Goal: Transaction & Acquisition: Subscribe to service/newsletter

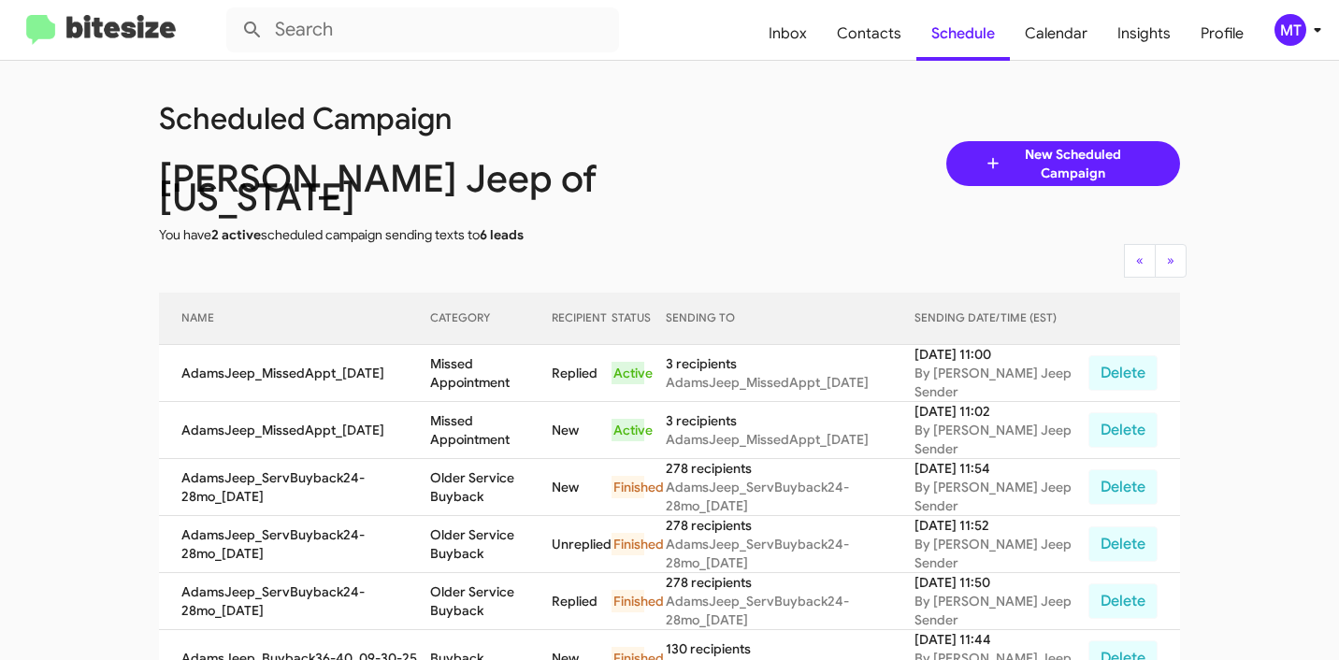
click at [1002, 151] on span "New Scheduled Campaign" at bounding box center [1072, 163] width 140 height 37
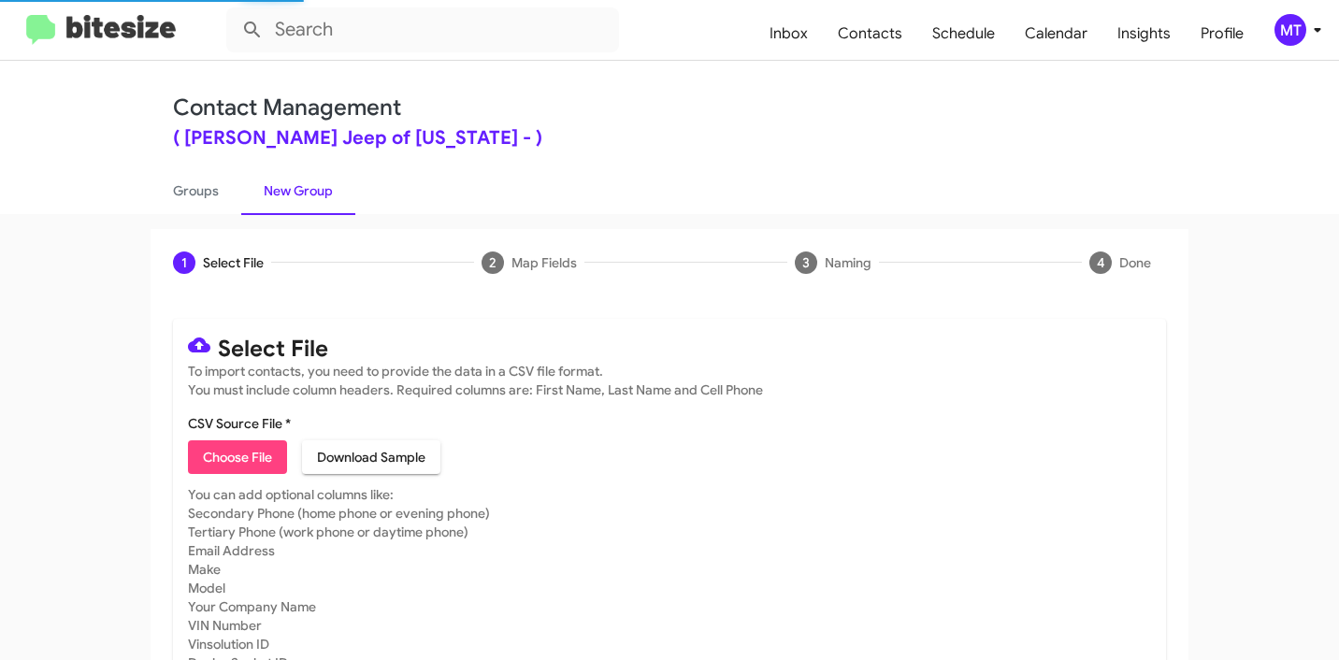
click at [222, 454] on span "Choose File" at bounding box center [237, 457] width 69 height 34
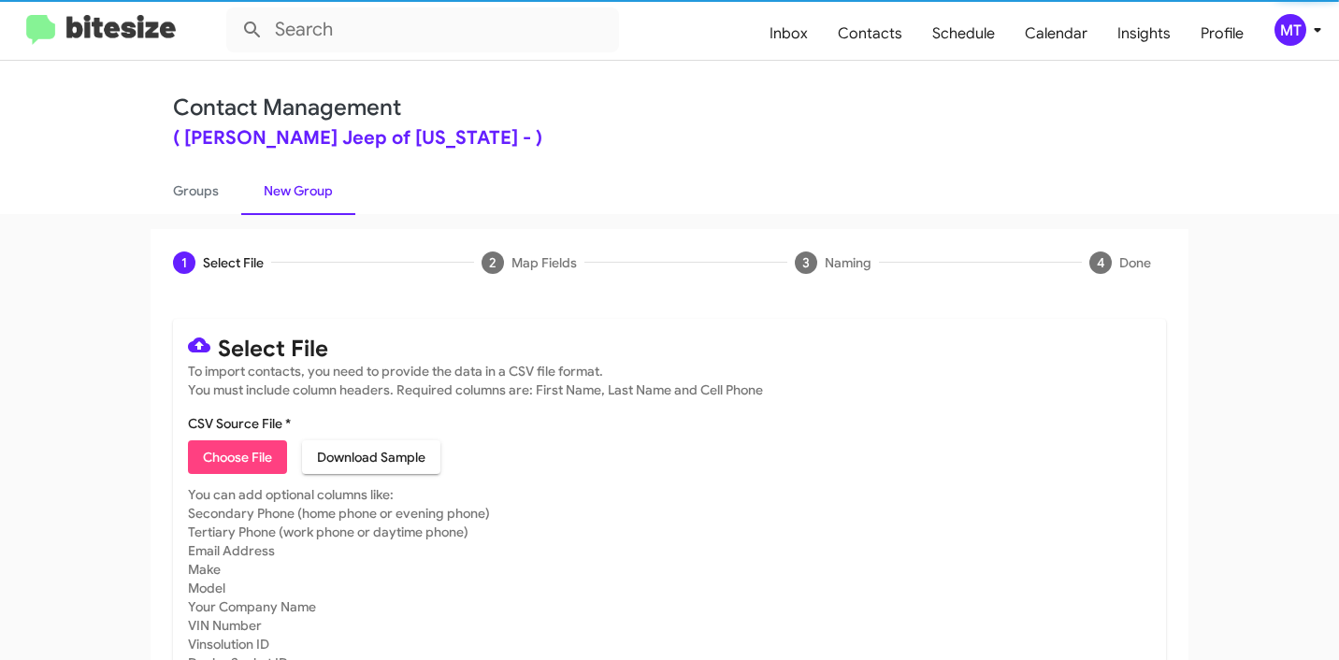
type input "AdamsJeep_Showroom_[DATE]"
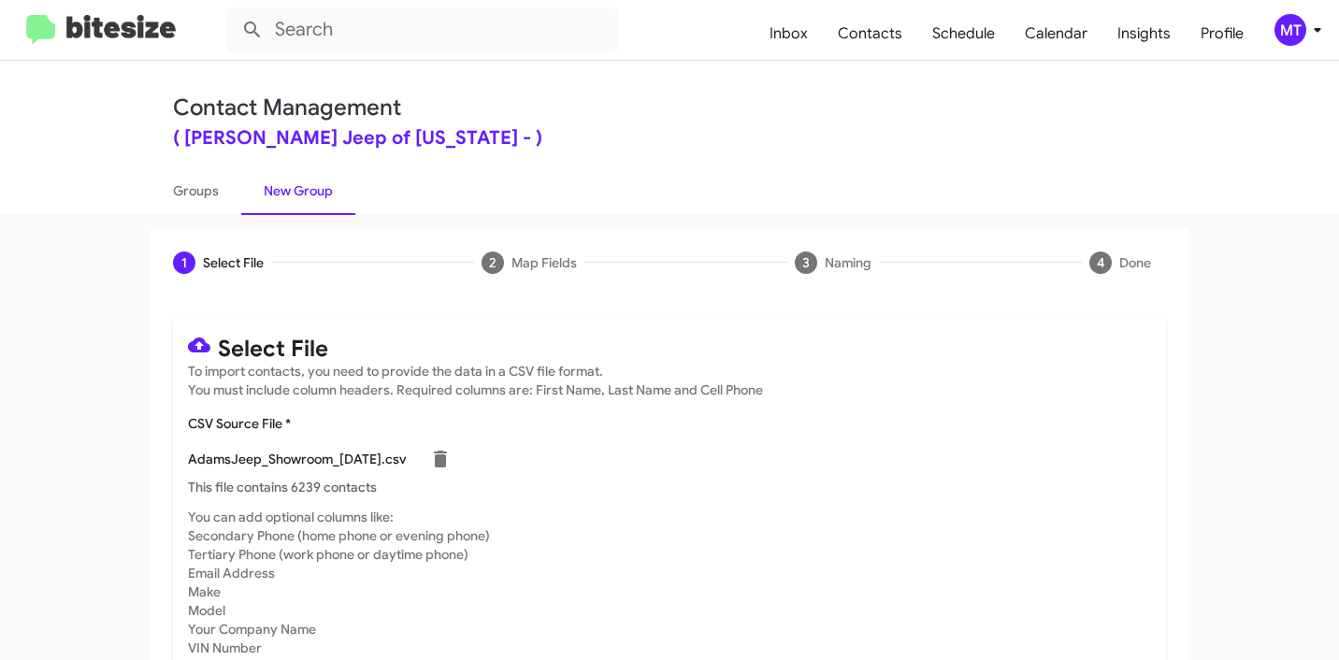
click at [1321, 34] on icon at bounding box center [1317, 30] width 22 height 22
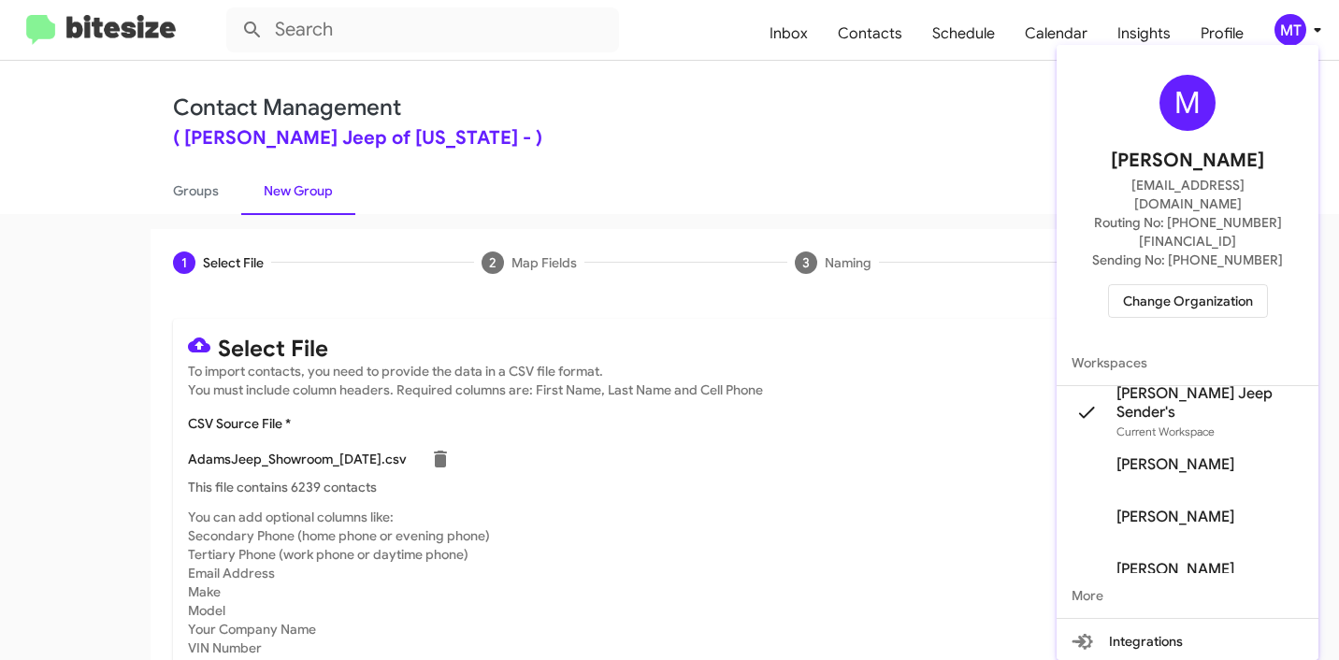
click at [706, 173] on div at bounding box center [669, 330] width 1339 height 660
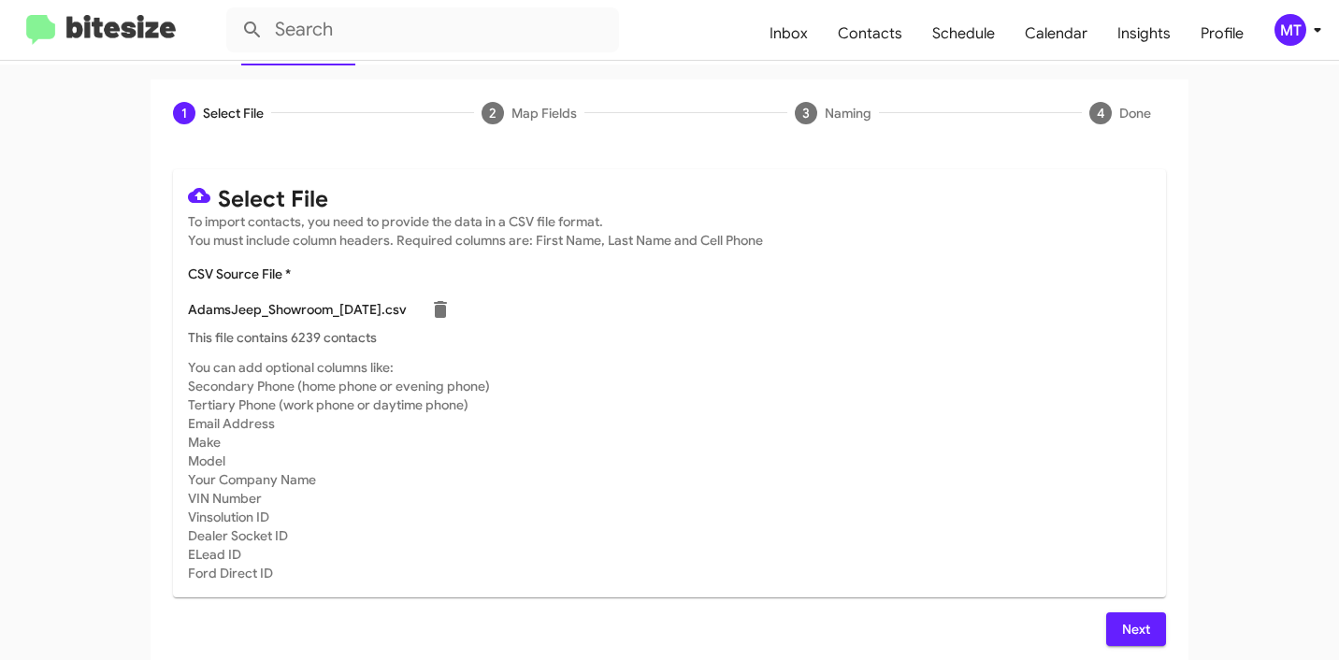
scroll to position [158, 0]
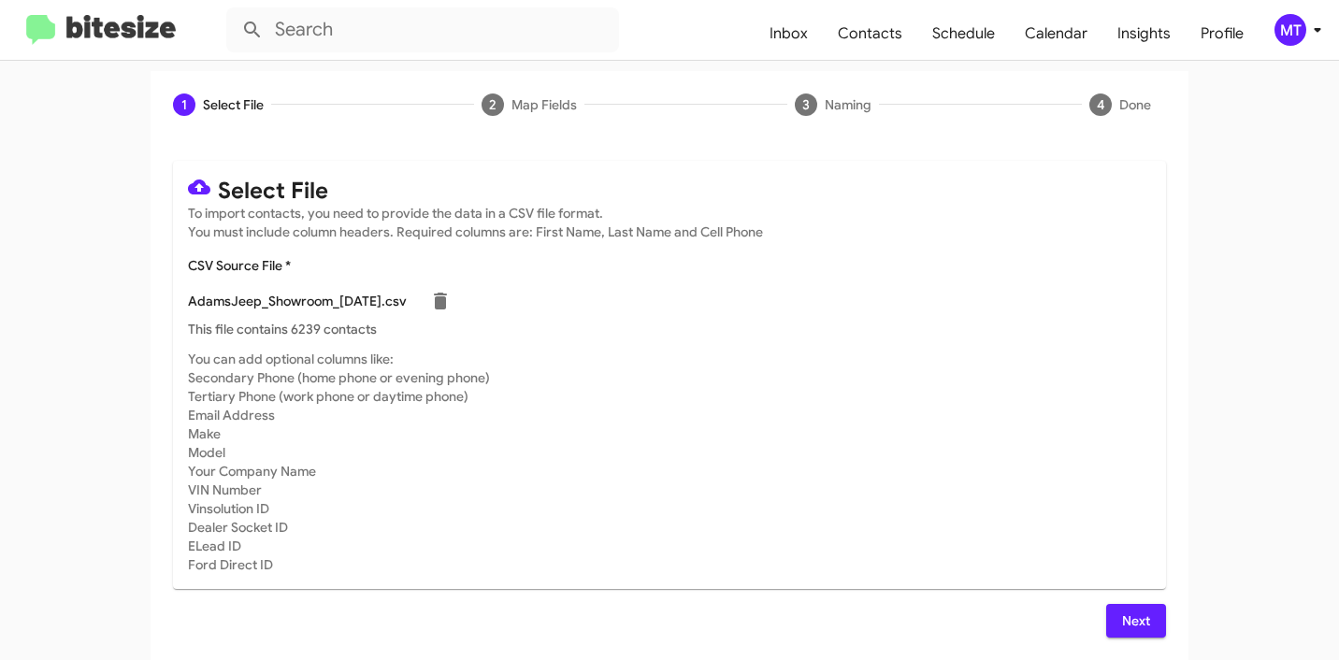
click at [1144, 625] on span "Next" at bounding box center [1136, 621] width 30 height 34
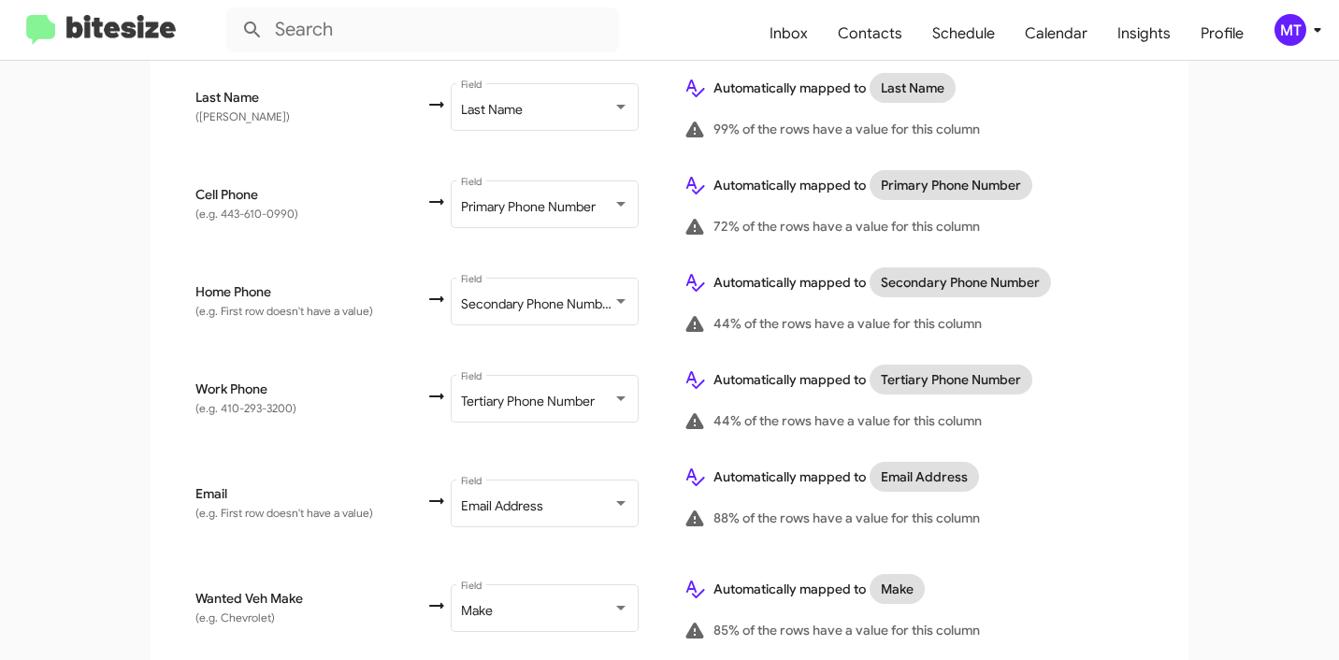
scroll to position [1027, 0]
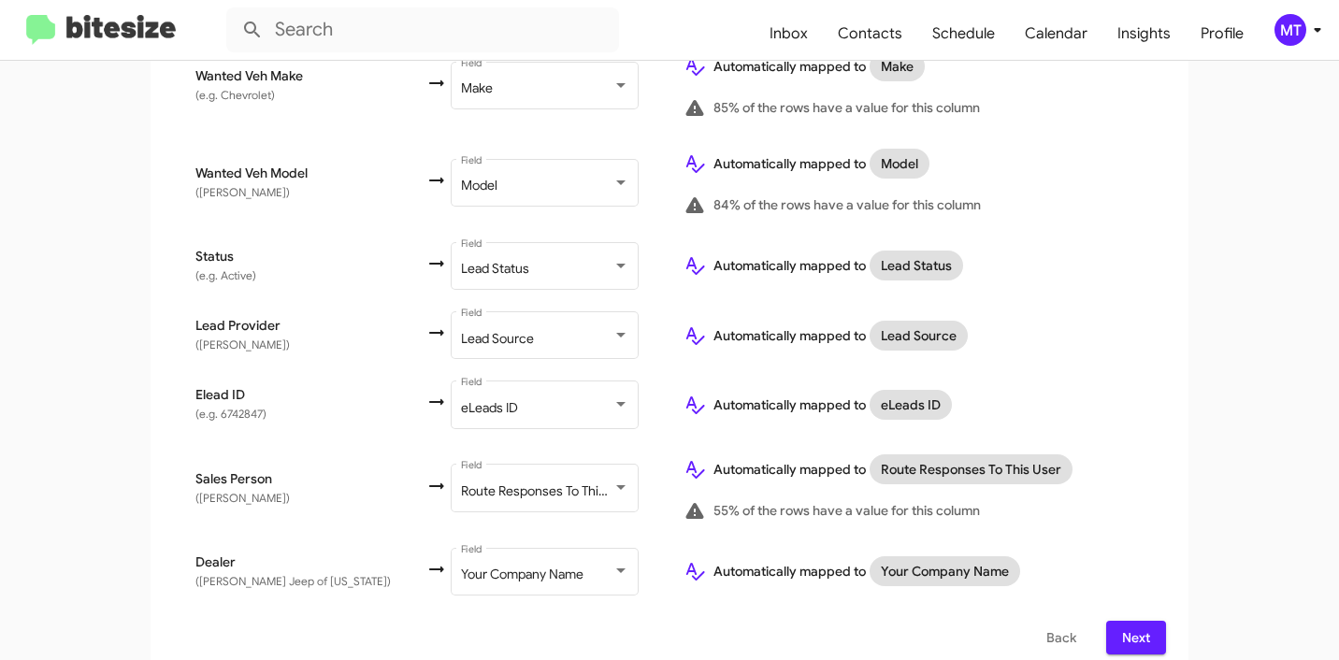
click at [1133, 621] on span "Next" at bounding box center [1136, 638] width 30 height 34
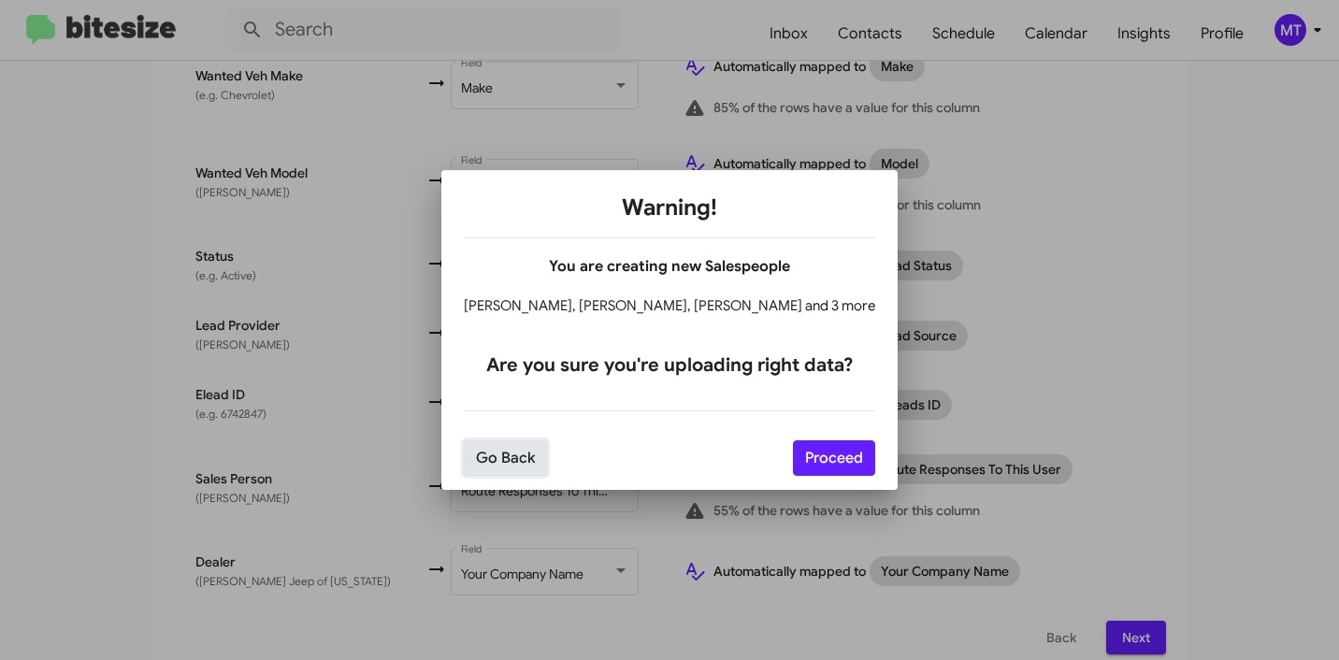
click at [529, 458] on button "Go Back" at bounding box center [505, 458] width 83 height 36
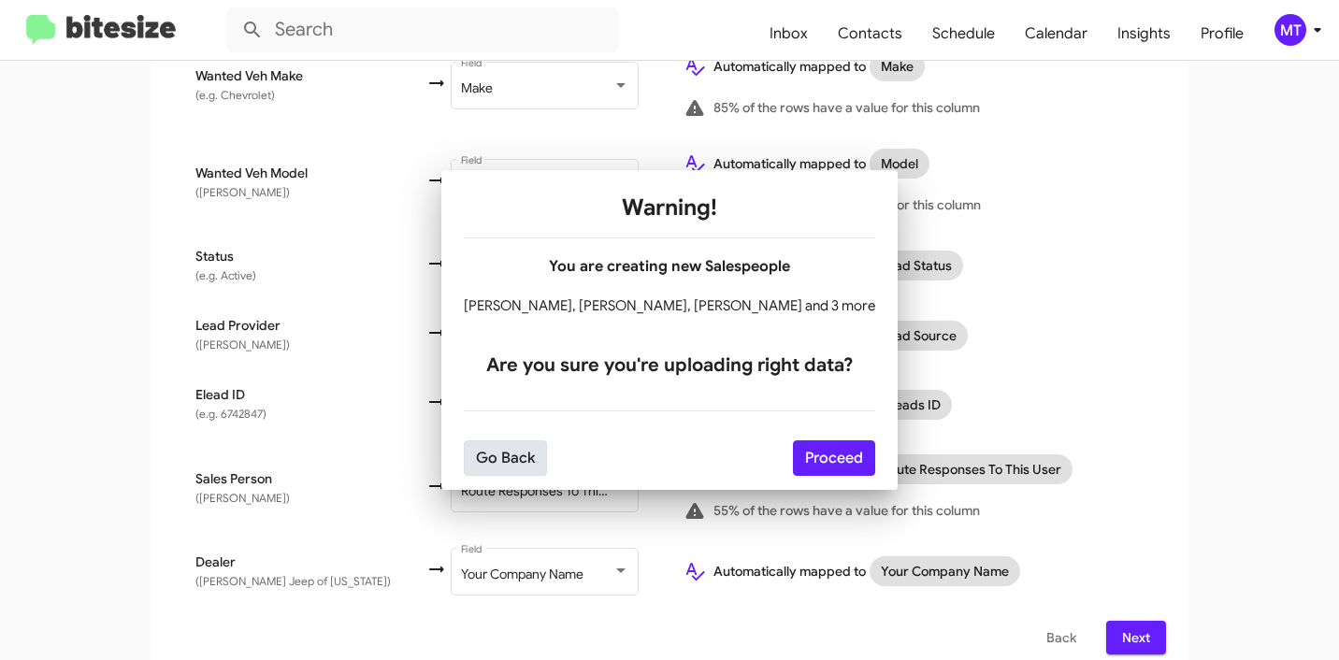
scroll to position [0, 0]
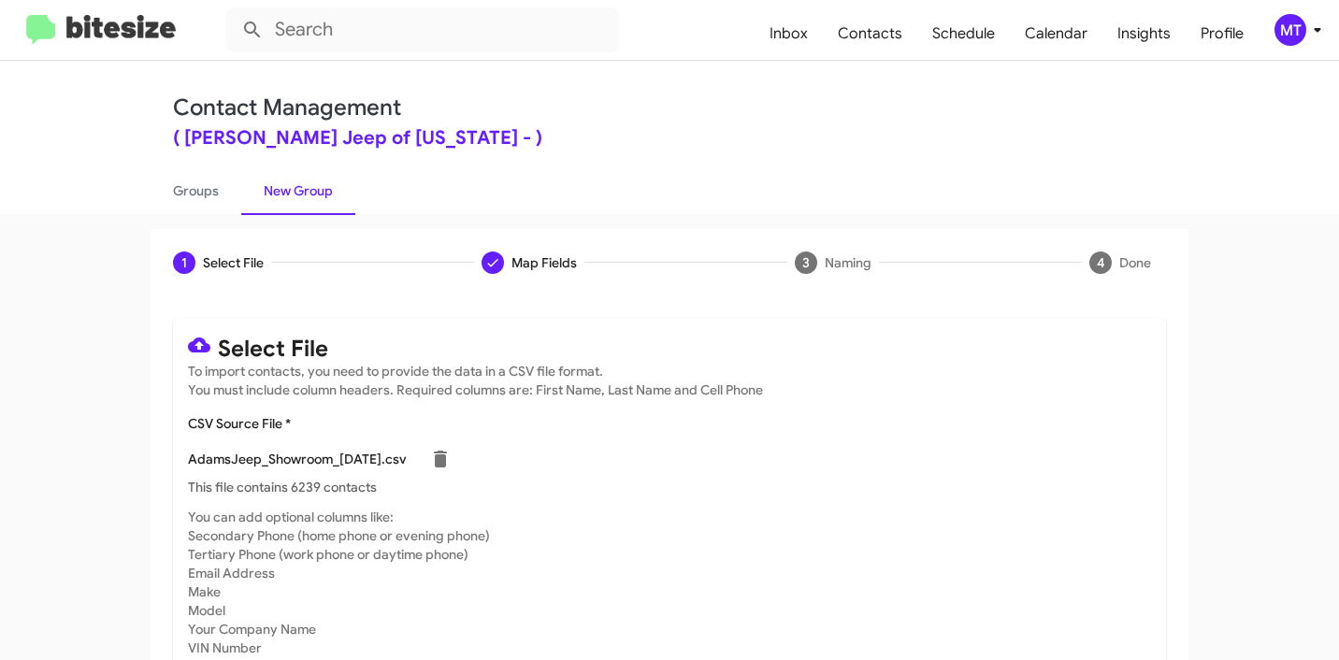
drag, startPoint x: 177, startPoint y: 452, endPoint x: 325, endPoint y: 457, distance: 148.8
click at [325, 457] on mat-card "Select File To import contacts, you need to provide the data in a CSV file form…" at bounding box center [669, 533] width 993 height 428
copy p "AdamsJeep_Showroom"
click at [395, 31] on input "text" at bounding box center [422, 29] width 393 height 45
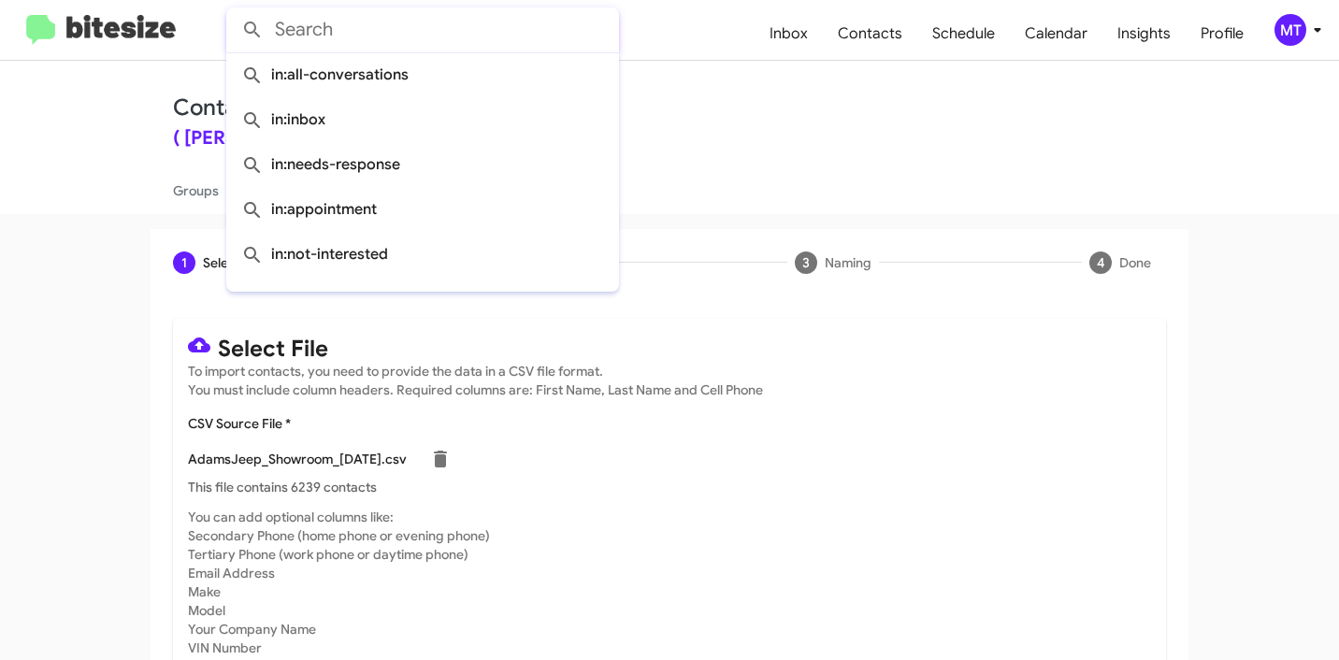
click at [771, 122] on div "Contact Management ( Adams Jeep of Maryland - )" at bounding box center [669, 120] width 993 height 53
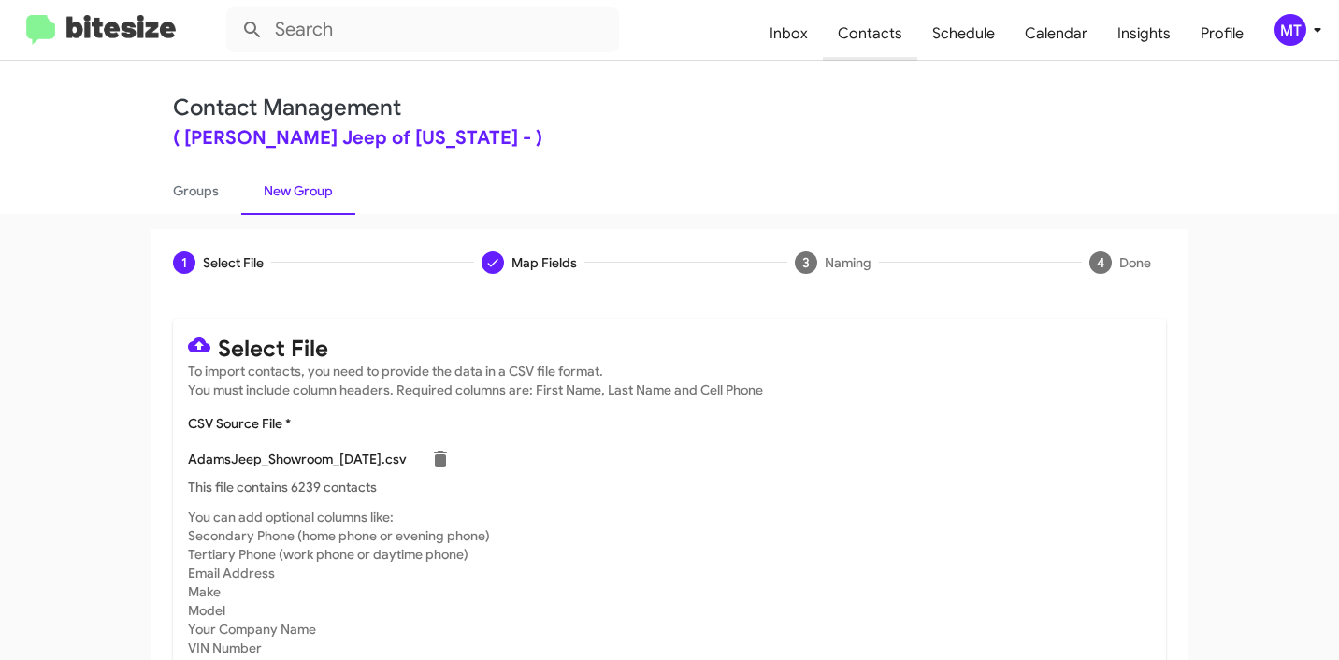
click at [899, 38] on span "Contacts" at bounding box center [870, 34] width 94 height 54
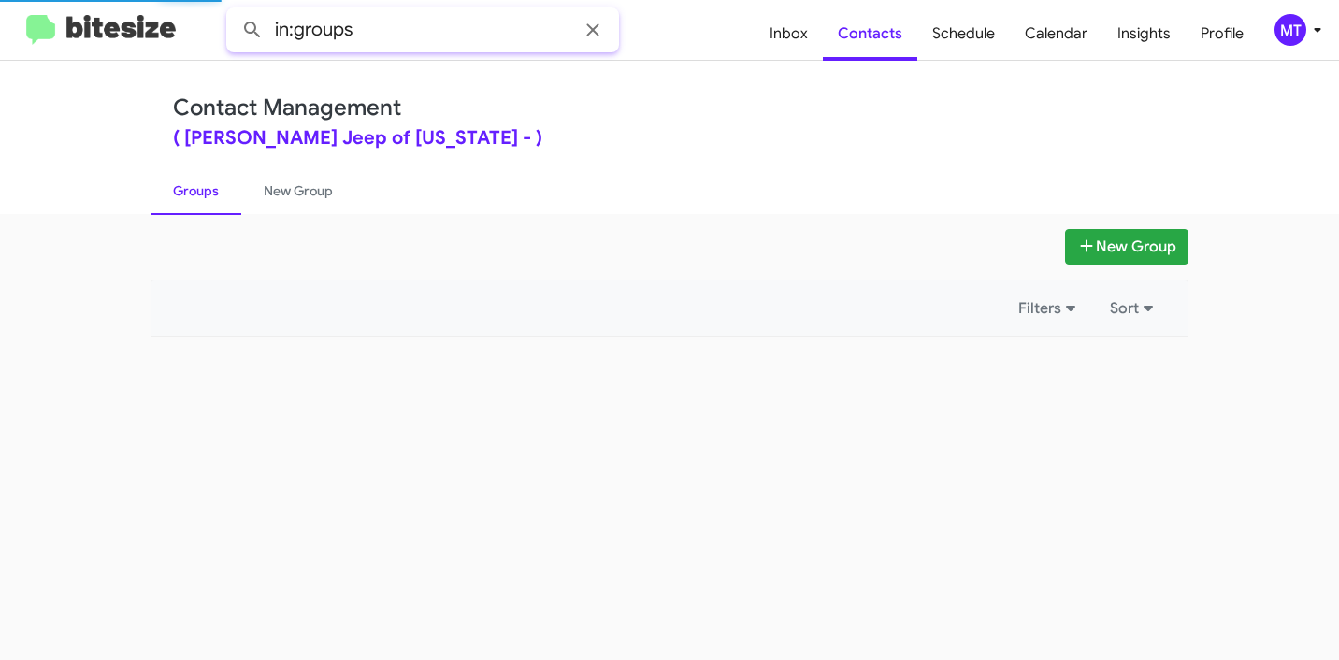
click at [425, 25] on input "in:groups" at bounding box center [422, 29] width 393 height 45
paste input "AdamsJeep_Showroom"
click at [234, 11] on button at bounding box center [252, 29] width 37 height 37
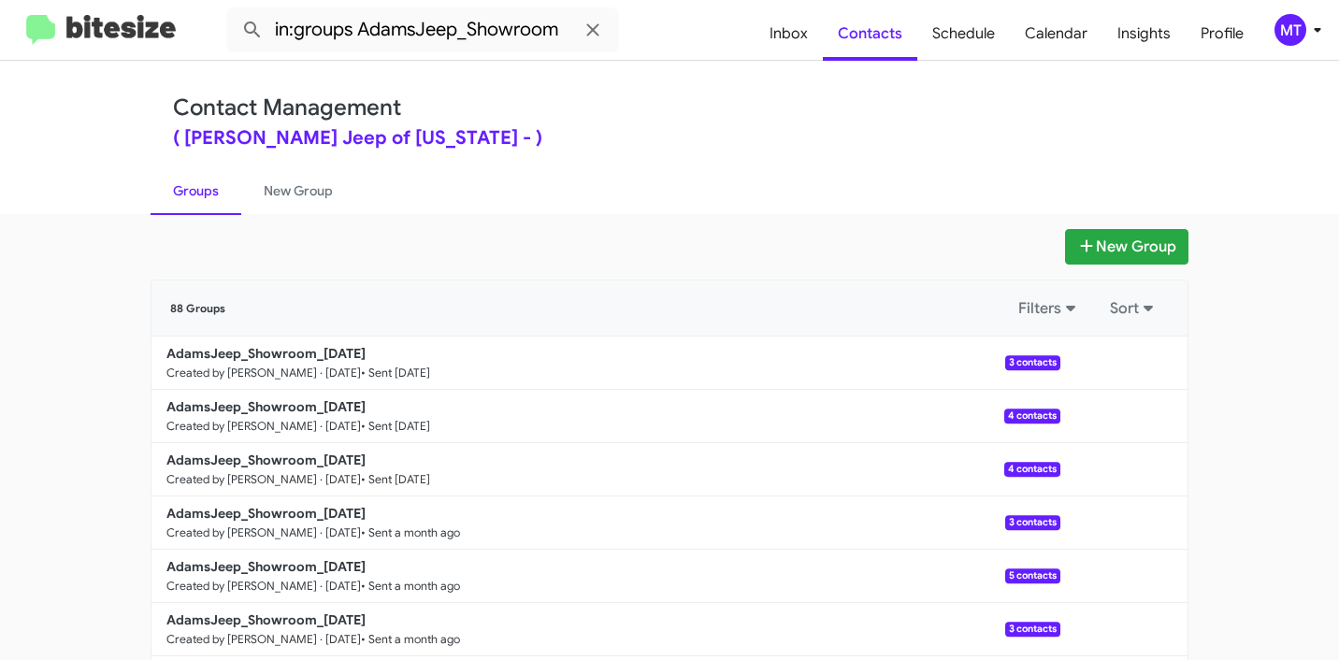
click at [184, 196] on link "Groups" at bounding box center [196, 190] width 91 height 49
type input "in:groups"
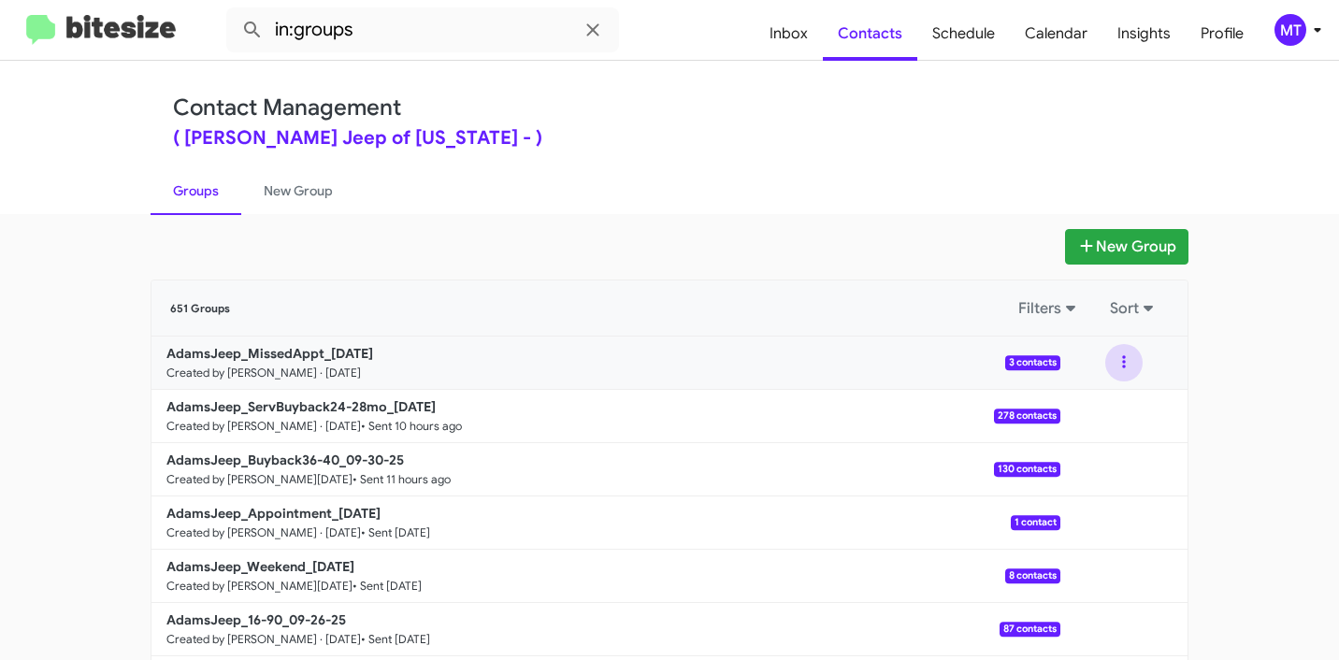
click at [1113, 359] on button at bounding box center [1123, 362] width 37 height 37
click at [549, 195] on ul "Groups New Group" at bounding box center [670, 190] width 1038 height 48
click at [1119, 361] on button at bounding box center [1123, 362] width 37 height 37
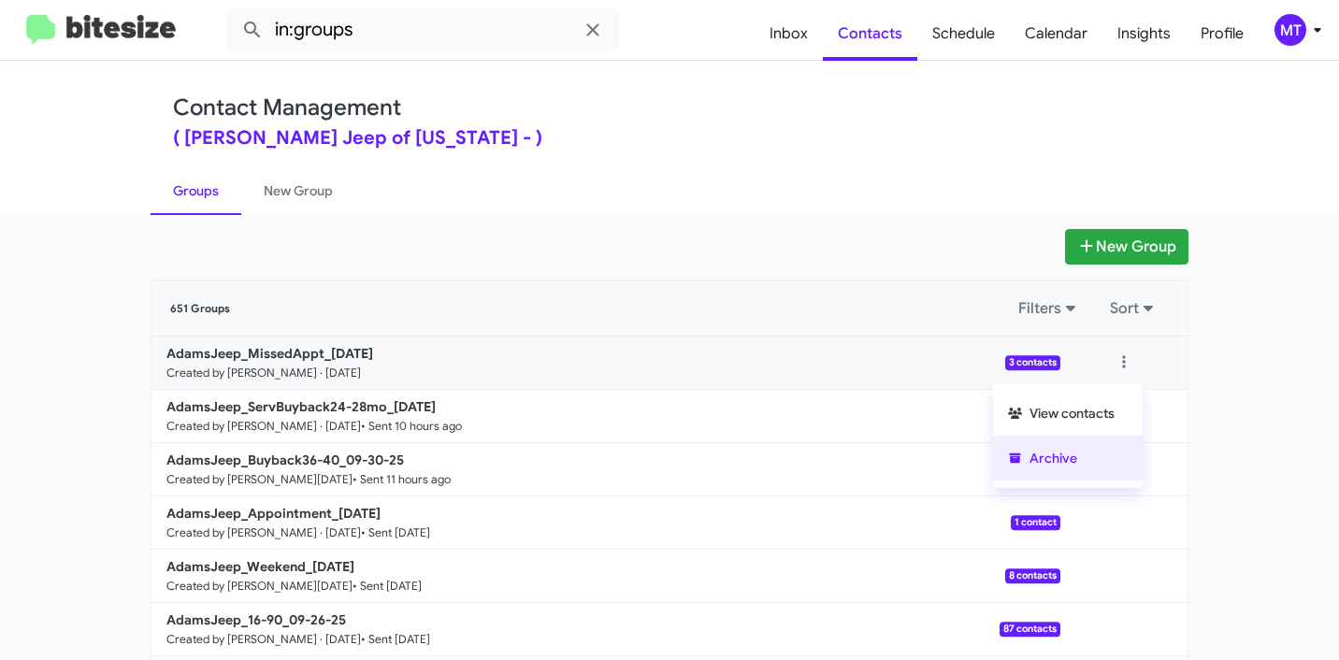
click at [1038, 455] on button "Archive" at bounding box center [1068, 458] width 150 height 45
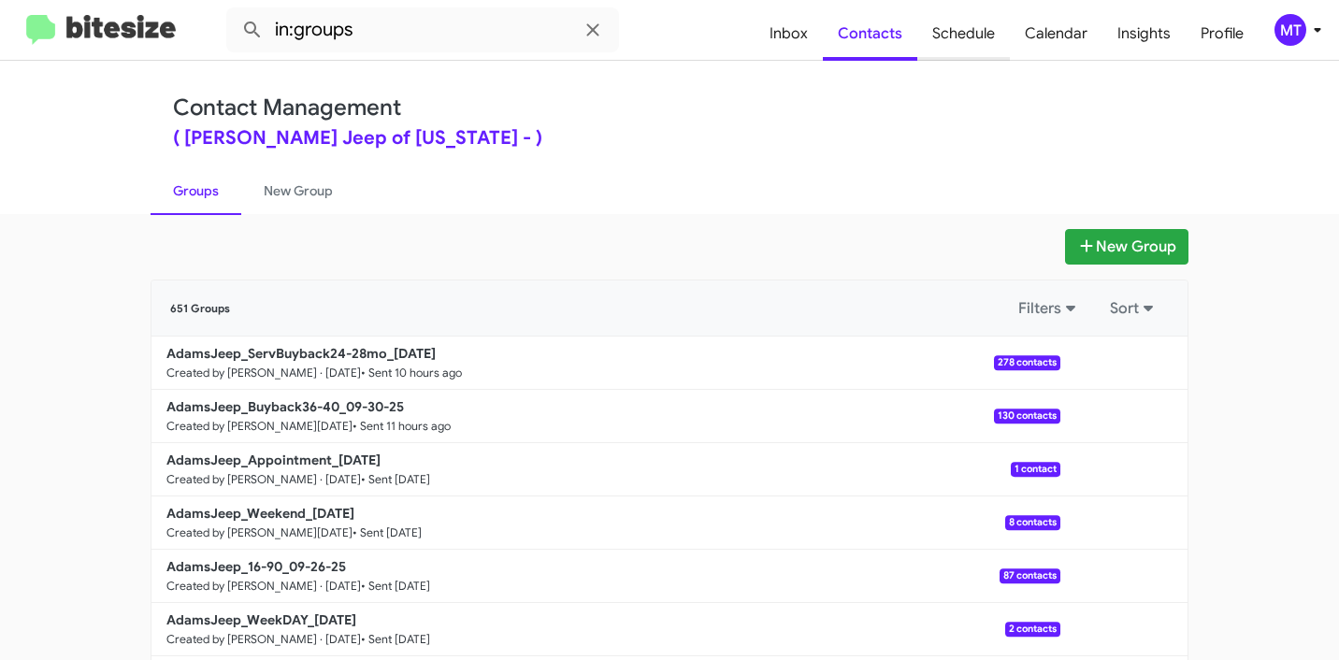
click at [971, 17] on span "Schedule" at bounding box center [963, 34] width 93 height 54
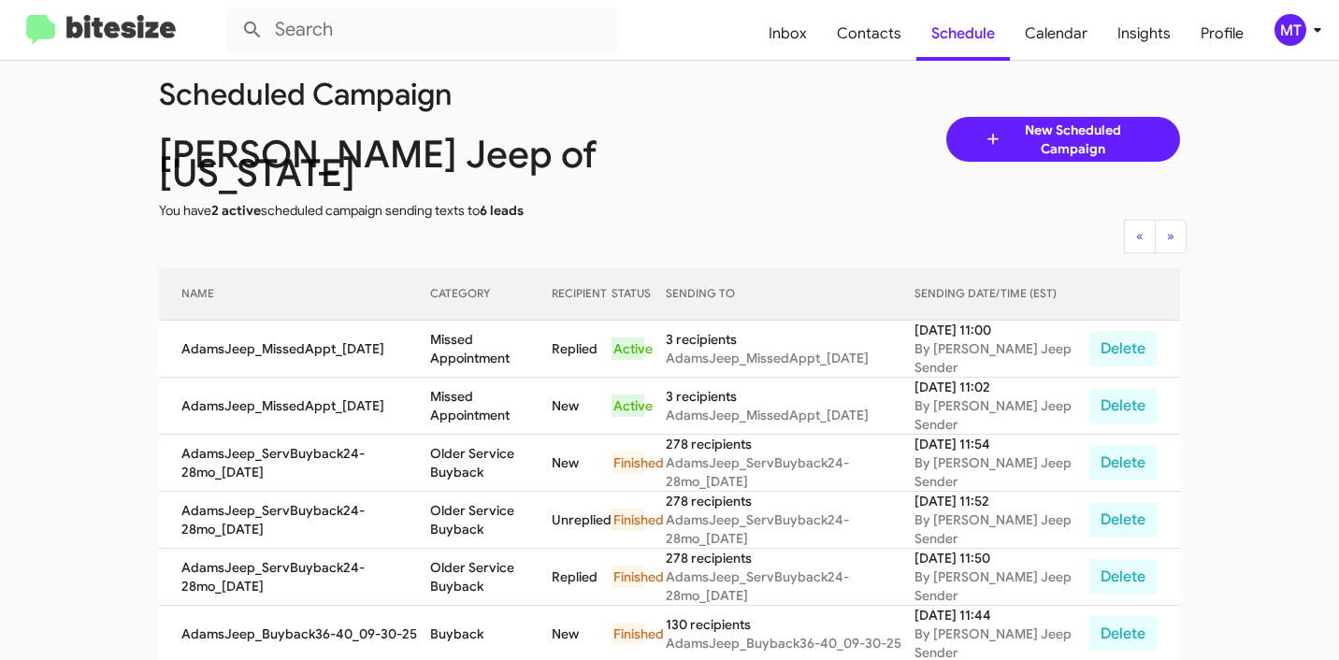
scroll to position [26, 0]
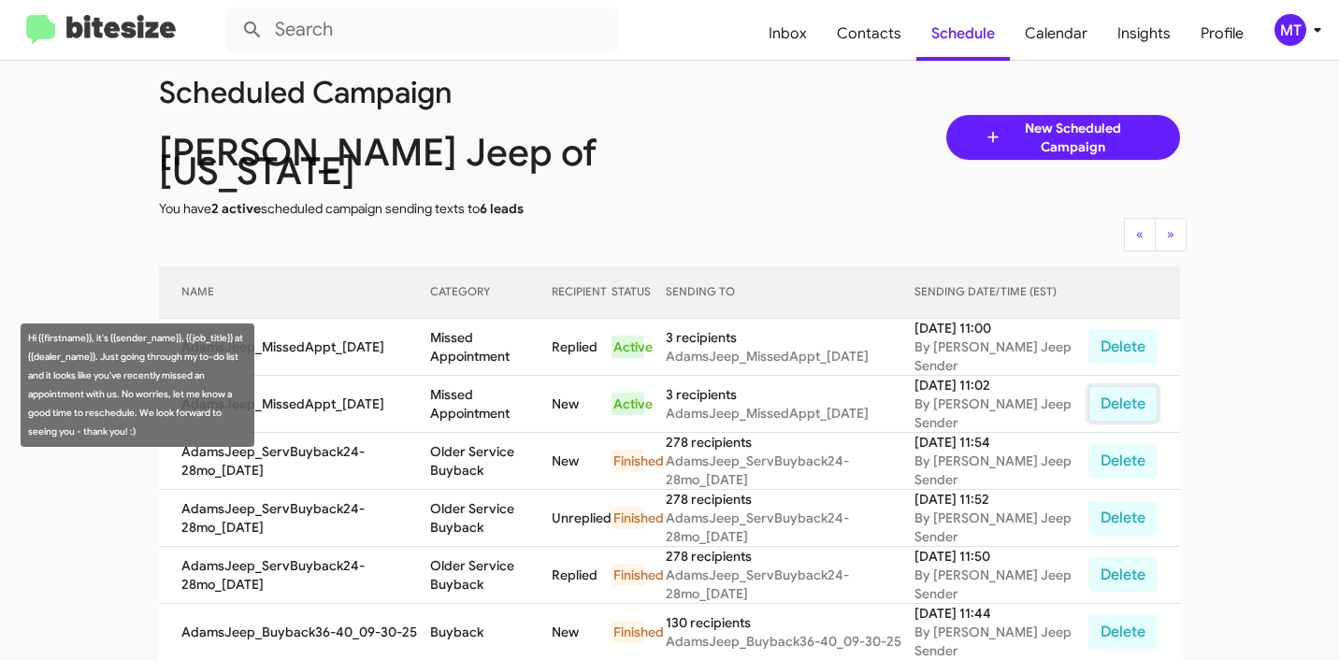
click at [1117, 386] on button "Delete" at bounding box center [1122, 404] width 69 height 36
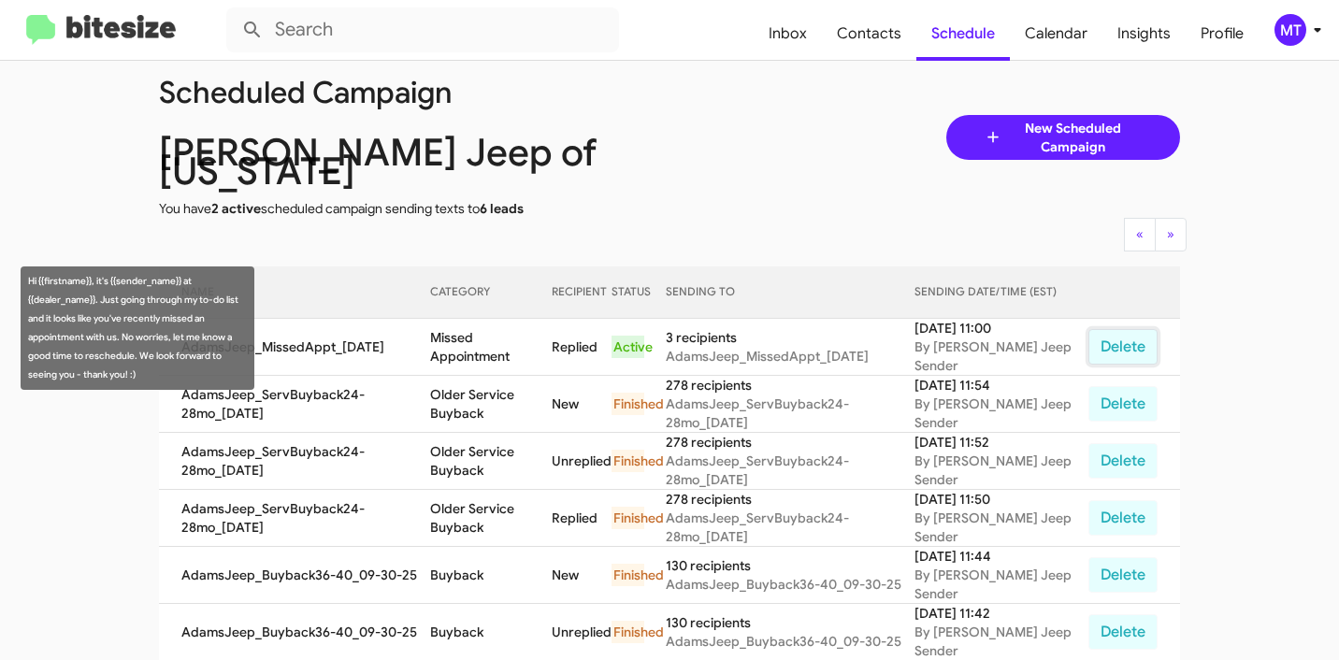
click at [1112, 329] on button "Delete" at bounding box center [1122, 347] width 69 height 36
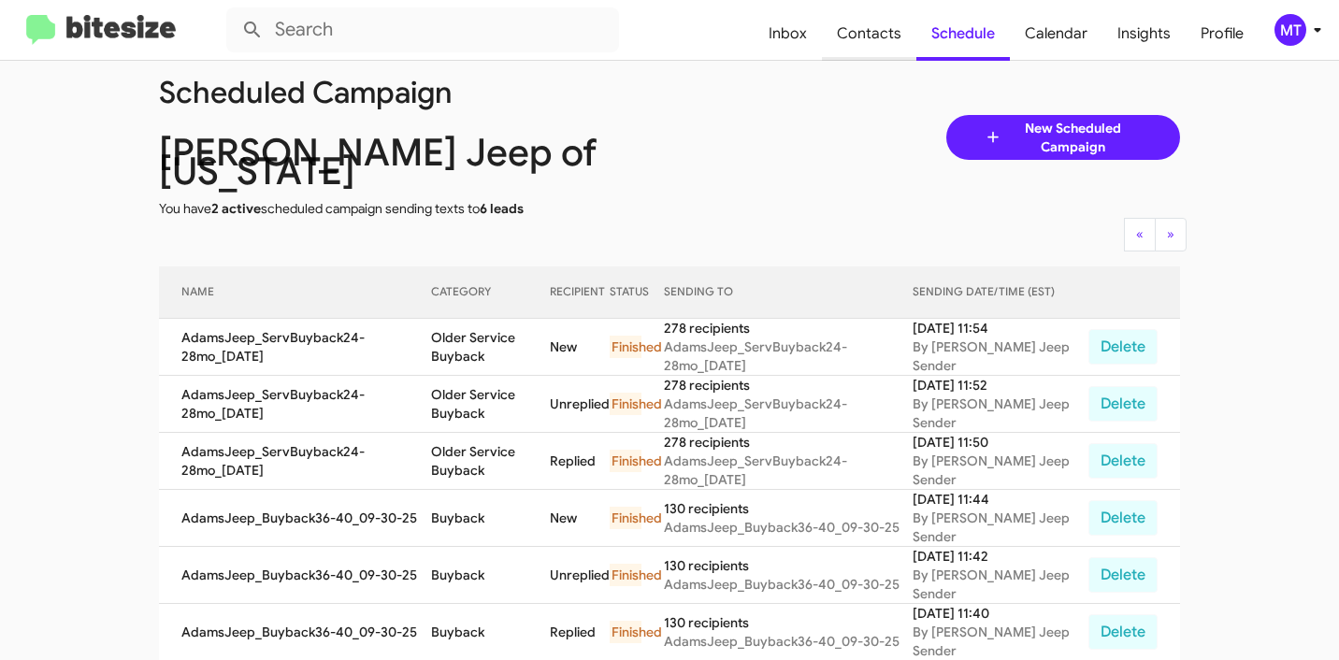
click at [873, 41] on span "Contacts" at bounding box center [869, 34] width 94 height 54
type input "in:groups"
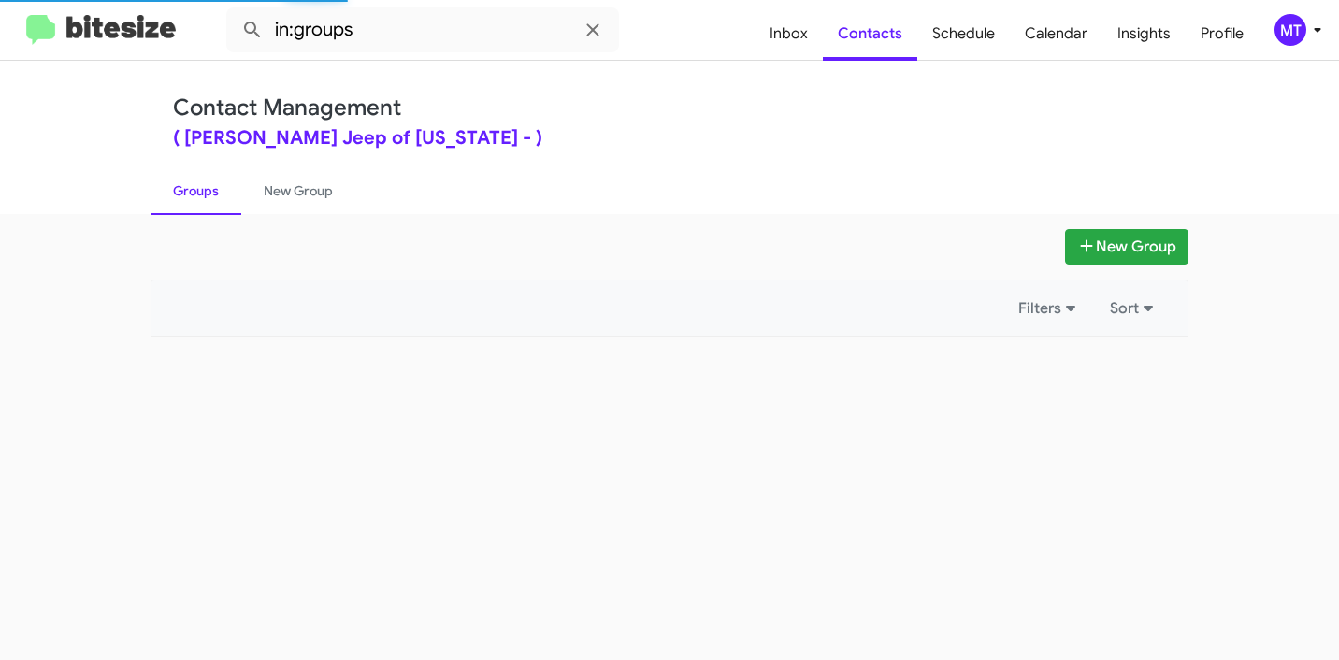
click at [1308, 36] on icon at bounding box center [1317, 30] width 22 height 22
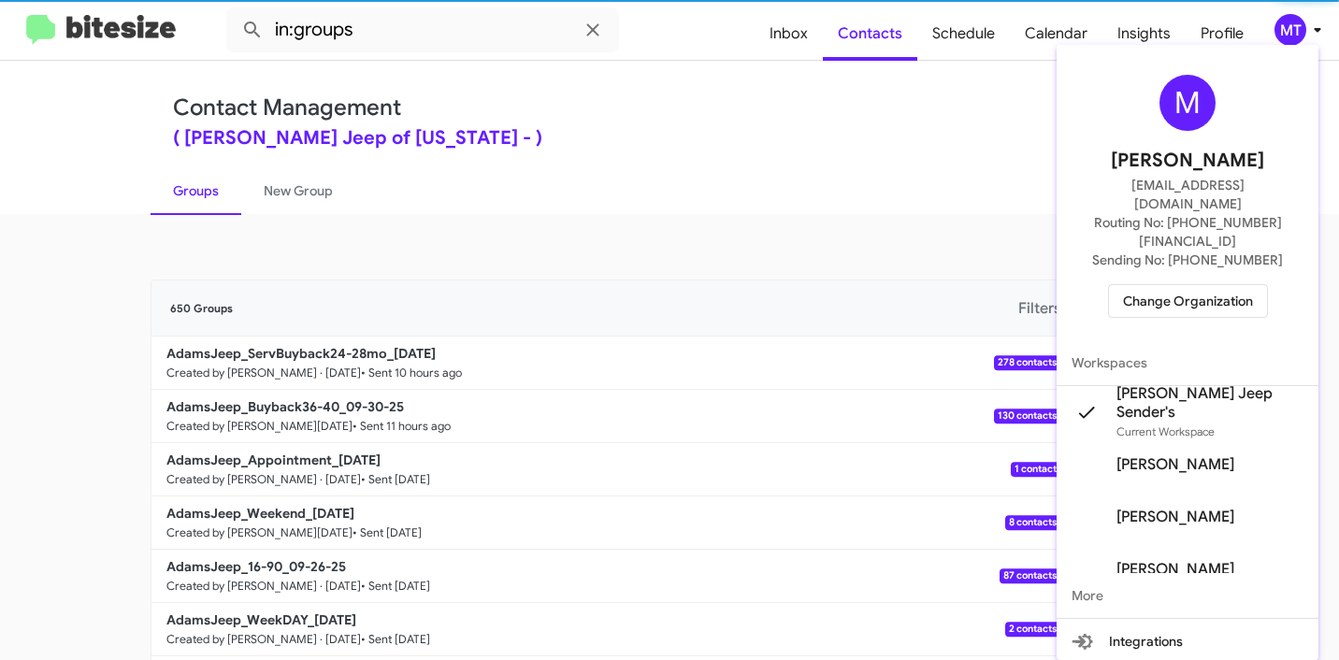
click at [693, 161] on div at bounding box center [669, 330] width 1339 height 660
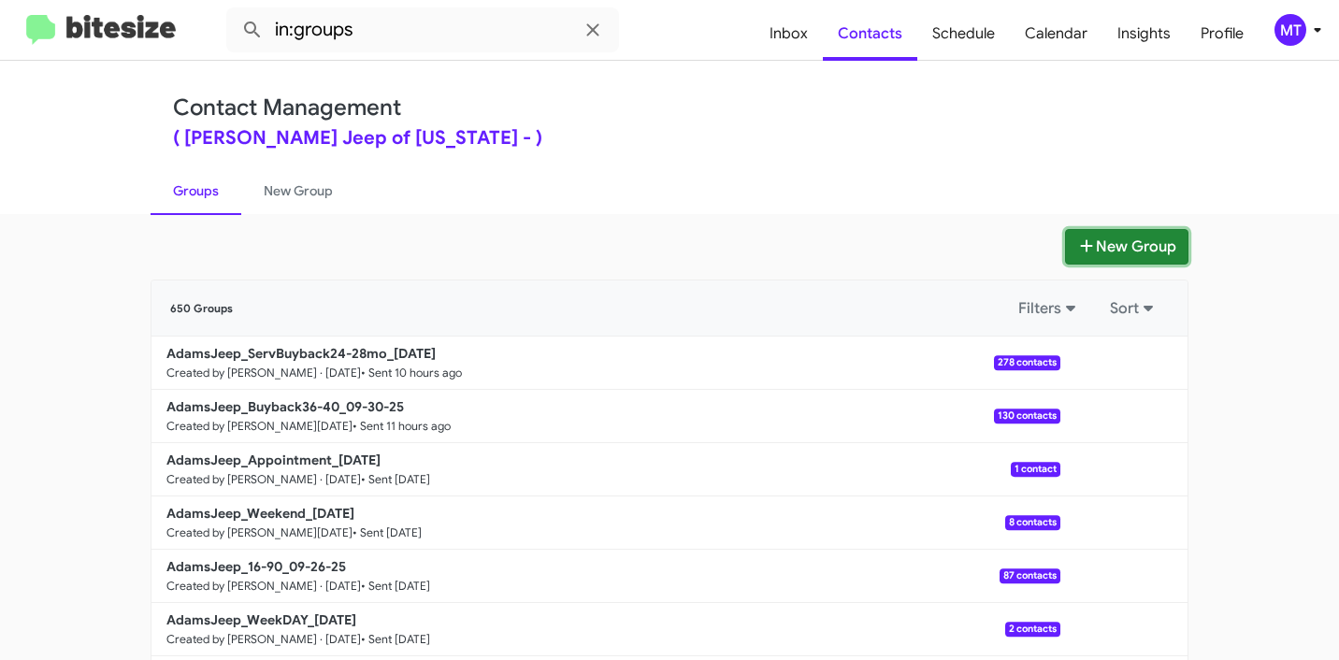
click at [1120, 241] on button "New Group" at bounding box center [1126, 247] width 123 height 36
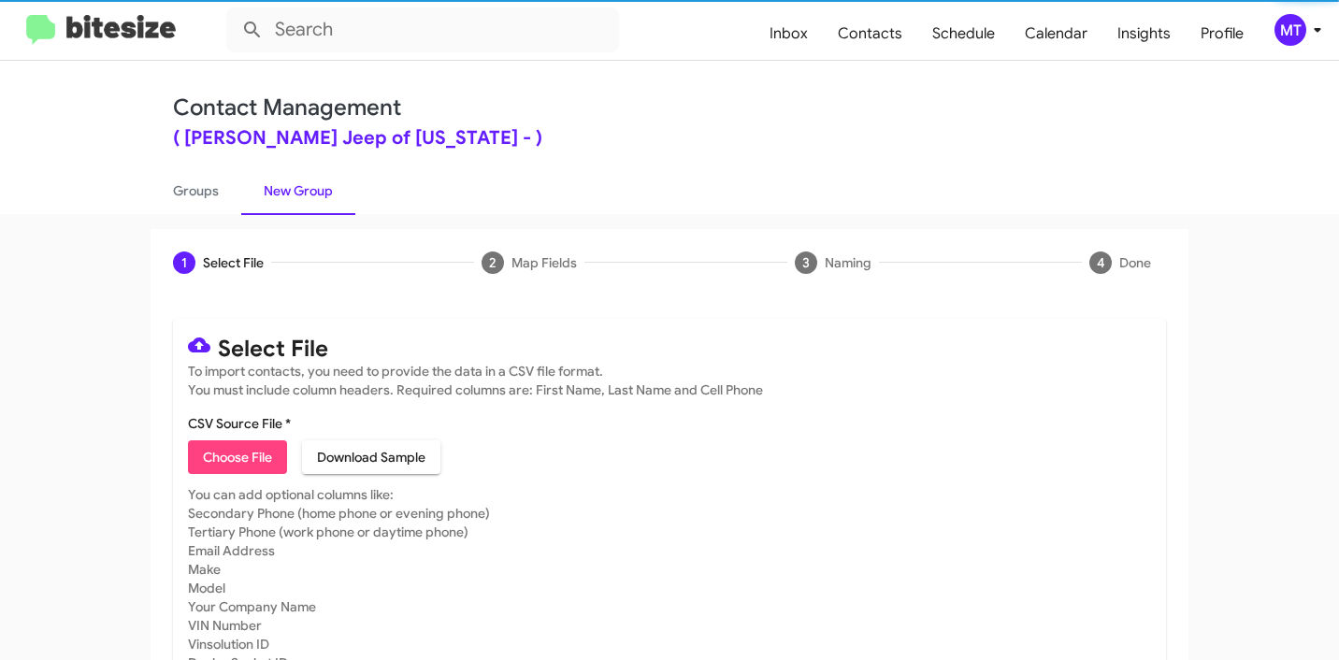
click at [246, 450] on span "Choose File" at bounding box center [237, 457] width 69 height 34
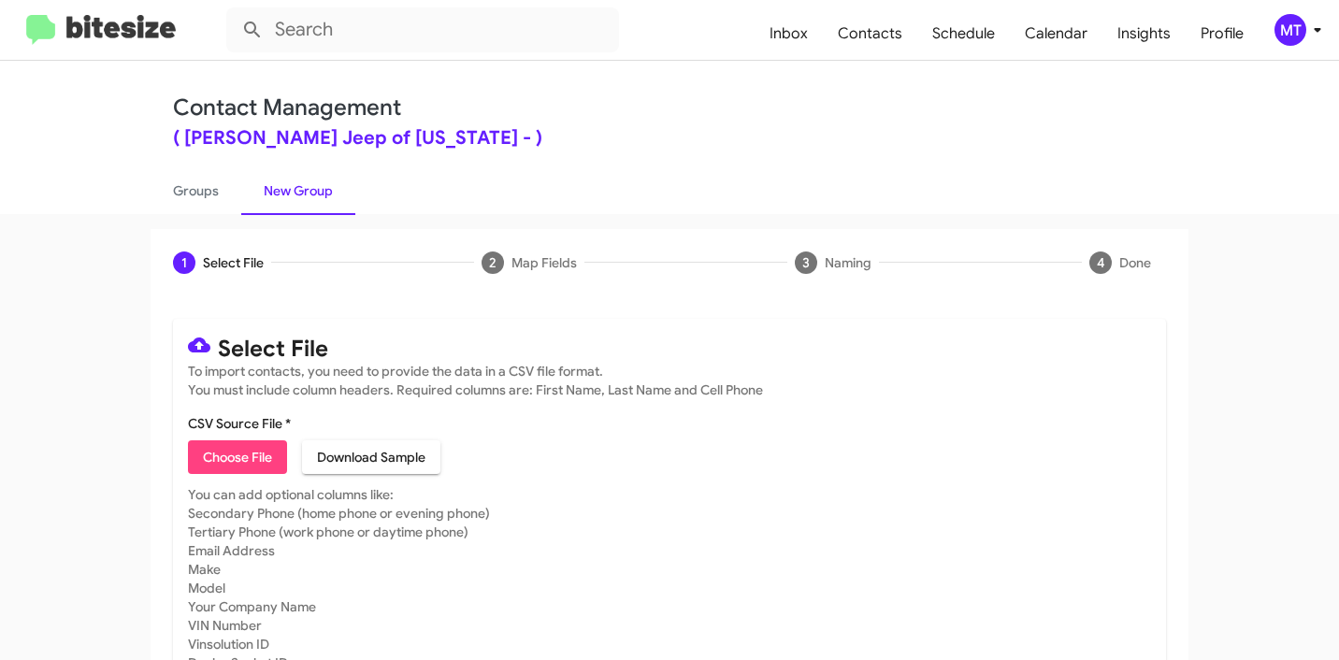
type input "AdamsJeep_MissedAppt_10-01-25"
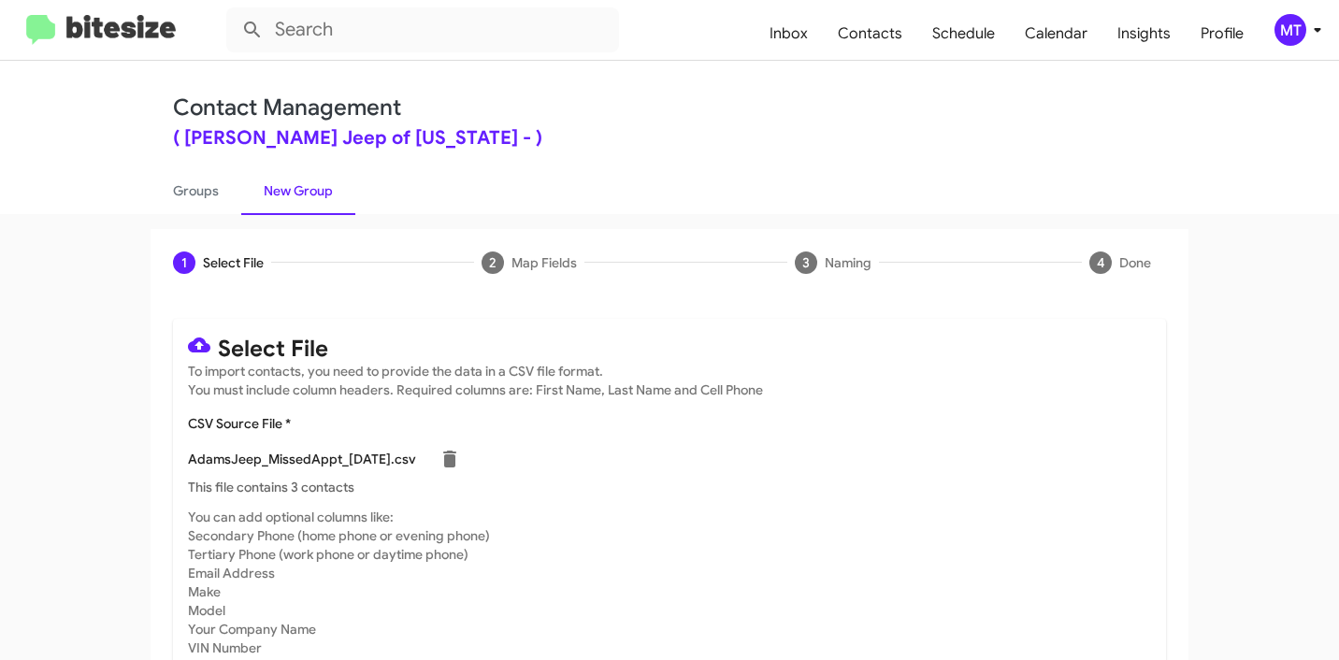
scroll to position [158, 0]
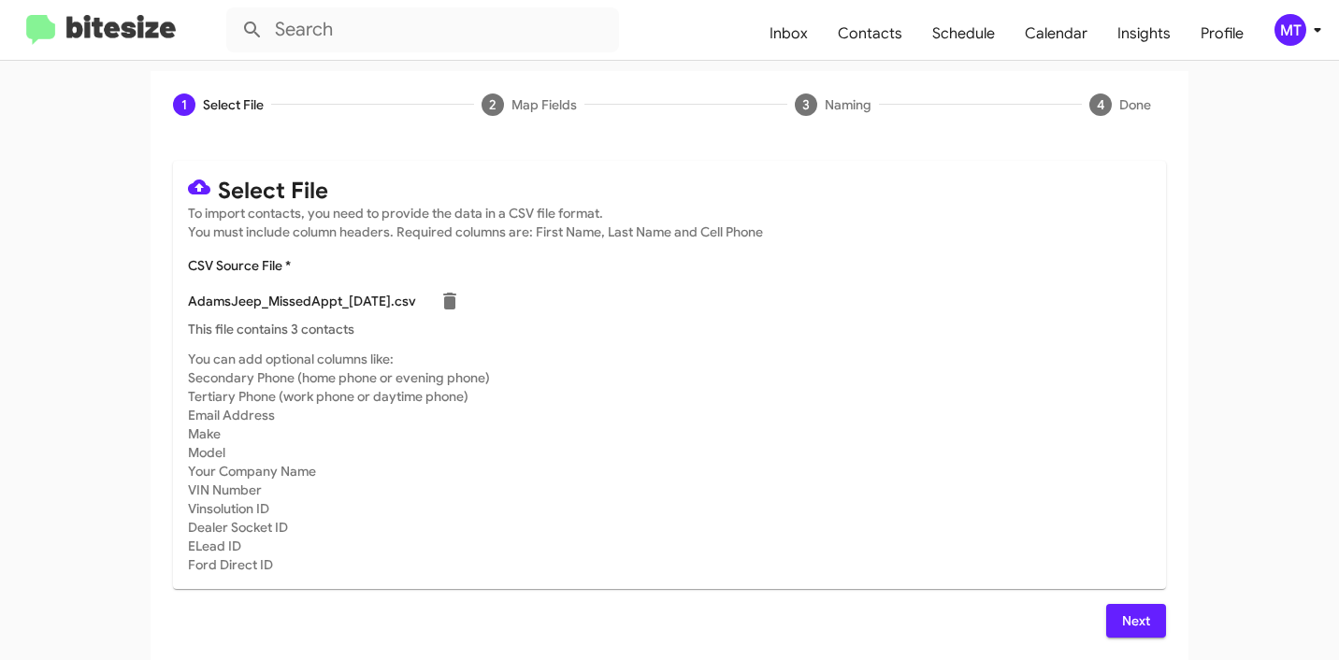
click at [1121, 615] on span "Next" at bounding box center [1136, 621] width 30 height 34
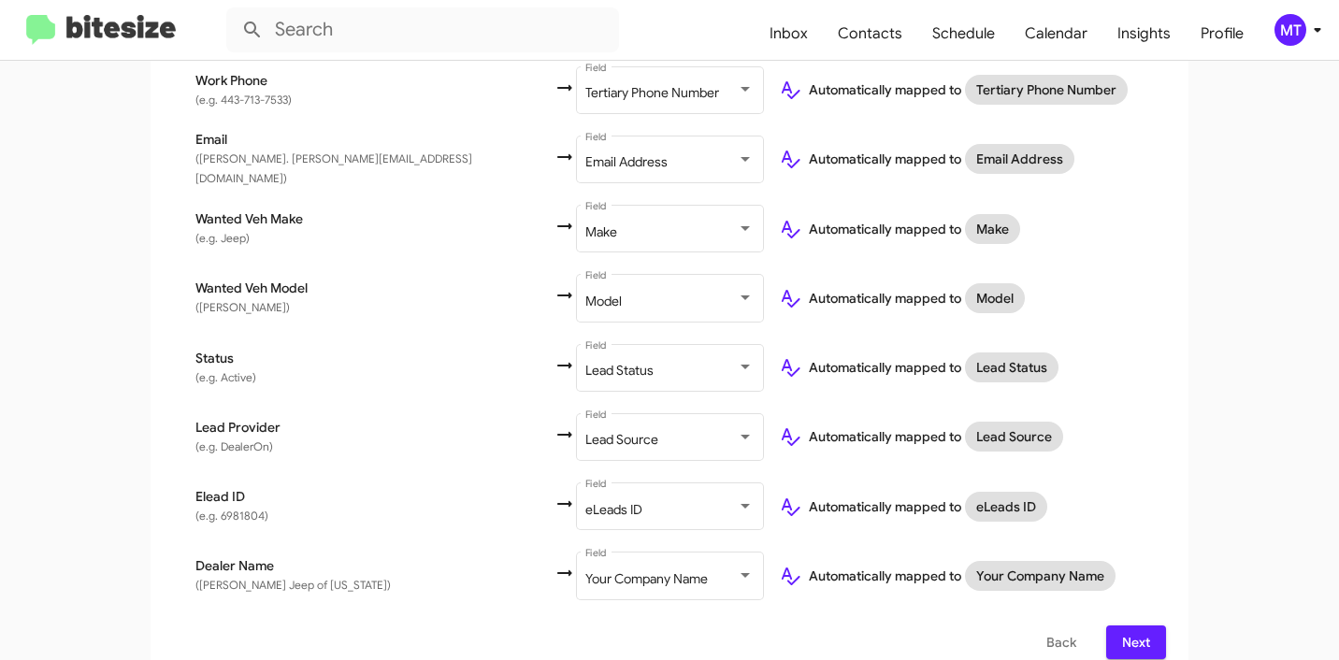
scroll to position [0, 0]
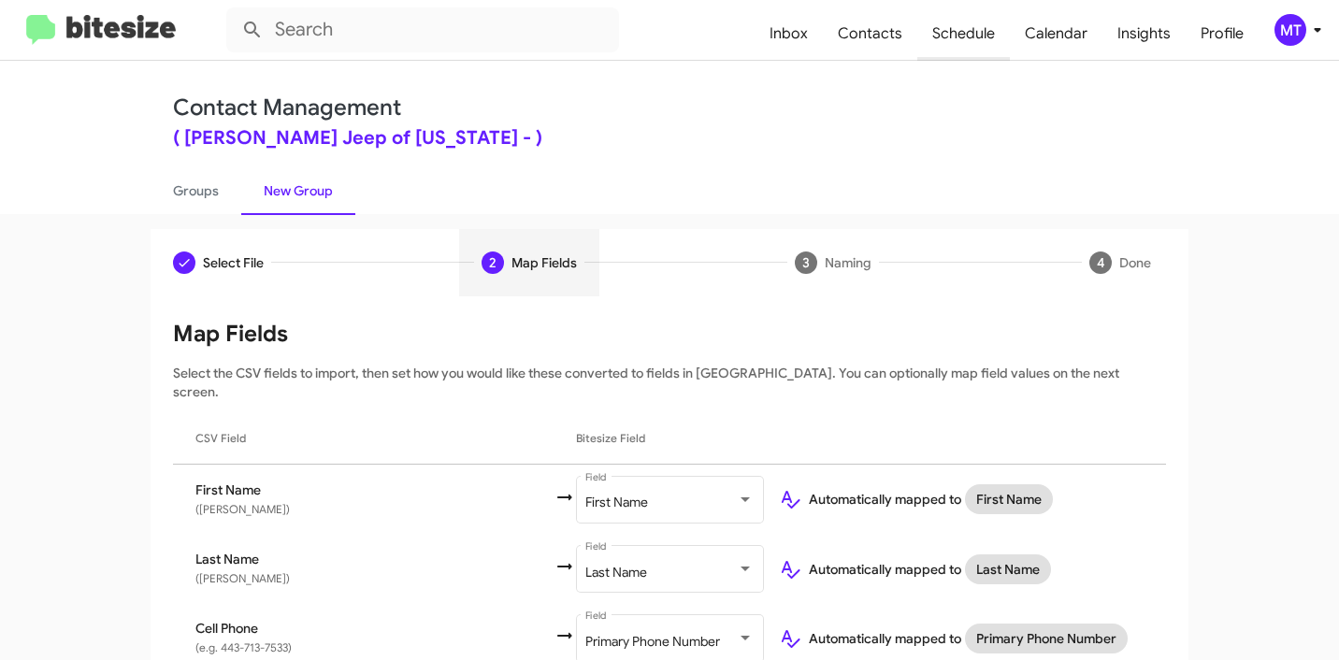
click at [972, 31] on span "Schedule" at bounding box center [963, 34] width 93 height 54
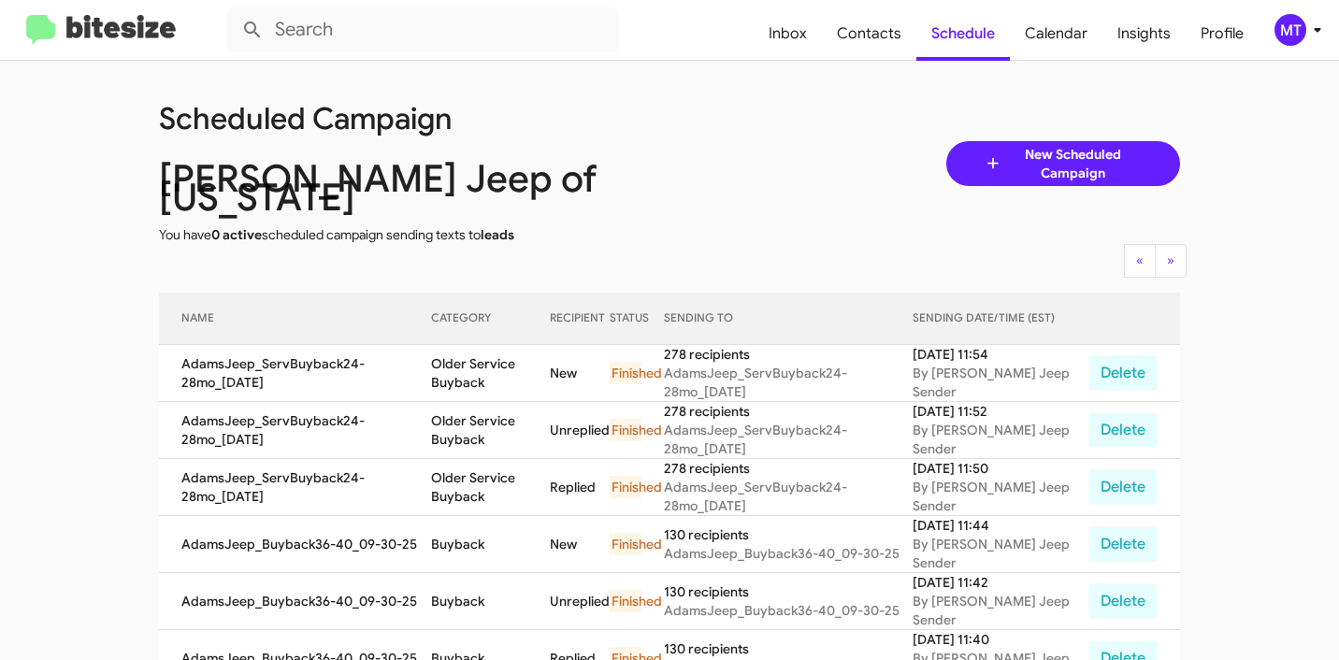
click at [1073, 161] on span "New Scheduled Campaign" at bounding box center [1072, 163] width 140 height 37
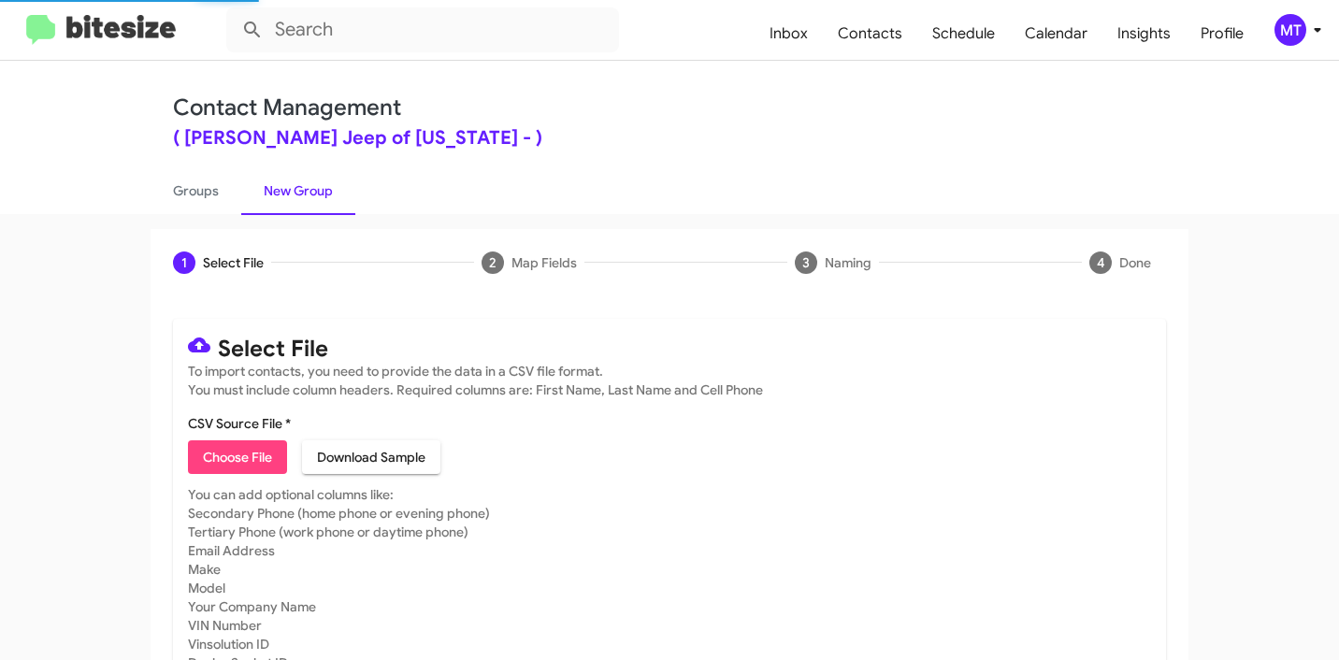
click at [249, 443] on span "Choose File" at bounding box center [237, 457] width 69 height 34
type input "AdamsJeep_MissedAppt_10-01-25"
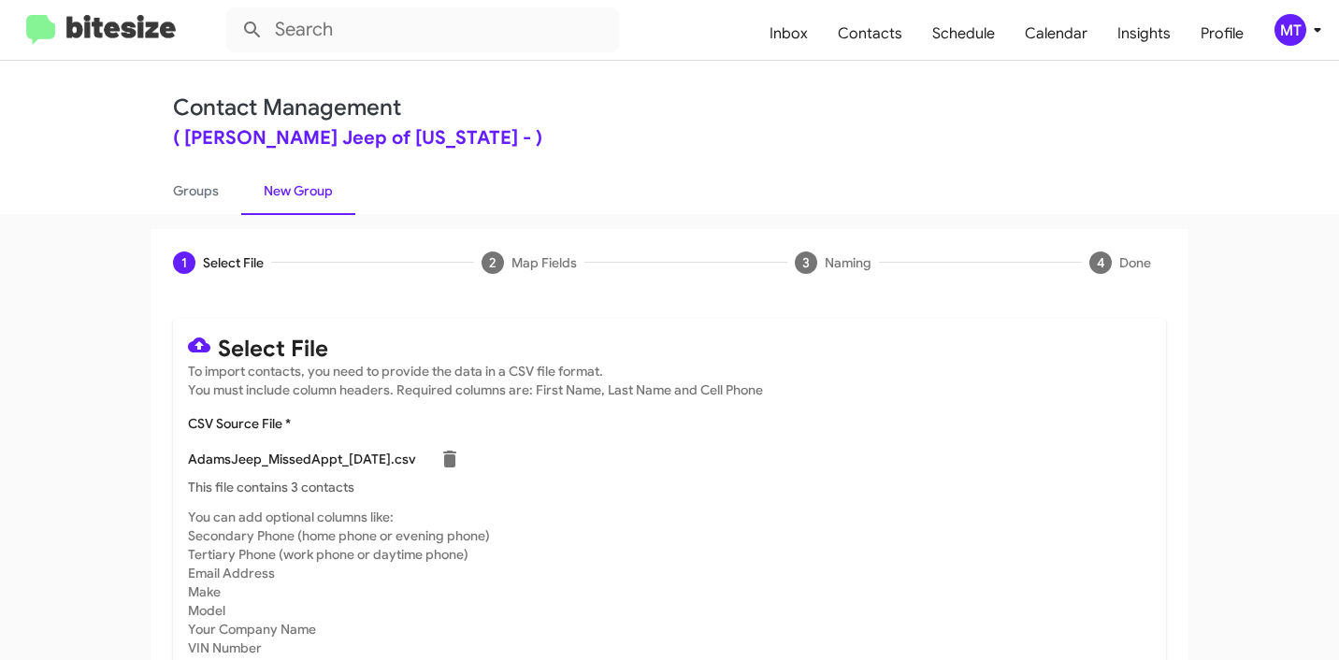
scroll to position [158, 0]
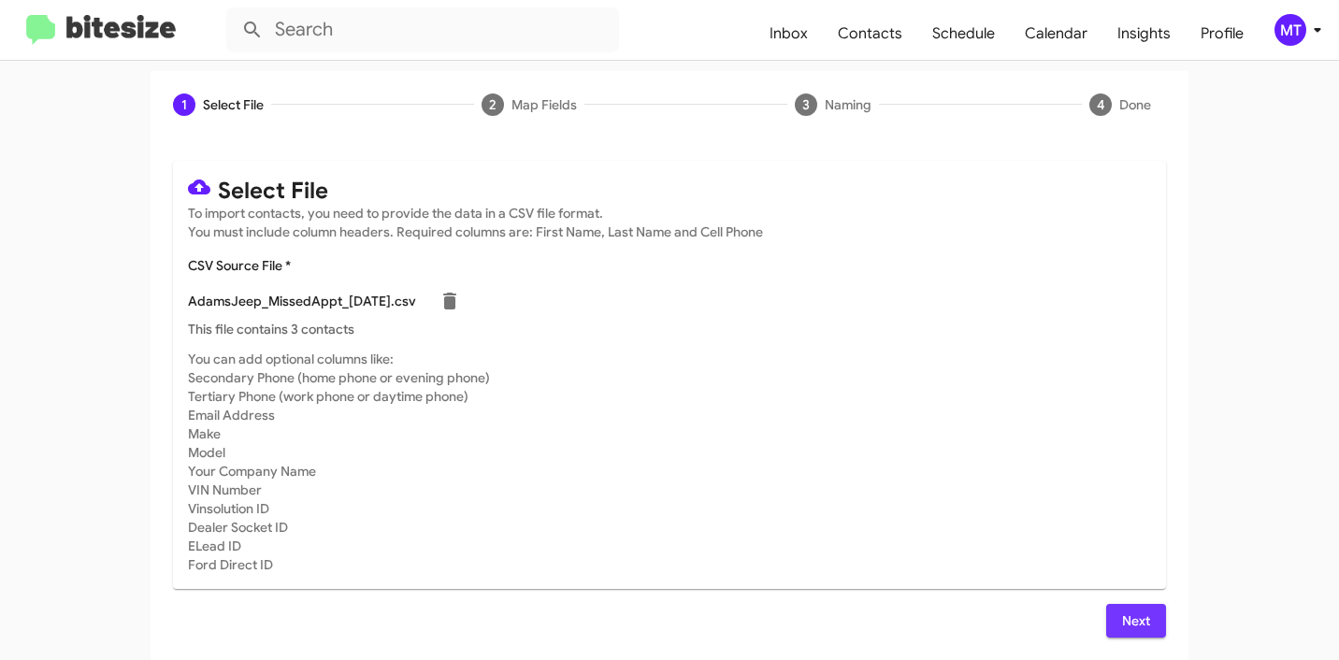
click at [1131, 620] on span "Next" at bounding box center [1136, 621] width 30 height 34
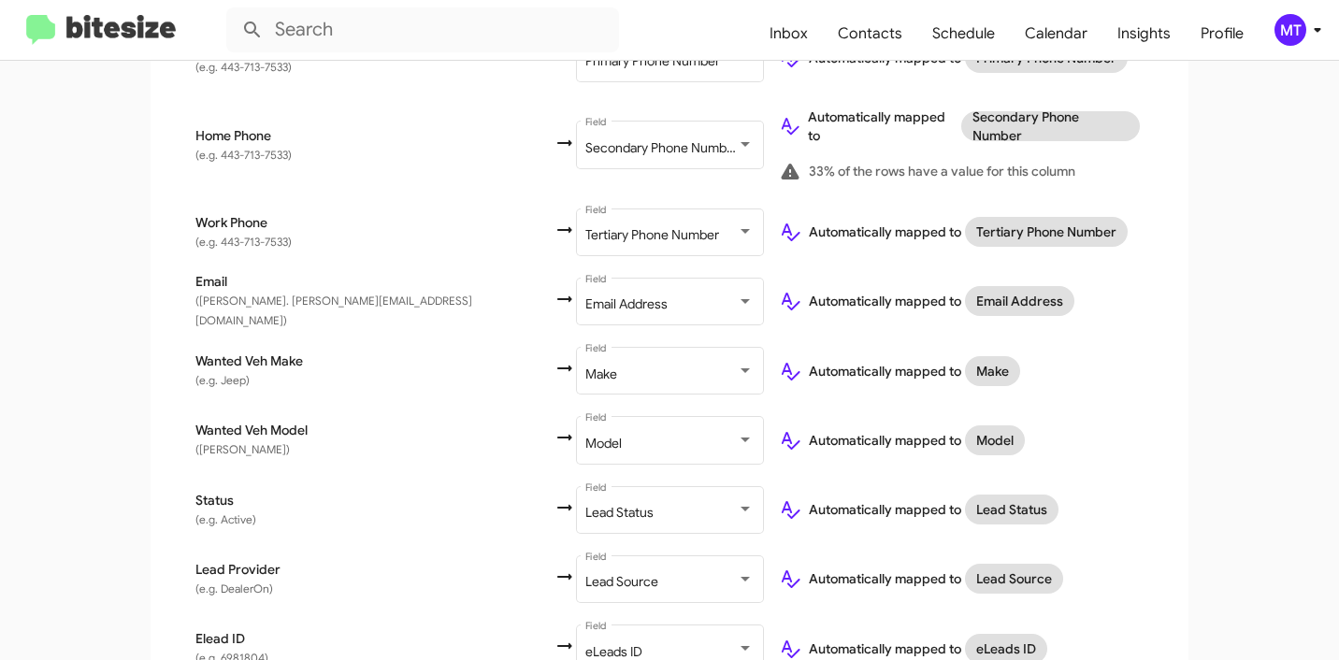
scroll to position [723, 0]
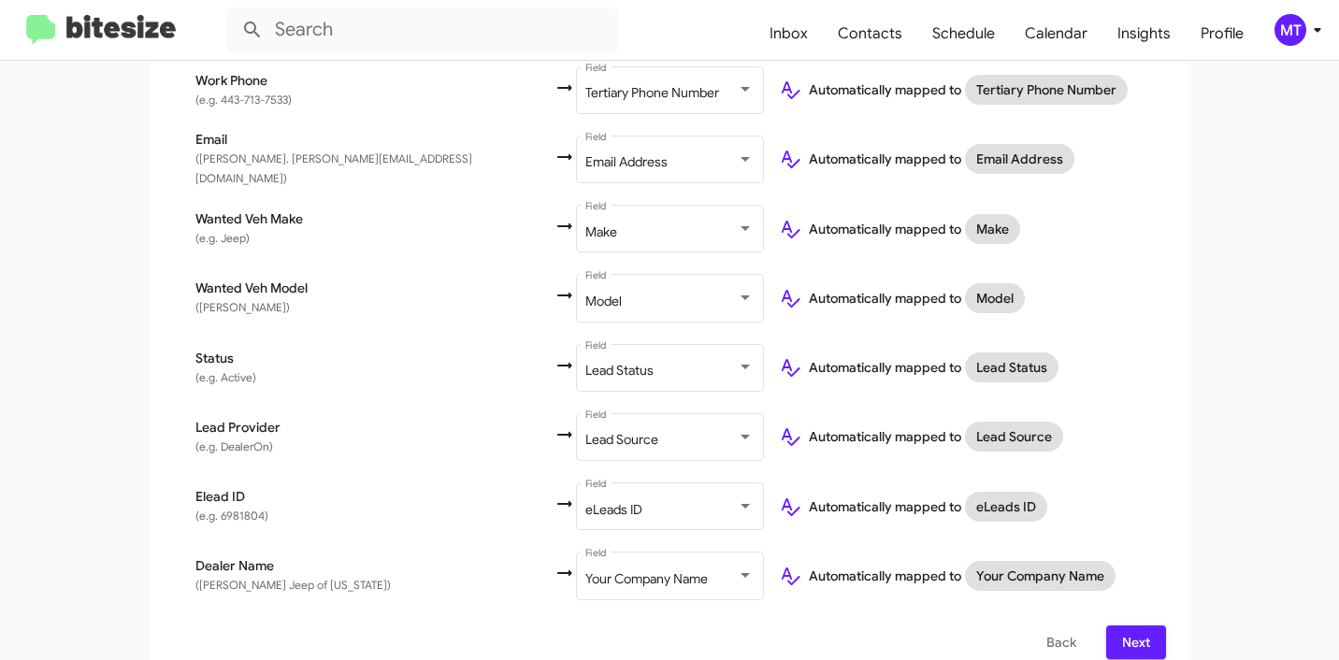
click at [1150, 626] on button "Next" at bounding box center [1136, 643] width 60 height 34
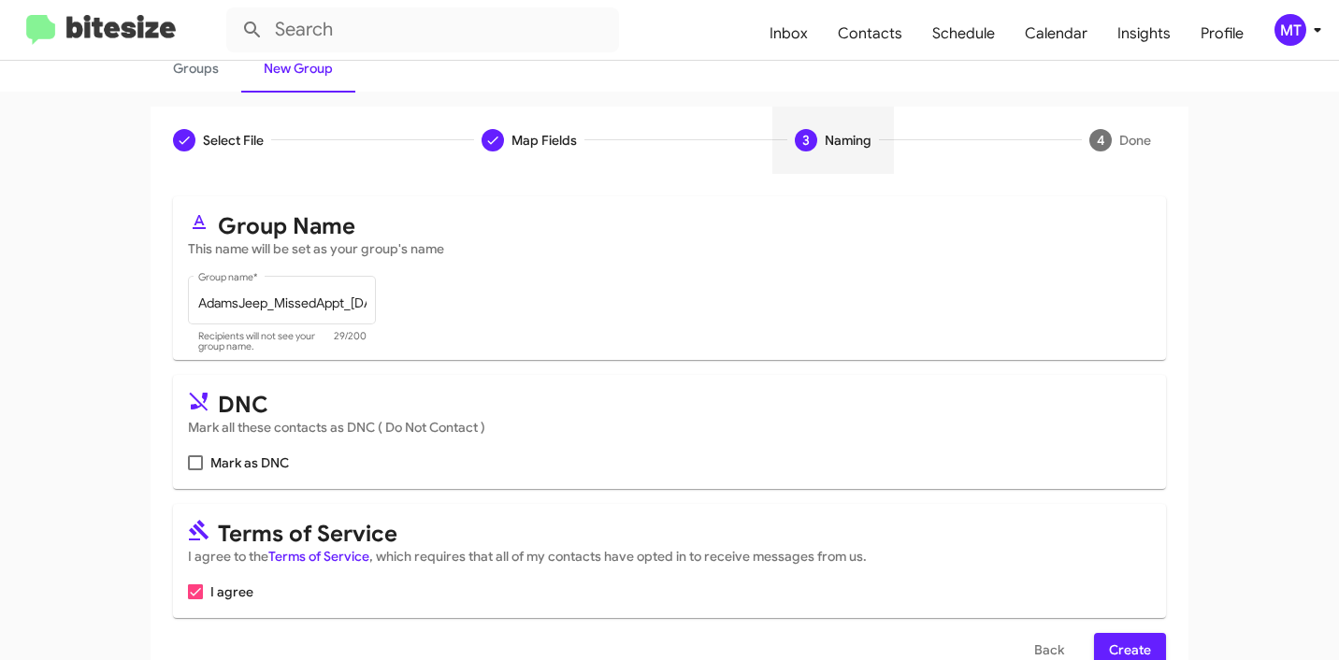
scroll to position [166, 0]
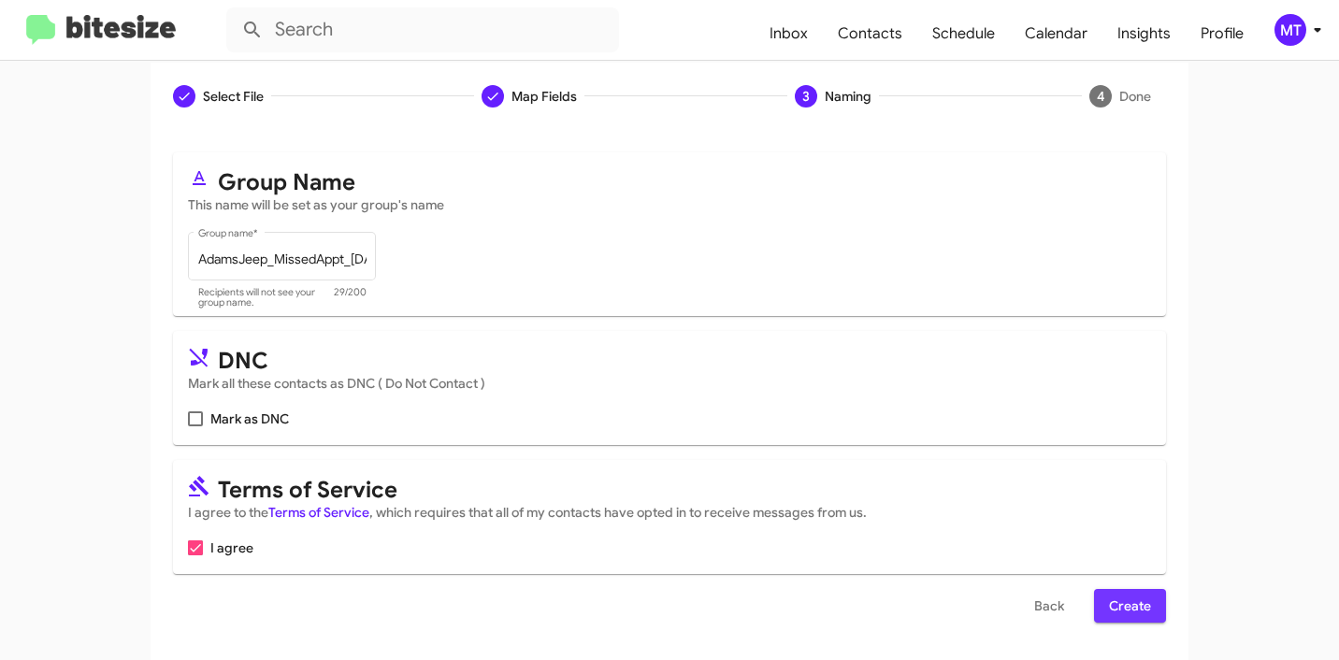
click at [1124, 612] on span "Create" at bounding box center [1130, 606] width 42 height 34
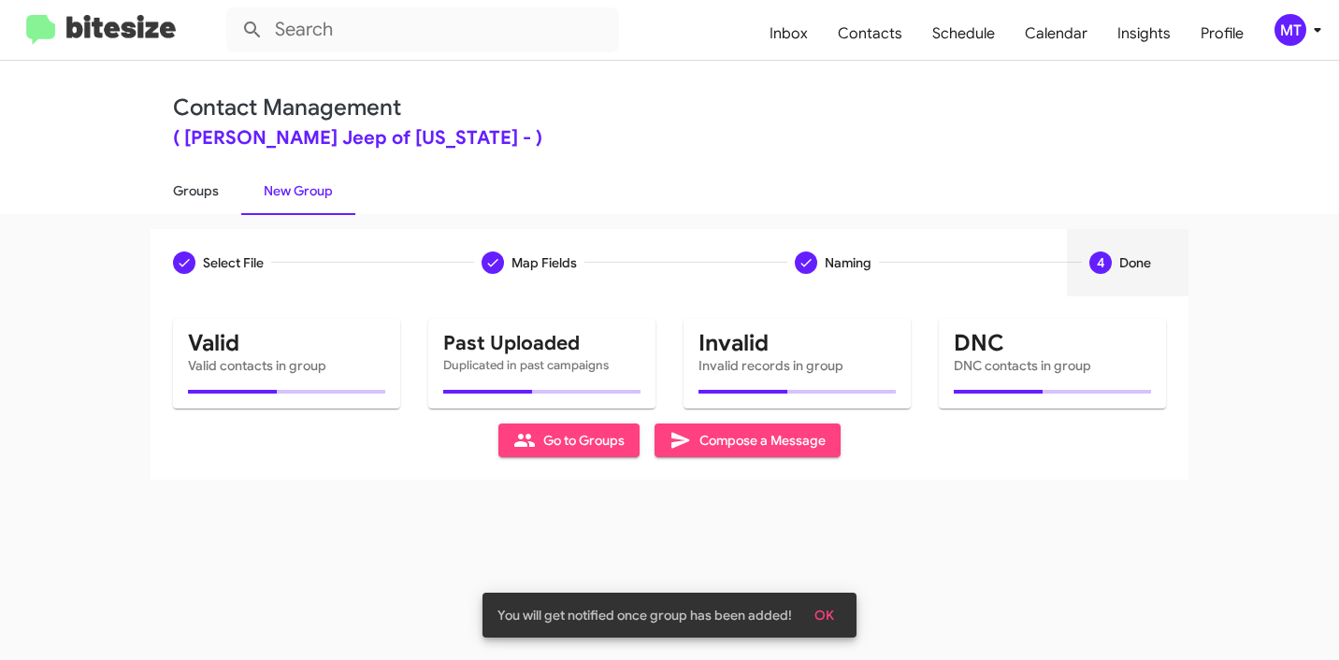
click at [184, 196] on link "Groups" at bounding box center [196, 190] width 91 height 49
type input "in:groups"
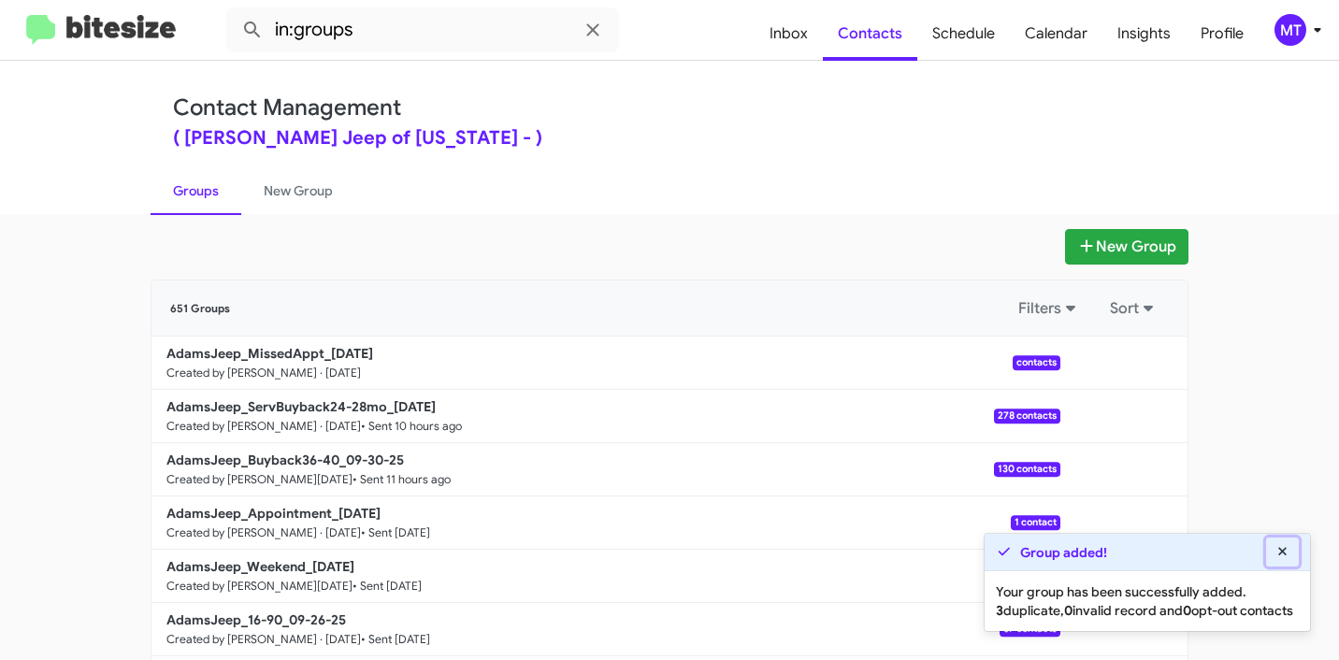
click at [1291, 538] on button at bounding box center [1283, 552] width 34 height 29
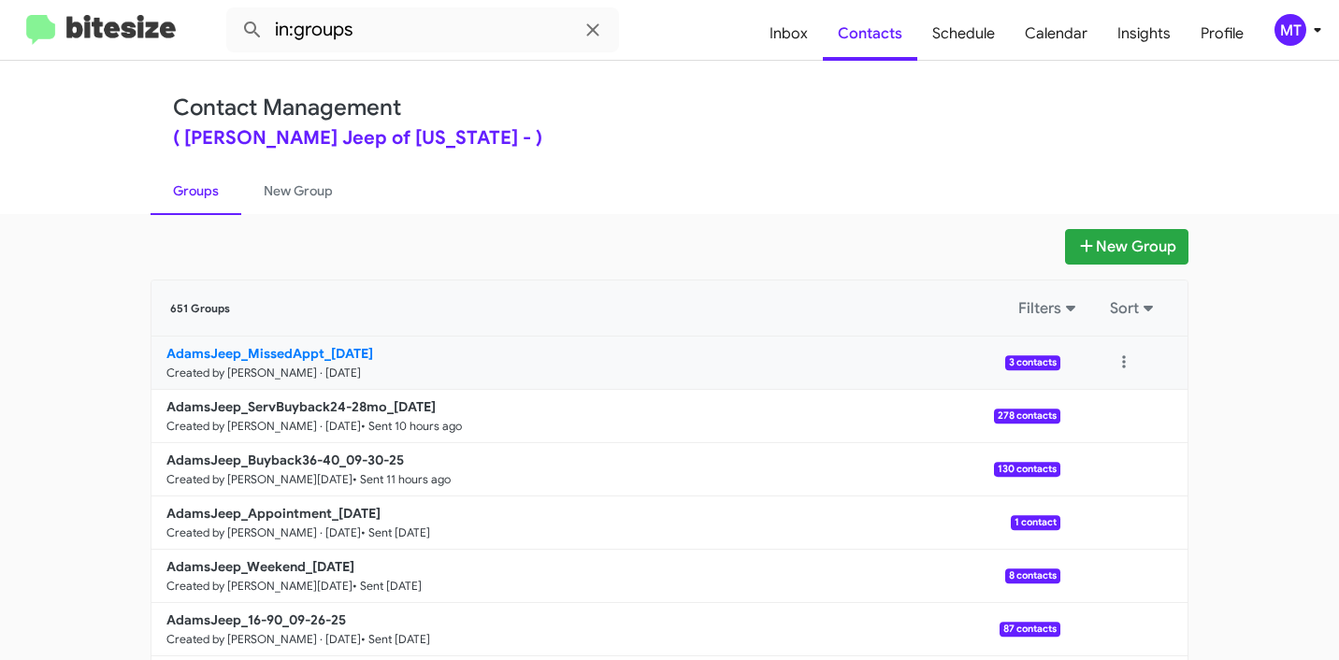
click at [341, 357] on b "AdamsJeep_MissedAppt_[DATE]" at bounding box center [269, 353] width 207 height 17
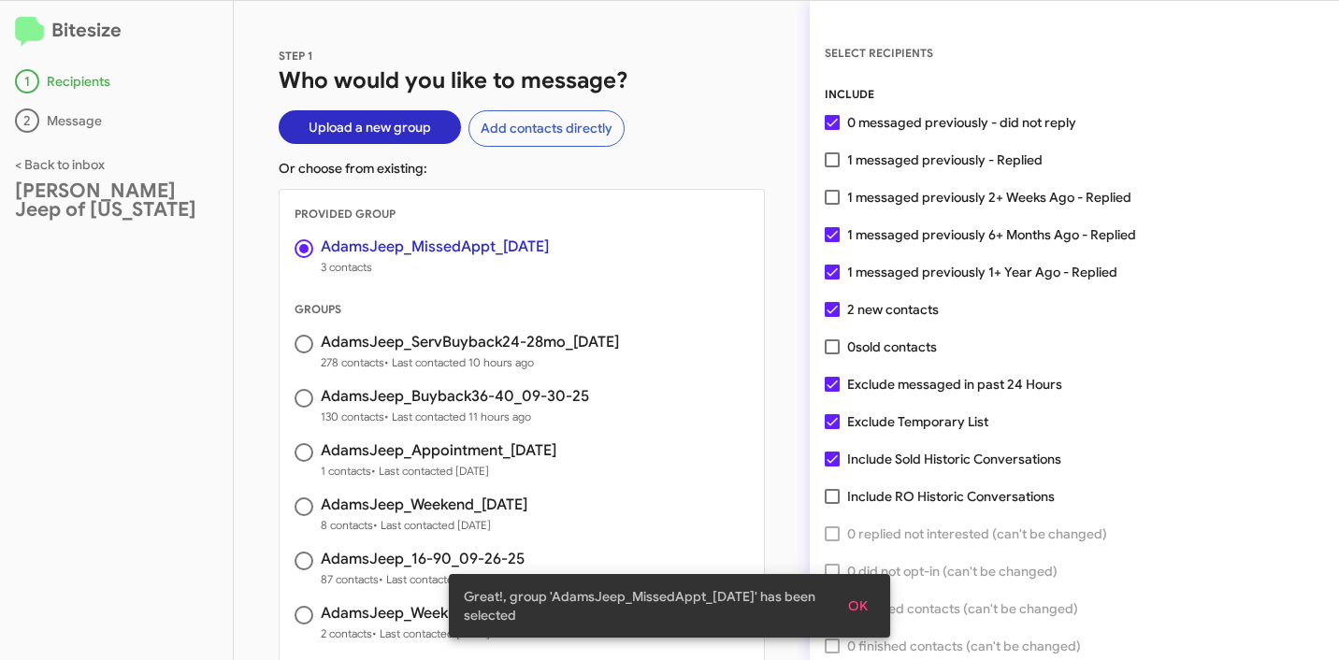
scroll to position [4, 0]
click at [833, 162] on span at bounding box center [832, 158] width 15 height 15
click at [832, 166] on input "1 messaged previously - Replied" at bounding box center [831, 166] width 1 height 1
checkbox input "true"
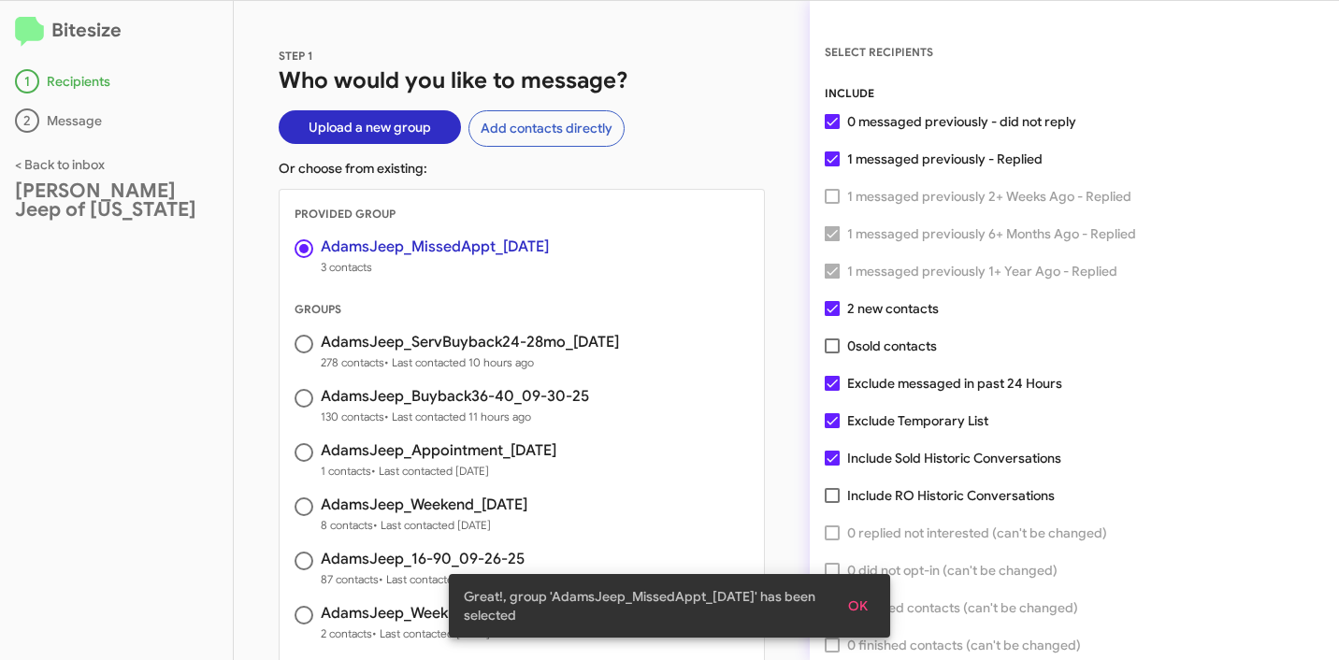
click at [858, 600] on span "OK" at bounding box center [858, 606] width 20 height 34
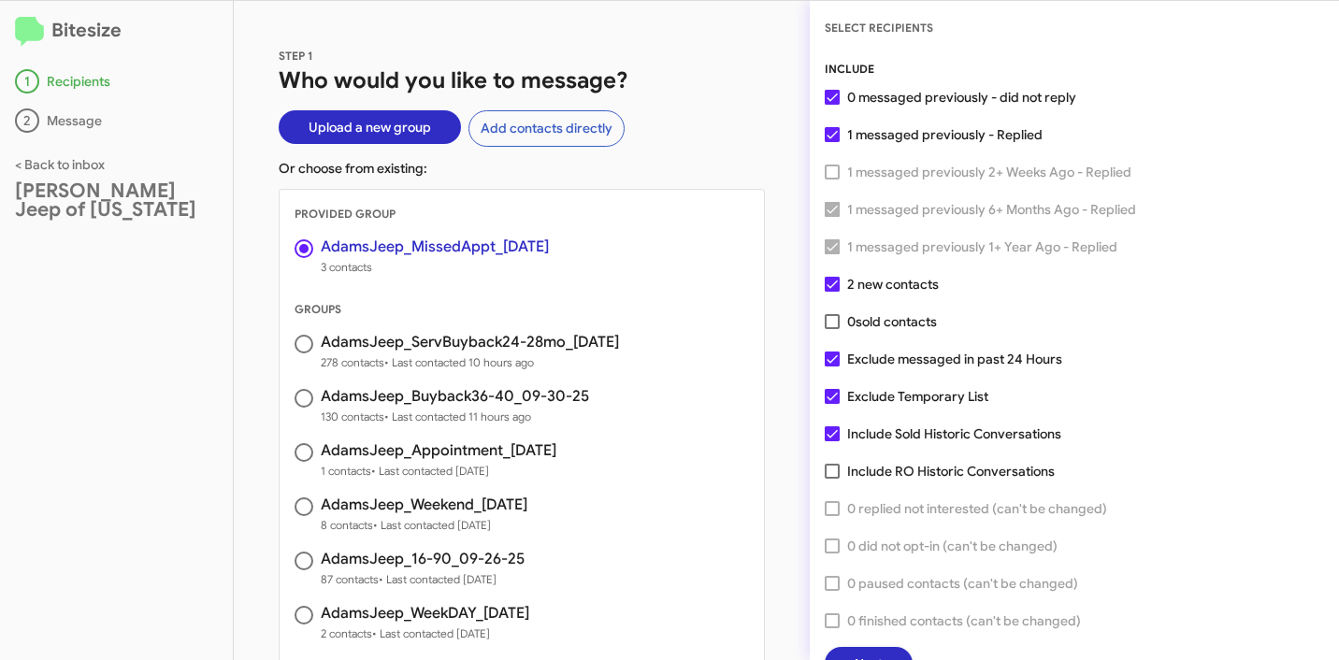
scroll to position [48, 0]
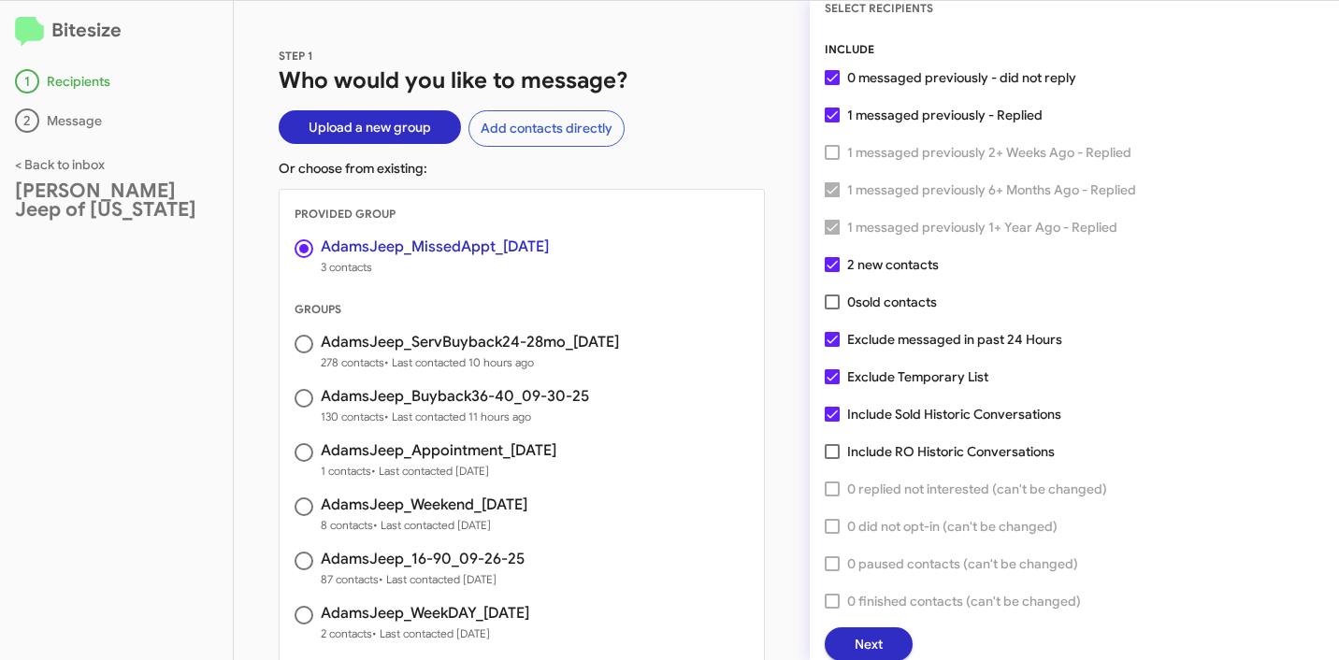
click at [889, 638] on button "Next" at bounding box center [869, 644] width 88 height 34
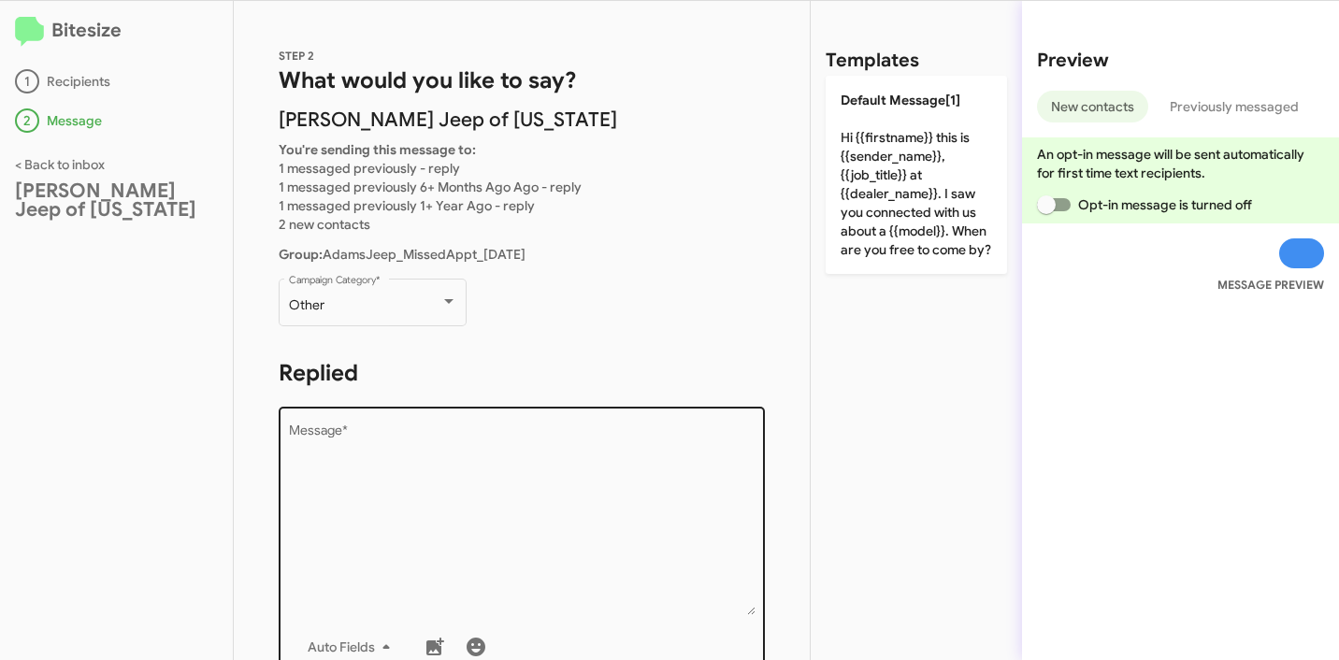
click at [408, 477] on textarea "Message *" at bounding box center [522, 520] width 467 height 191
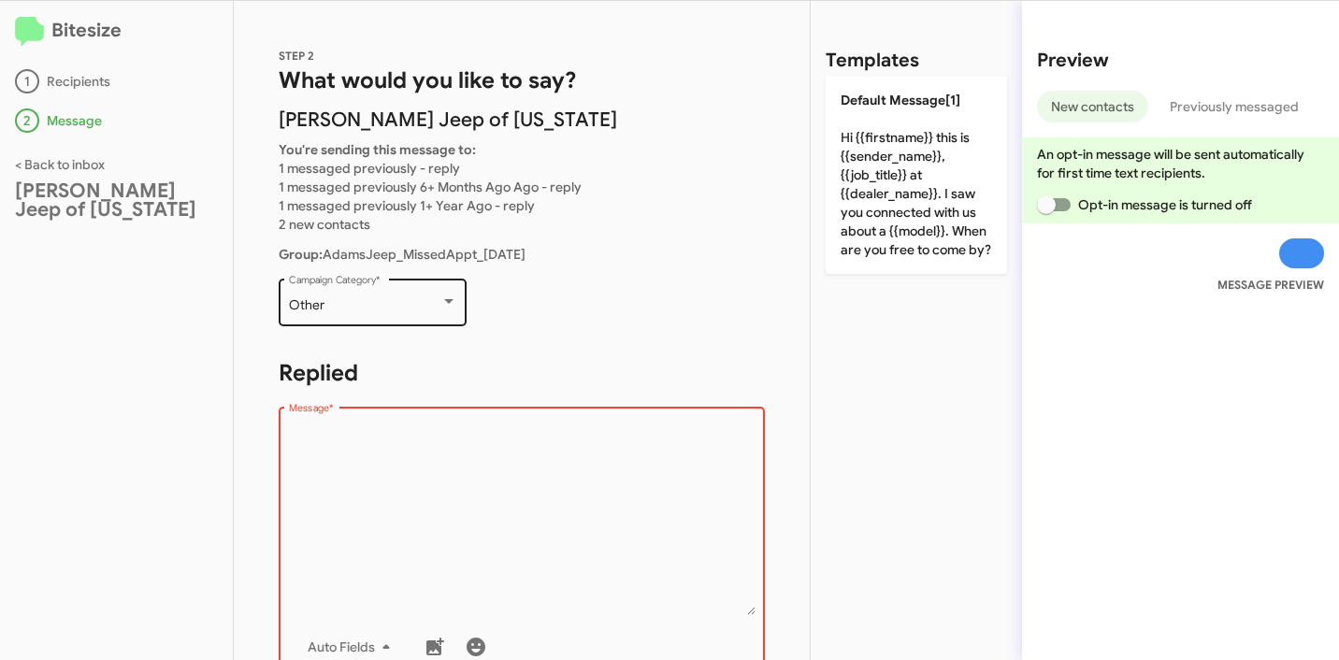
click at [390, 311] on div "Other" at bounding box center [364, 305] width 151 height 15
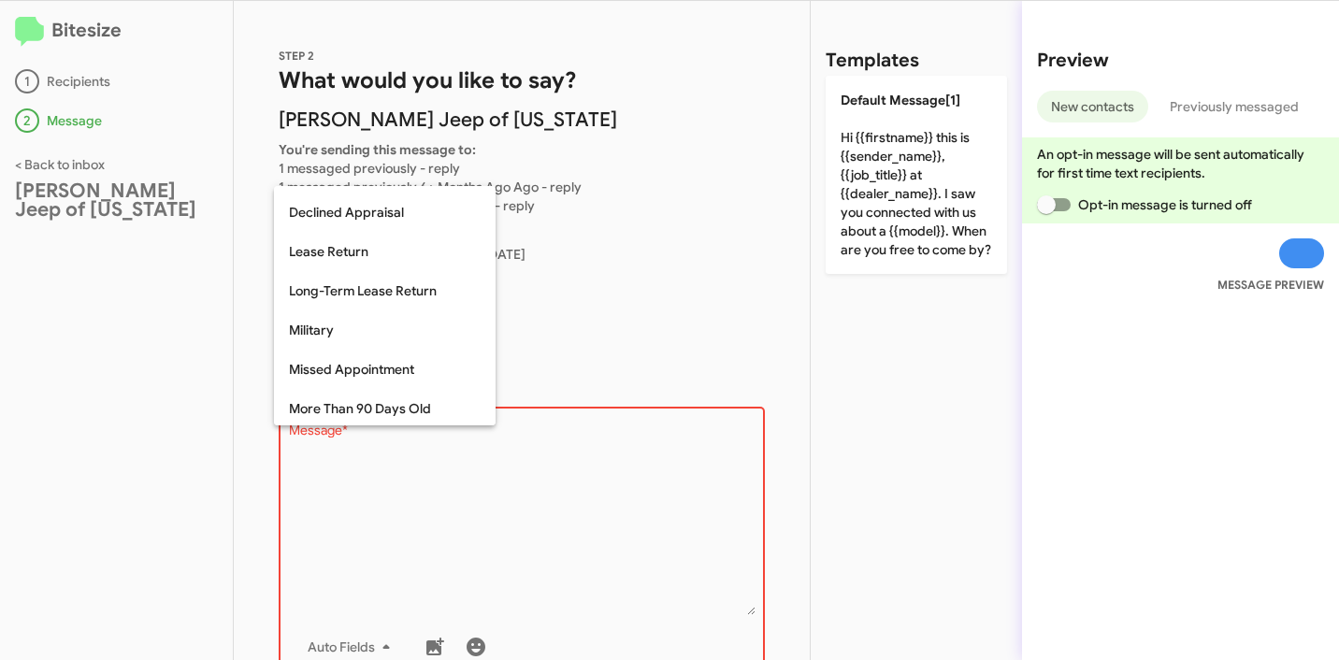
scroll to position [229, 0]
click at [383, 371] on span "Missed Appointment" at bounding box center [385, 369] width 192 height 39
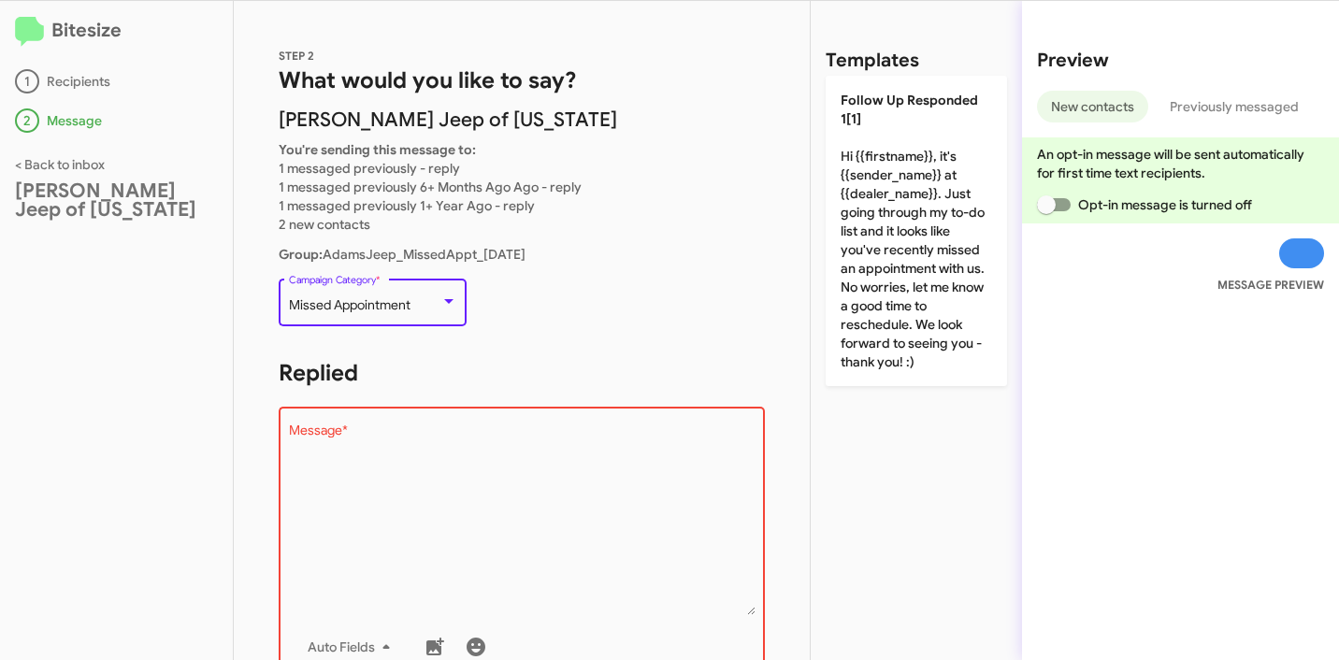
click at [574, 330] on p "Missed Appointment Campaign Category *" at bounding box center [522, 311] width 486 height 72
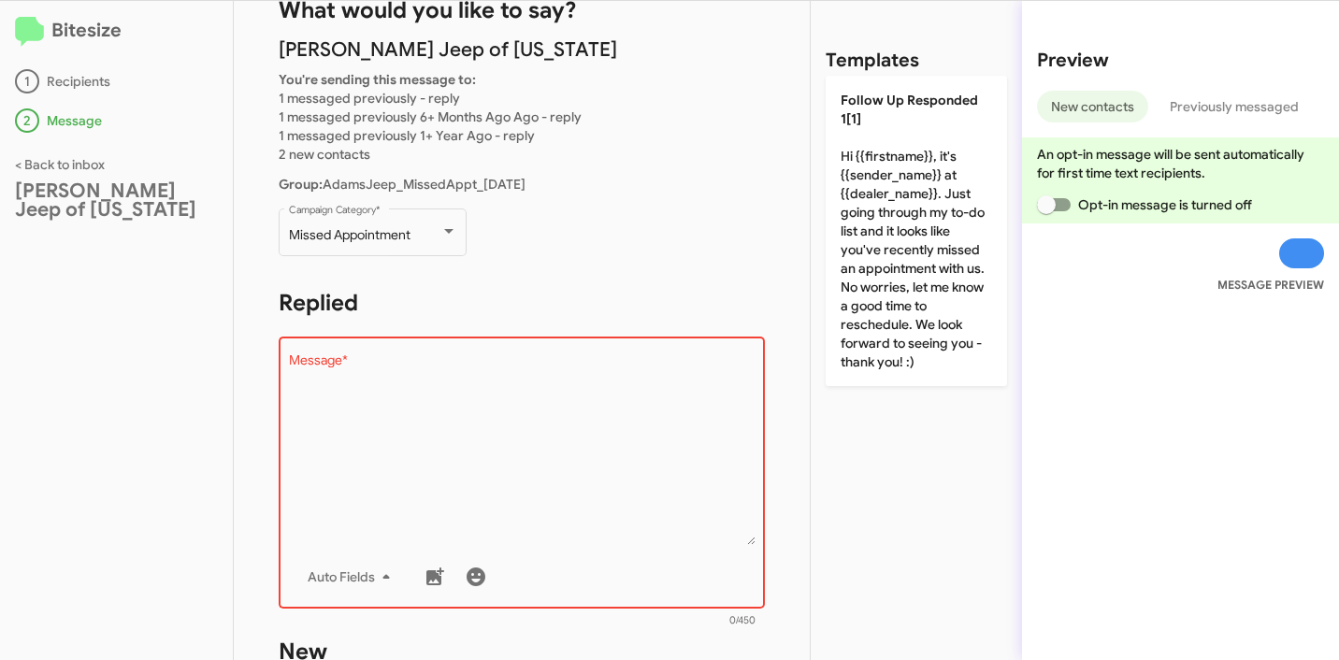
scroll to position [315, 0]
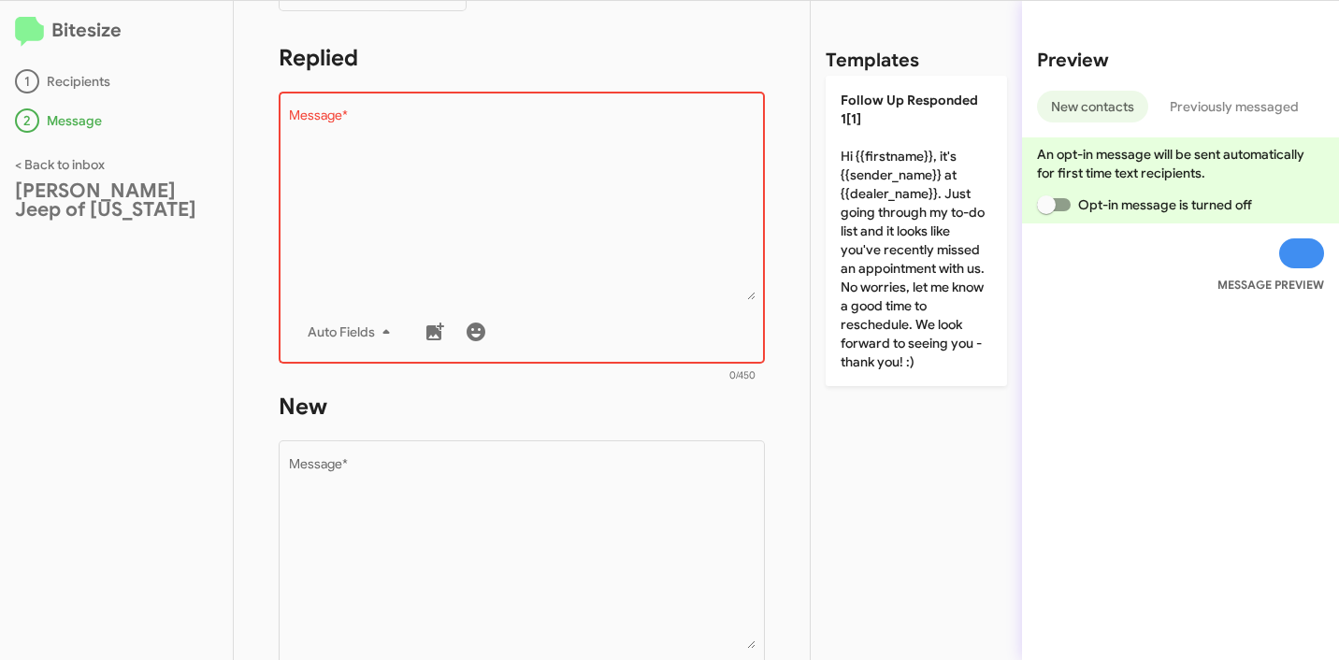
click at [567, 235] on textarea "Message *" at bounding box center [522, 204] width 467 height 191
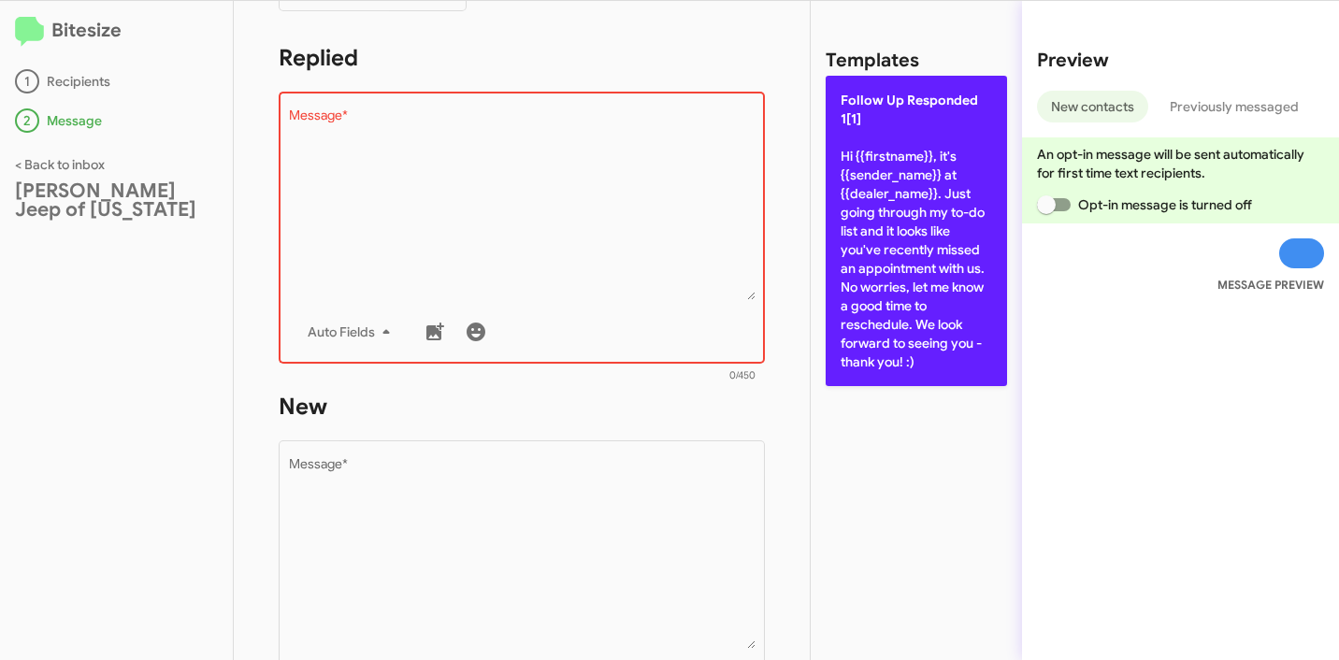
click at [853, 182] on p "Follow Up Responded 1[1] Hi {{firstname}}, it's {{sender_name}} at {{dealer_nam…" at bounding box center [916, 231] width 181 height 310
type textarea "Hi {{firstname}}, it's {{sender_name}} at {{dealer_name}}. Just going through m…"
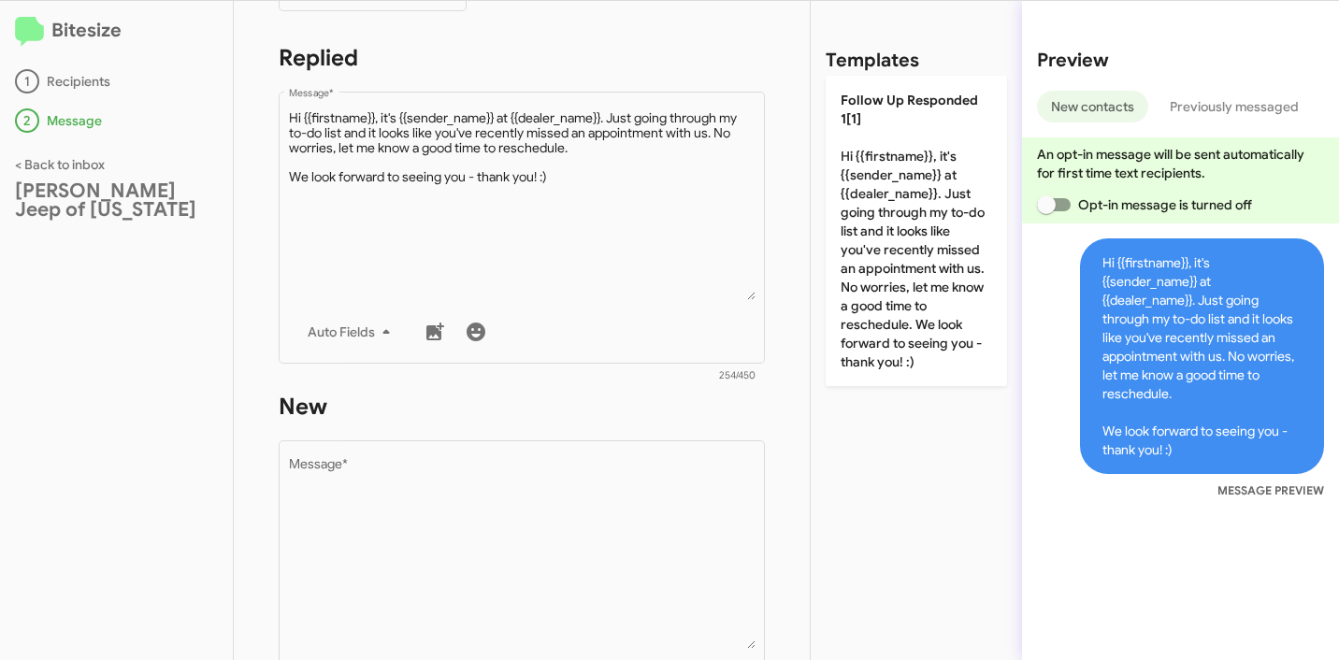
scroll to position [448, 0]
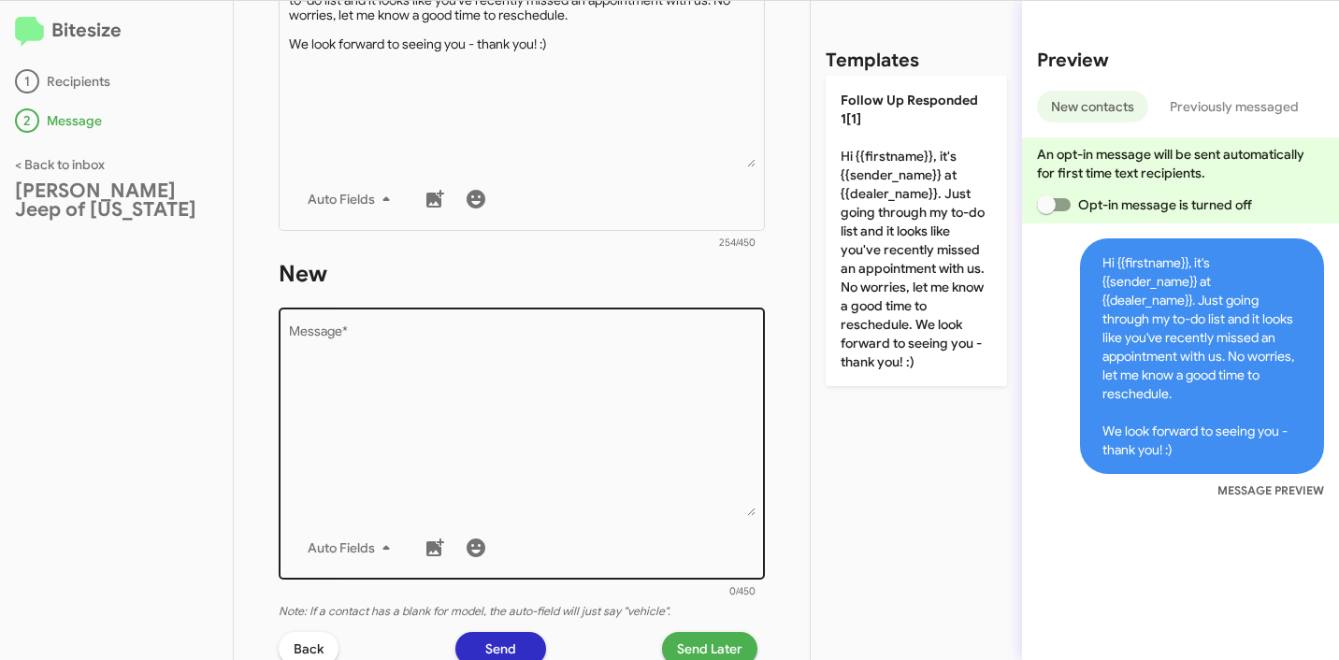
click at [551, 391] on textarea "Message *" at bounding box center [522, 420] width 467 height 191
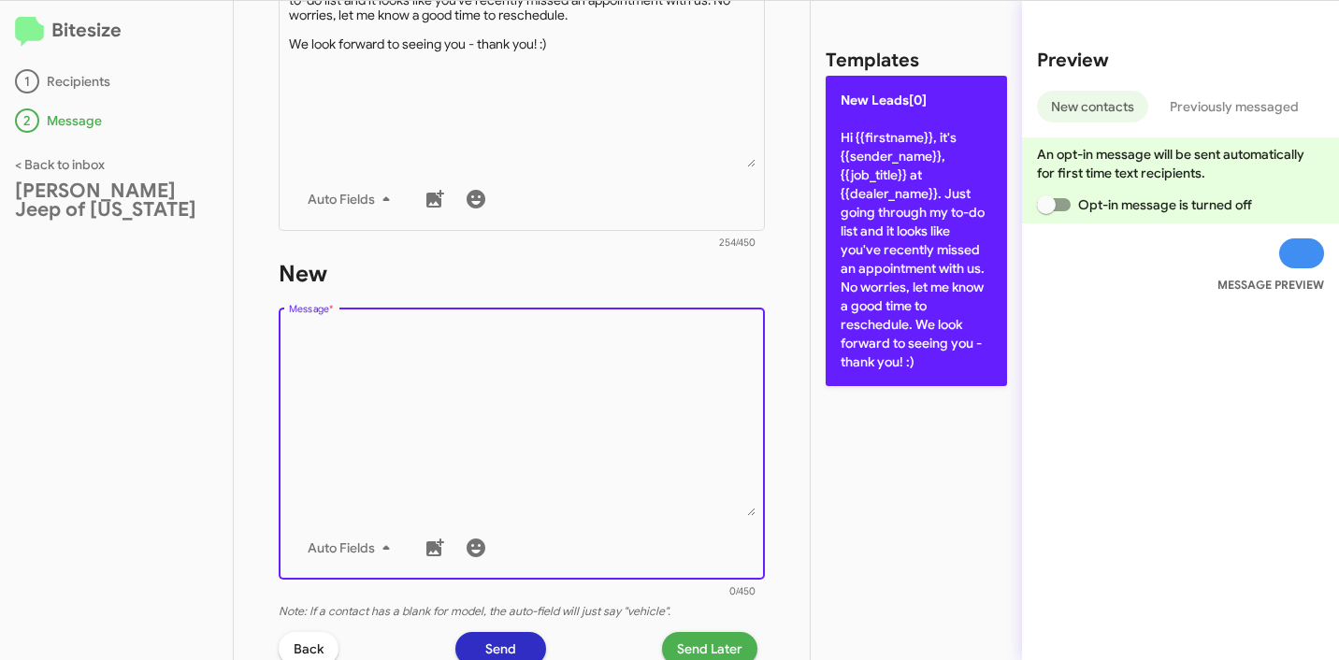
click at [866, 246] on p "New Leads[0] Hi {{firstname}}, it's {{sender_name}}, {{job_title}} at {{dealer_…" at bounding box center [916, 231] width 181 height 310
type textarea "Hi {{firstname}}, it's {{sender_name}}, {{job_title}} at {{dealer_name}}. Just …"
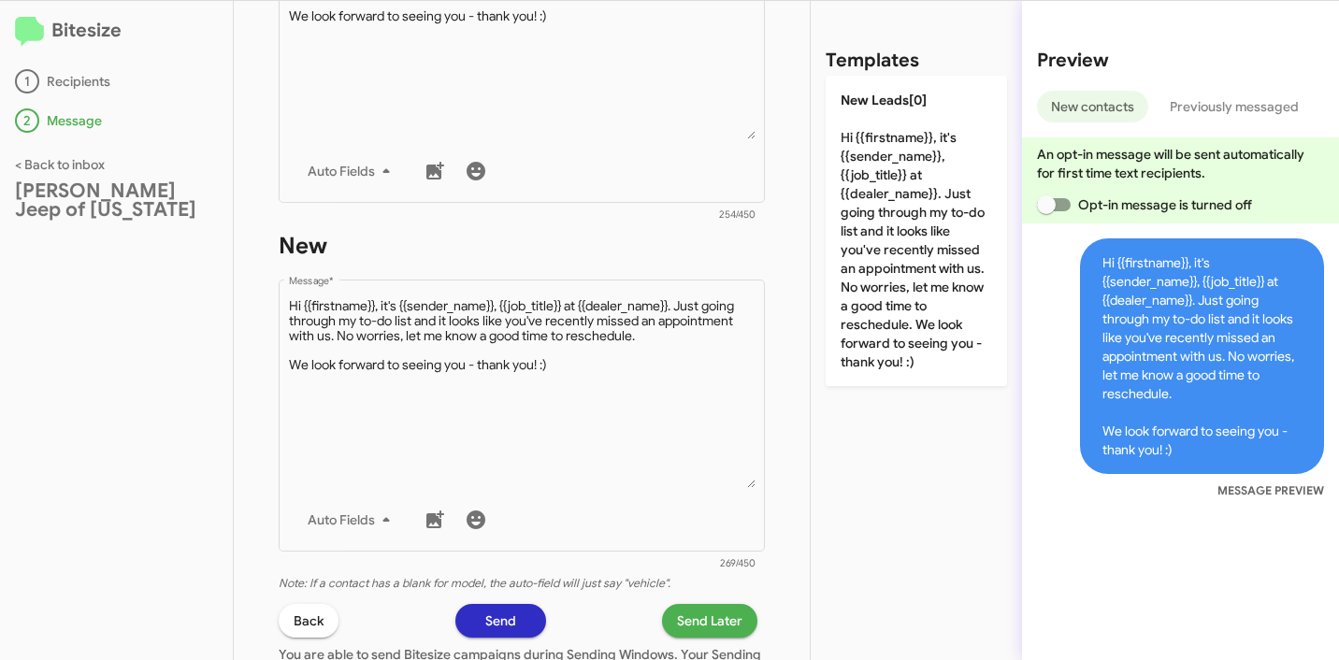
scroll to position [723, 0]
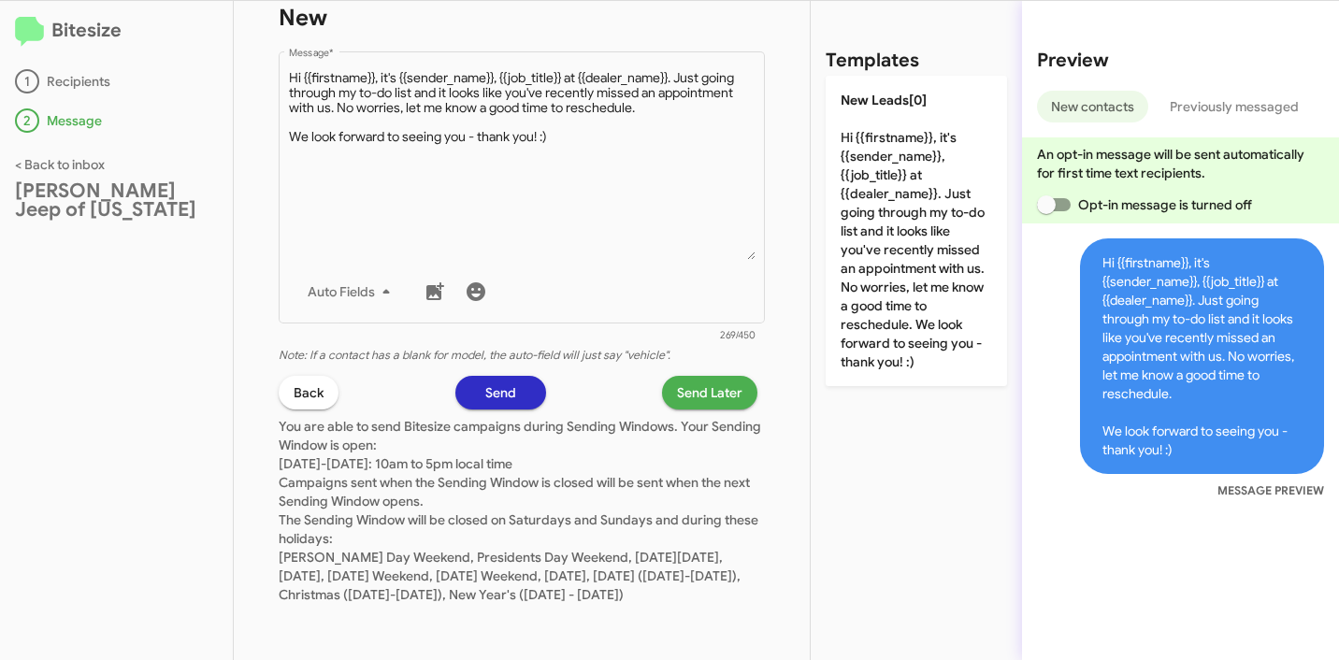
click at [703, 376] on span "Send Later" at bounding box center [709, 393] width 65 height 34
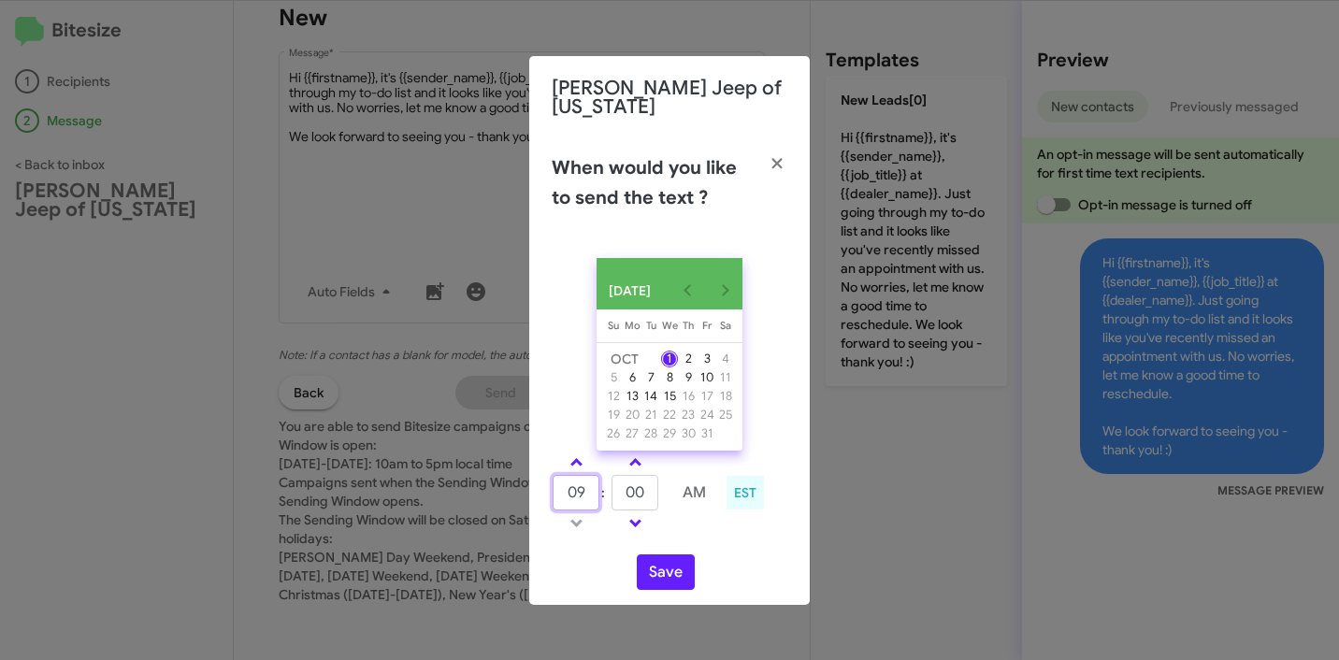
click at [579, 496] on input "09" at bounding box center [576, 493] width 47 height 36
click at [579, 495] on input "09" at bounding box center [576, 493] width 47 height 36
type input "11"
click at [659, 565] on button "Save" at bounding box center [666, 573] width 58 height 36
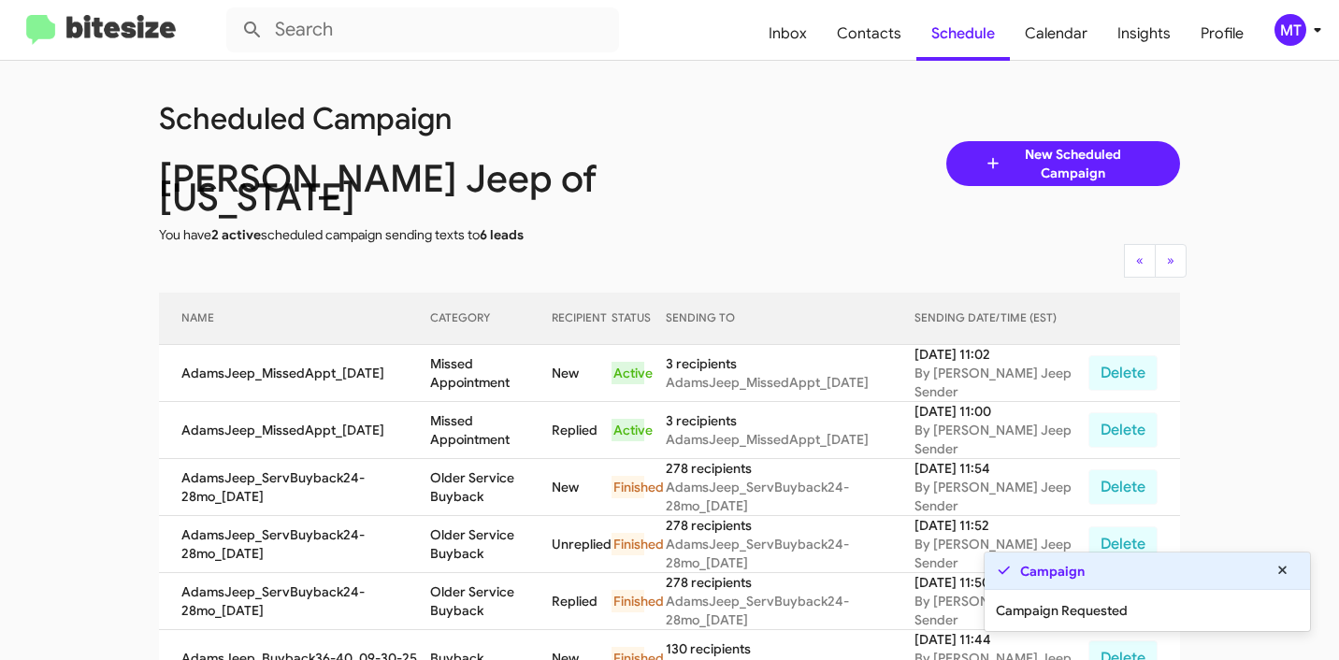
click at [775, 184] on div "Scheduled Campaign Adams Jeep of Maryland You have 2 active scheduled campaign …" at bounding box center [669, 163] width 1049 height 161
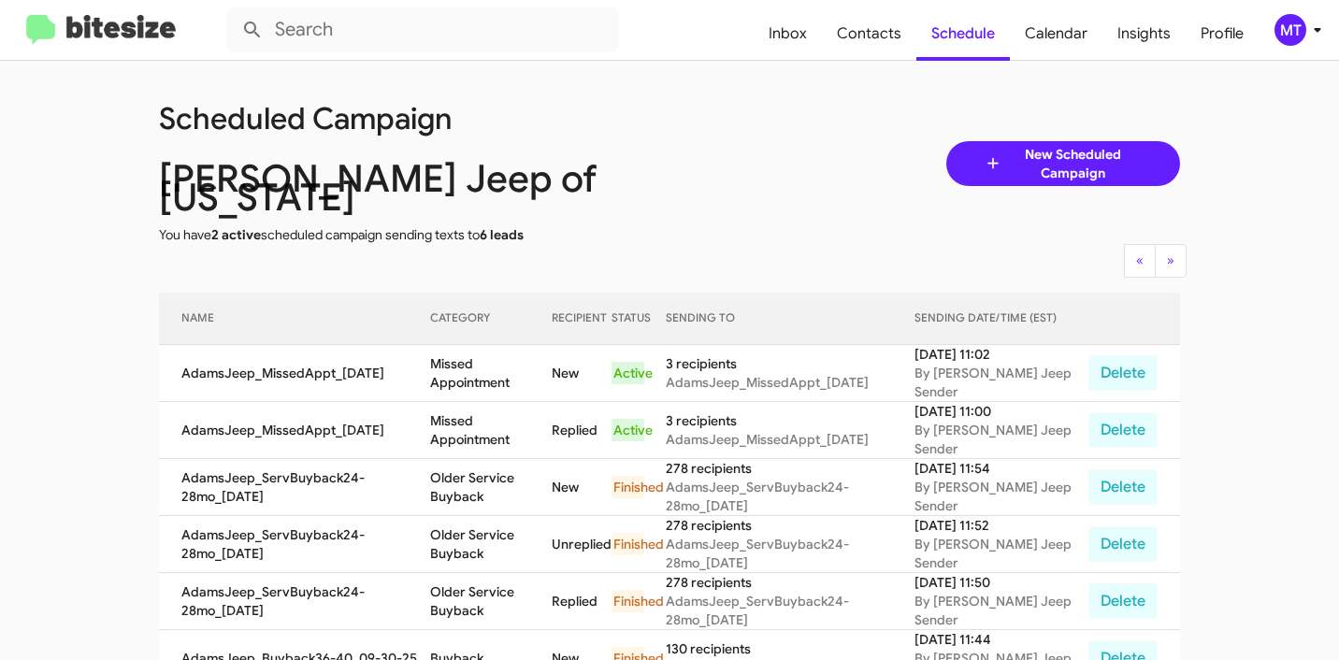
click at [1017, 153] on span "New Scheduled Campaign" at bounding box center [1072, 163] width 140 height 37
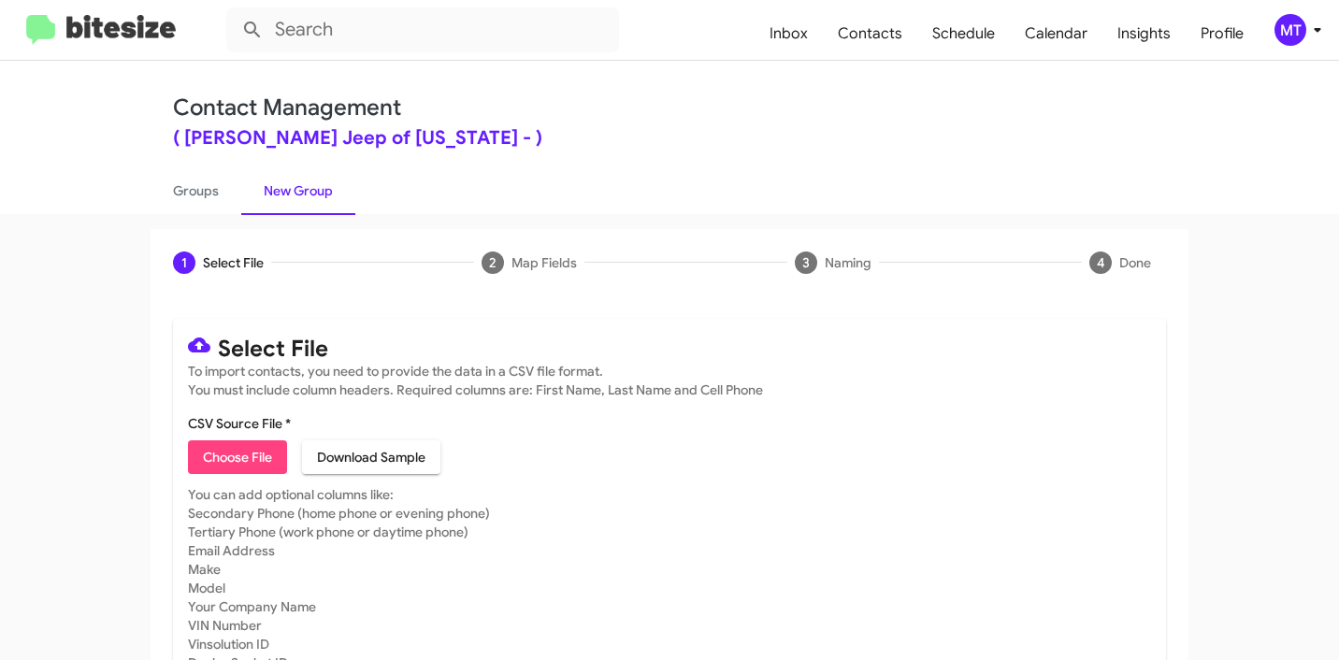
click at [235, 454] on span "Choose File" at bounding box center [237, 457] width 69 height 34
type input "AdamsJeep_Showroom_[DATE]"
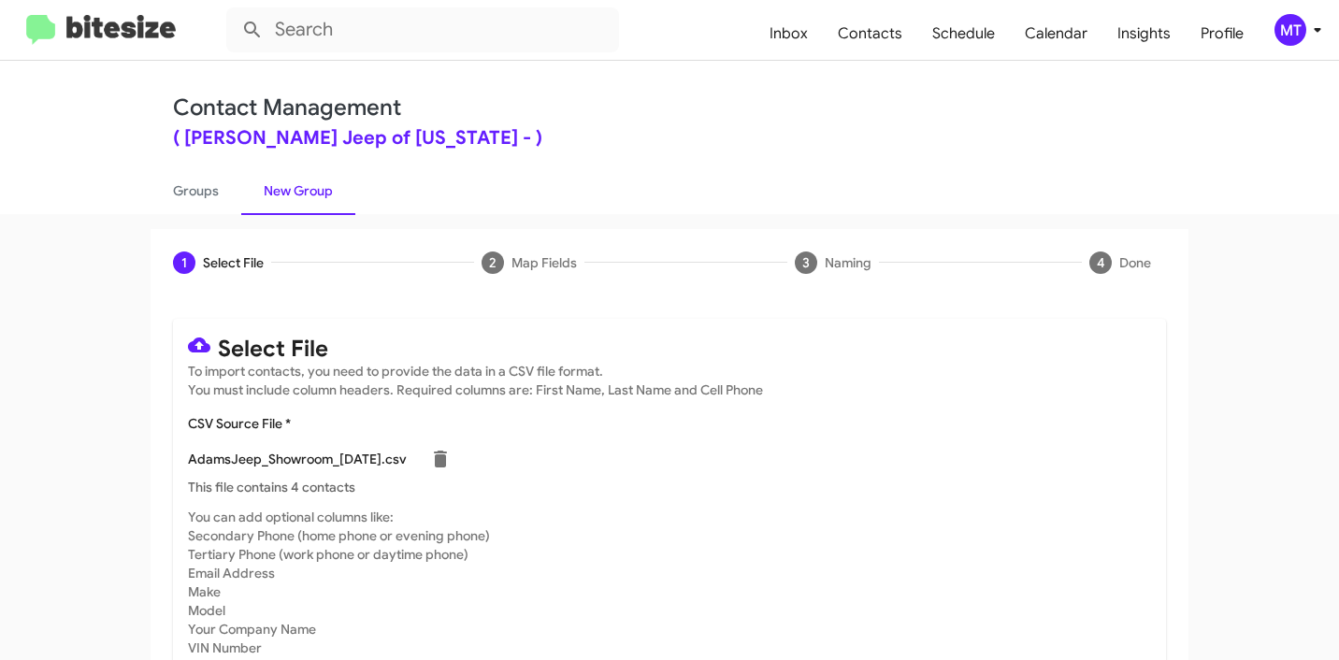
click at [1315, 37] on icon at bounding box center [1317, 30] width 22 height 22
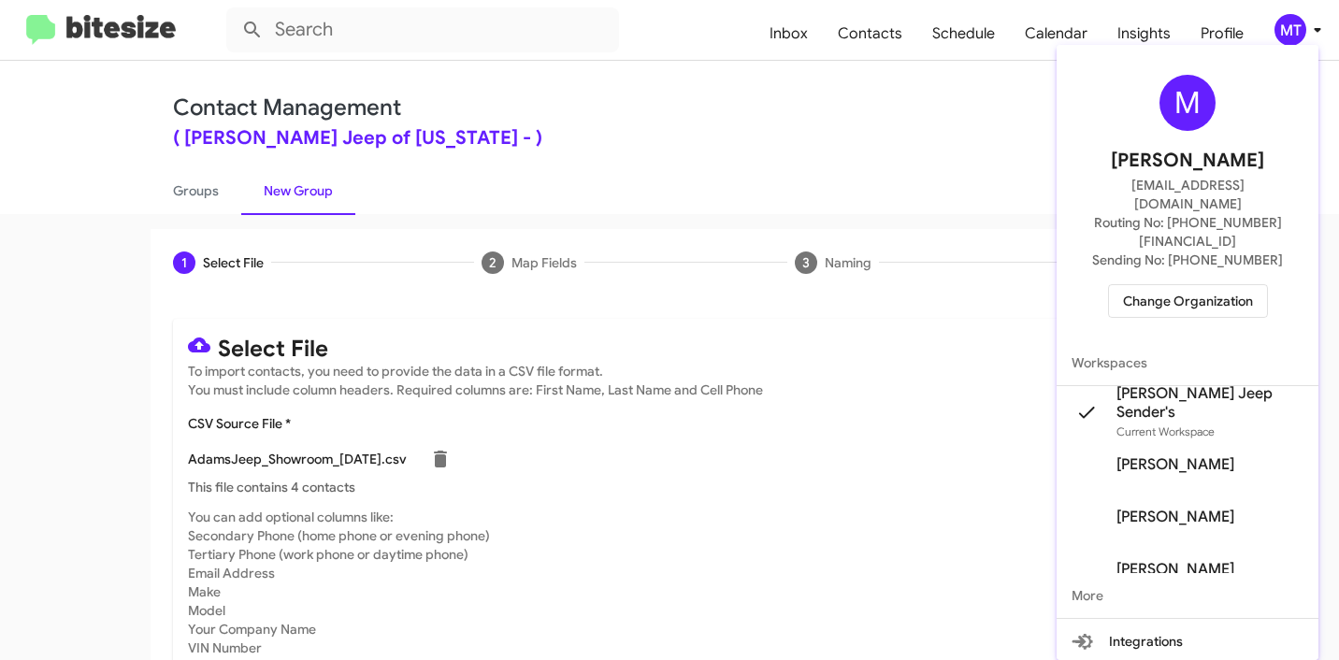
click at [842, 143] on div at bounding box center [669, 330] width 1339 height 660
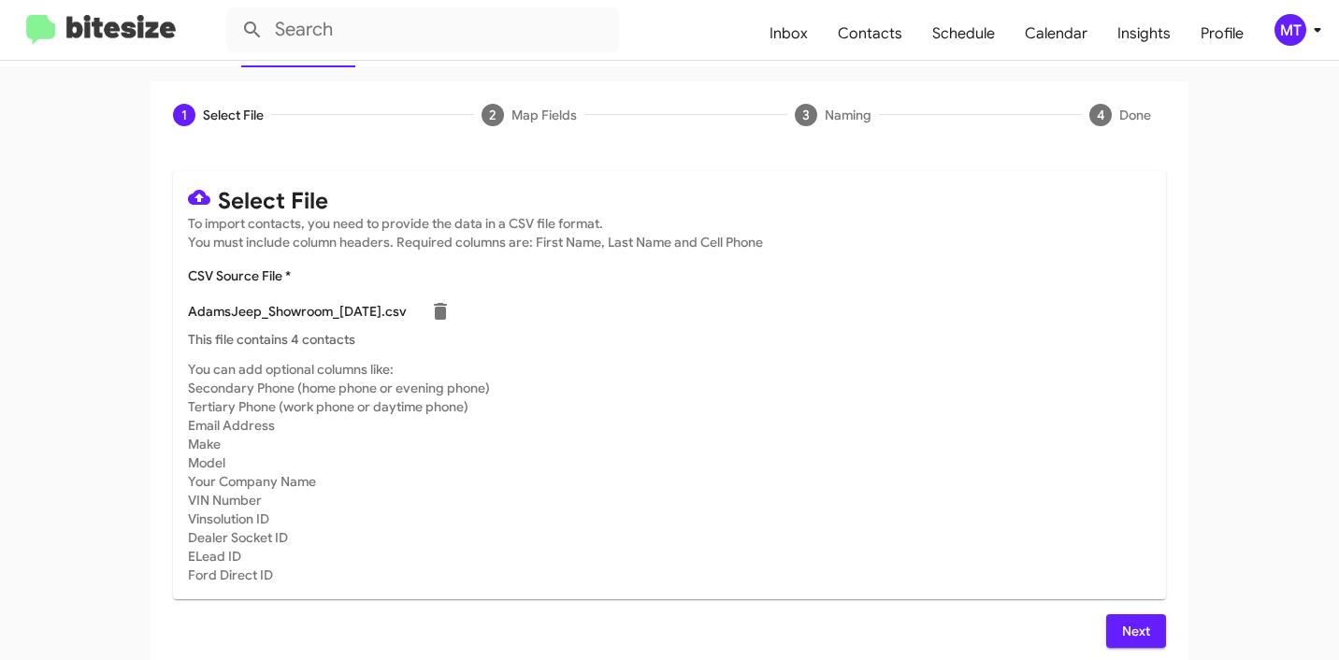
scroll to position [158, 0]
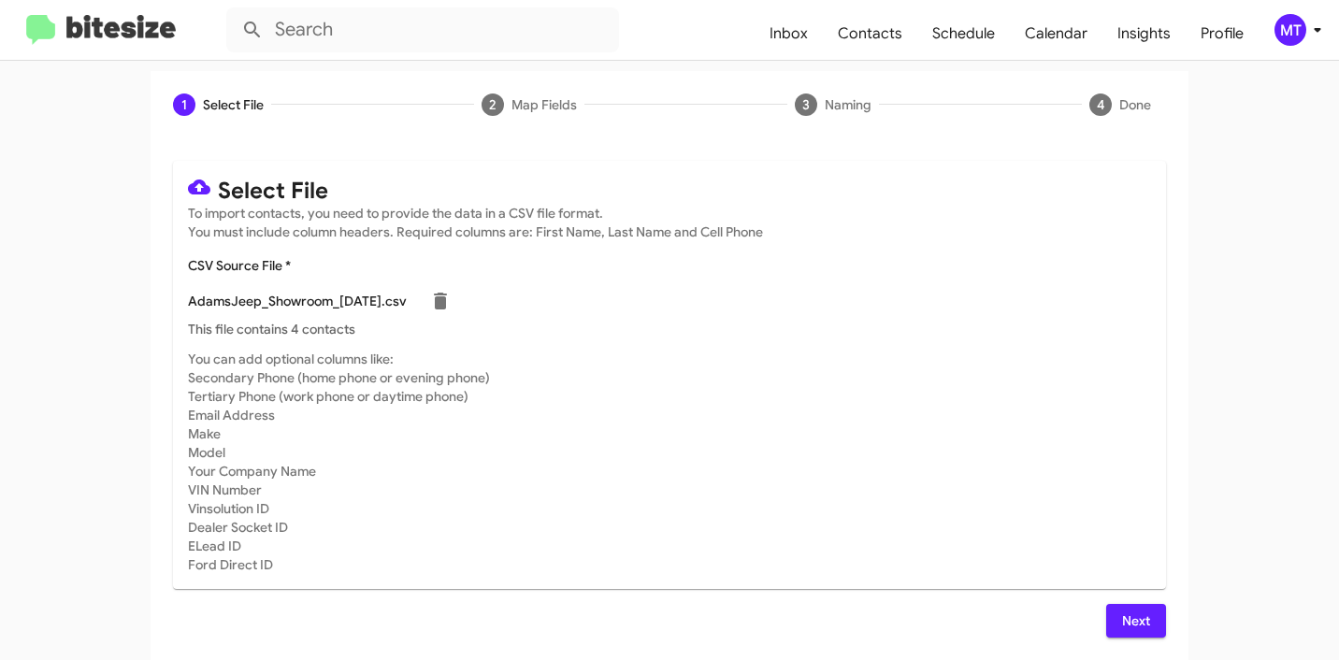
click at [1126, 628] on span "Next" at bounding box center [1136, 621] width 30 height 34
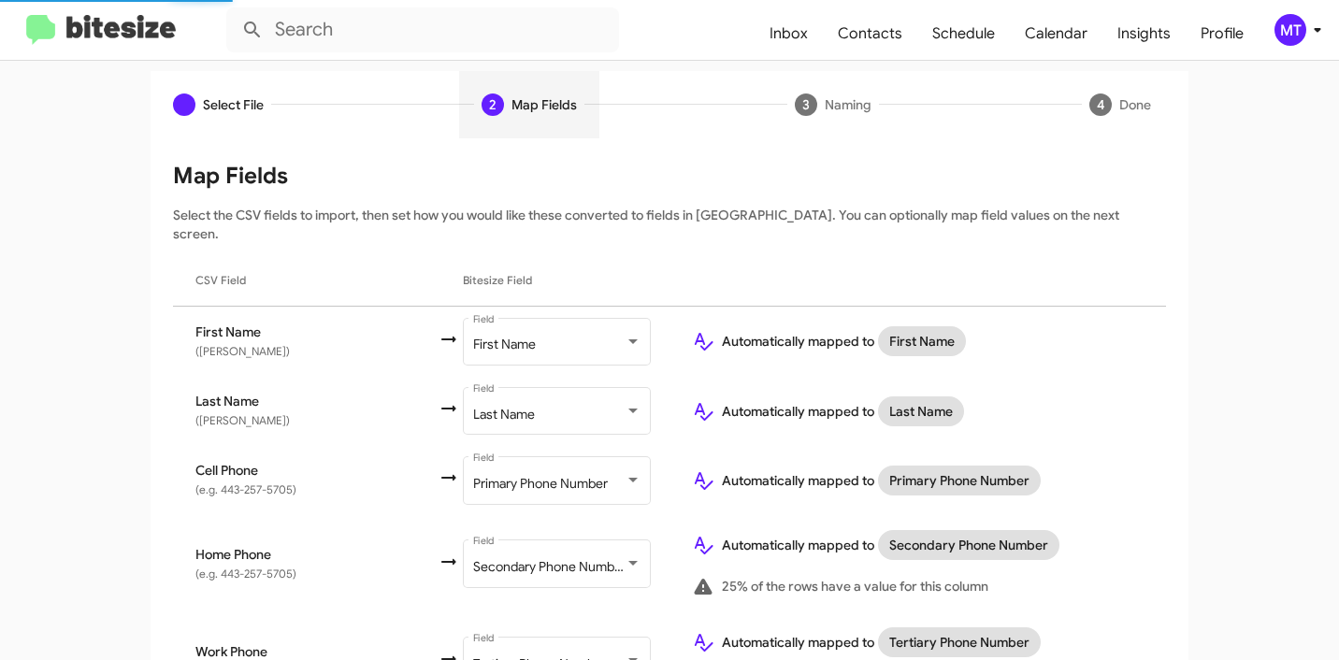
scroll to position [917, 0]
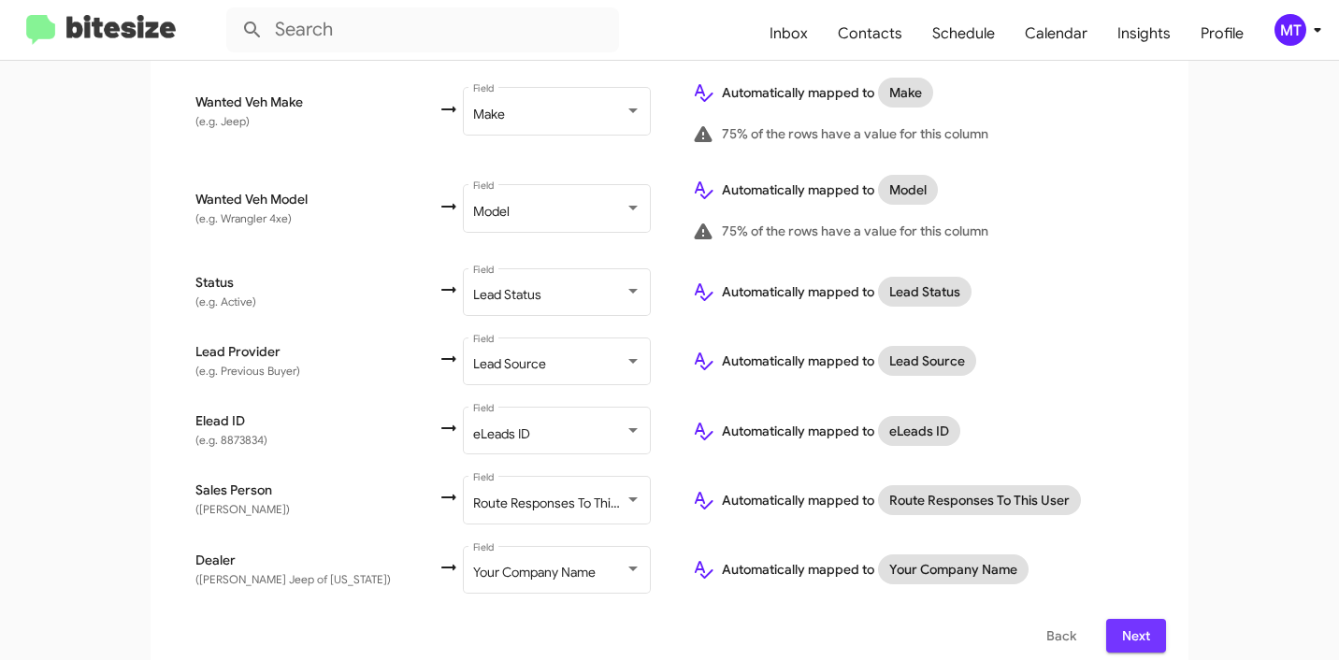
click at [1126, 619] on span "Next" at bounding box center [1136, 636] width 30 height 34
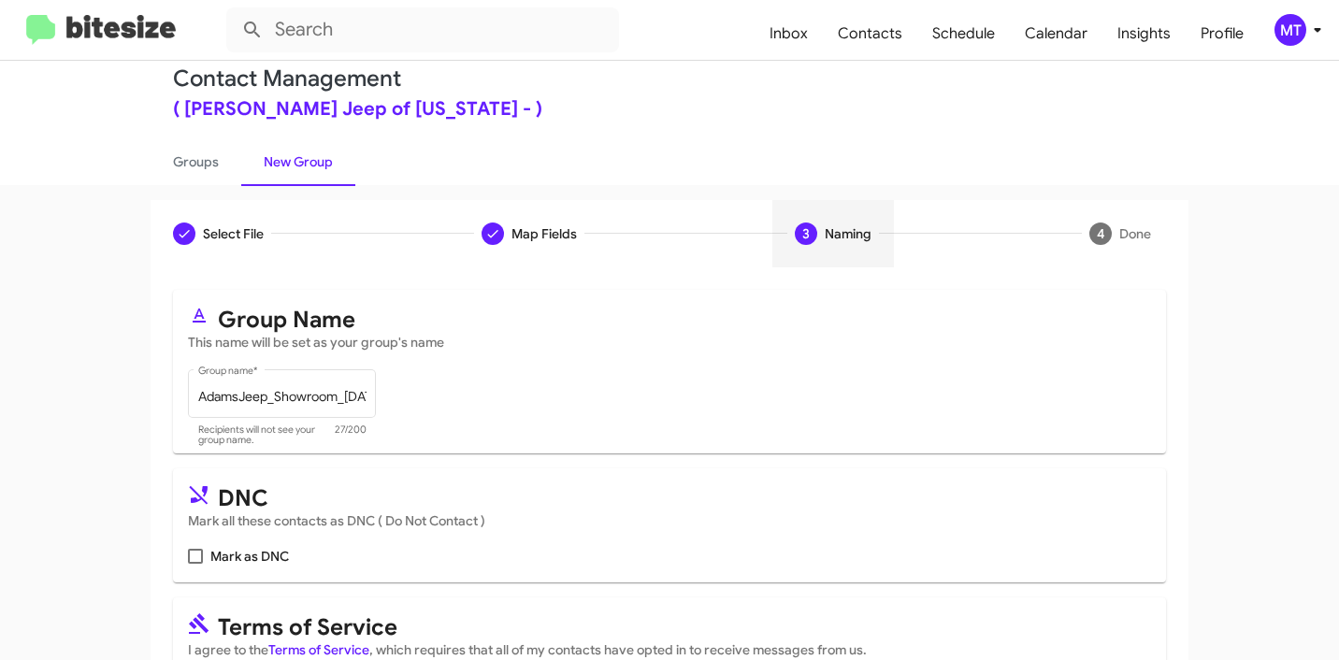
scroll to position [166, 0]
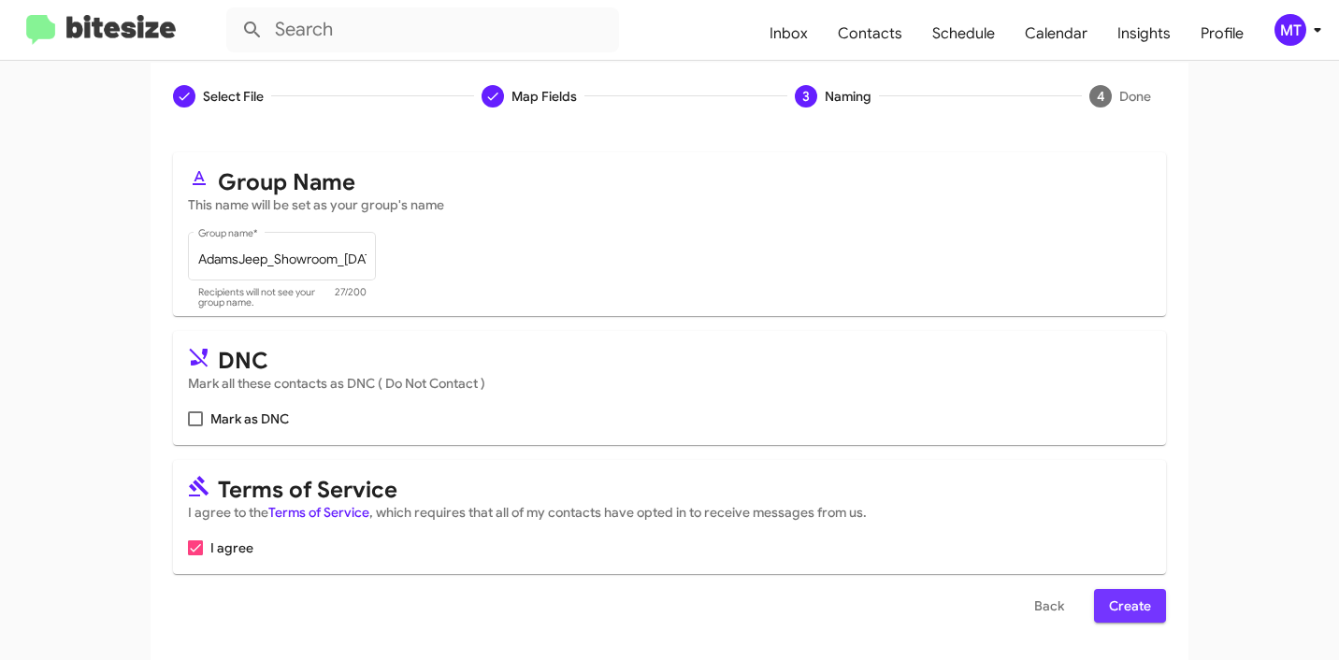
click at [1125, 607] on span "Create" at bounding box center [1130, 606] width 42 height 34
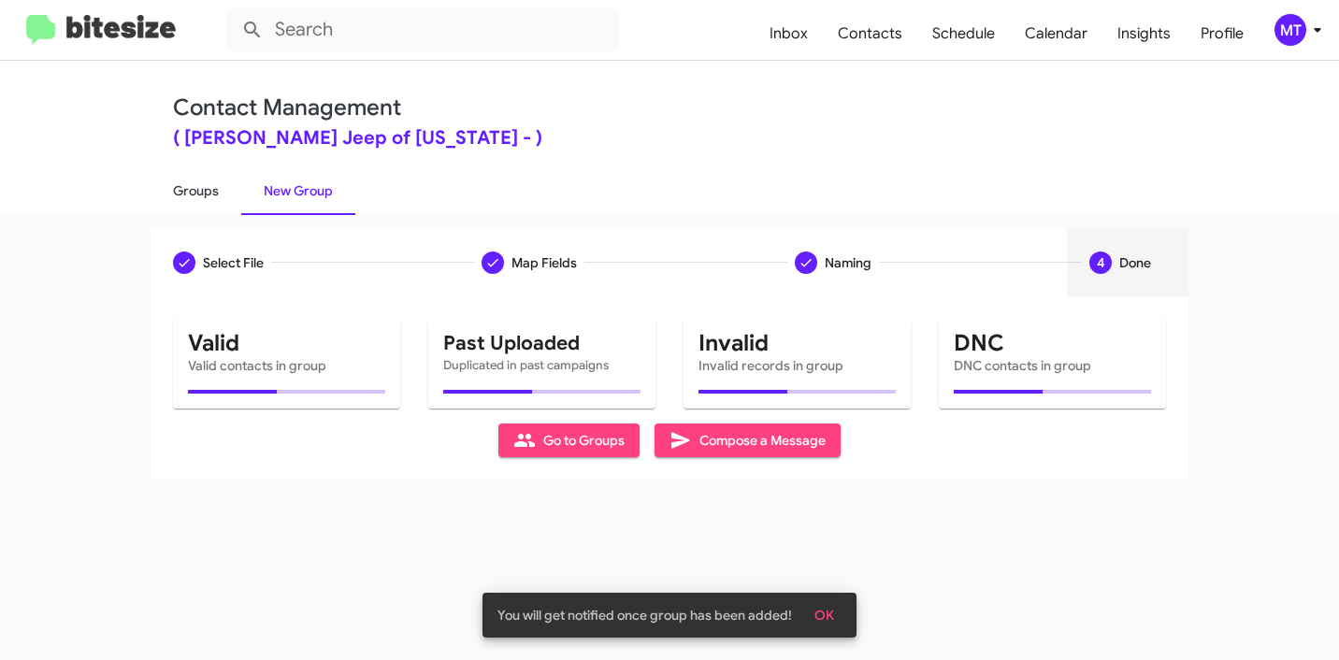
click at [182, 190] on link "Groups" at bounding box center [196, 190] width 91 height 49
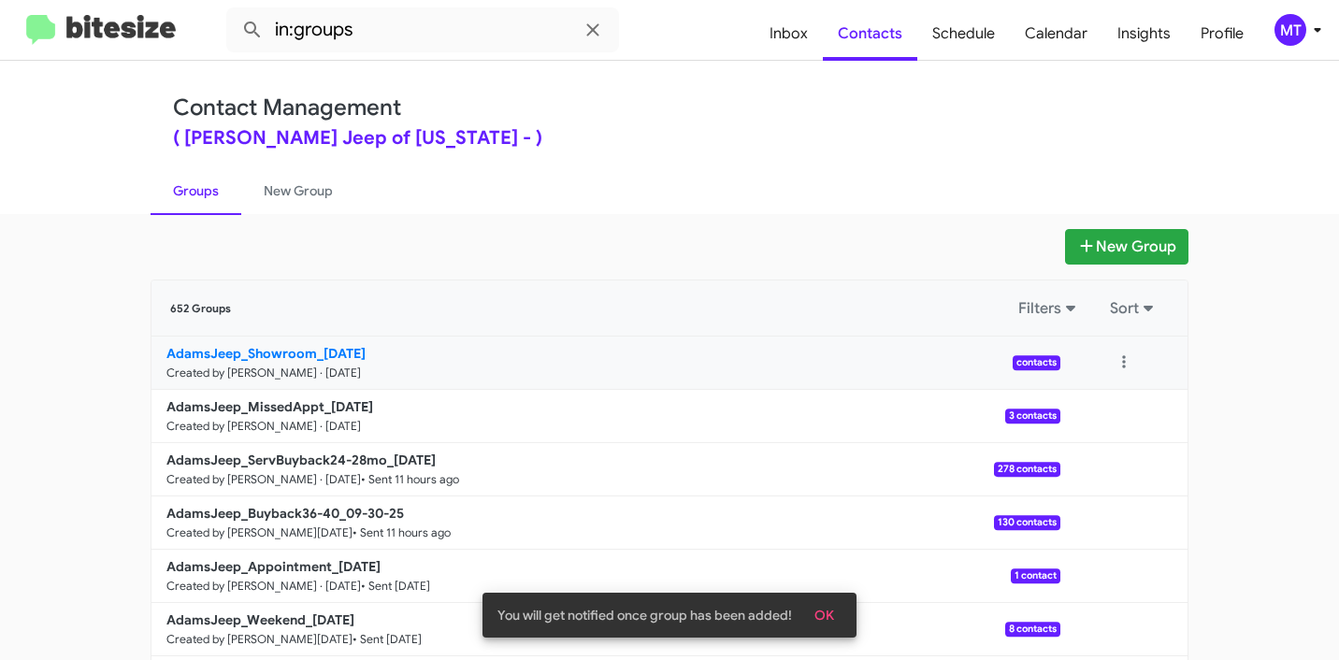
drag, startPoint x: 108, startPoint y: 353, endPoint x: 304, endPoint y: 351, distance: 196.4
click at [304, 351] on app-groups "New Group 652 Groups Filters Sort AdamsJeep_Showroom_10-01-25 Created by Mariem…" at bounding box center [669, 574] width 1339 height 690
copy b "AdamsJeep_Showroom"
click at [444, 27] on input "in:groups" at bounding box center [422, 29] width 393 height 45
paste input "AdamsJeep_Showroom"
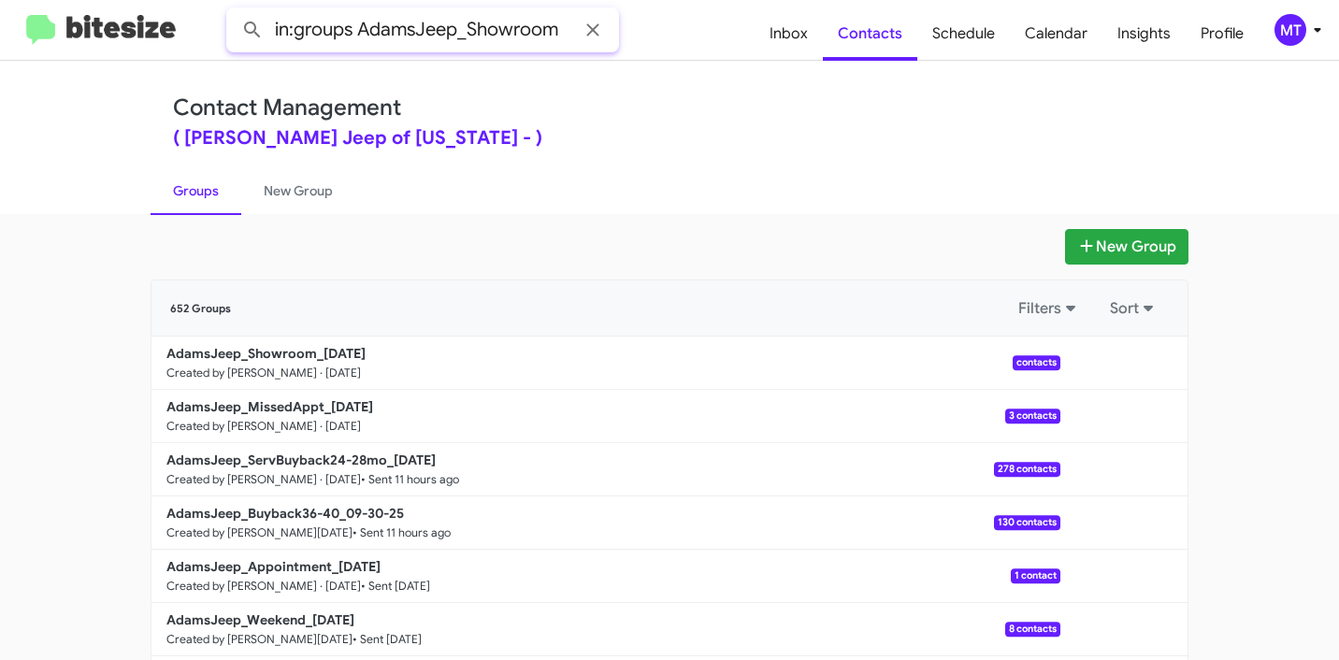
type input "in:groups AdamsJeep_Showroom"
click at [234, 11] on button at bounding box center [252, 29] width 37 height 37
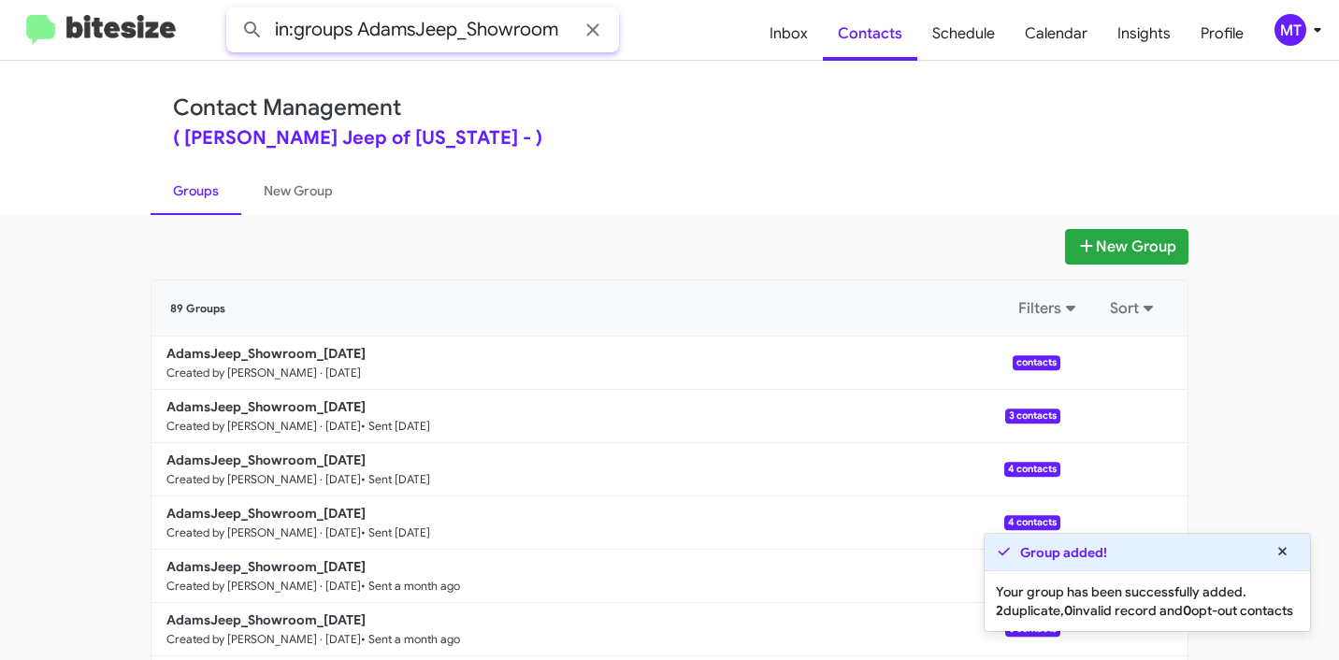
click at [234, 11] on button at bounding box center [252, 29] width 37 height 37
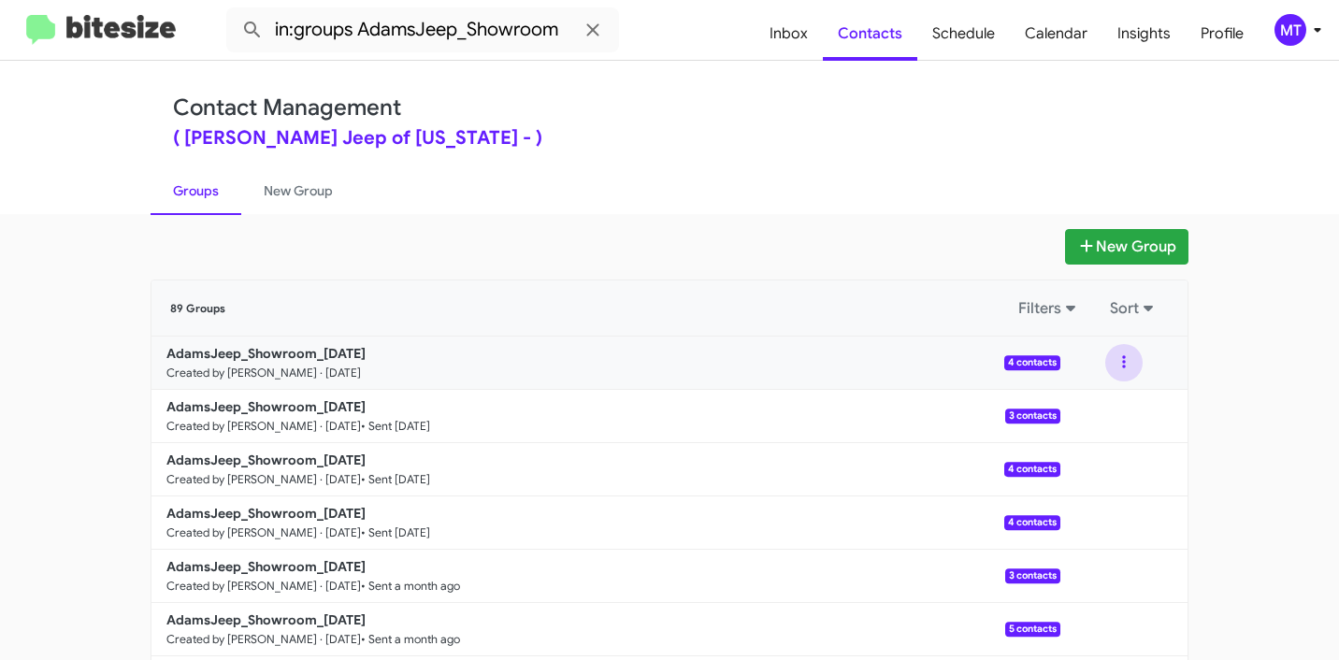
click at [1108, 349] on button at bounding box center [1123, 362] width 37 height 37
click at [1072, 406] on button "View contacts" at bounding box center [1068, 413] width 150 height 45
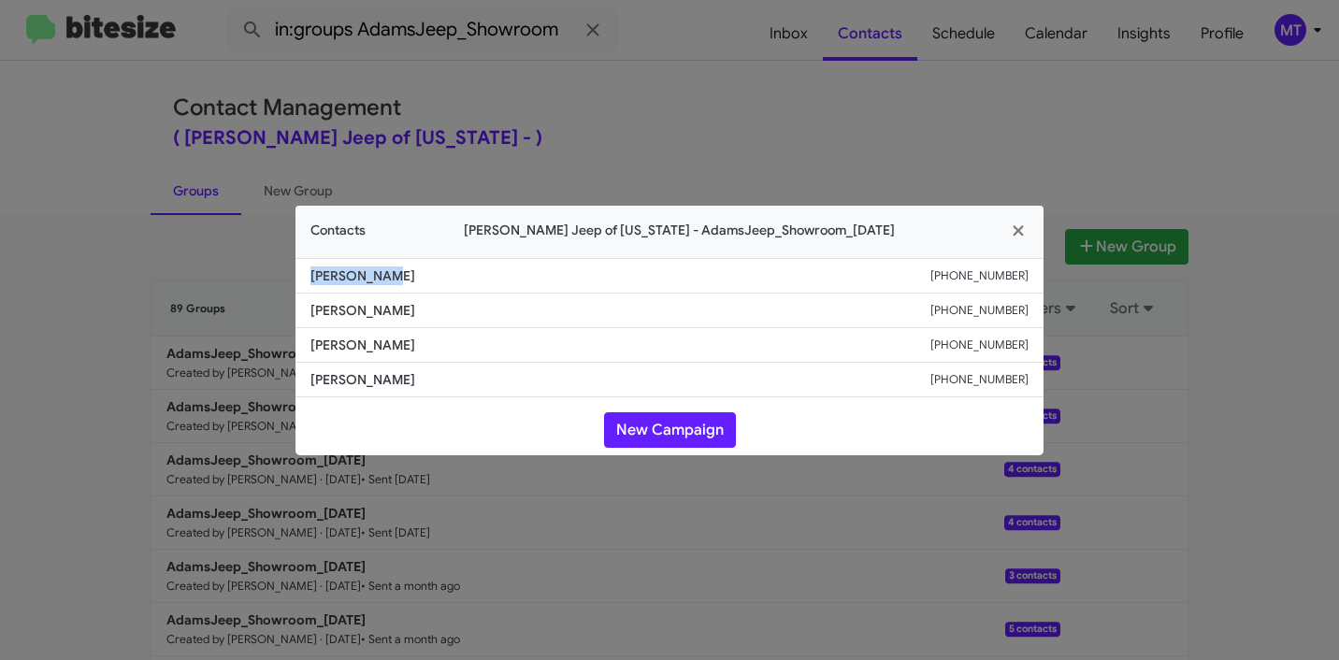
drag, startPoint x: 400, startPoint y: 271, endPoint x: 294, endPoint y: 269, distance: 106.6
click at [294, 269] on modal-container "Contacts Adams Jeep of Maryland - AdamsJeep_Showroom_10-01-25 Dana Taylor +1443…" at bounding box center [669, 330] width 1339 height 660
copy span "Dana Taylor"
click at [857, 110] on modal-container "Contacts Adams Jeep of Maryland - AdamsJeep_Showroom_10-01-25 Dana Taylor +1443…" at bounding box center [669, 330] width 1339 height 660
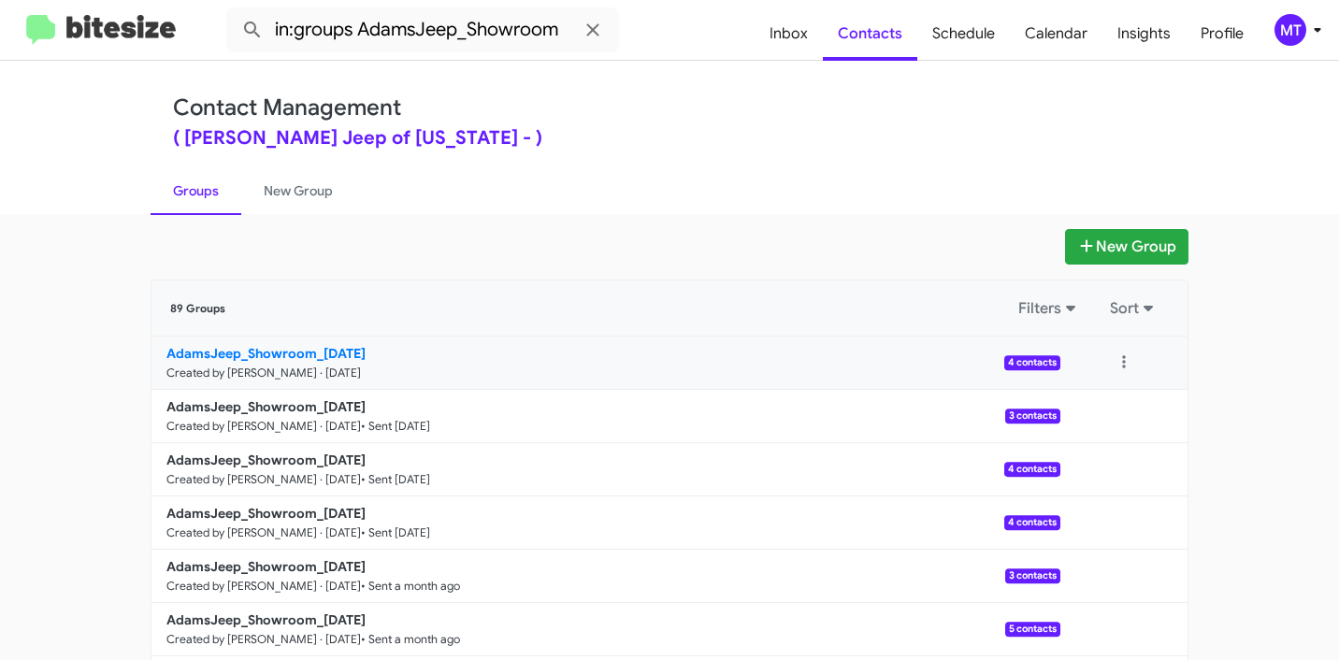
click at [302, 355] on b "AdamsJeep_Showroom_[DATE]" at bounding box center [265, 353] width 199 height 17
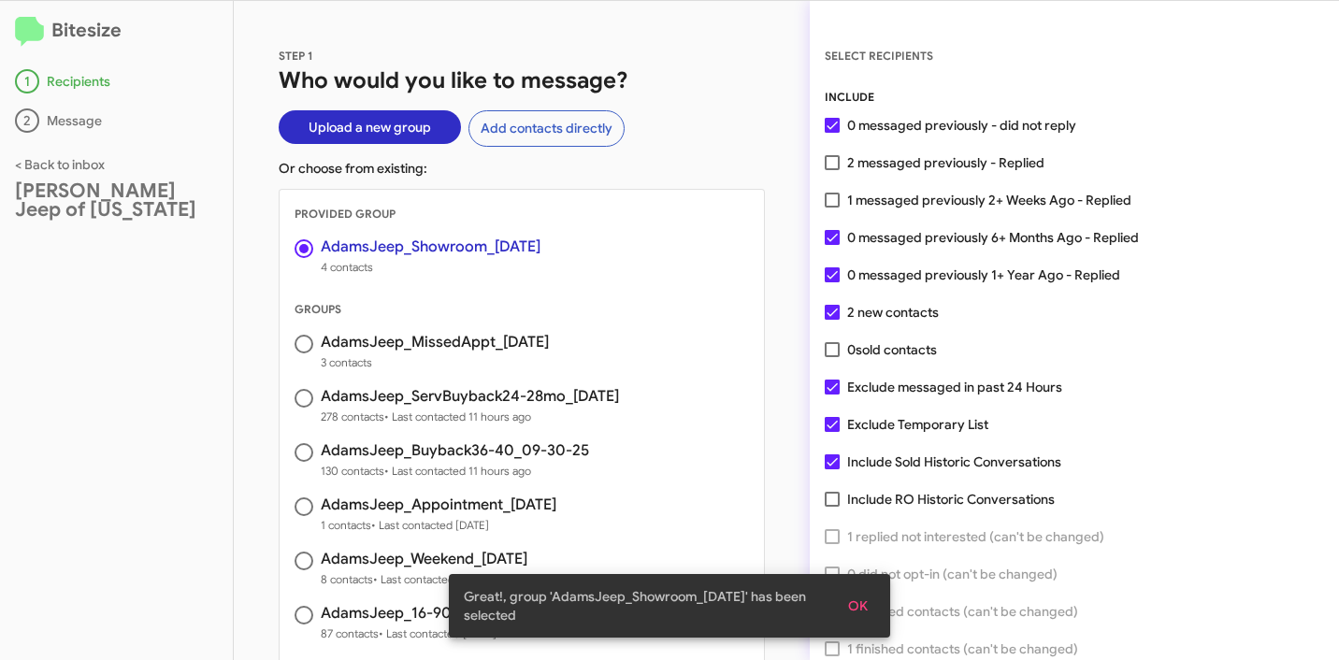
click at [828, 156] on span at bounding box center [832, 162] width 15 height 15
click at [831, 170] on input "2 messaged previously - Replied" at bounding box center [831, 170] width 1 height 1
checkbox input "true"
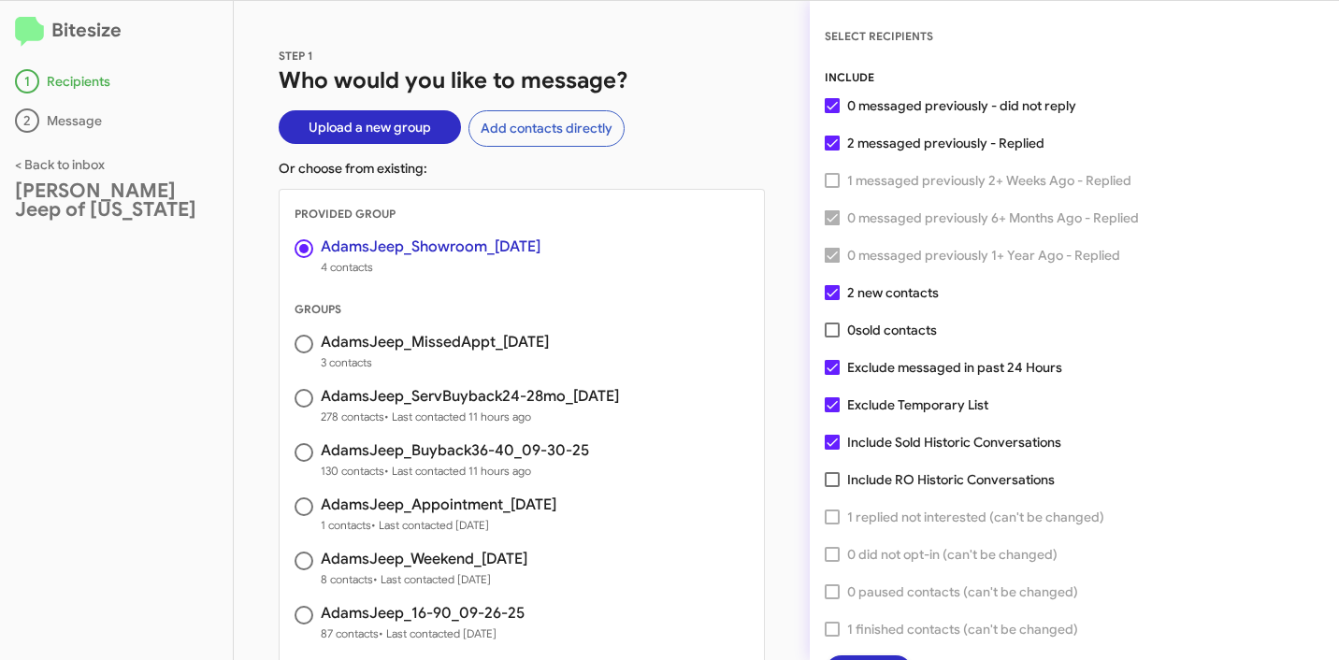
scroll to position [48, 0]
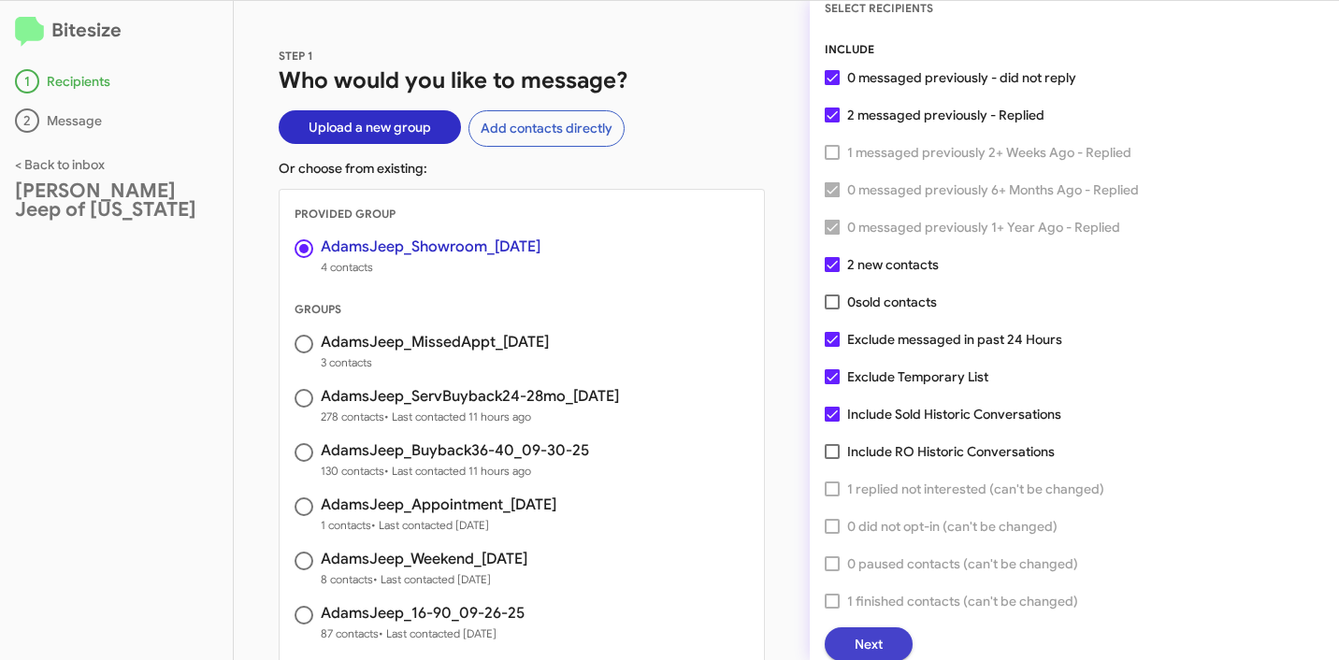
click at [873, 636] on span "Next" at bounding box center [869, 644] width 28 height 34
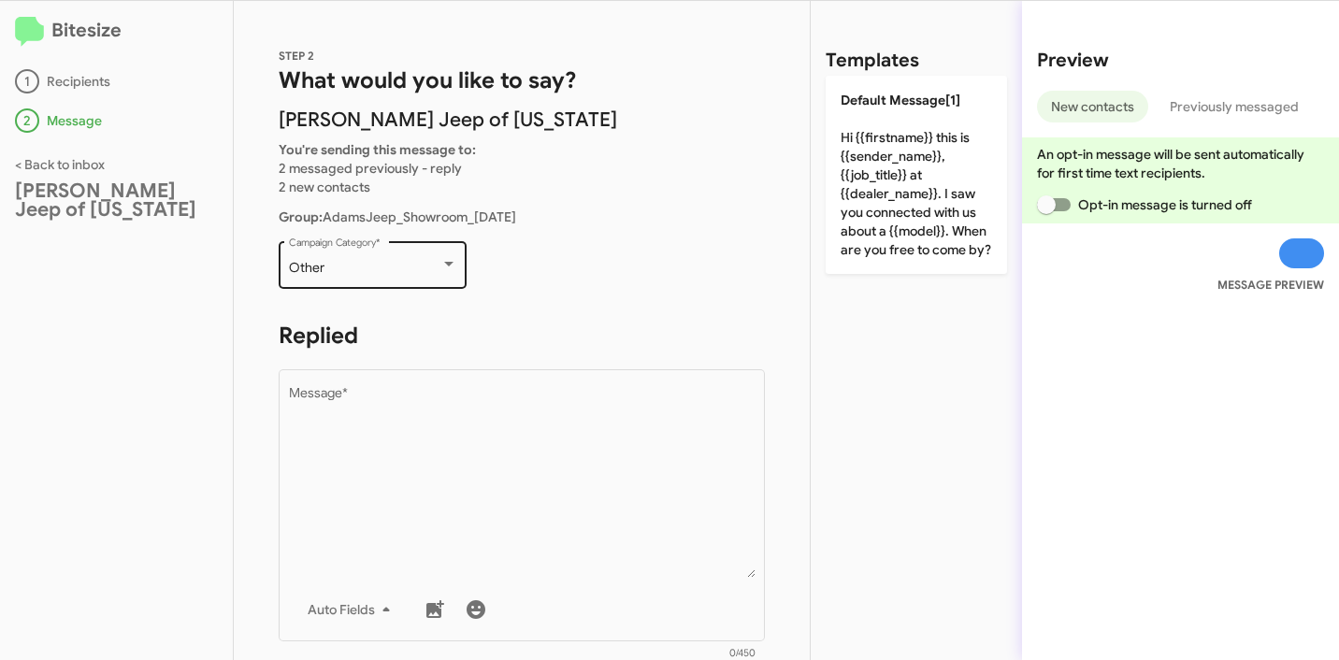
click at [388, 267] on div "Other" at bounding box center [364, 268] width 151 height 15
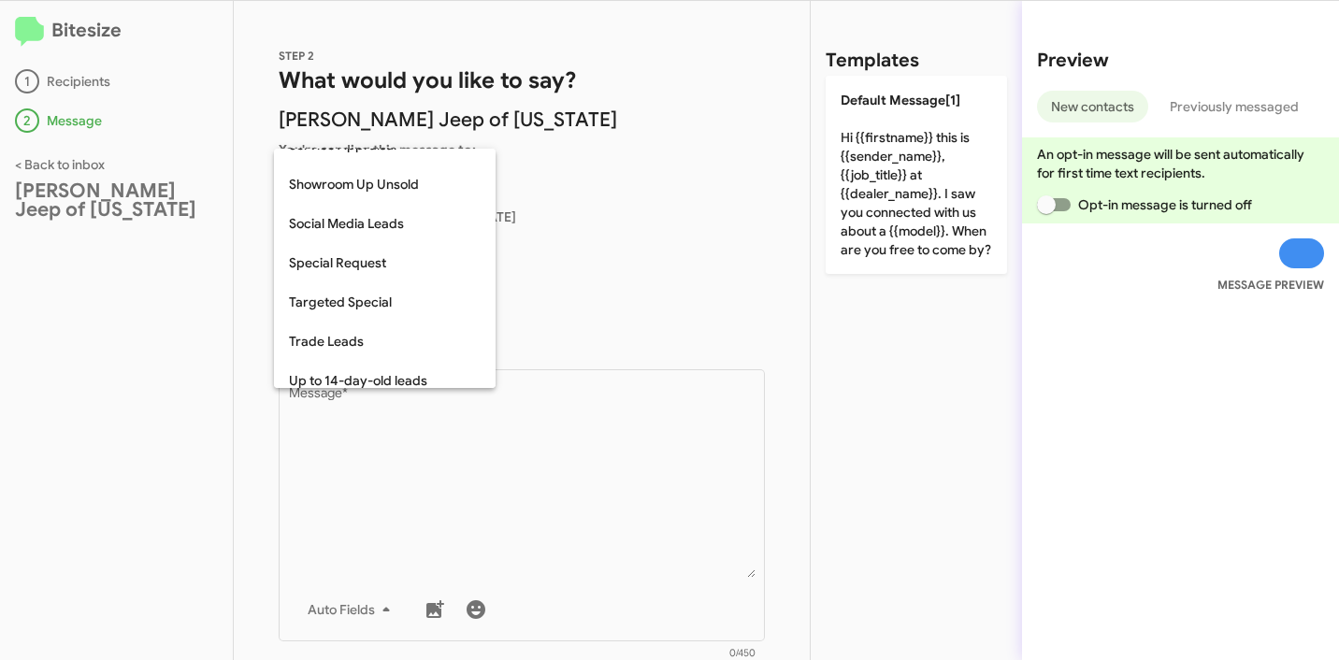
scroll to position [675, 0]
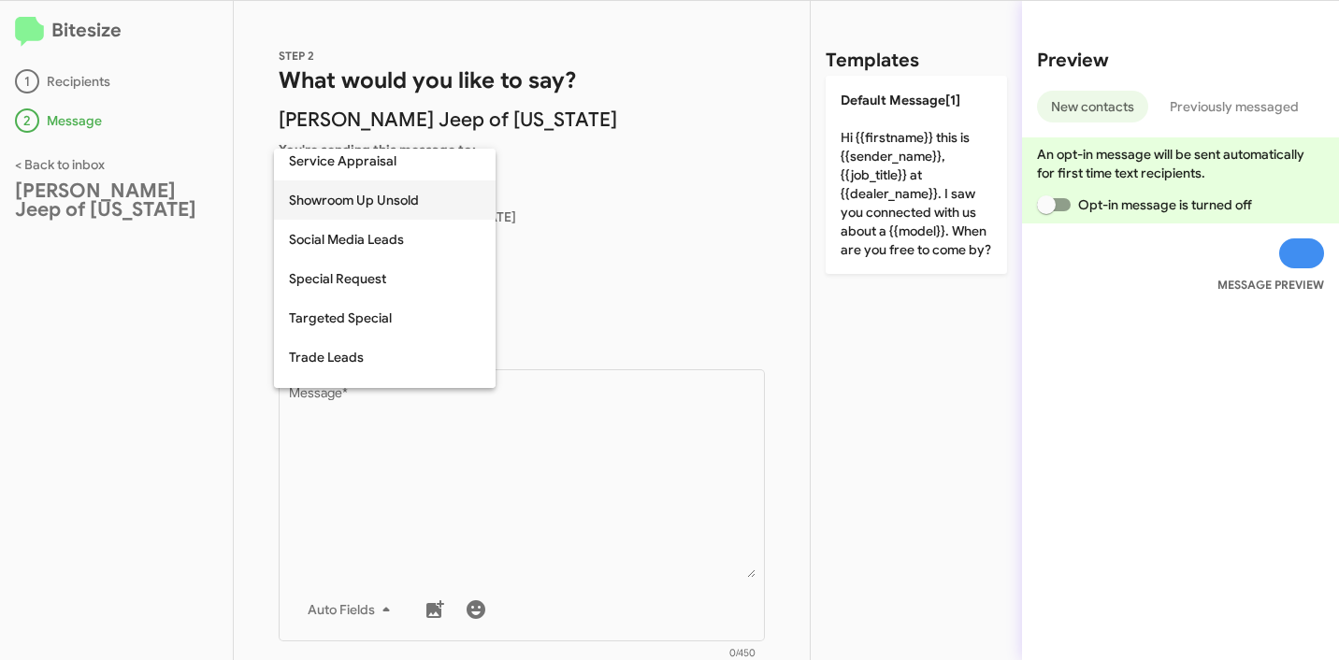
click at [359, 204] on span "Showroom Up Unsold" at bounding box center [385, 199] width 192 height 39
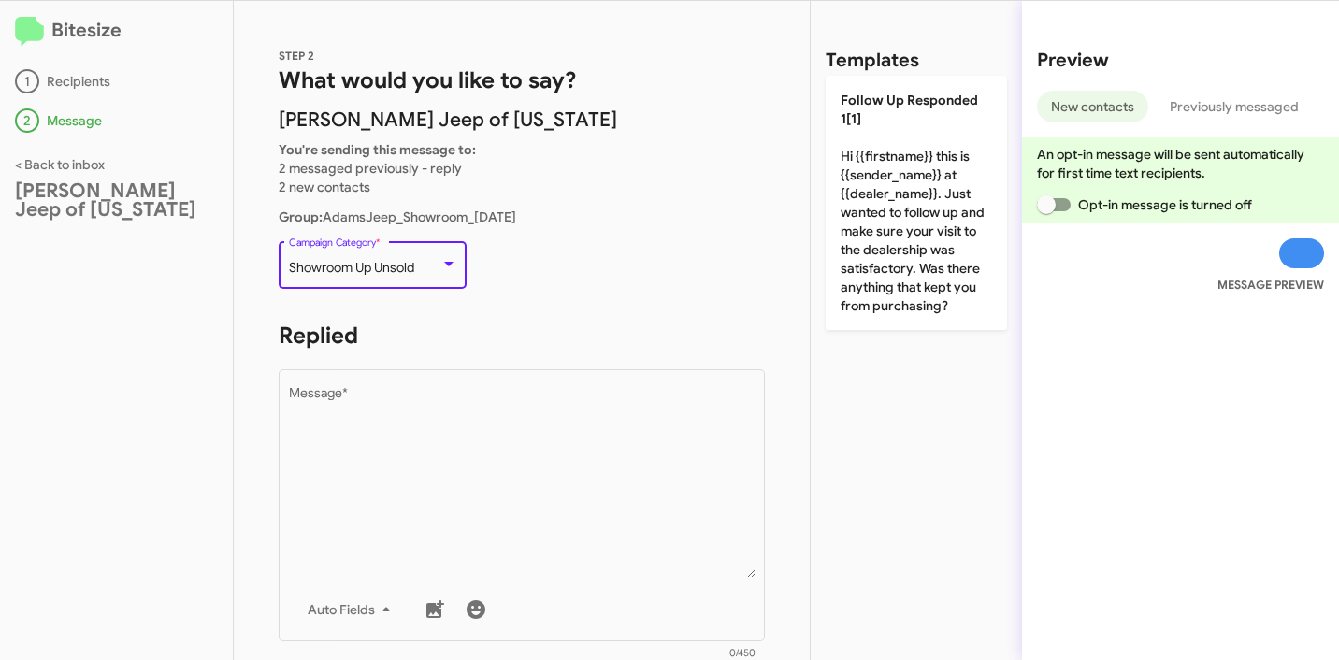
click at [589, 232] on div "STEP 2 What would you like to say? Adams Jeep of Maryland You're sending this m…" at bounding box center [522, 330] width 576 height 659
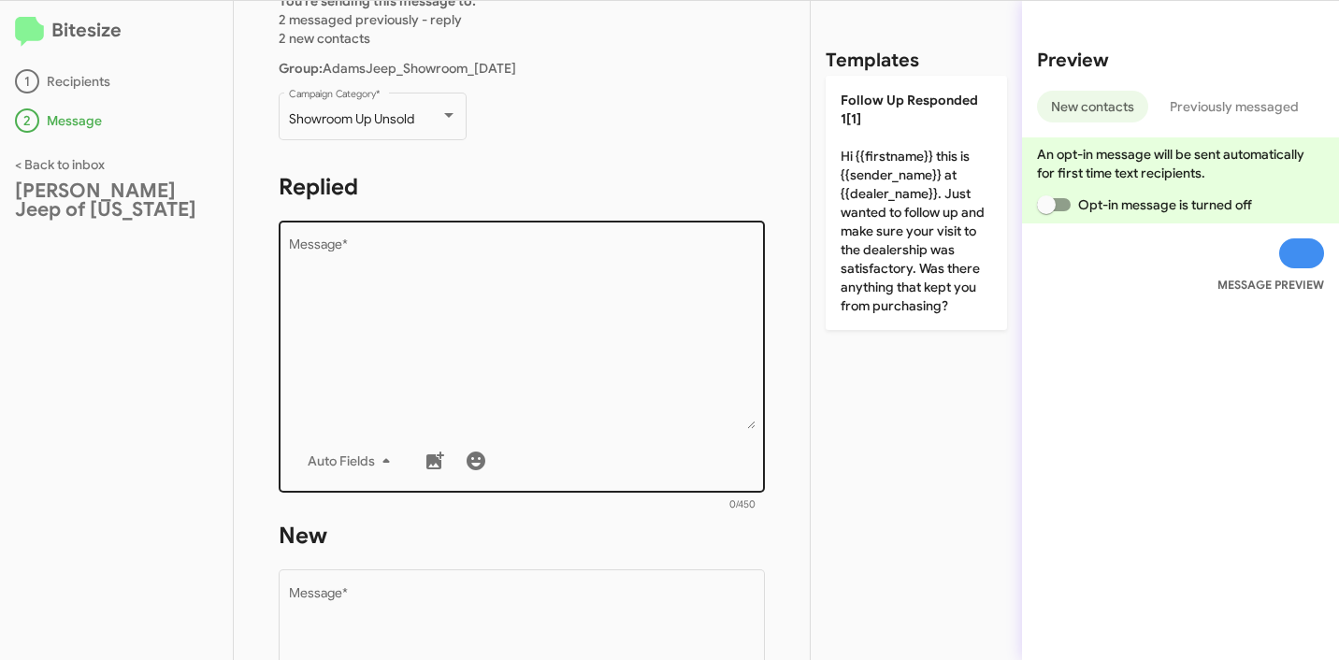
scroll to position [175, 0]
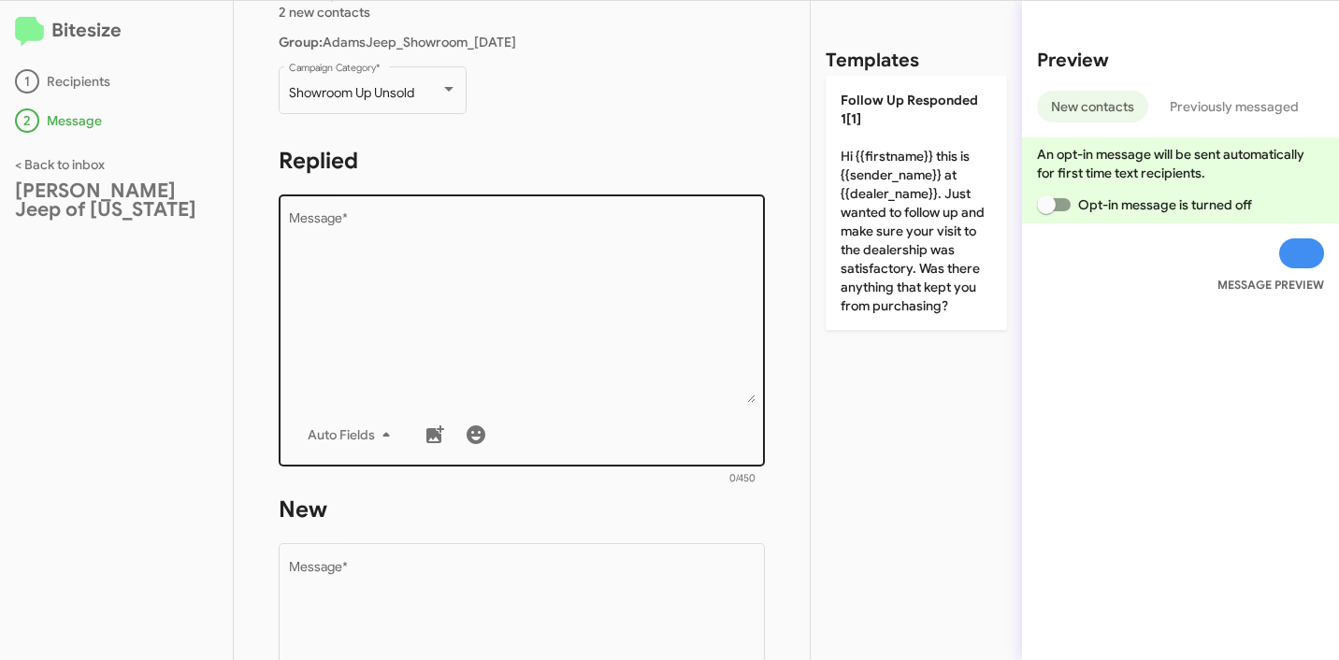
click at [541, 266] on textarea "Message *" at bounding box center [522, 307] width 467 height 191
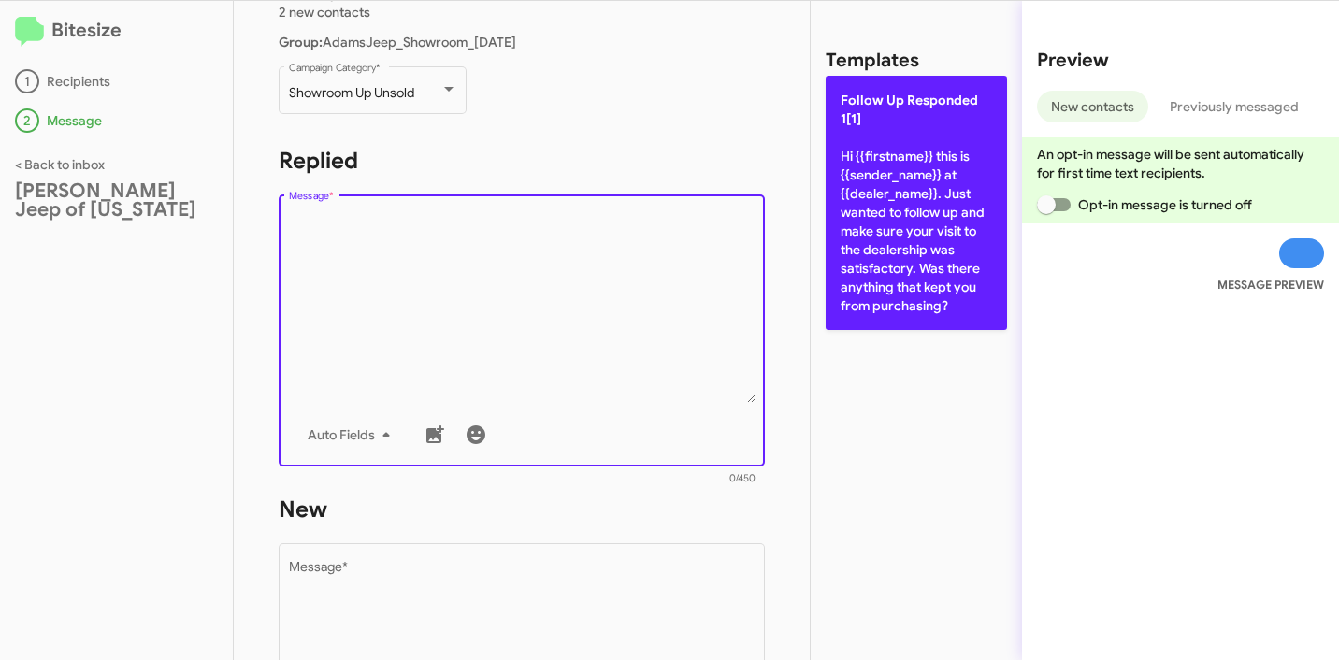
click at [882, 240] on p "Follow Up Responded 1[1] Hi {{firstname}} this is {{sender_name}} at {{dealer_n…" at bounding box center [916, 203] width 181 height 254
type textarea "Hi {{firstname}} this is {{sender_name}} at {{dealer_name}}. Just wanted to fol…"
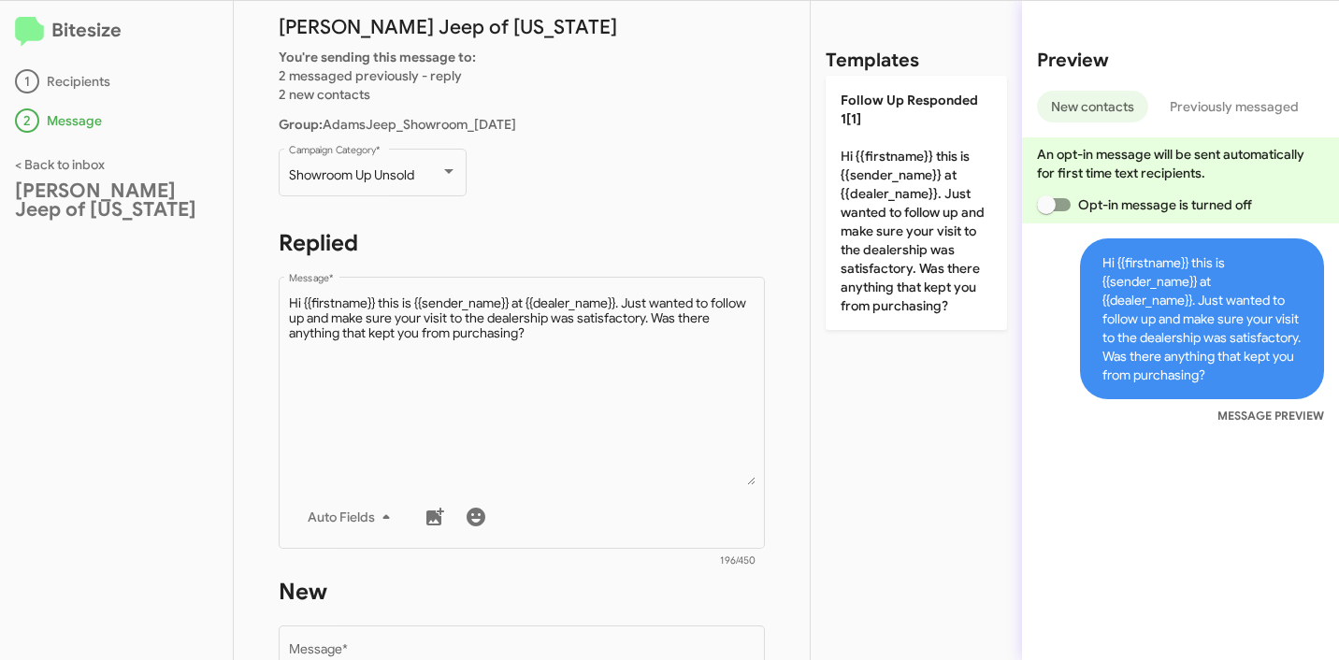
scroll to position [320, 0]
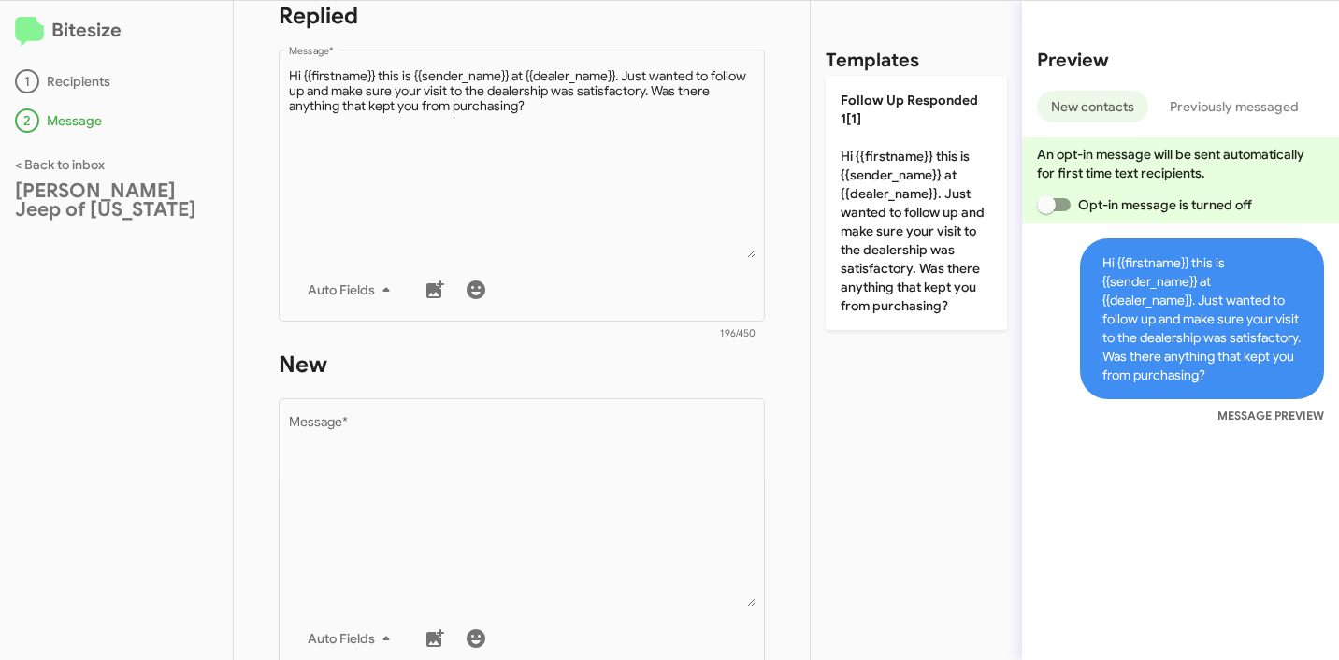
click at [574, 382] on form "New Drop image here to insert Auto Fields Message * 0/450" at bounding box center [522, 520] width 486 height 341
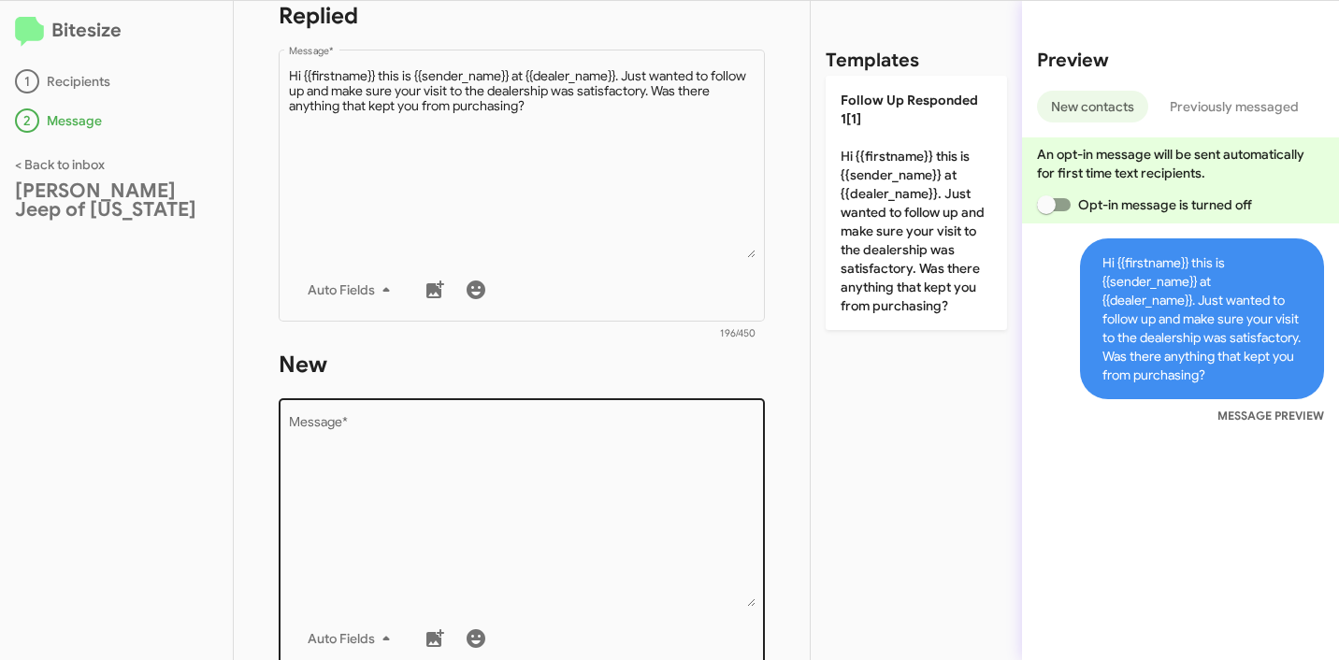
click at [579, 437] on textarea "Message *" at bounding box center [522, 511] width 467 height 191
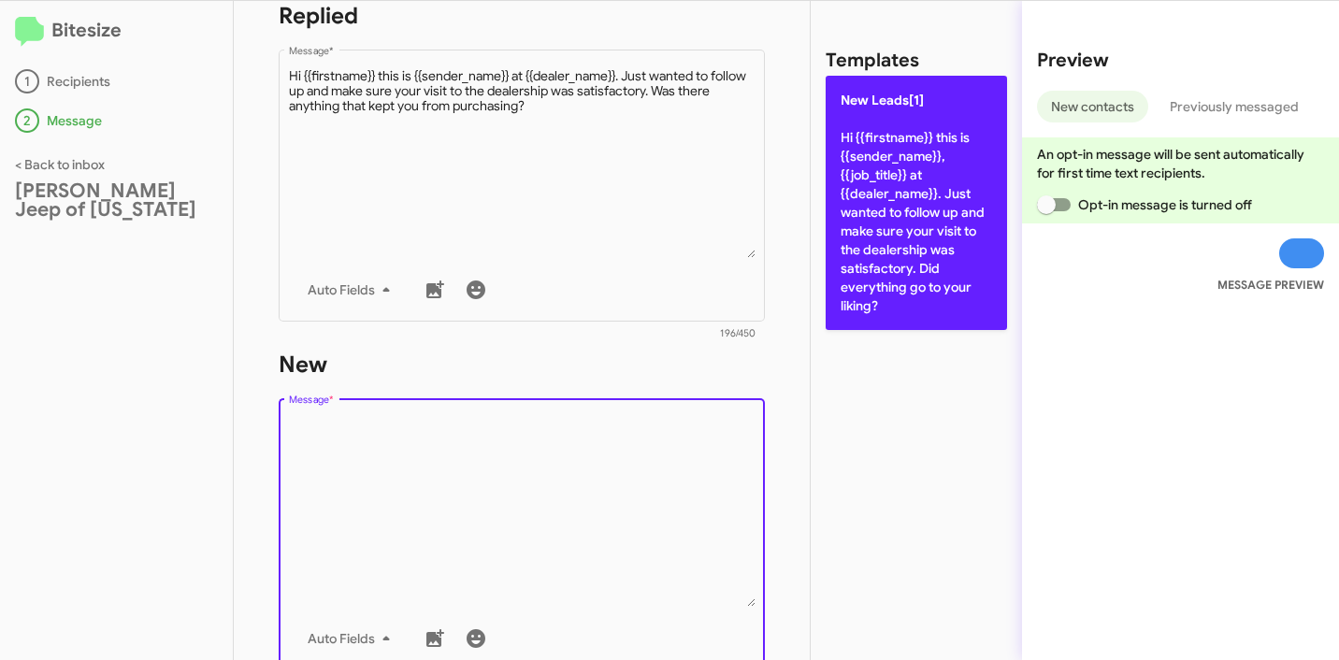
click at [878, 319] on p "New Leads[1] Hi {{firstname}} this is {{sender_name}}, {{job_title}} at {{deale…" at bounding box center [916, 203] width 181 height 254
type textarea "Hi {{firstname}} this is {{sender_name}}, {{job_title}} at {{dealer_name}}. Jus…"
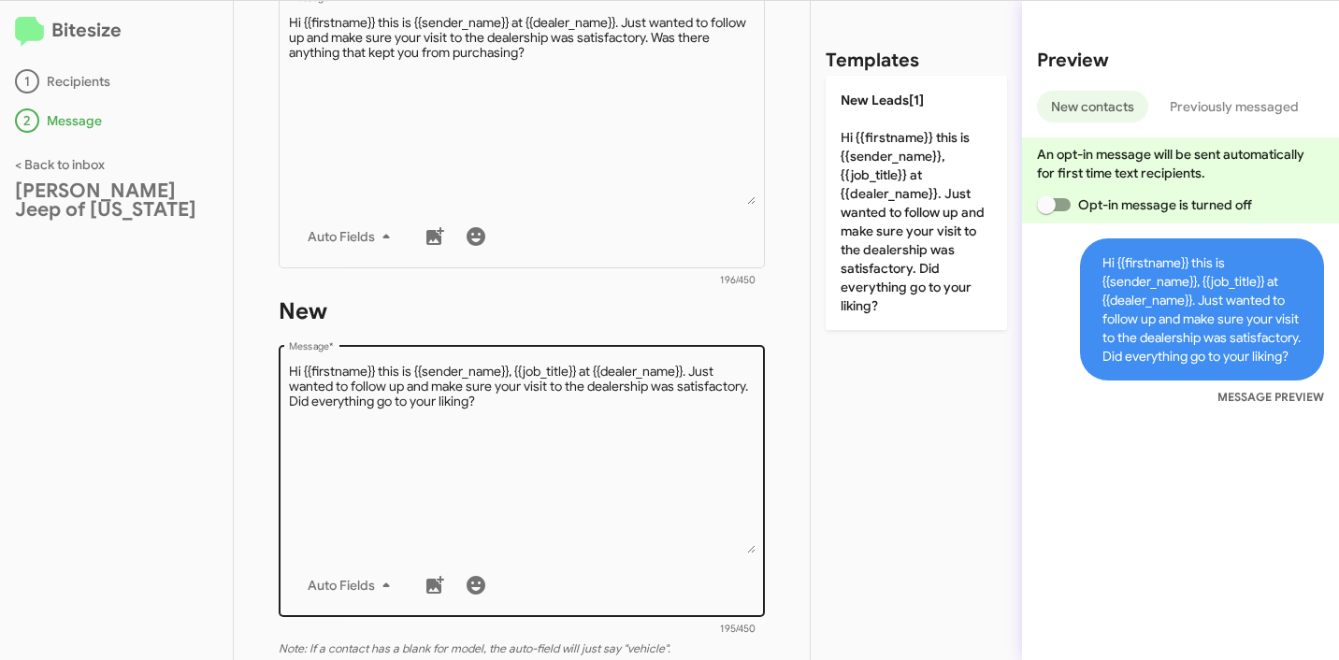
scroll to position [636, 0]
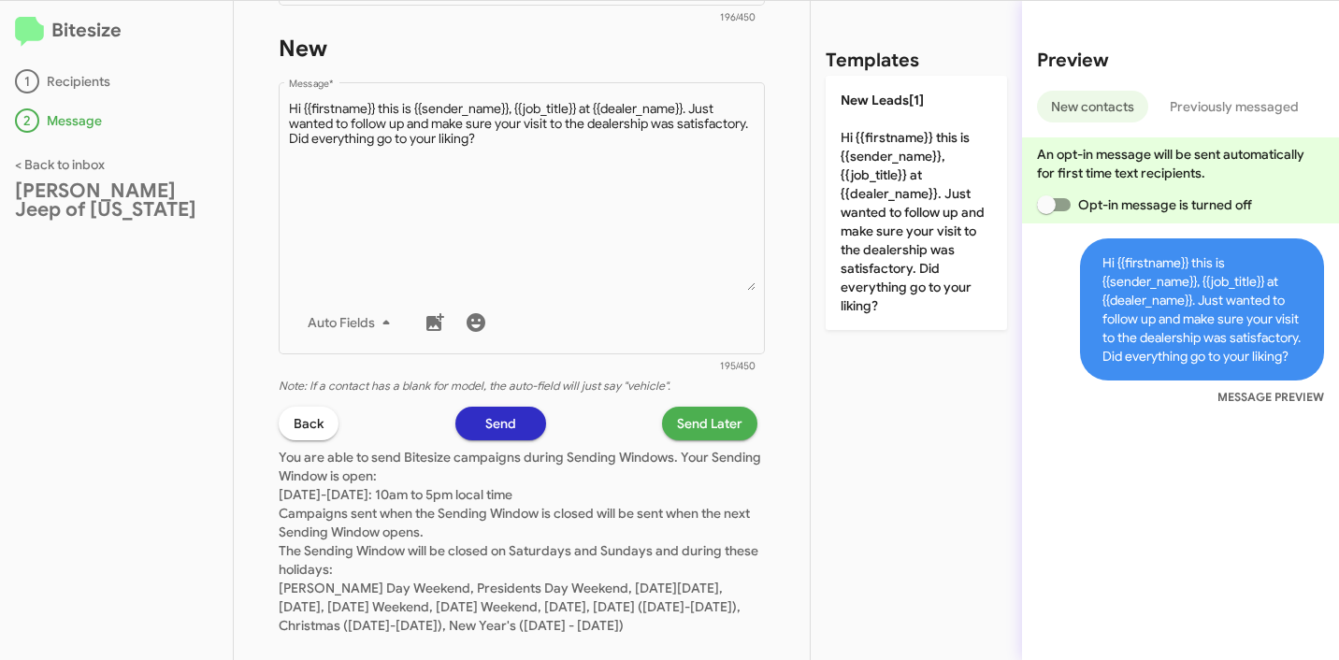
click at [684, 437] on span "Send Later" at bounding box center [709, 424] width 65 height 34
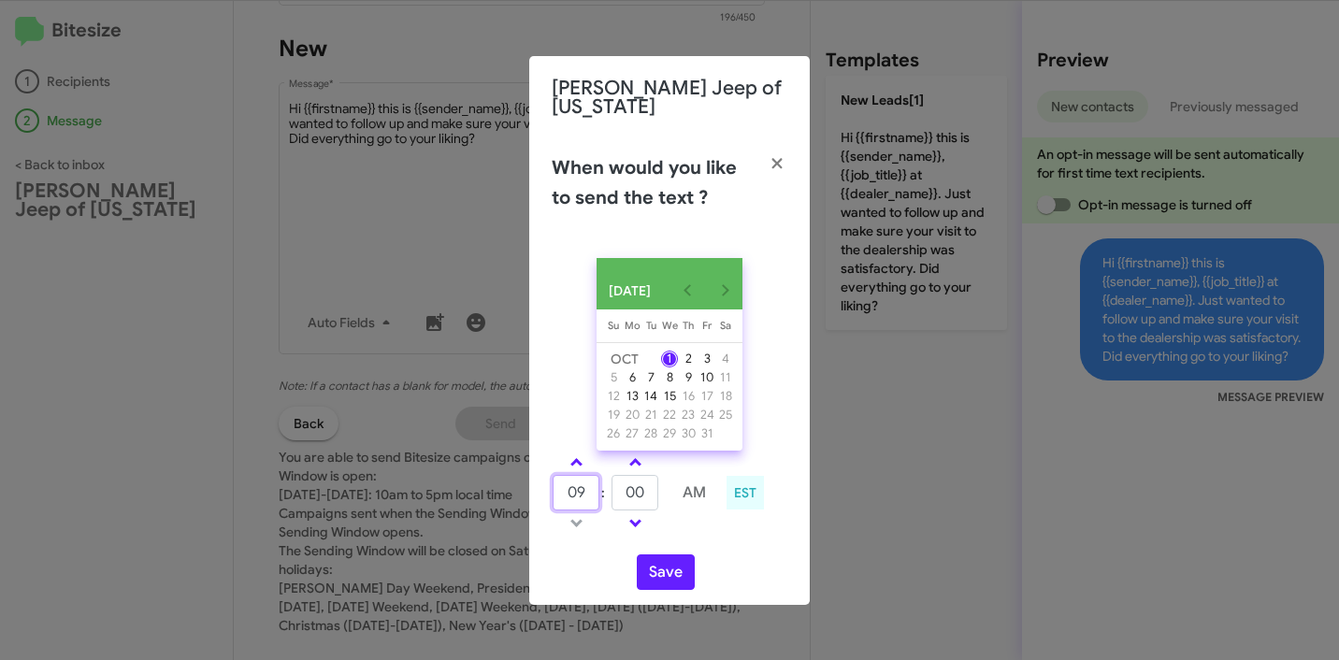
click at [585, 487] on input "09" at bounding box center [576, 493] width 47 height 36
type input "10"
type input "45"
click at [767, 555] on div "Save" at bounding box center [670, 573] width 236 height 36
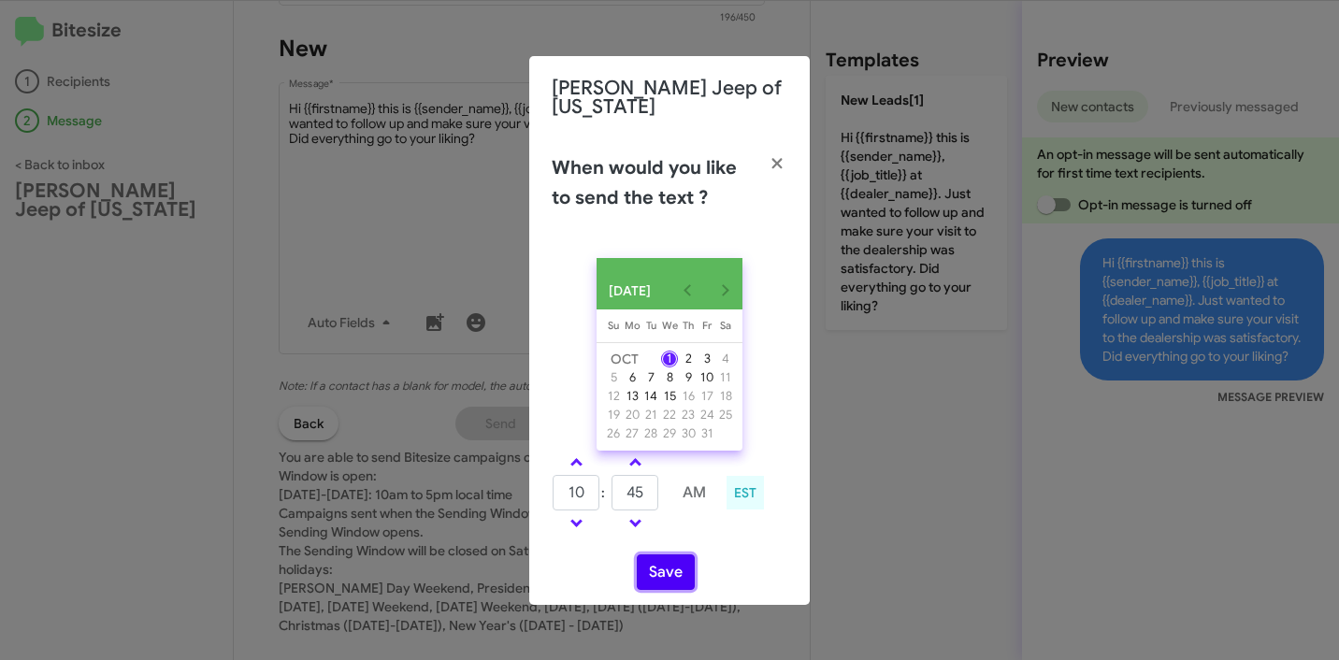
click at [669, 572] on button "Save" at bounding box center [666, 573] width 58 height 36
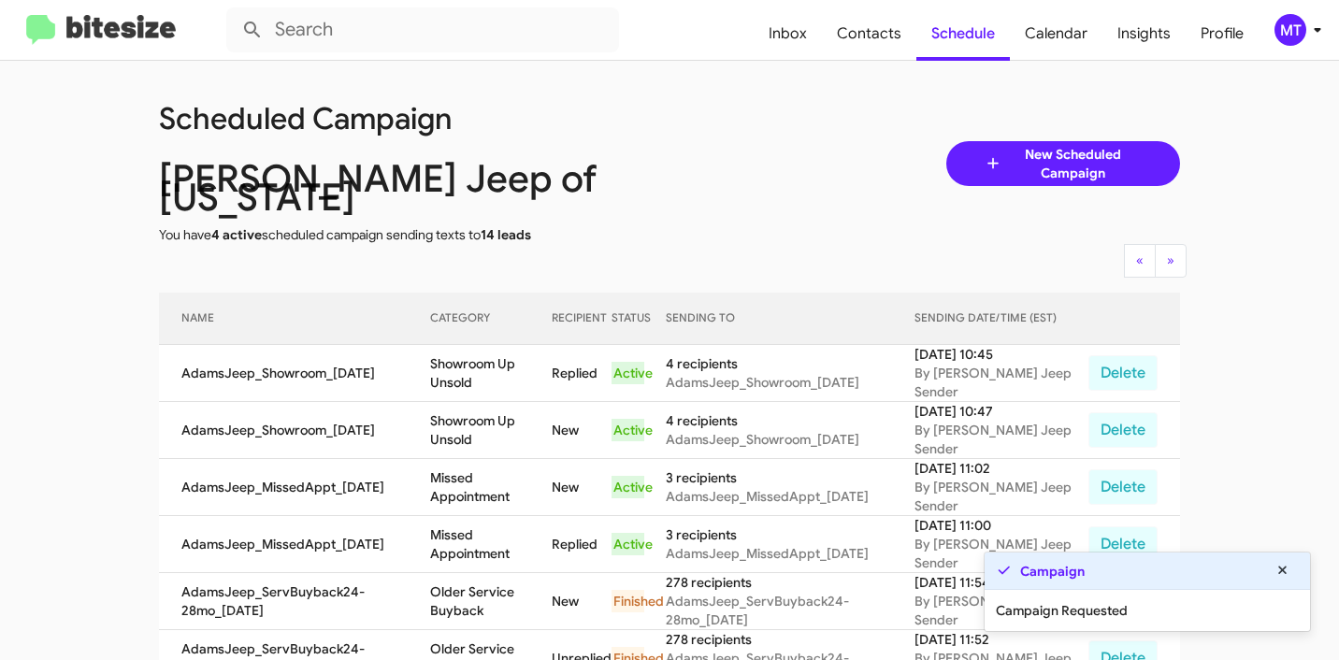
click at [1319, 37] on icon at bounding box center [1317, 30] width 22 height 22
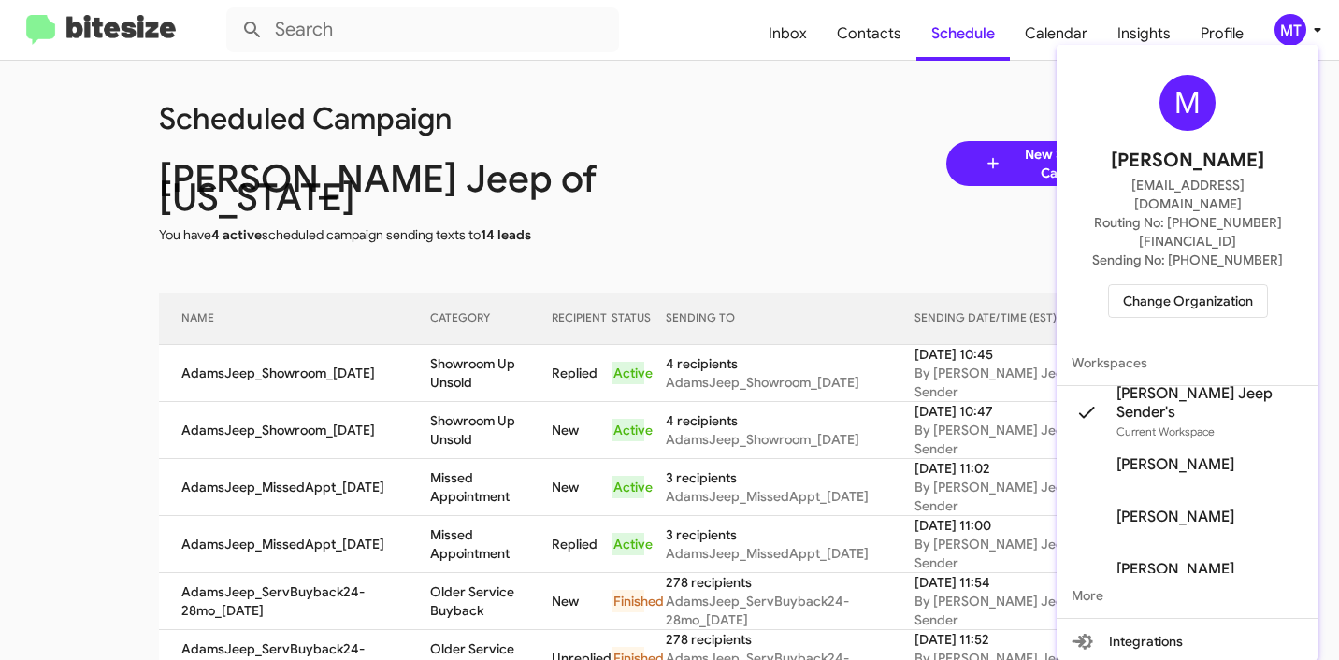
click at [724, 125] on div at bounding box center [669, 330] width 1339 height 660
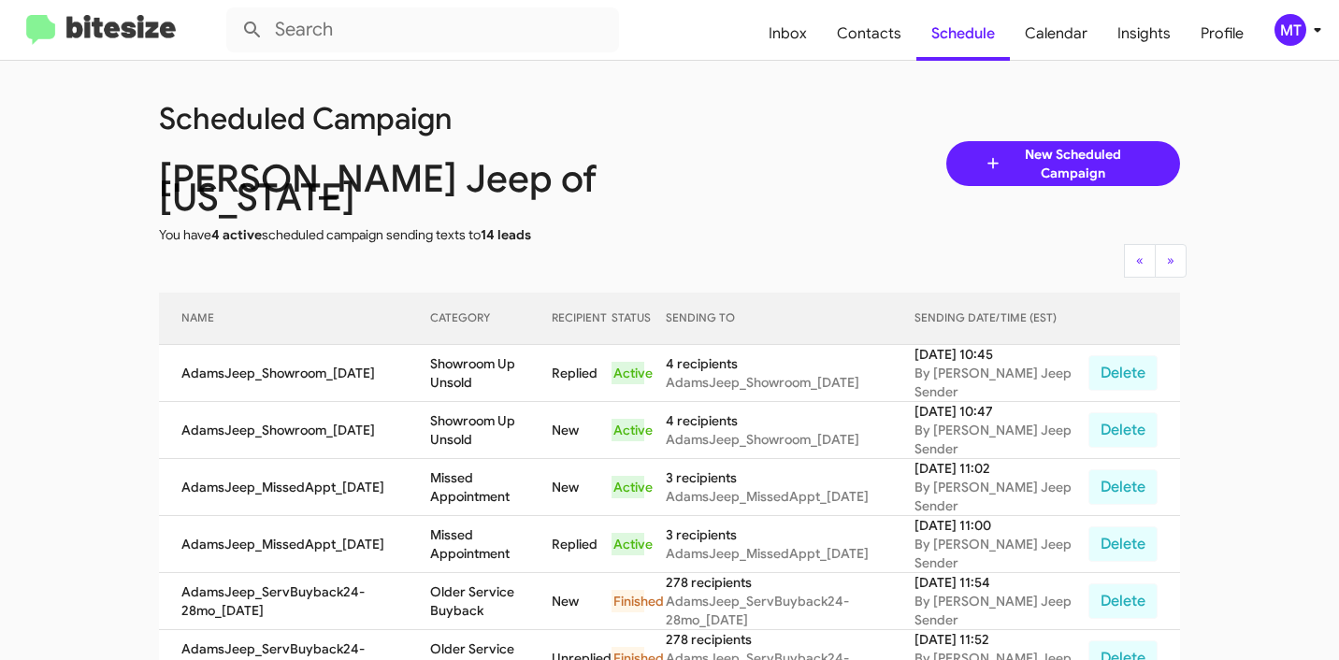
click at [1306, 35] on icon at bounding box center [1317, 30] width 22 height 22
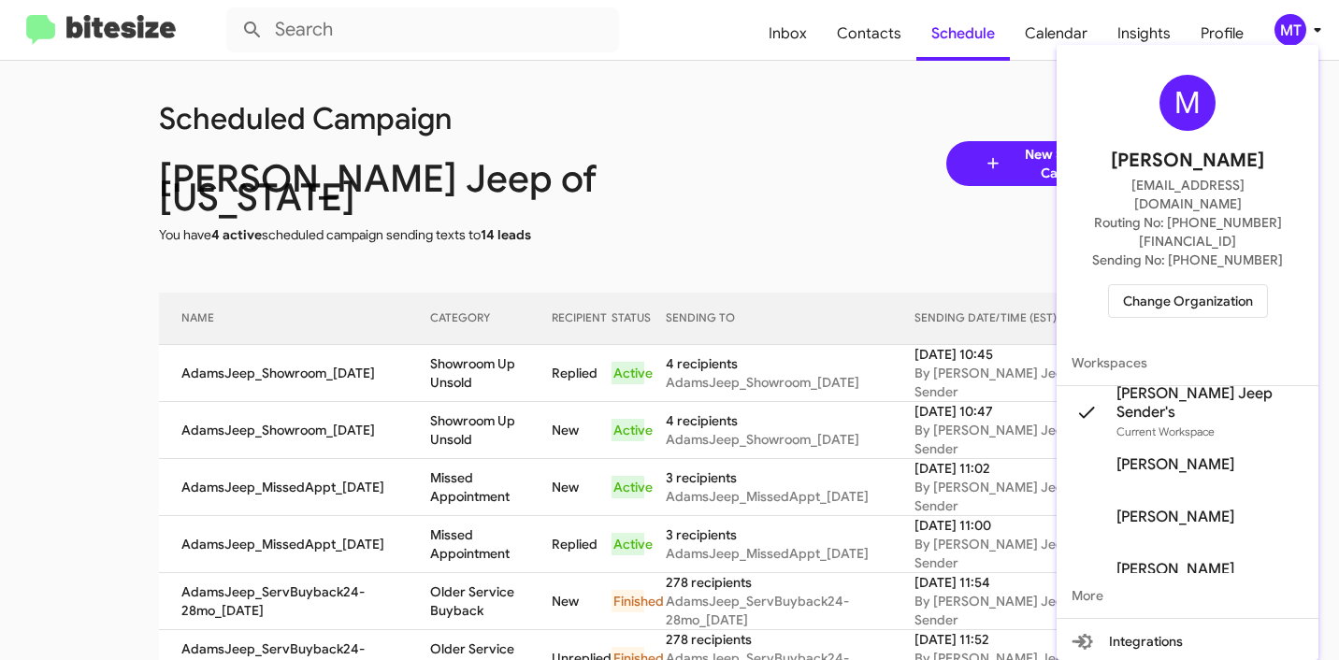
click at [1202, 285] on span "Change Organization" at bounding box center [1188, 301] width 130 height 32
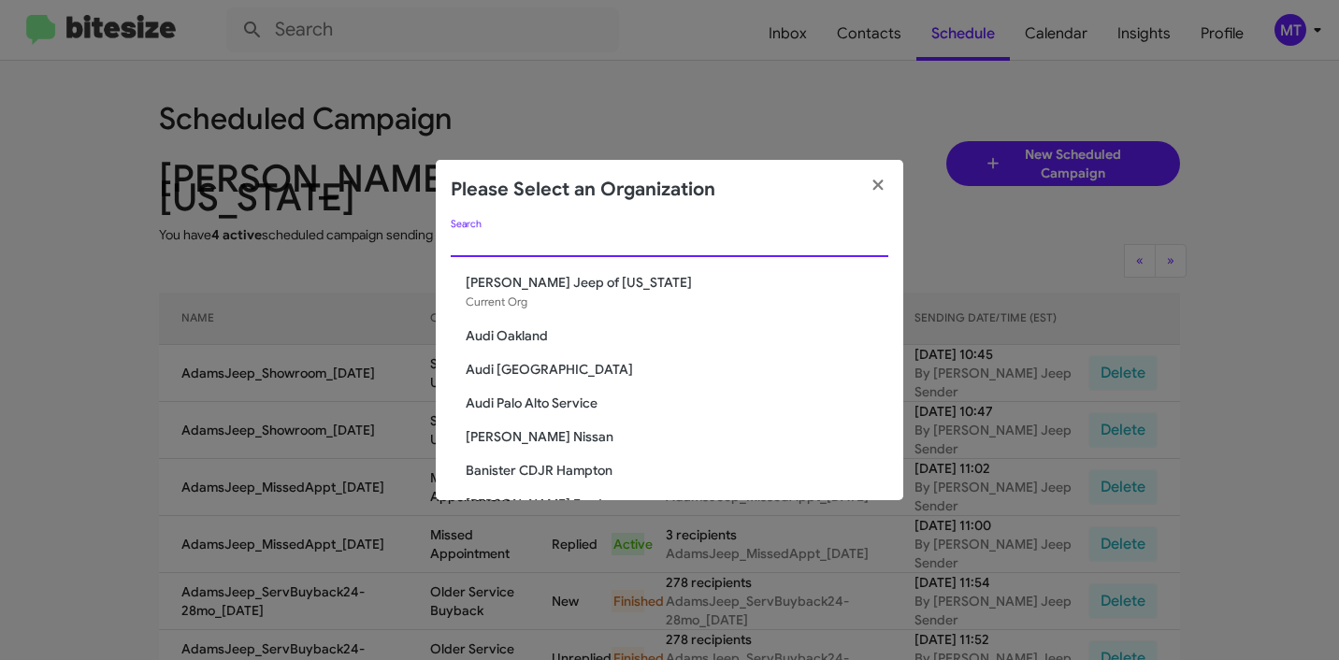
click at [742, 241] on input "Search" at bounding box center [670, 243] width 438 height 15
paste input "Audi Oakland"
type input "Audi Oakland"
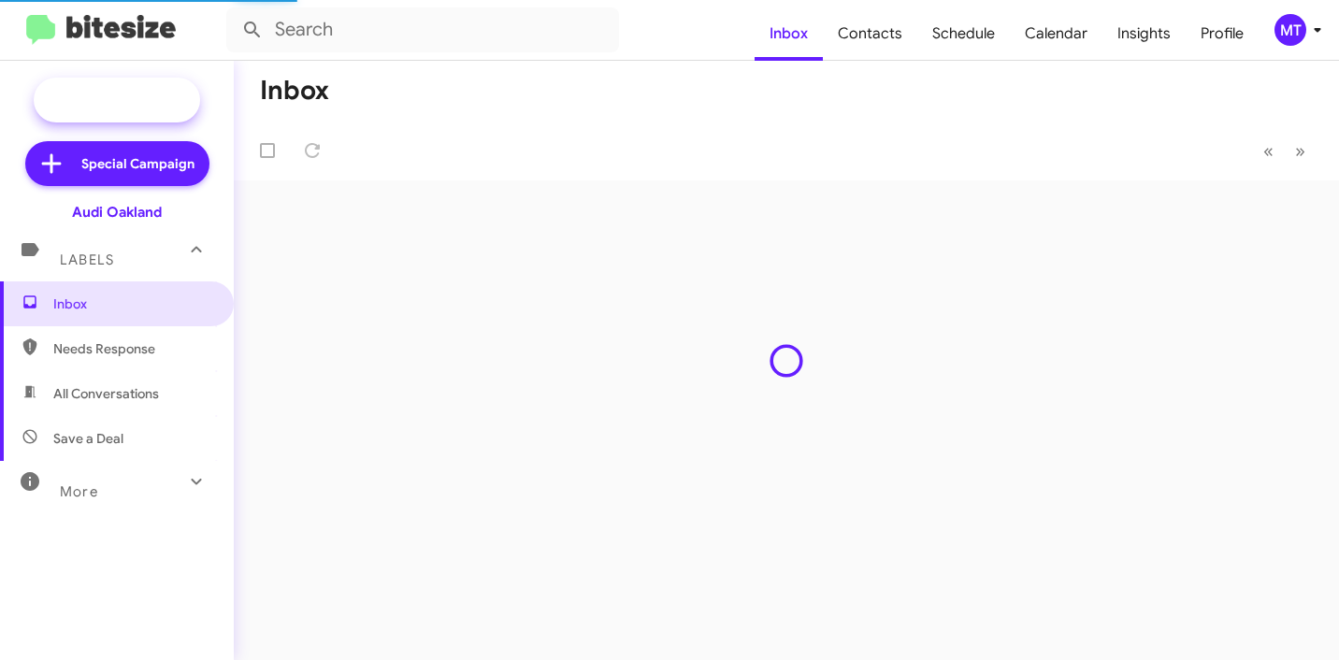
click at [158, 107] on span "New Campaign" at bounding box center [137, 100] width 95 height 19
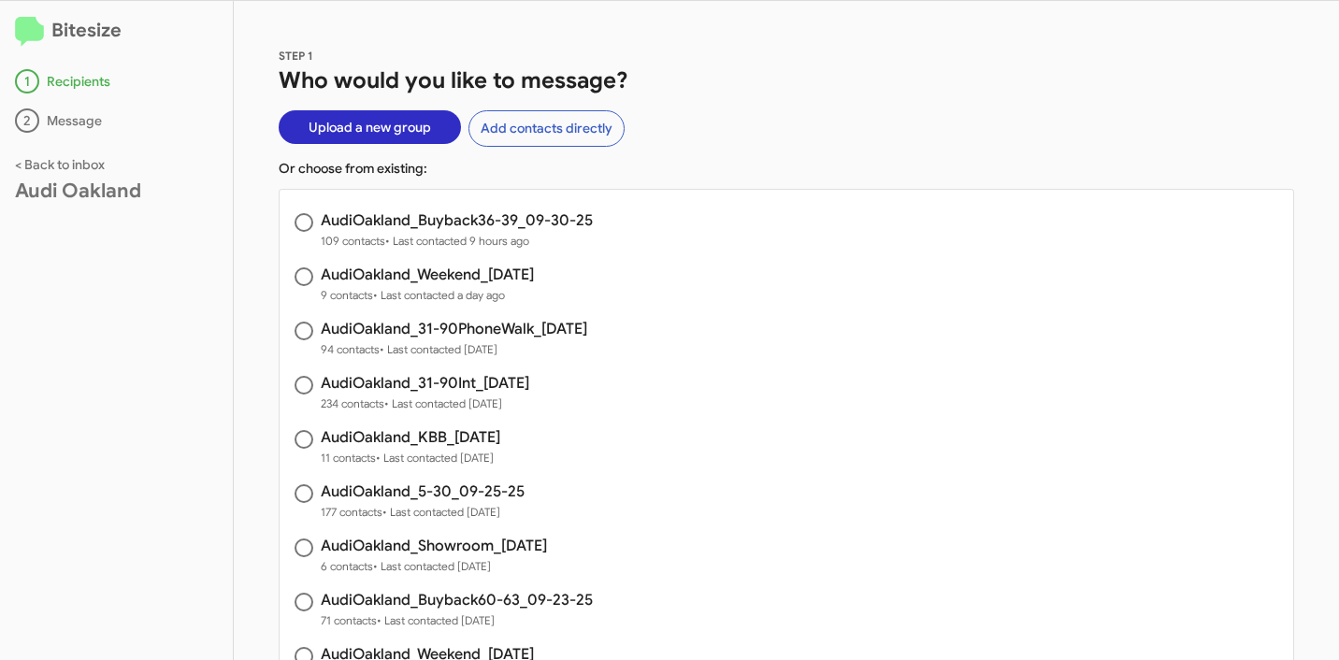
click at [388, 135] on span "Upload a new group" at bounding box center [370, 127] width 122 height 34
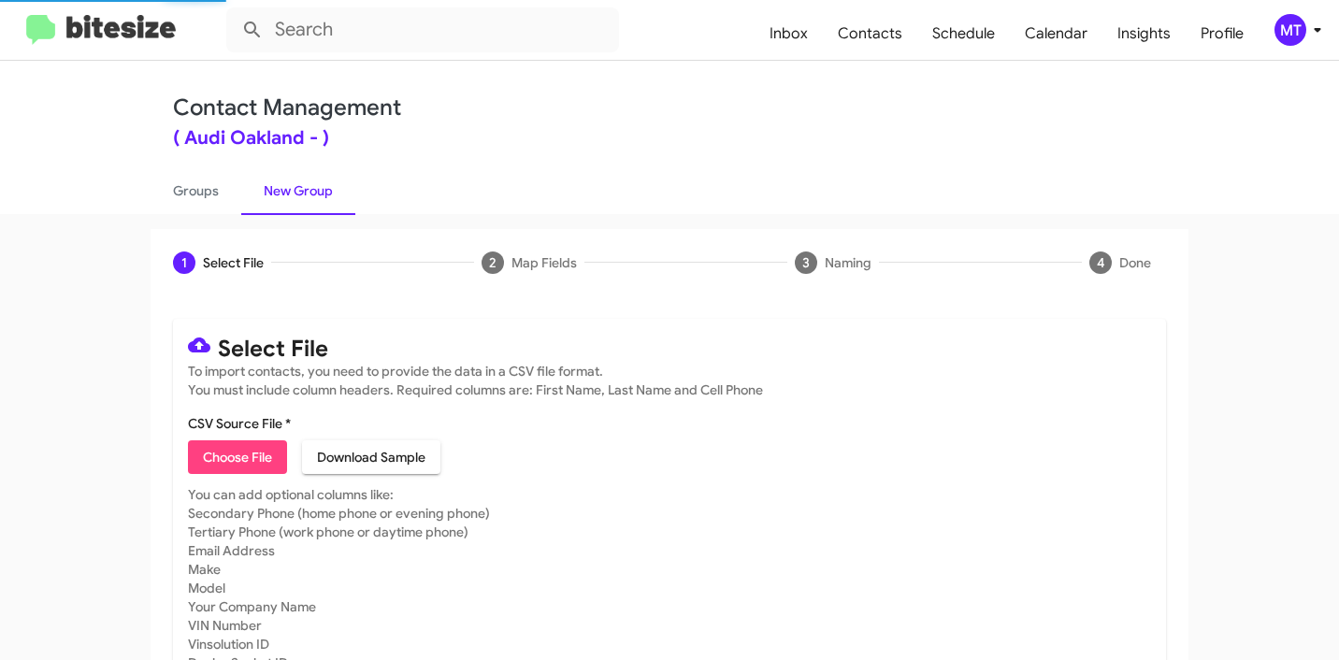
click at [232, 459] on span "Choose File" at bounding box center [237, 457] width 69 height 34
type input "AudiOakland_Showroom_10-01-25"
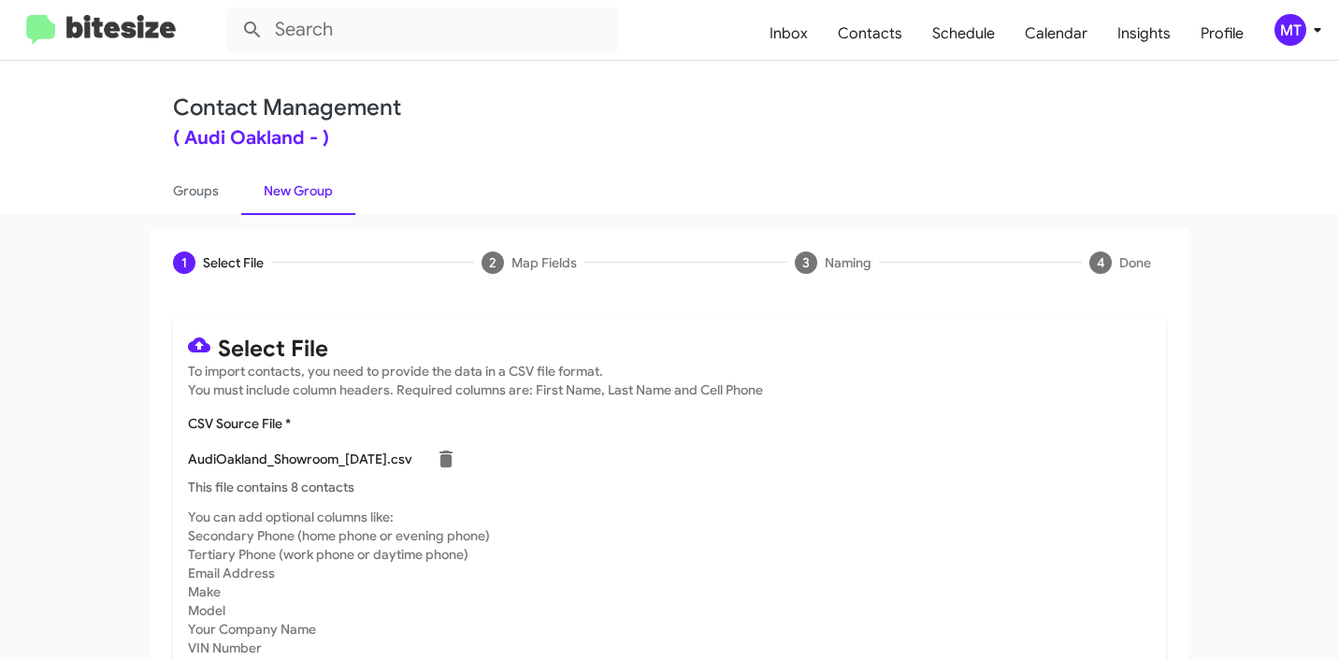
click at [1320, 35] on icon at bounding box center [1317, 30] width 22 height 22
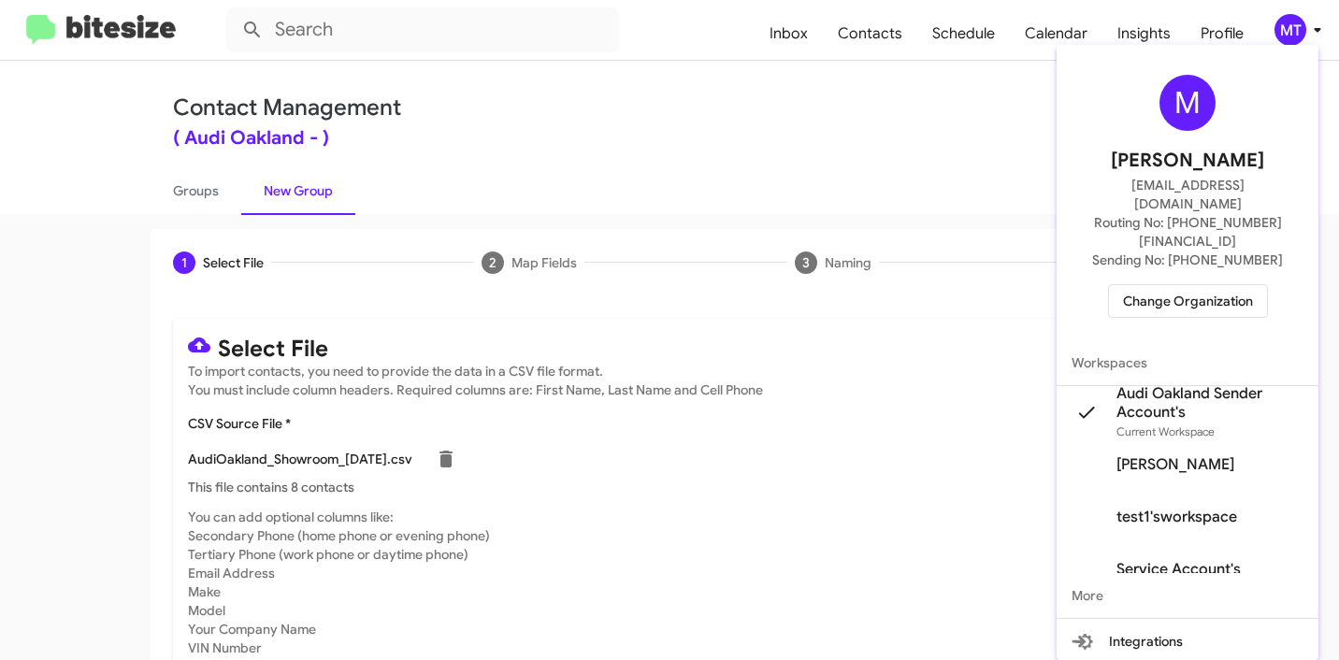
click at [789, 119] on div at bounding box center [669, 330] width 1339 height 660
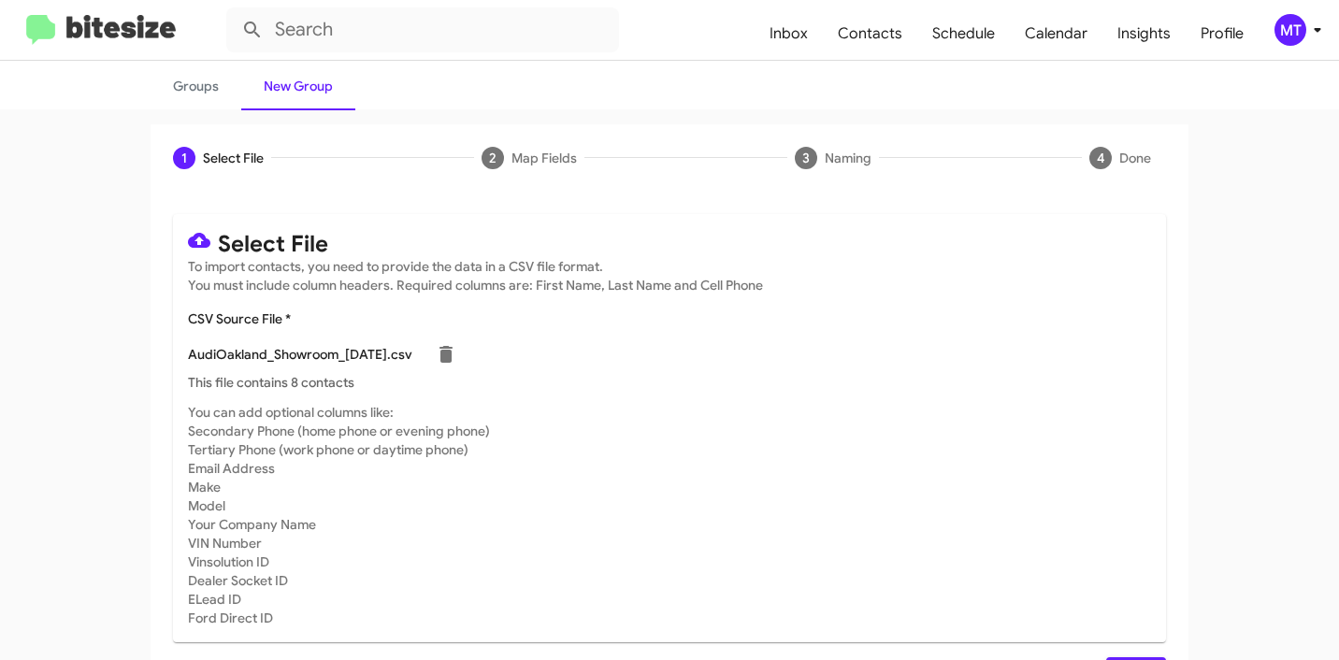
scroll to position [158, 0]
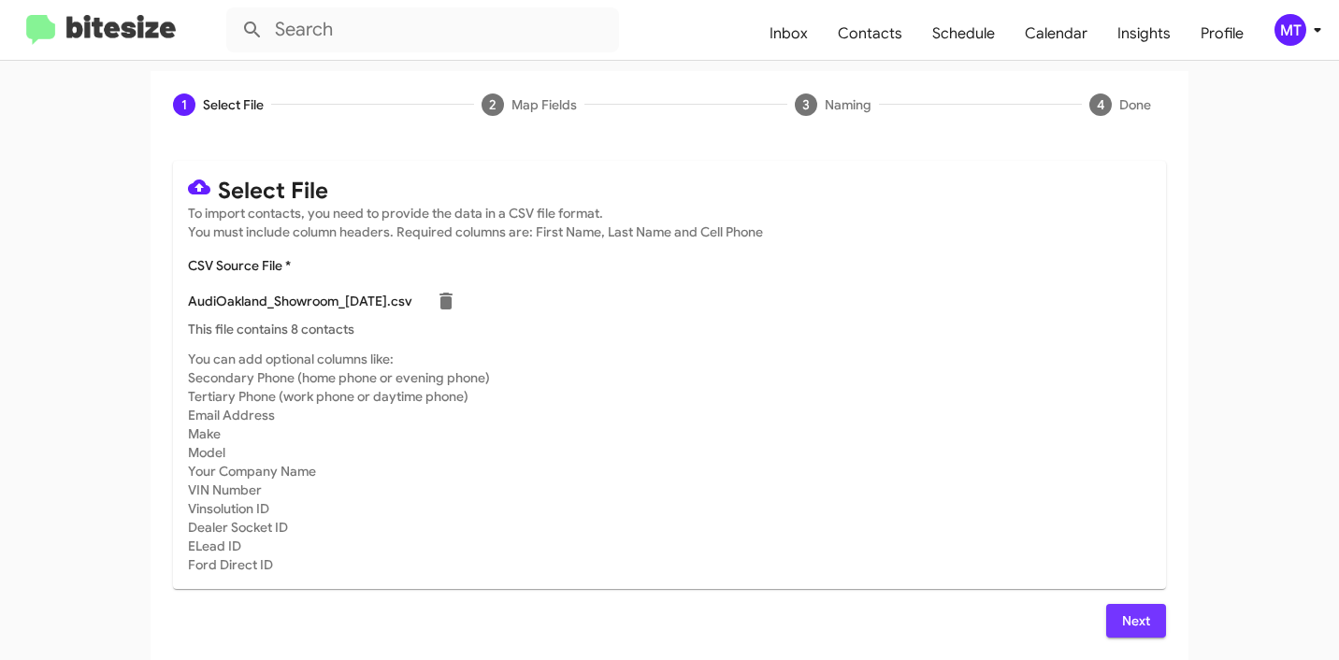
click at [1139, 618] on span "Next" at bounding box center [1136, 621] width 30 height 34
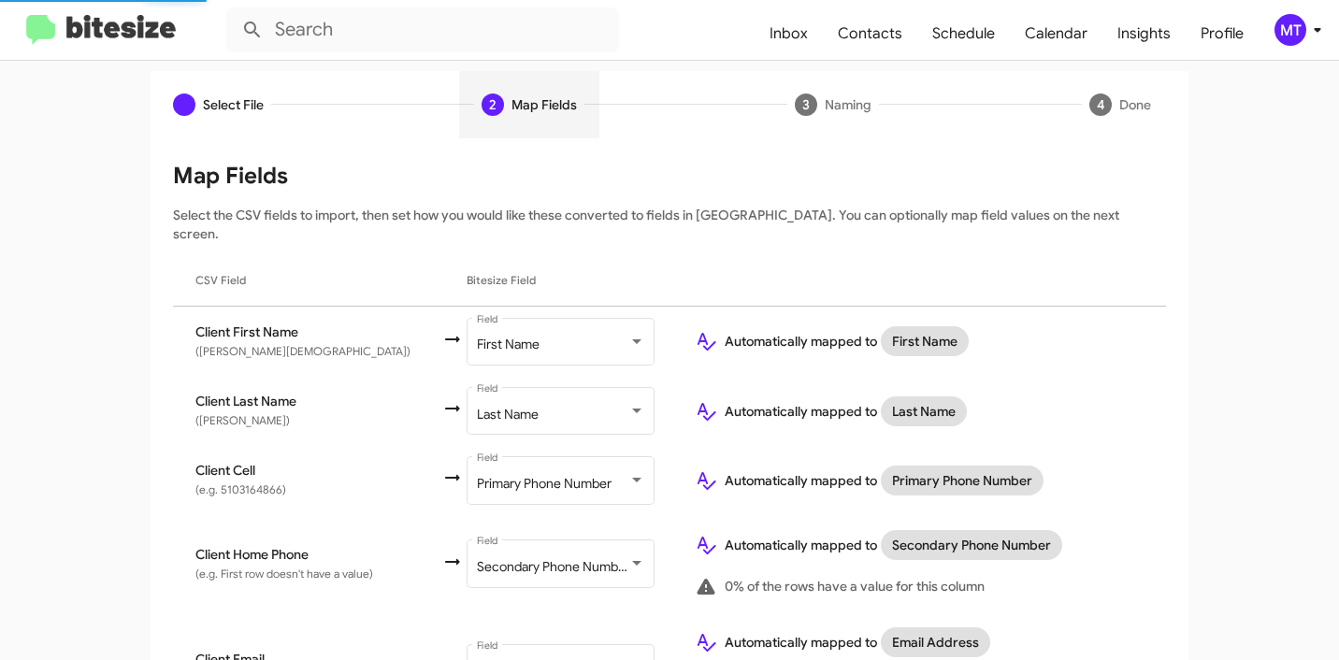
scroll to position [917, 0]
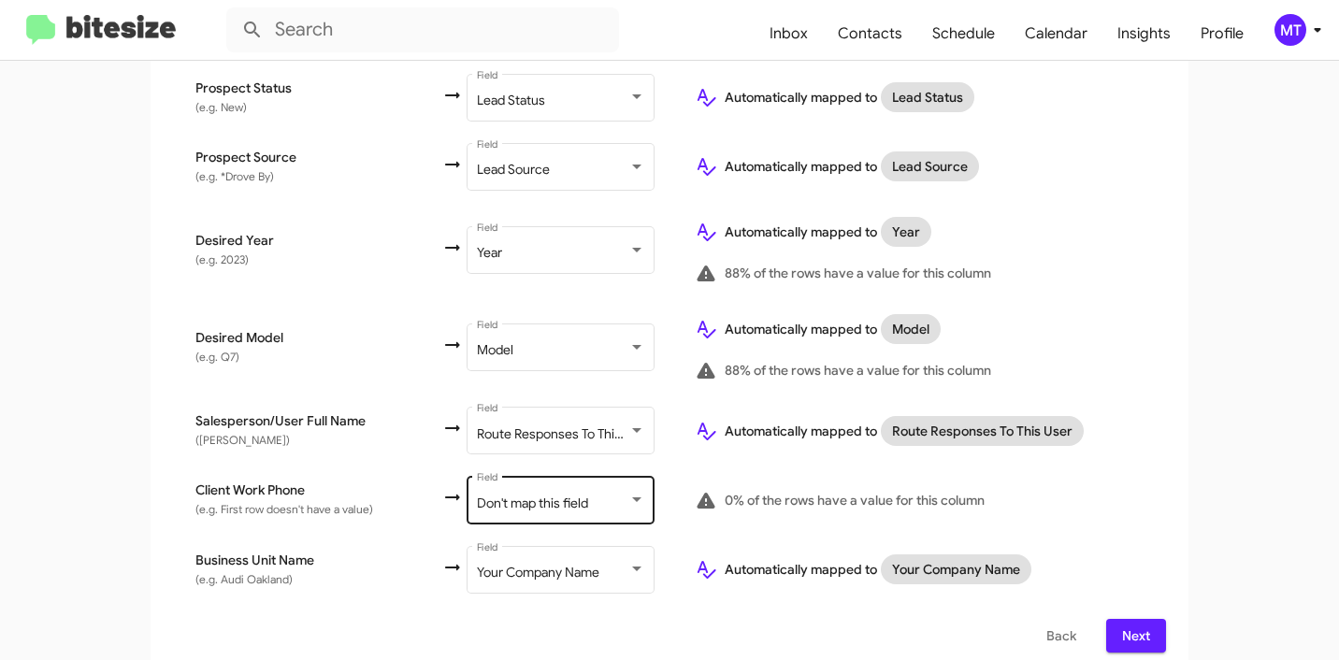
click at [530, 495] on span "Don't map this field" at bounding box center [532, 503] width 111 height 17
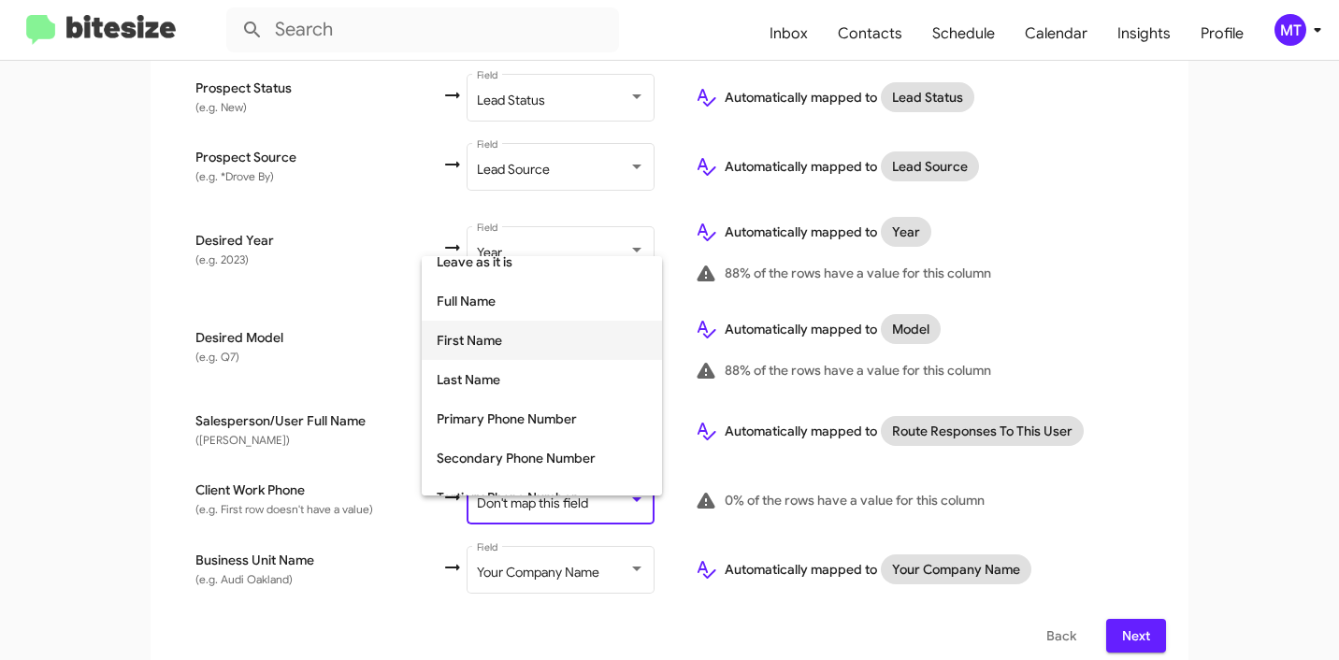
scroll to position [144, 0]
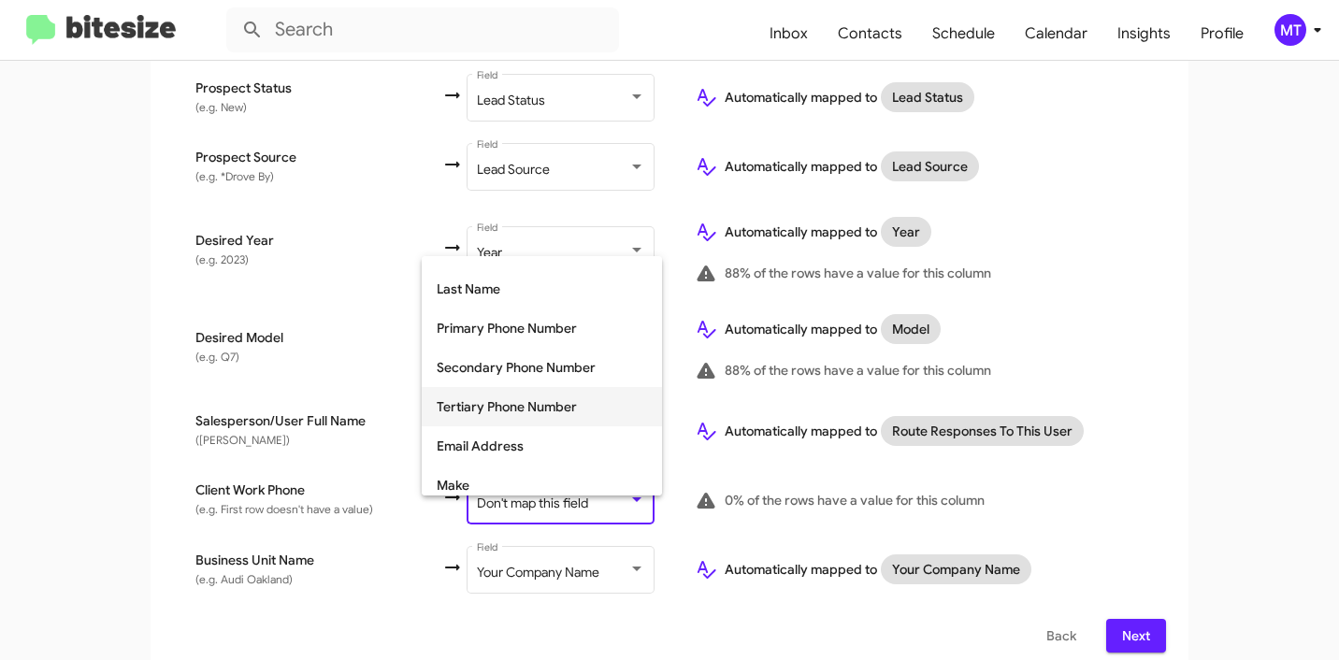
click at [513, 409] on span "Tertiary Phone Number" at bounding box center [542, 406] width 210 height 39
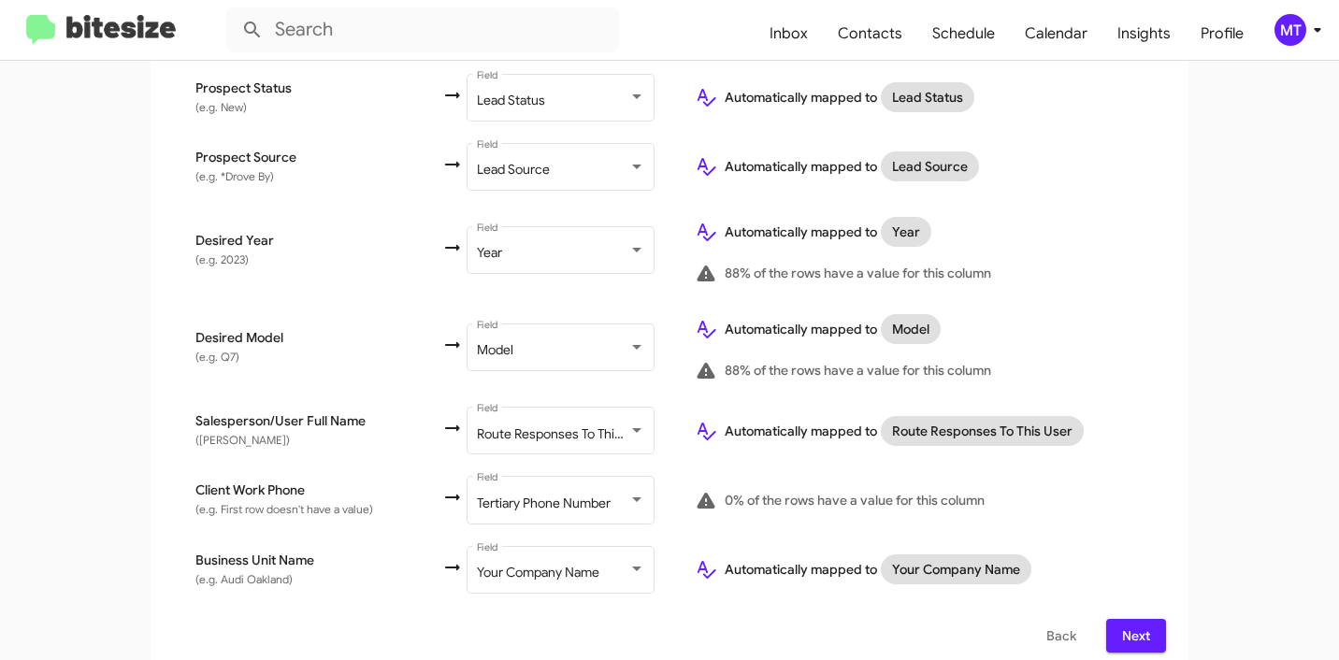
click at [232, 444] on td "Salesperson/User Full Name (e.g. Wilson Alexis)" at bounding box center [307, 430] width 268 height 69
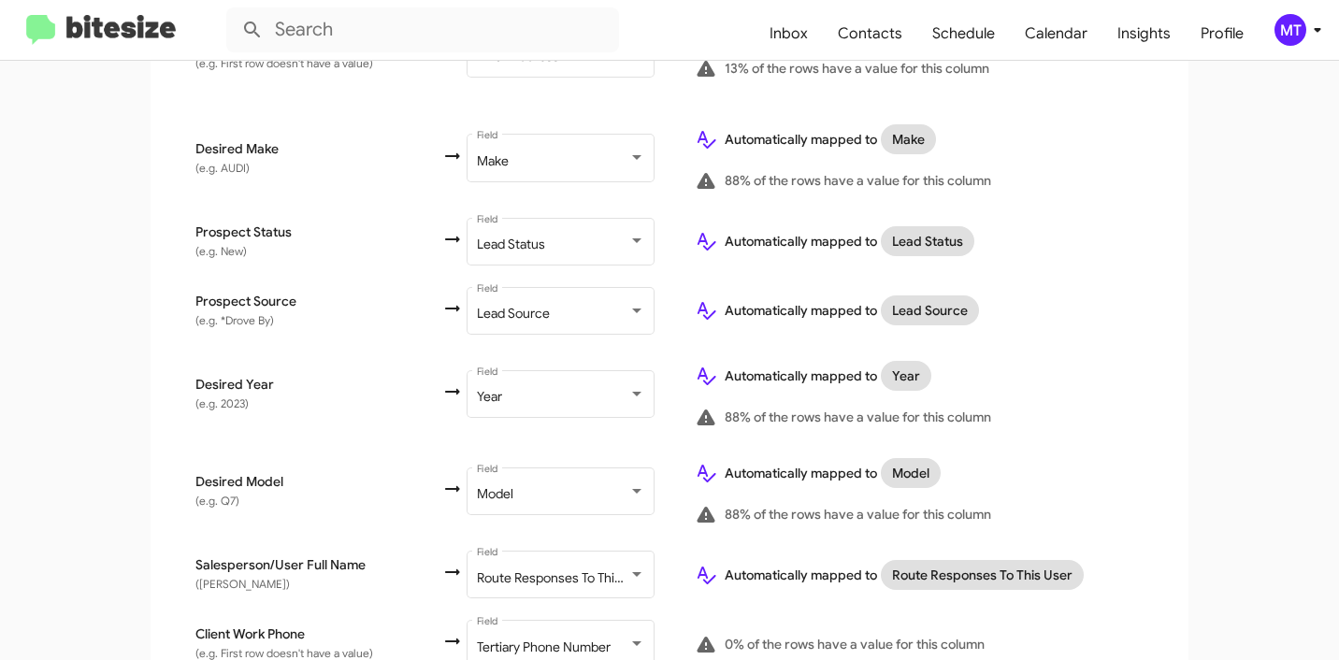
scroll to position [917, 0]
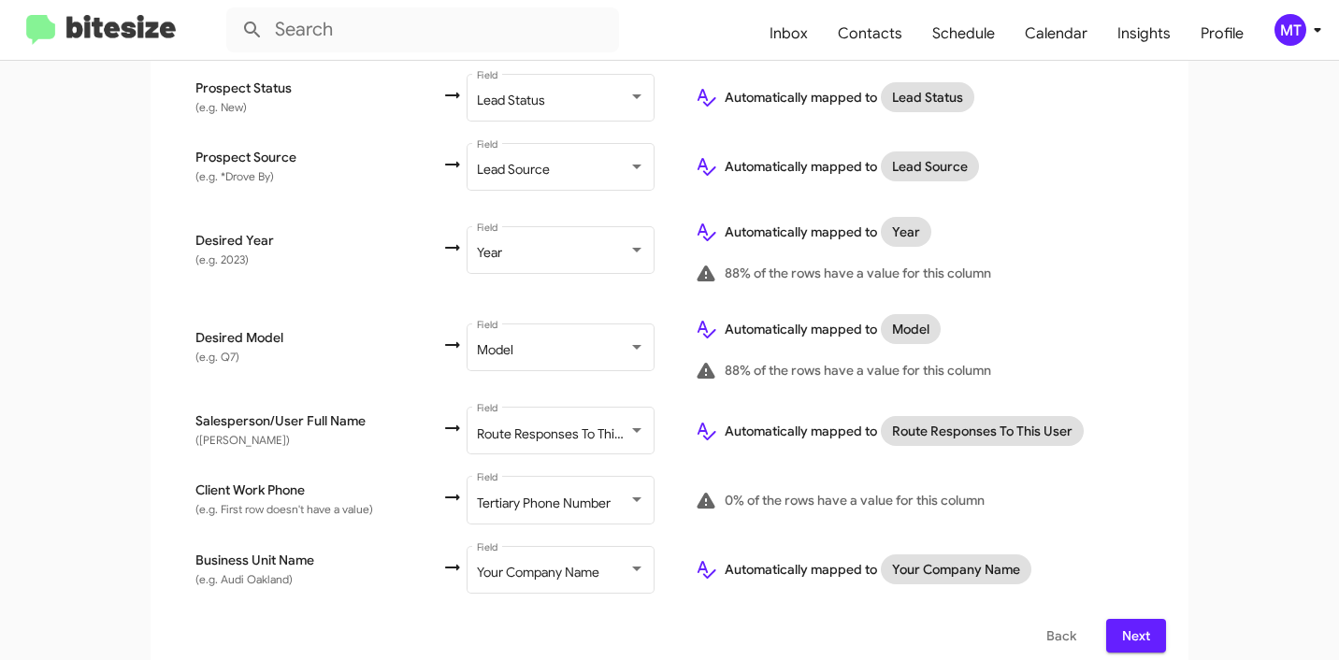
click at [1126, 619] on span "Next" at bounding box center [1136, 636] width 30 height 34
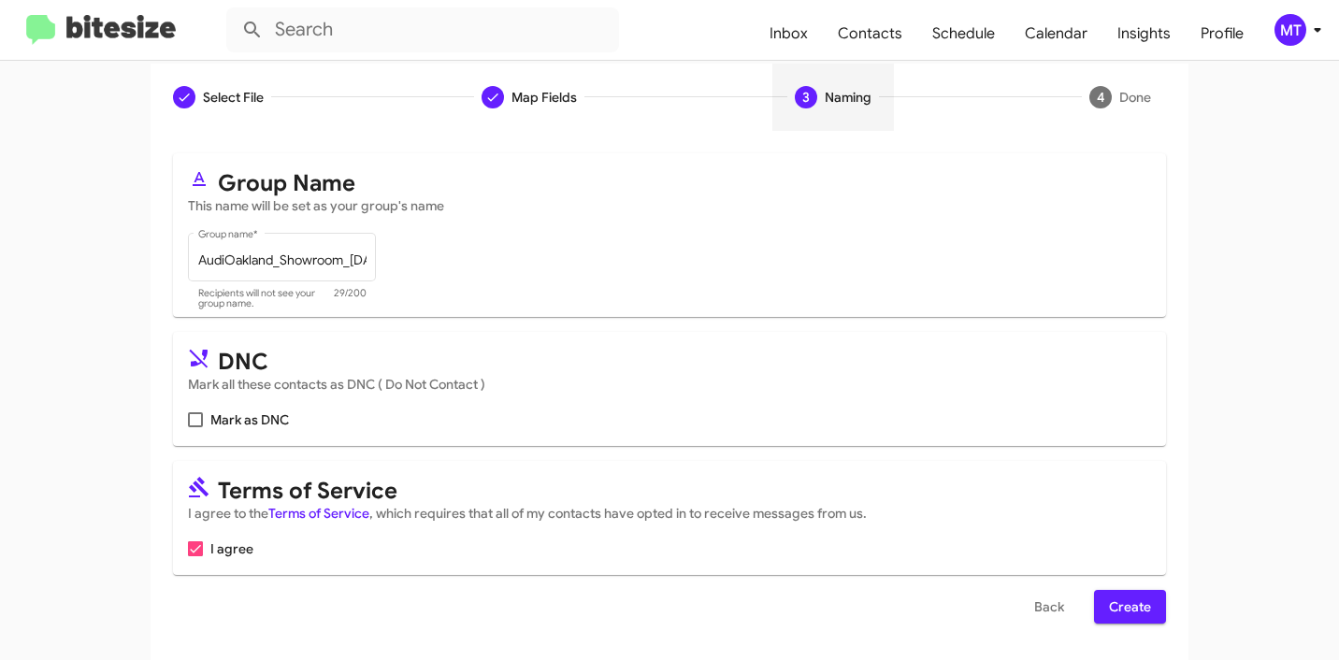
scroll to position [166, 0]
click at [1125, 608] on span "Create" at bounding box center [1130, 606] width 42 height 34
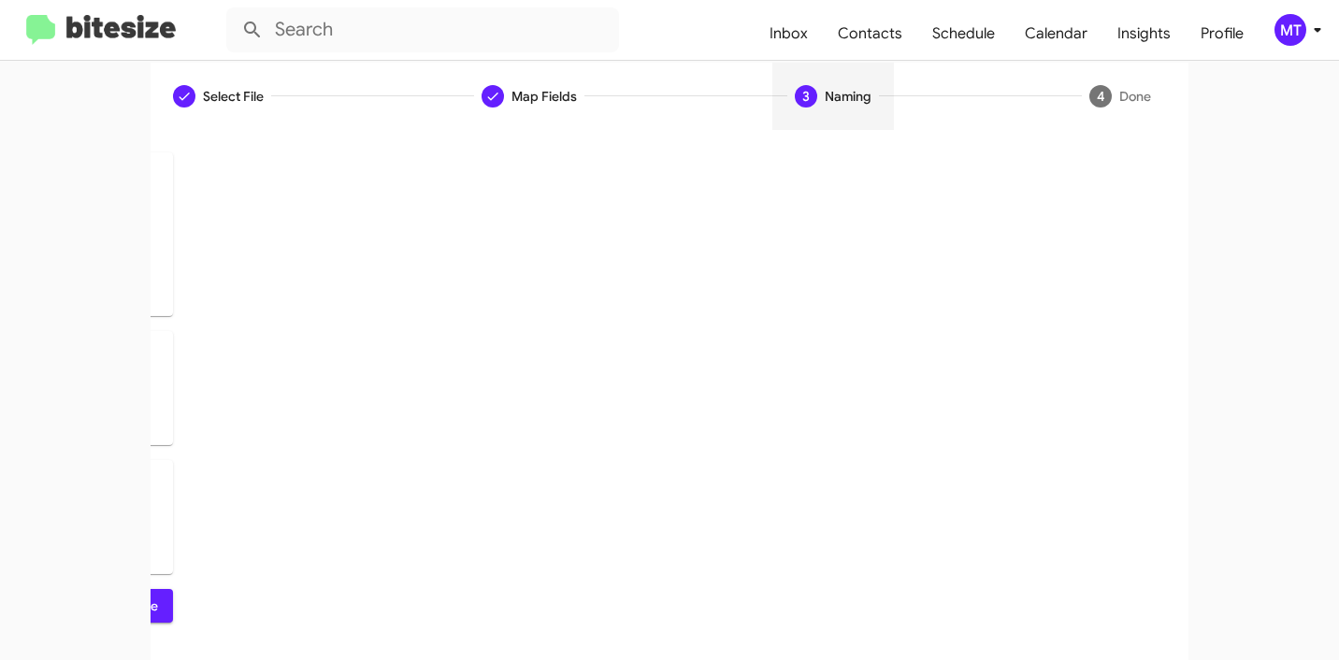
scroll to position [0, 0]
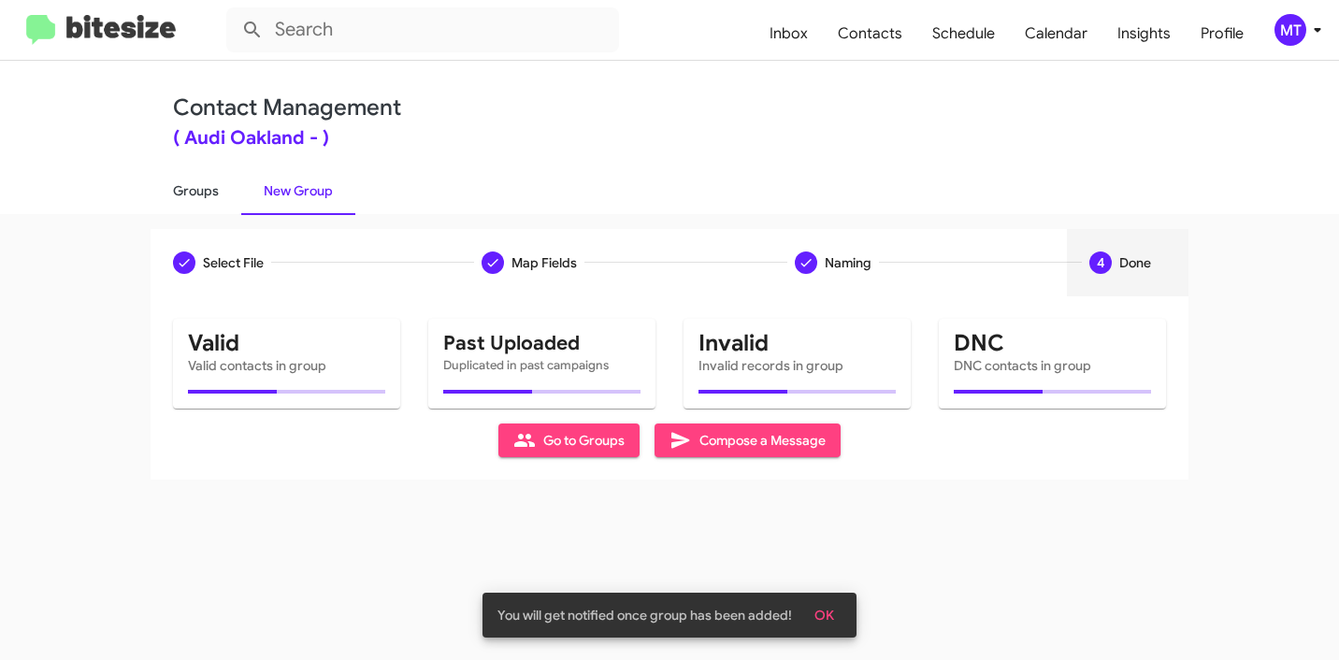
click at [193, 205] on link "Groups" at bounding box center [196, 190] width 91 height 49
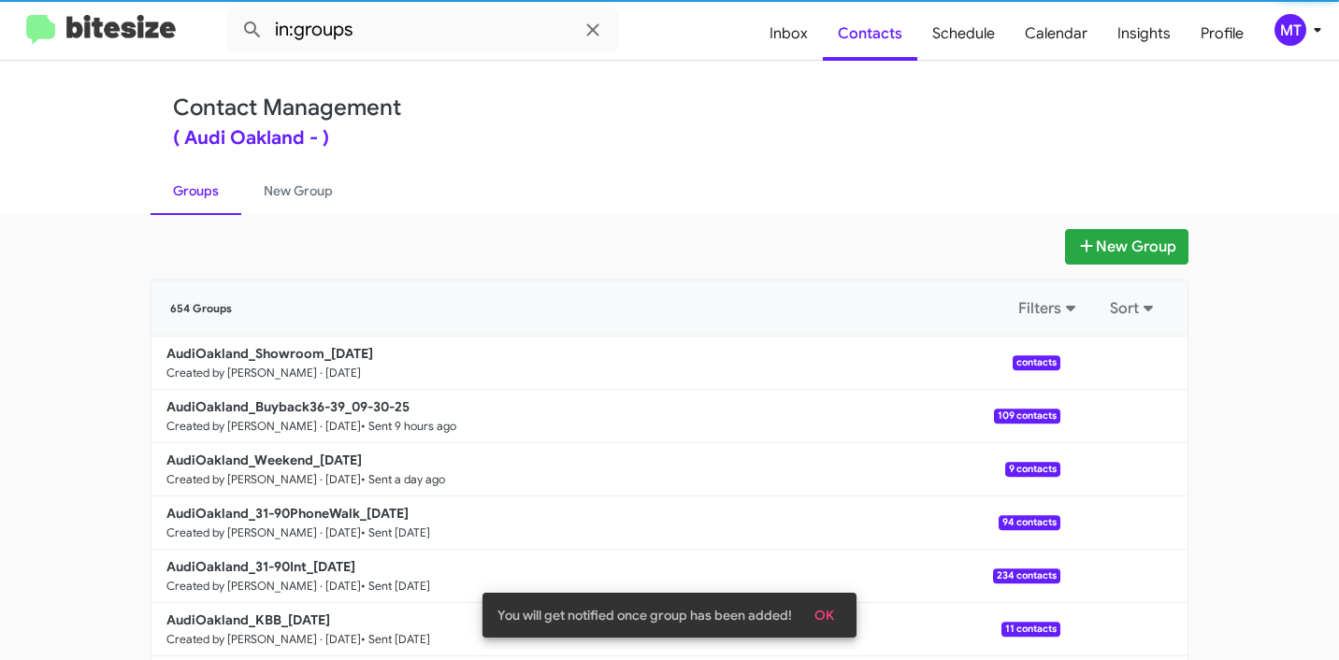
click at [78, 278] on app-groups "New Group 654 Groups Filters Sort AudiOakland_Showroom_10-01-25 Created by Mari…" at bounding box center [669, 574] width 1339 height 690
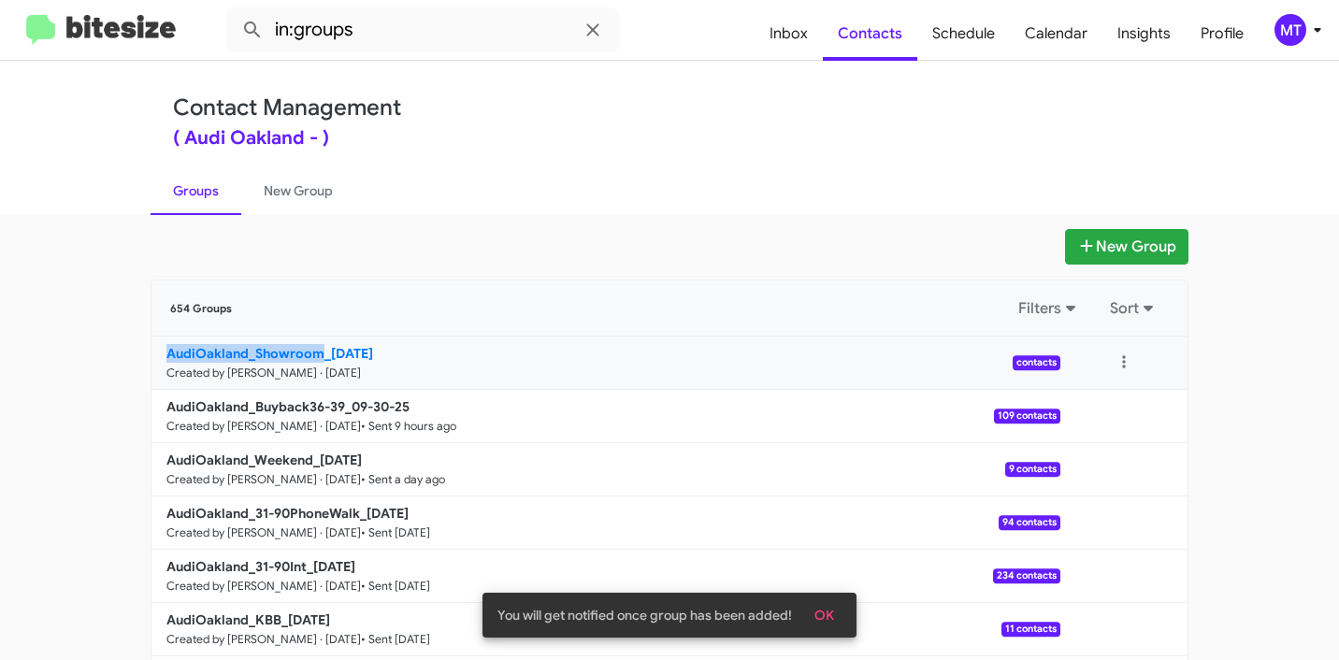
drag, startPoint x: 131, startPoint y: 343, endPoint x: 310, endPoint y: 354, distance: 179.9
click at [310, 354] on div "New Group 654 Groups Filters Sort AudiOakland_Showroom_10-01-25 Created by Mari…" at bounding box center [670, 574] width 1066 height 690
copy b "AudiOakland_Showroom"
click at [426, 29] on input "in:groups" at bounding box center [422, 29] width 393 height 45
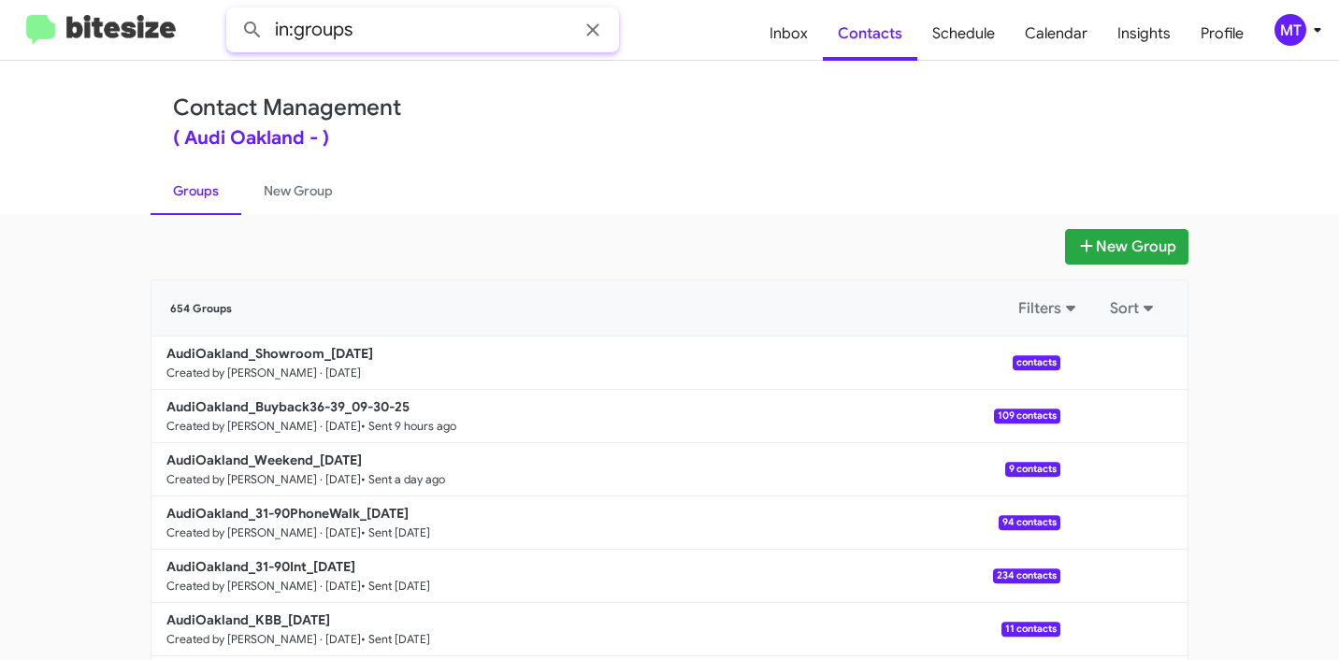
paste input "AudiOakland_Showroom"
type input "in:groups AudiOakland_Showroom"
click at [234, 11] on button at bounding box center [252, 29] width 37 height 37
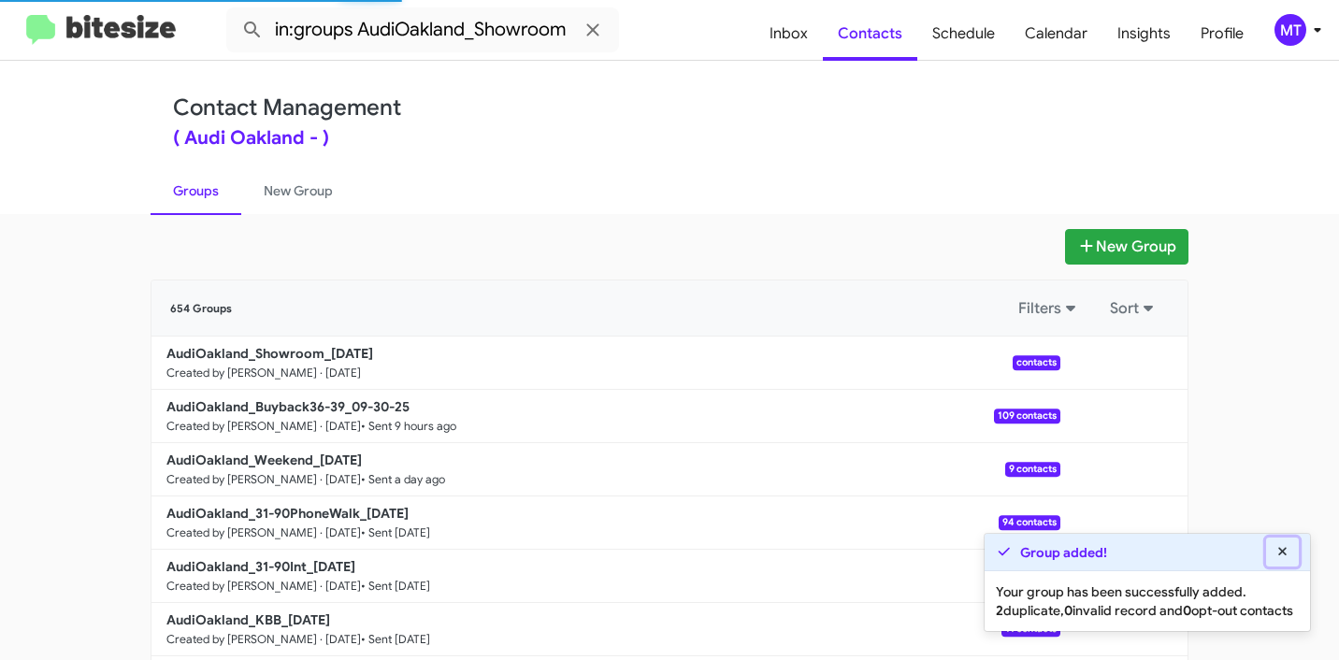
click at [1288, 545] on icon at bounding box center [1283, 551] width 17 height 13
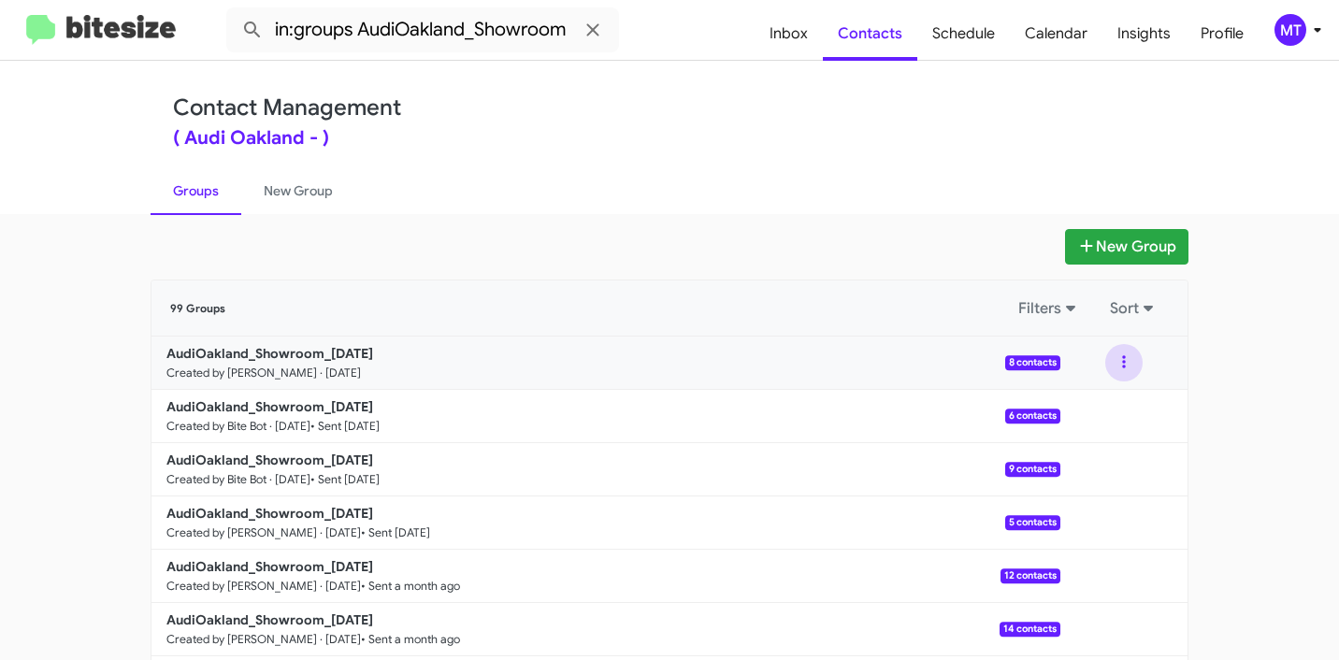
click at [1124, 359] on button at bounding box center [1123, 362] width 37 height 37
click at [1079, 410] on button "View contacts" at bounding box center [1068, 413] width 150 height 45
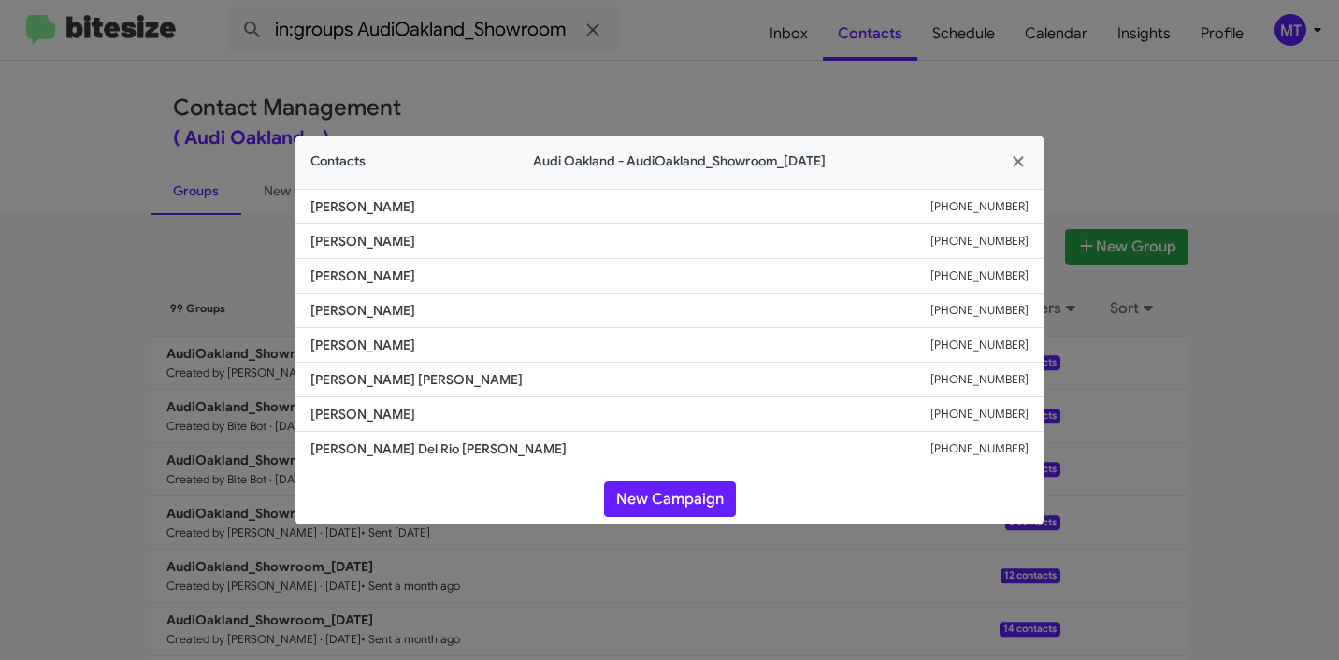
drag, startPoint x: 349, startPoint y: 208, endPoint x: 309, endPoint y: 209, distance: 40.3
click at [309, 209] on li "Yolanda Forrest +15103555799" at bounding box center [669, 207] width 748 height 36
copy span "Yolanda Forrest"
click at [1024, 162] on icon "button" at bounding box center [1019, 161] width 22 height 17
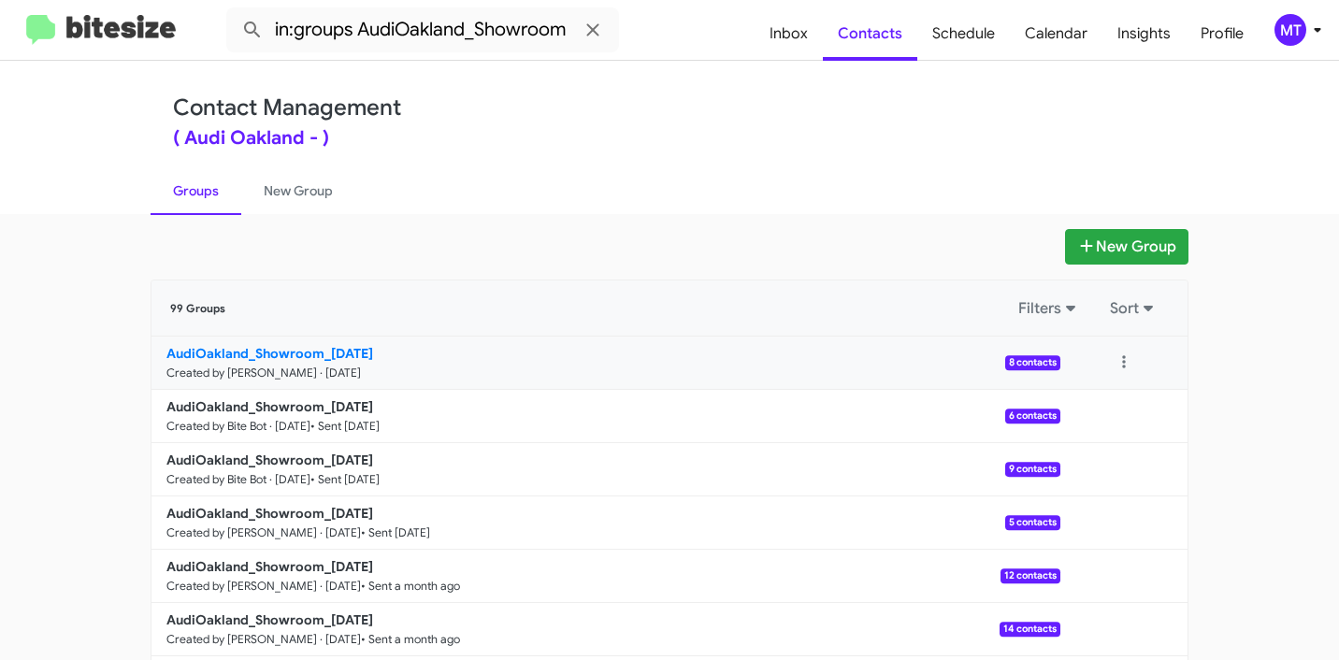
click at [254, 352] on b "AudiOakland_Showroom_10-01-25" at bounding box center [269, 353] width 207 height 17
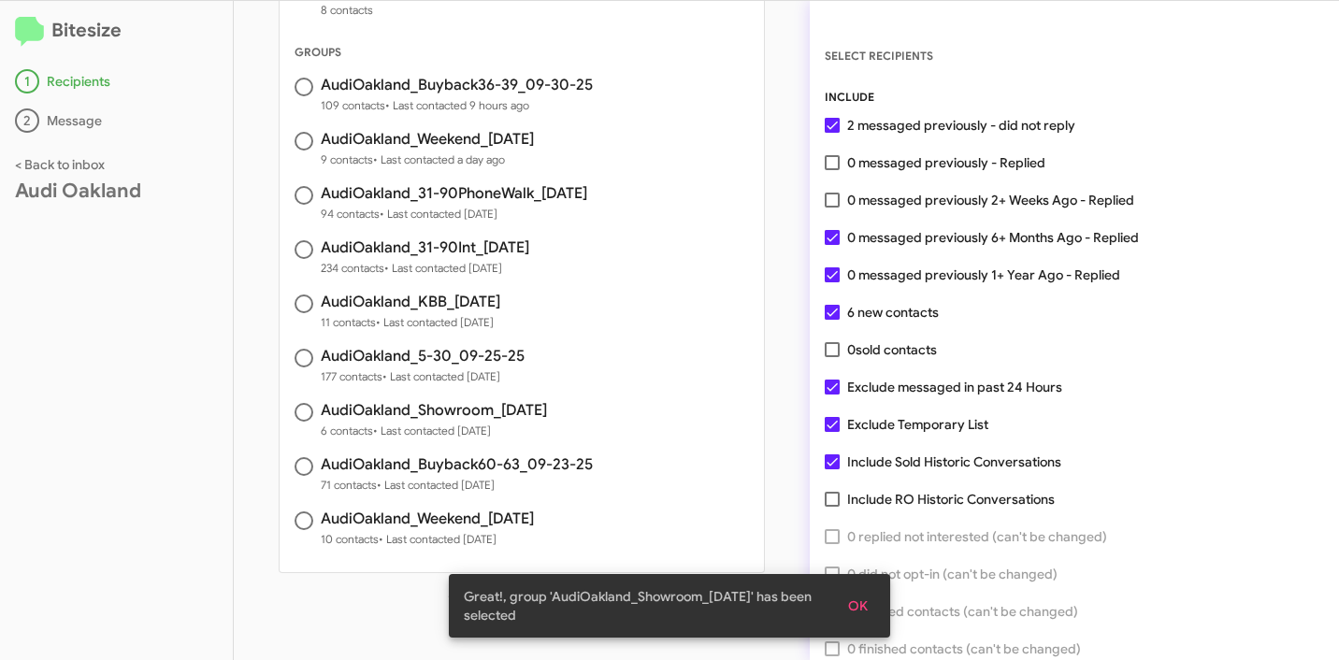
scroll to position [268, 0]
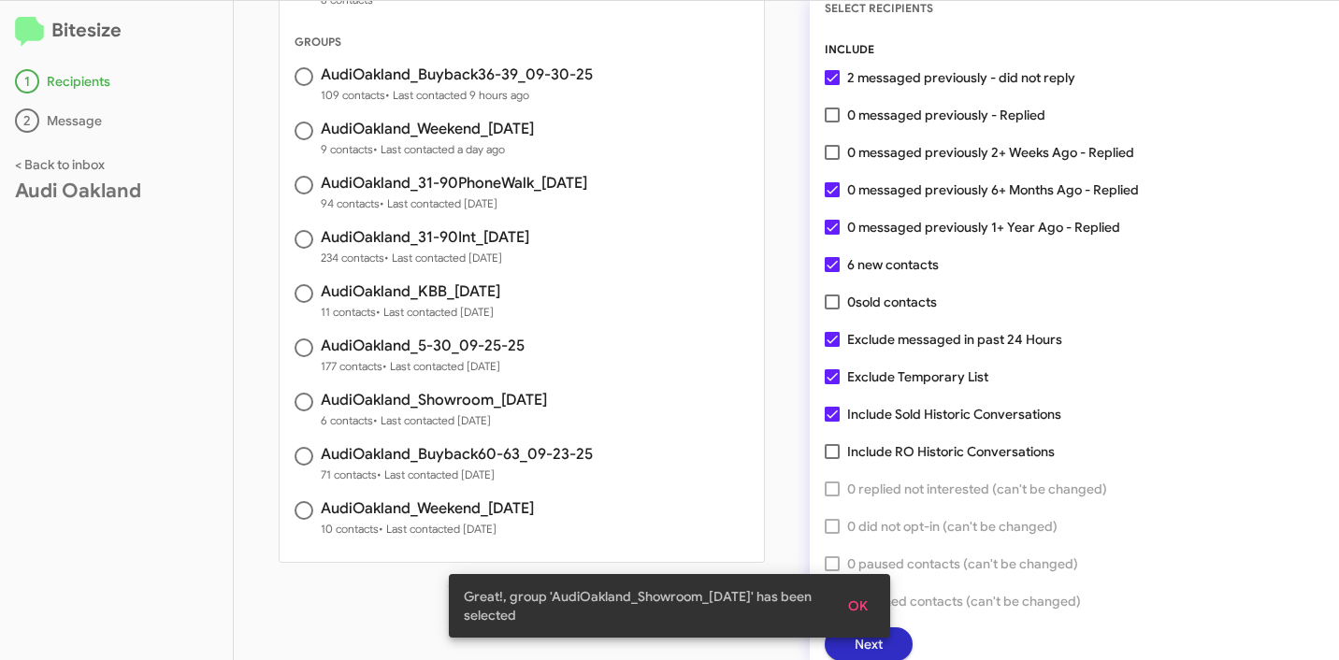
click at [855, 595] on span "OK" at bounding box center [858, 606] width 20 height 34
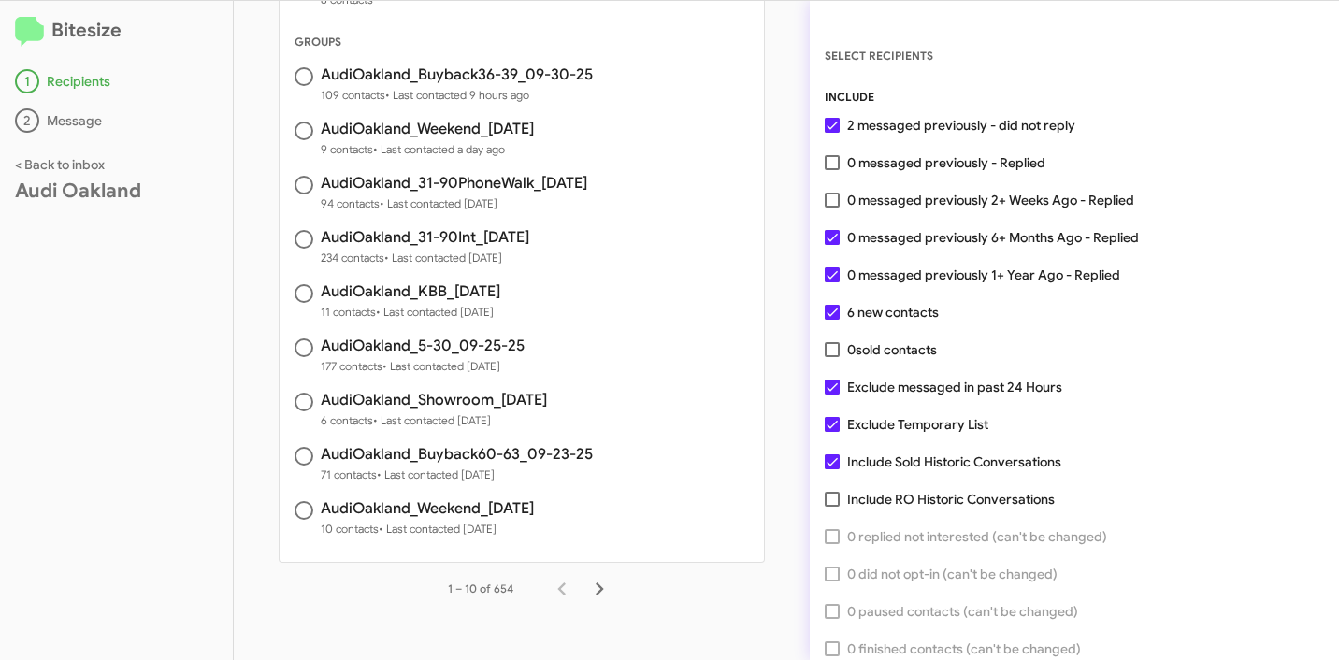
scroll to position [0, 0]
click at [930, 156] on span "0 messaged previously - Replied" at bounding box center [946, 162] width 198 height 22
click at [832, 170] on input "0 messaged previously - Replied" at bounding box center [831, 170] width 1 height 1
checkbox input "true"
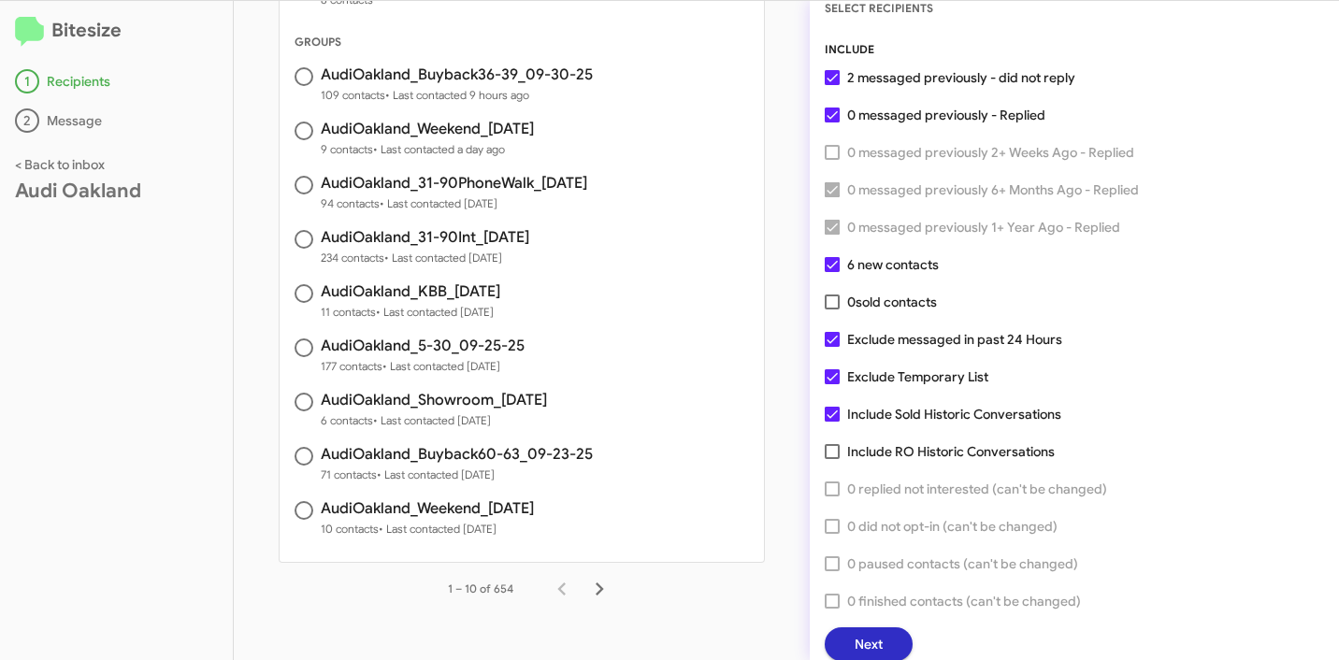
scroll to position [48, 0]
click at [878, 627] on span "Next" at bounding box center [869, 644] width 28 height 34
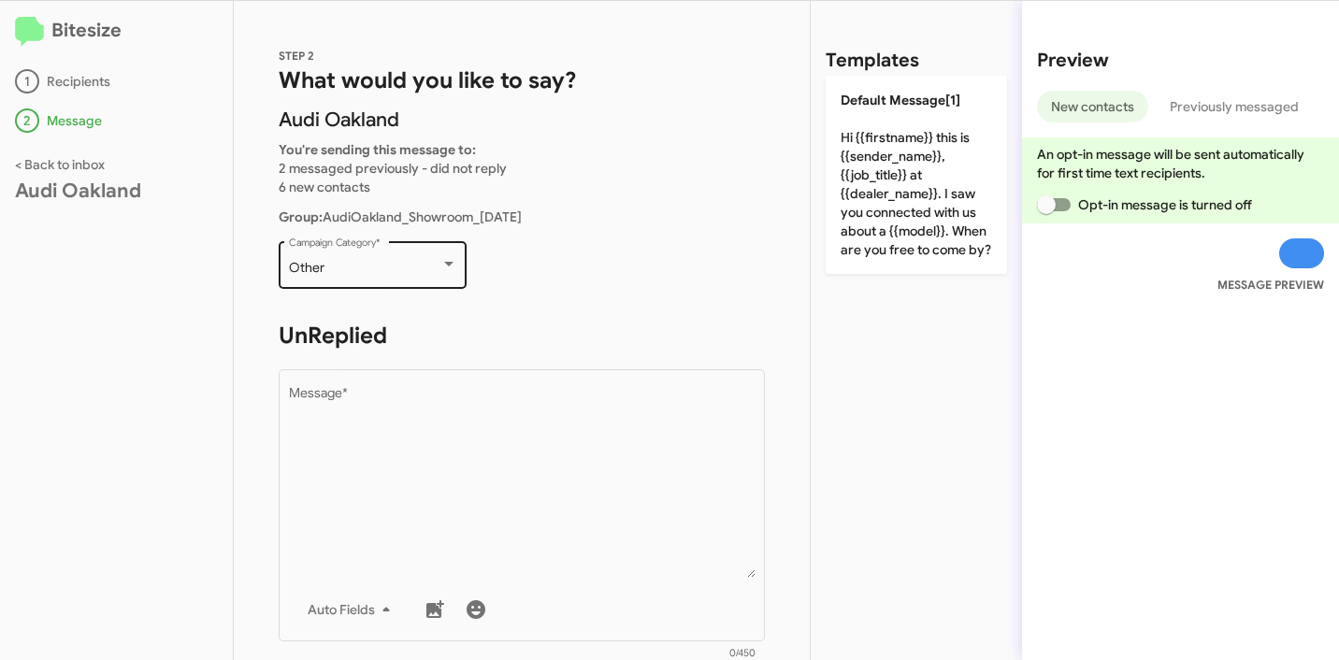
click at [328, 265] on div "Other" at bounding box center [364, 268] width 151 height 15
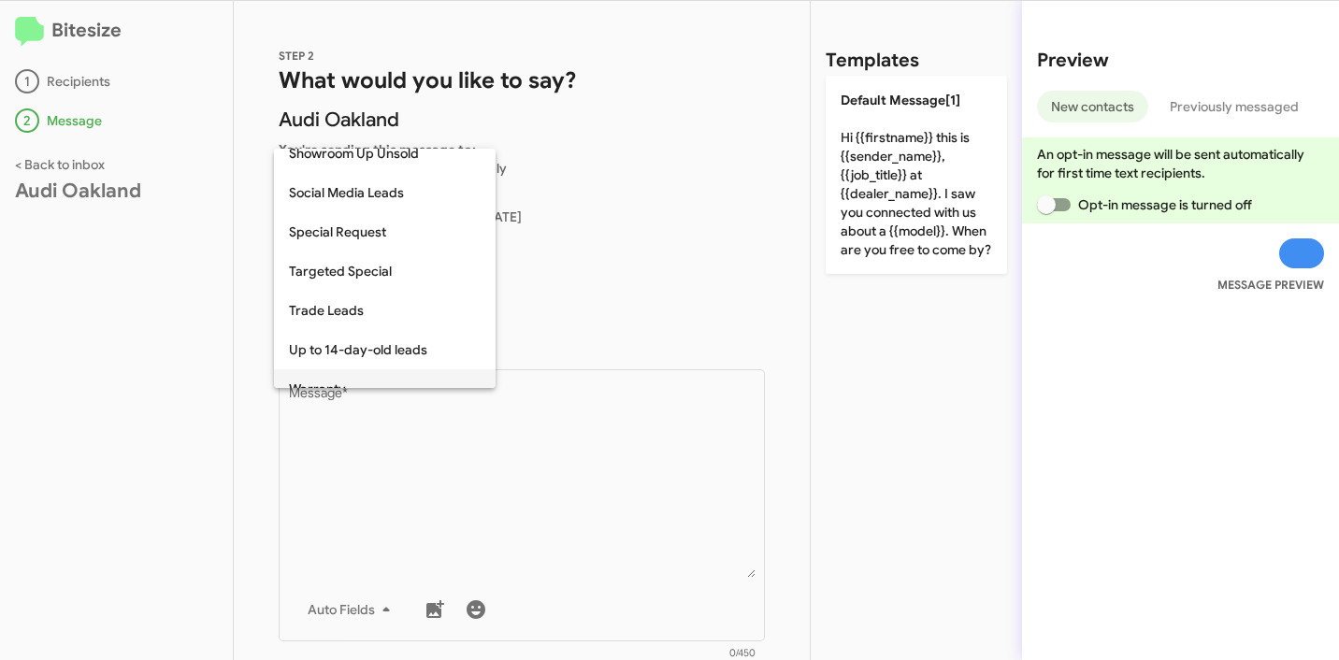
scroll to position [638, 0]
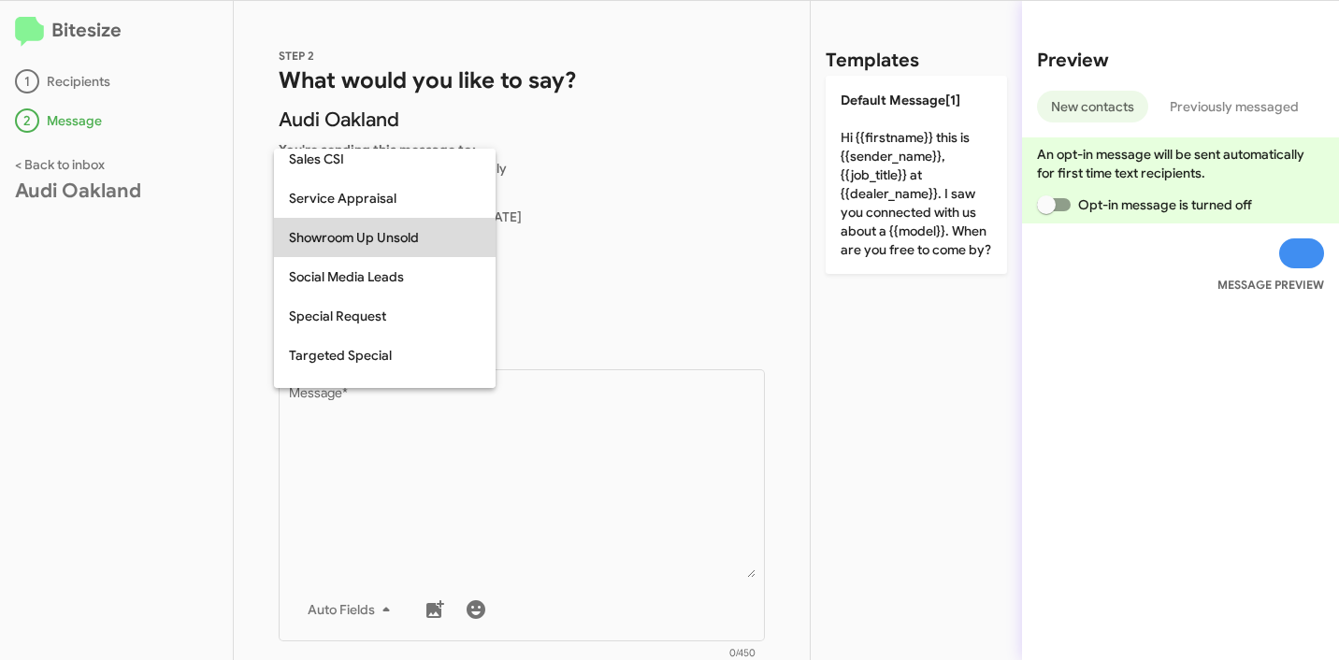
click at [327, 239] on span "Showroom Up Unsold" at bounding box center [385, 237] width 192 height 39
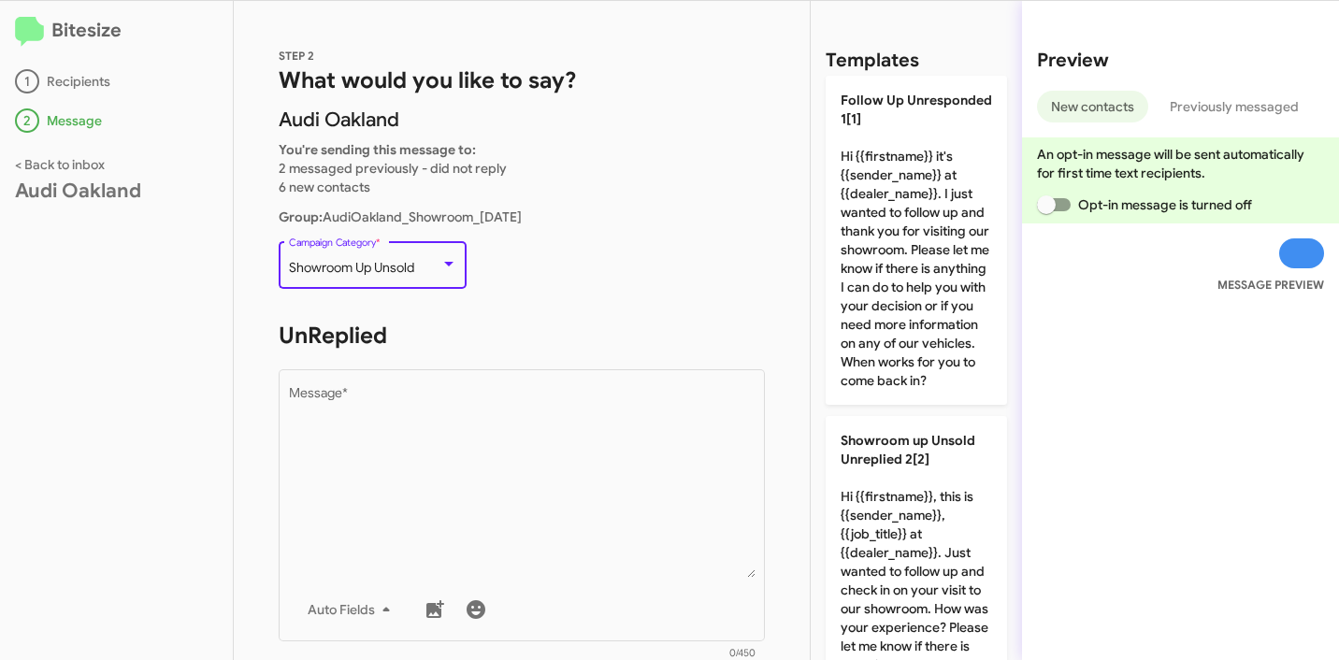
click at [643, 291] on p "Showroom Up Unsold Campaign Category *" at bounding box center [522, 274] width 486 height 72
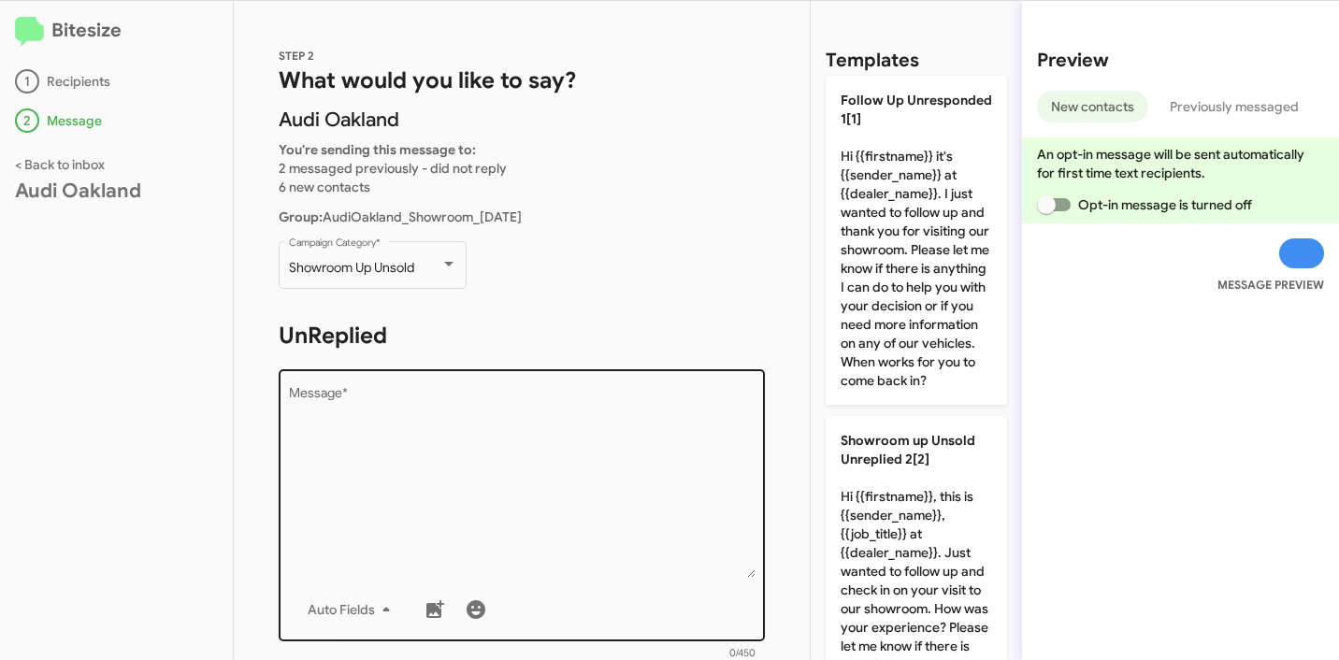
click at [532, 477] on textarea "Message *" at bounding box center [522, 482] width 467 height 191
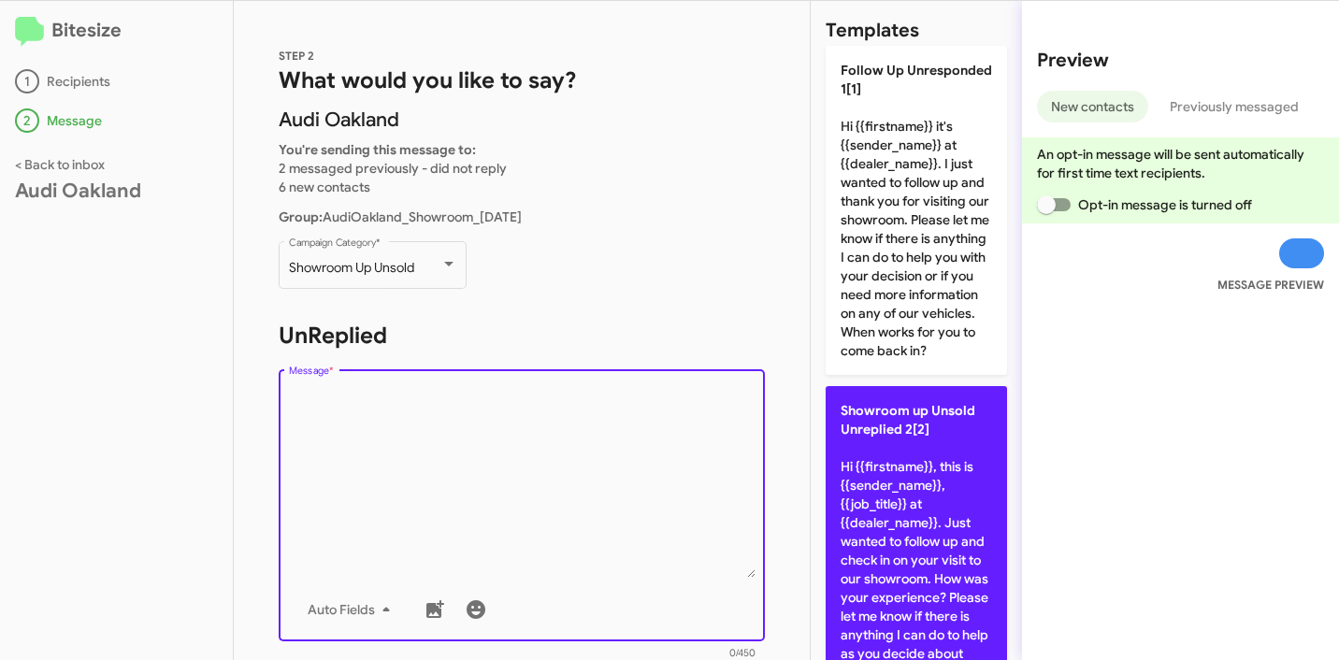
scroll to position [133, 0]
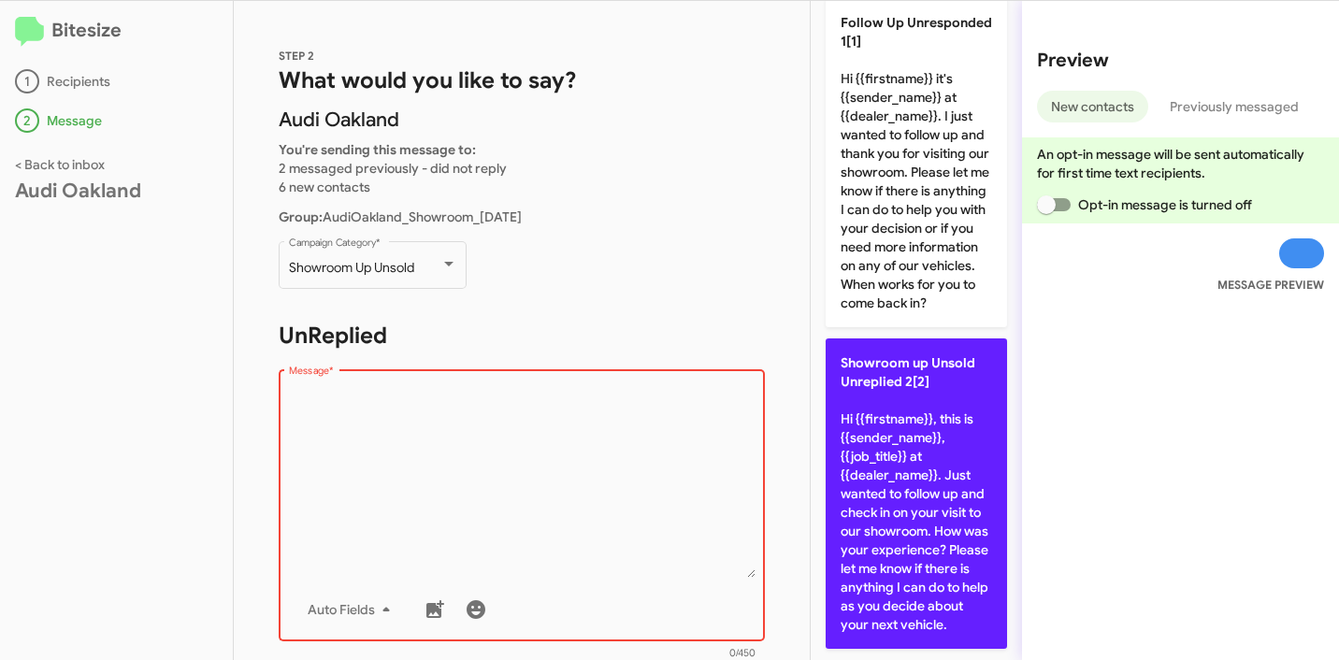
click at [859, 454] on p "Showroom up Unsold Unreplied 2[2] Hi {{firstname}}, this is {{sender_name}}, {{…" at bounding box center [916, 494] width 181 height 310
type textarea "Hi {{firstname}}, this is {{sender_name}}, {{job_title}} at {{dealer_name}}. Ju…"
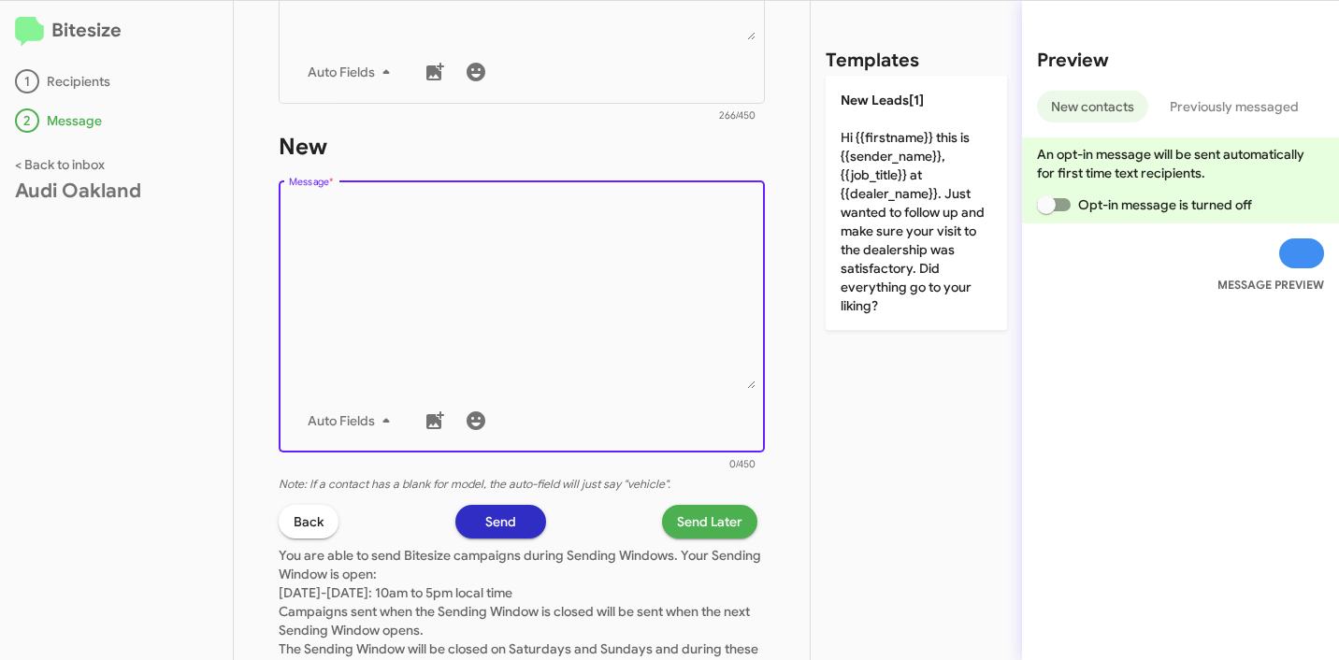
scroll to position [0, 0]
click at [510, 325] on textarea "Message *" at bounding box center [522, 293] width 467 height 191
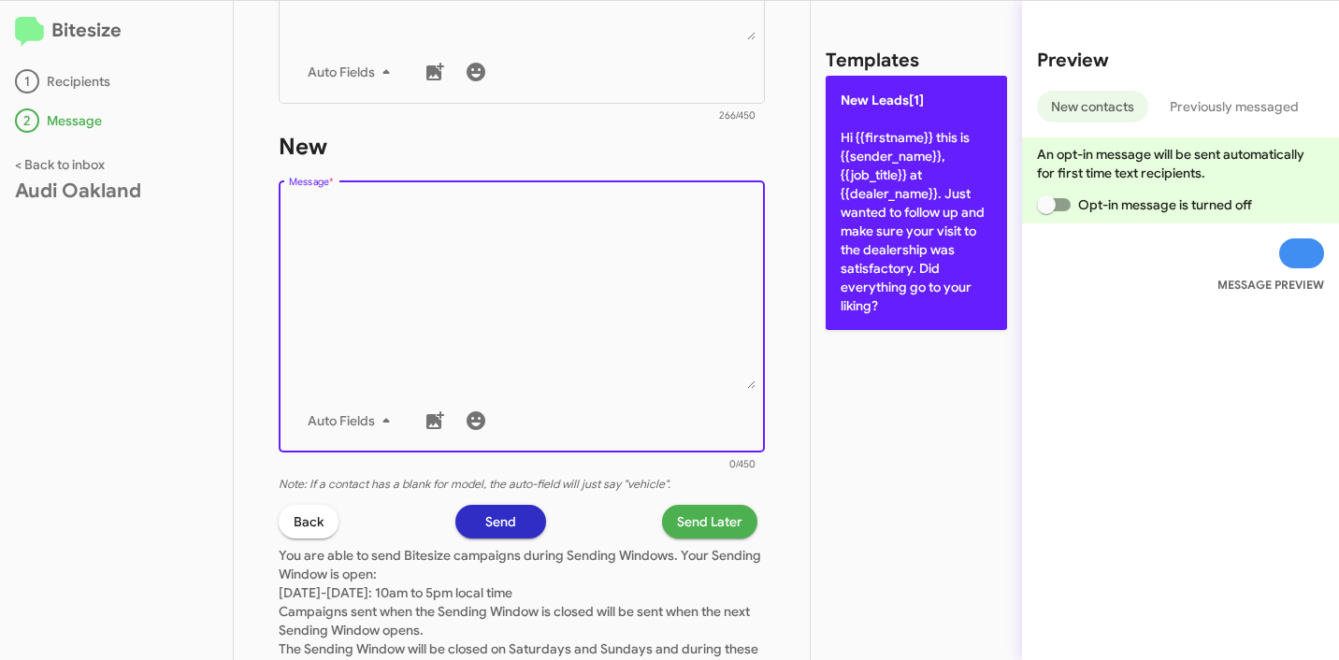
click at [839, 221] on p "New Leads[1] Hi {{firstname}} this is {{sender_name}}, {{job_title}} at {{deale…" at bounding box center [916, 203] width 181 height 254
type textarea "Hi {{firstname}} this is {{sender_name}}, {{job_title}} at {{dealer_name}}. Jus…"
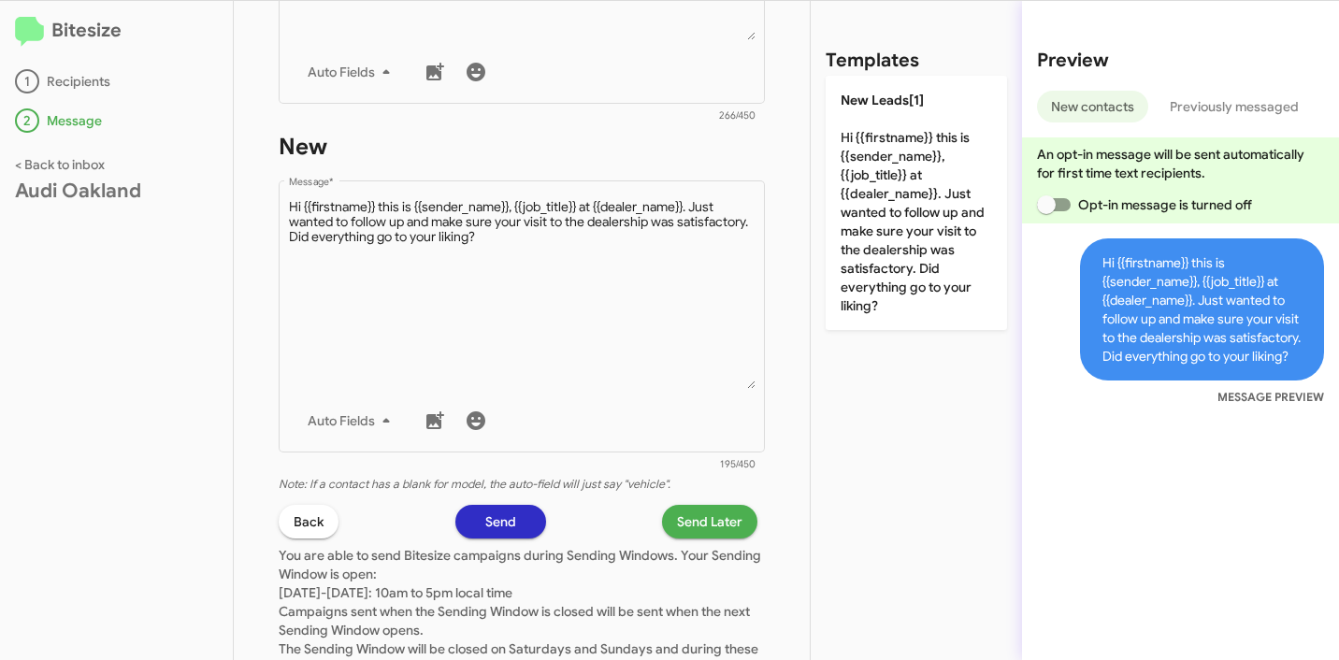
click at [686, 520] on span "Send Later" at bounding box center [709, 522] width 65 height 34
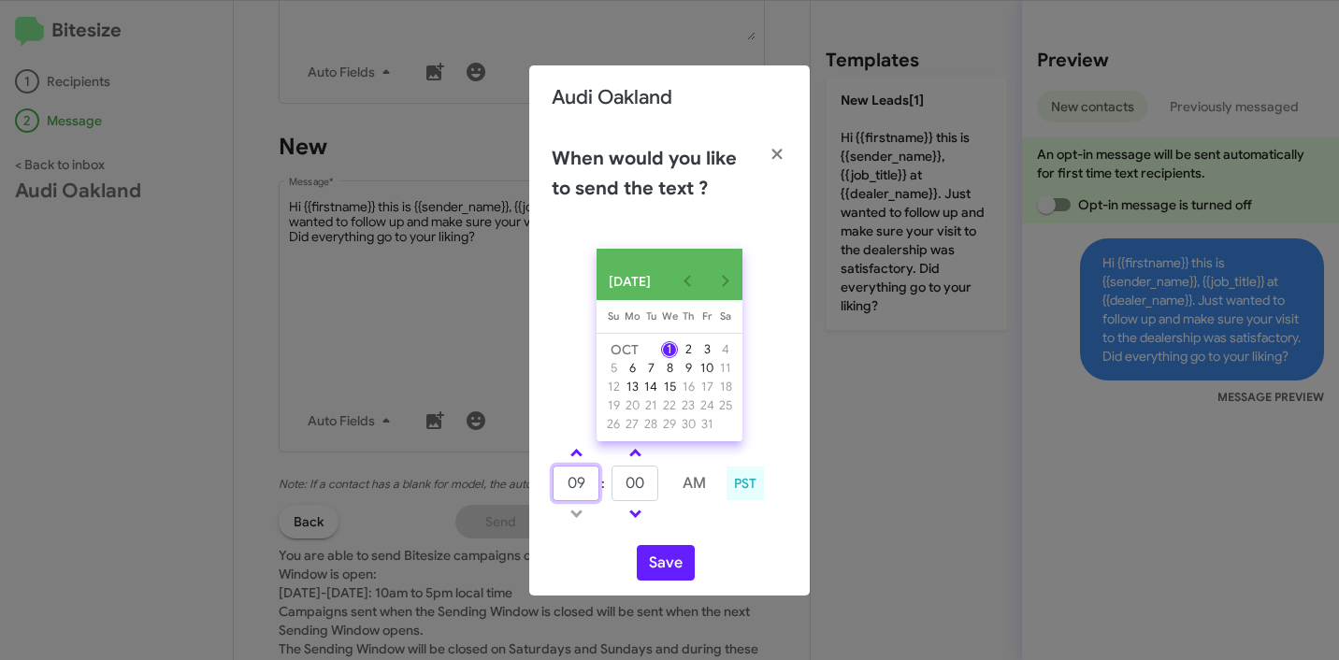
click at [578, 501] on input "09" at bounding box center [576, 484] width 47 height 36
type input "10"
click at [654, 550] on div "OCT 2025 Sunday Su Monday Mo Tuesday Tu Wednesday We Thursday Th Friday Fr Satu…" at bounding box center [669, 415] width 281 height 362
click at [654, 579] on button "Save" at bounding box center [666, 563] width 58 height 36
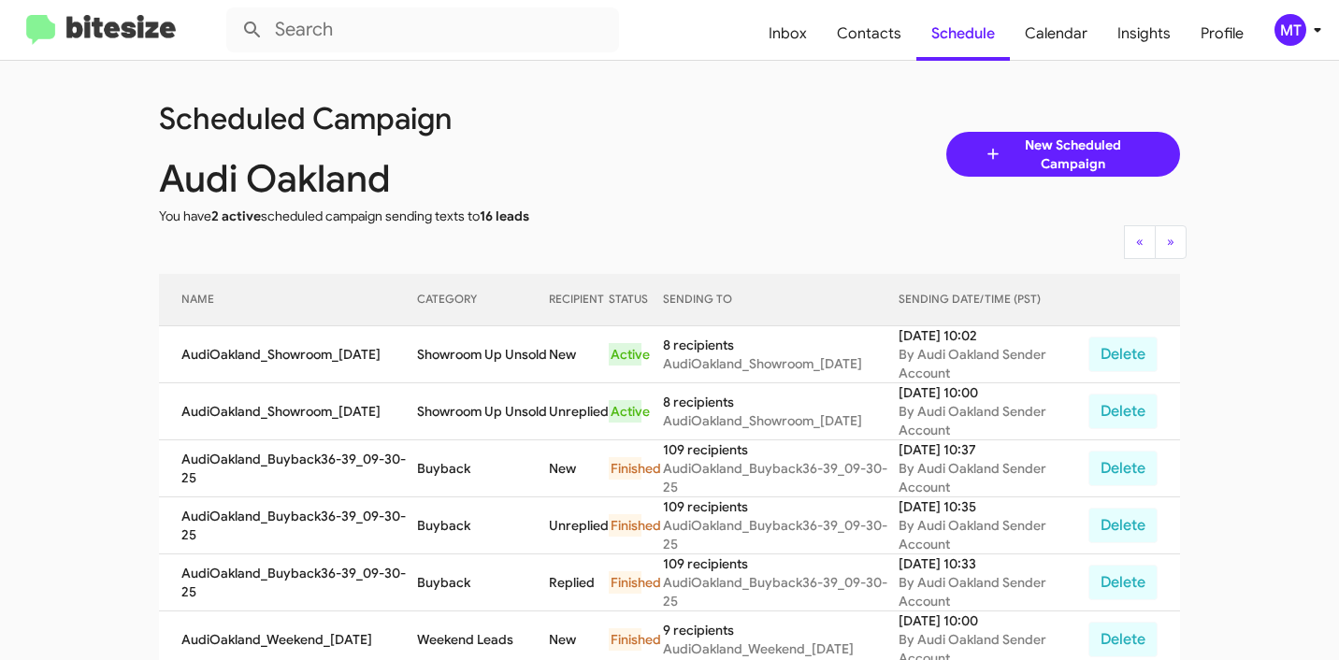
click at [1313, 34] on icon at bounding box center [1317, 30] width 22 height 22
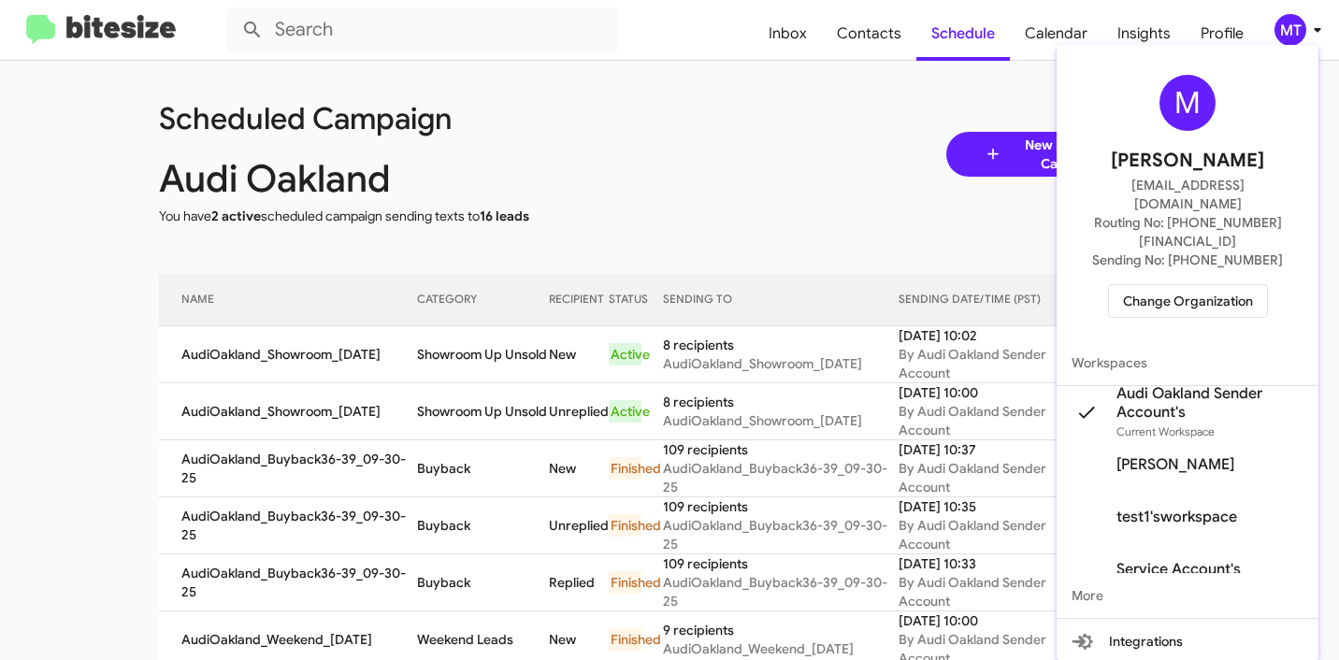
click at [879, 148] on div at bounding box center [669, 330] width 1339 height 660
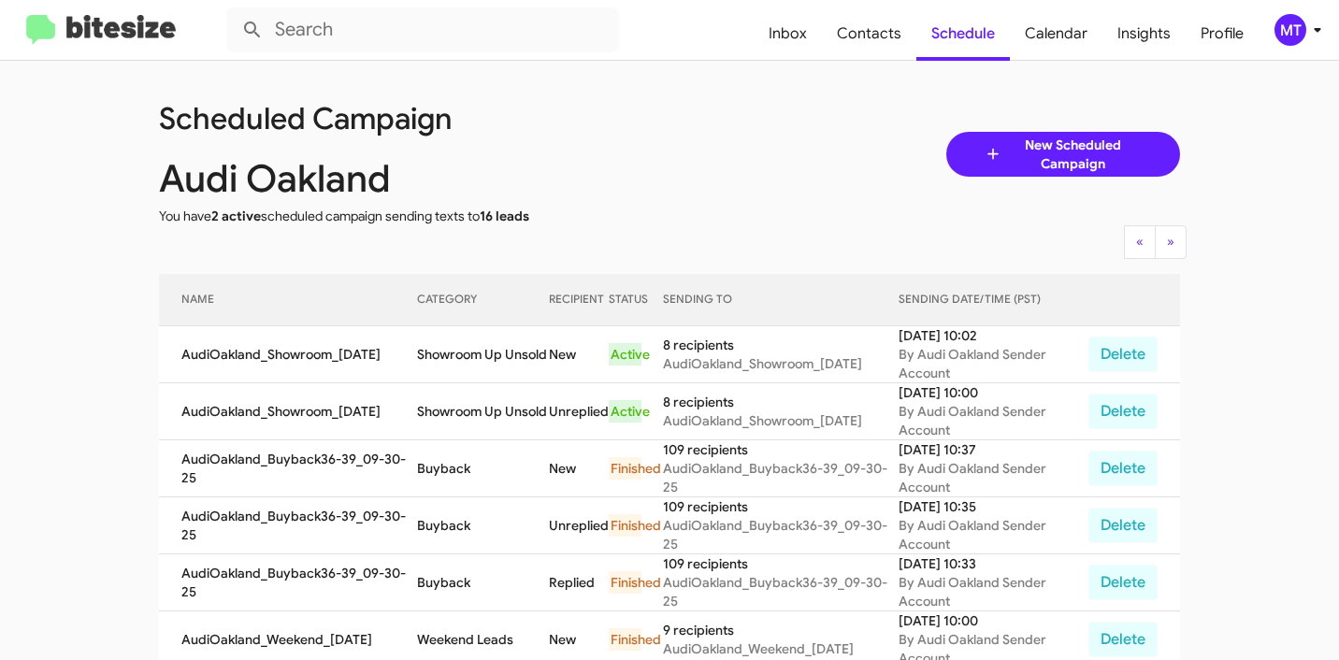
click at [699, 175] on div "Scheduled Campaign Audi Oakland You have 2 active scheduled campaign sending te…" at bounding box center [669, 154] width 1049 height 142
click at [1320, 27] on icon at bounding box center [1317, 30] width 22 height 22
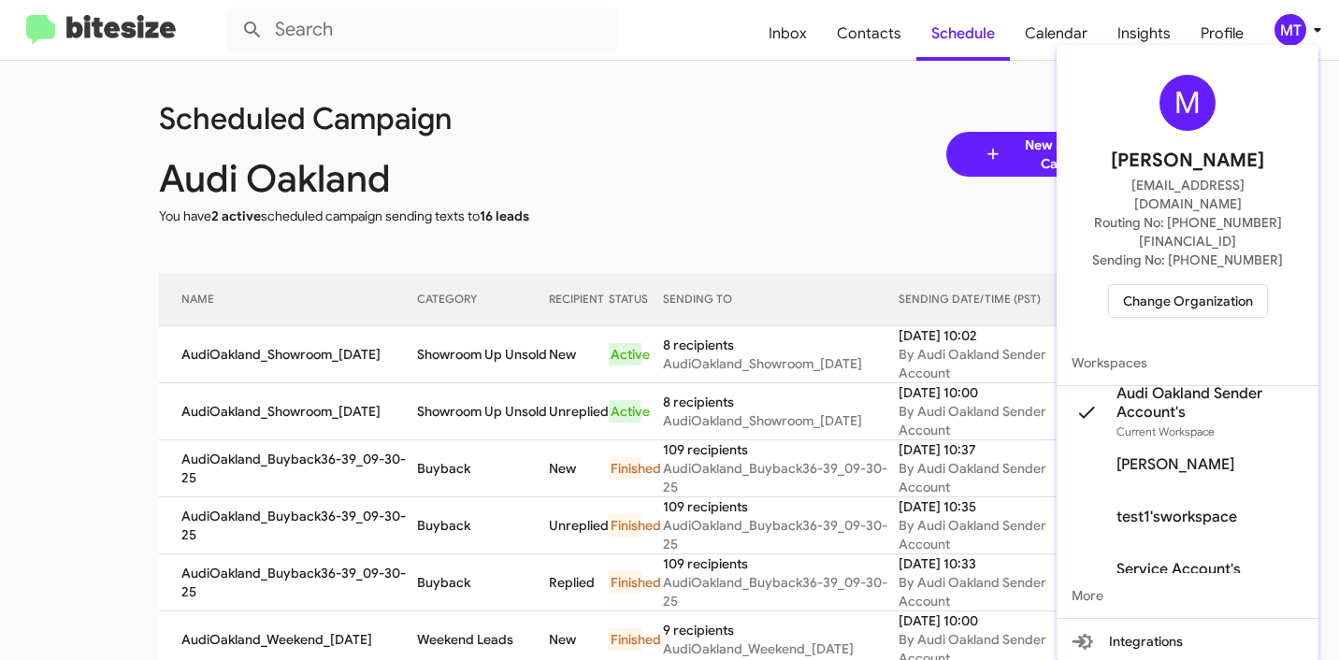
click at [1203, 285] on span "Change Organization" at bounding box center [1188, 301] width 130 height 32
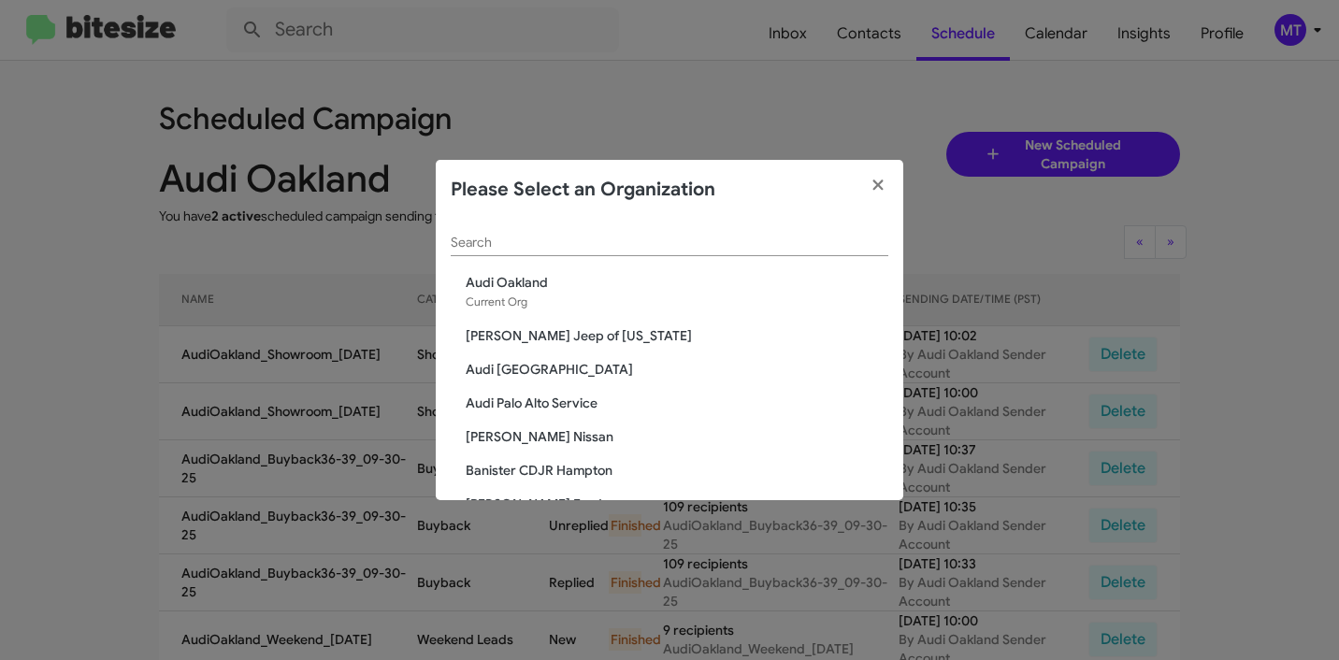
click at [645, 236] on input "Search" at bounding box center [670, 243] width 438 height 15
paste input "Audi [GEOGRAPHIC_DATA]"
type input "Audi [GEOGRAPHIC_DATA]"
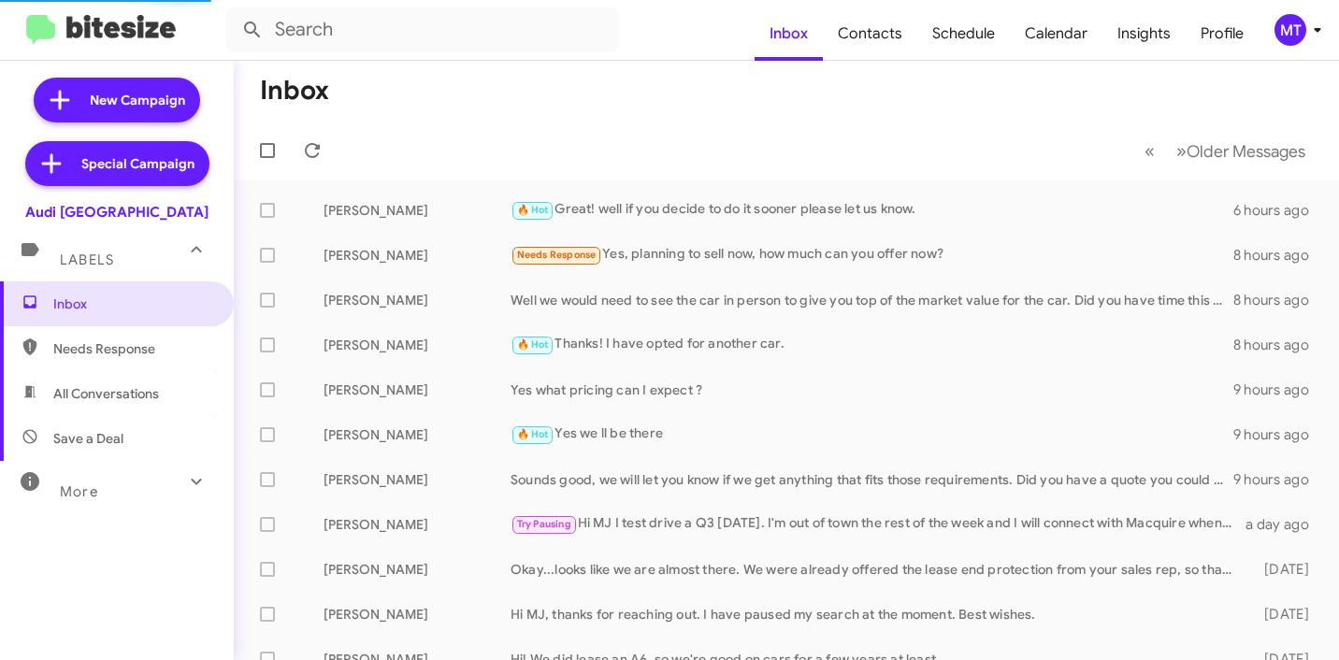
click at [1325, 33] on icon at bounding box center [1317, 30] width 22 height 22
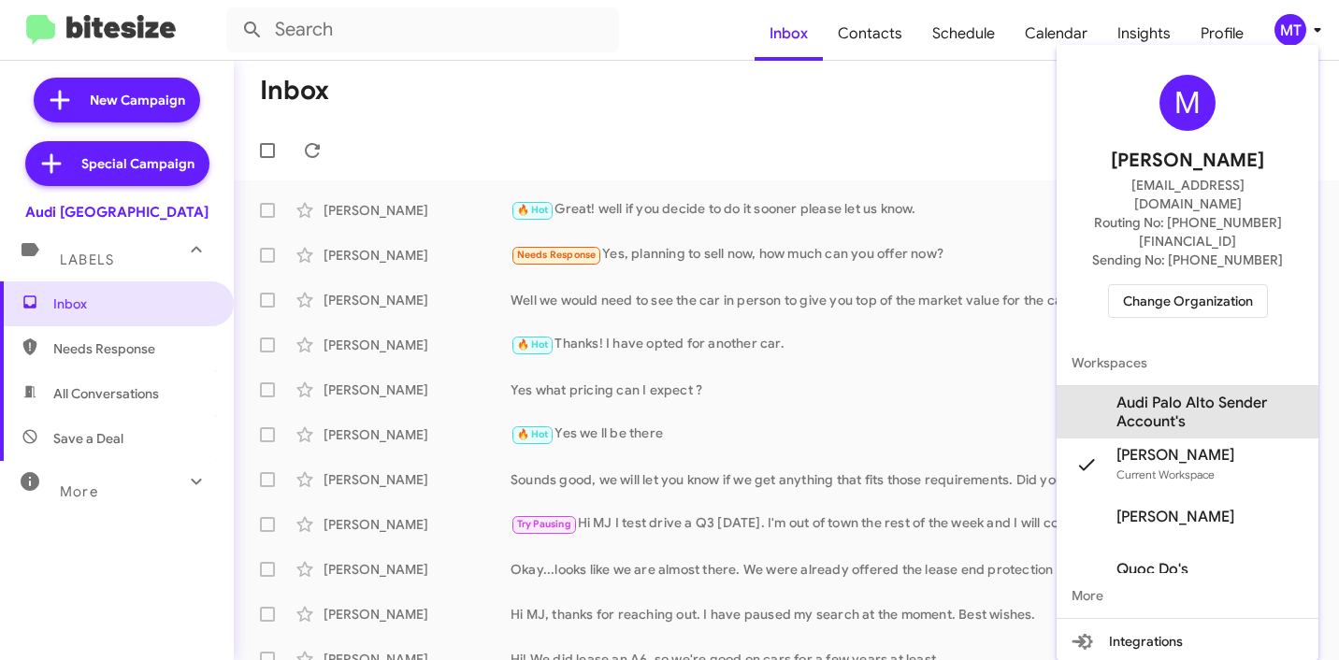
click at [1201, 394] on span "Audi Palo Alto Sender Account's" at bounding box center [1210, 412] width 187 height 37
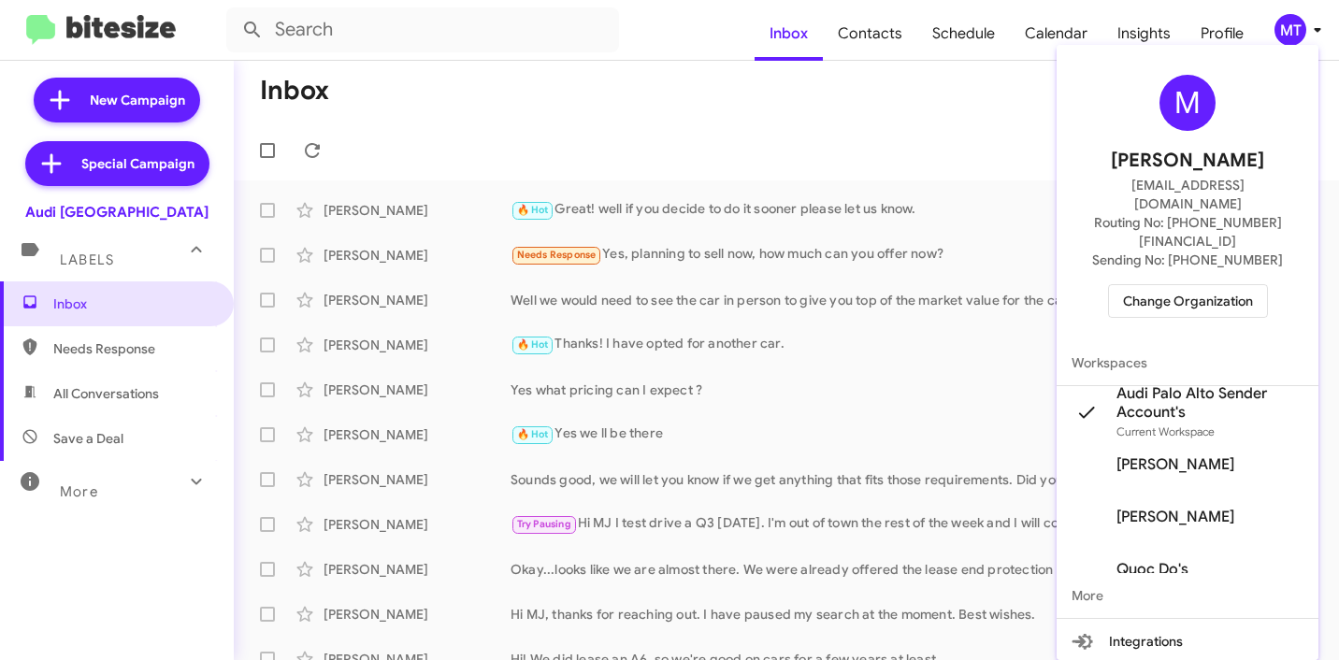
click at [795, 118] on div at bounding box center [669, 330] width 1339 height 660
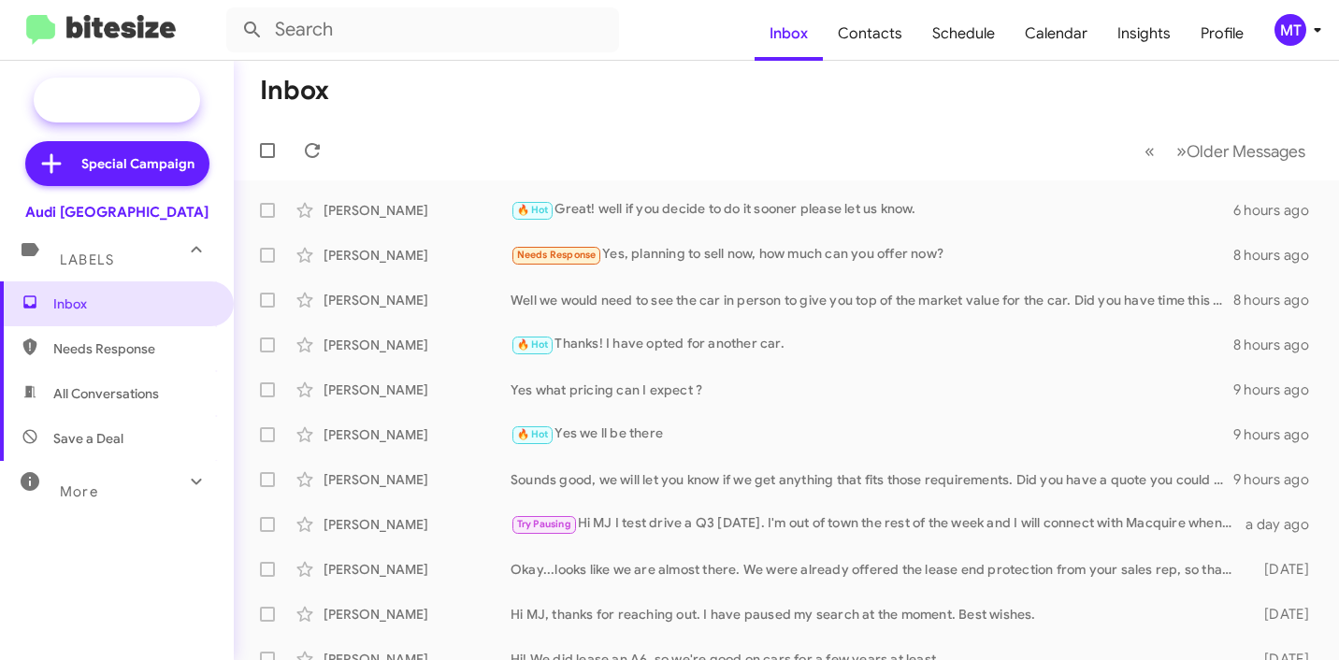
click at [137, 109] on span "New Campaign" at bounding box center [117, 100] width 166 height 45
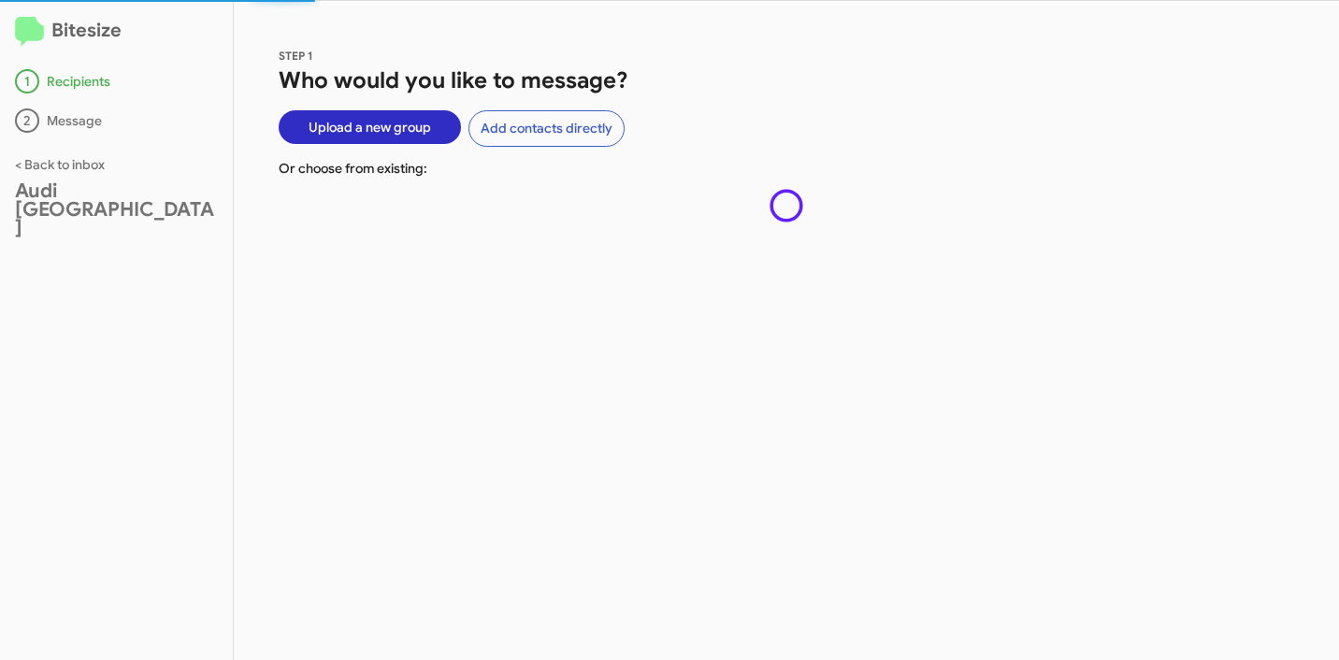
click at [382, 128] on span "Upload a new group" at bounding box center [370, 127] width 122 height 34
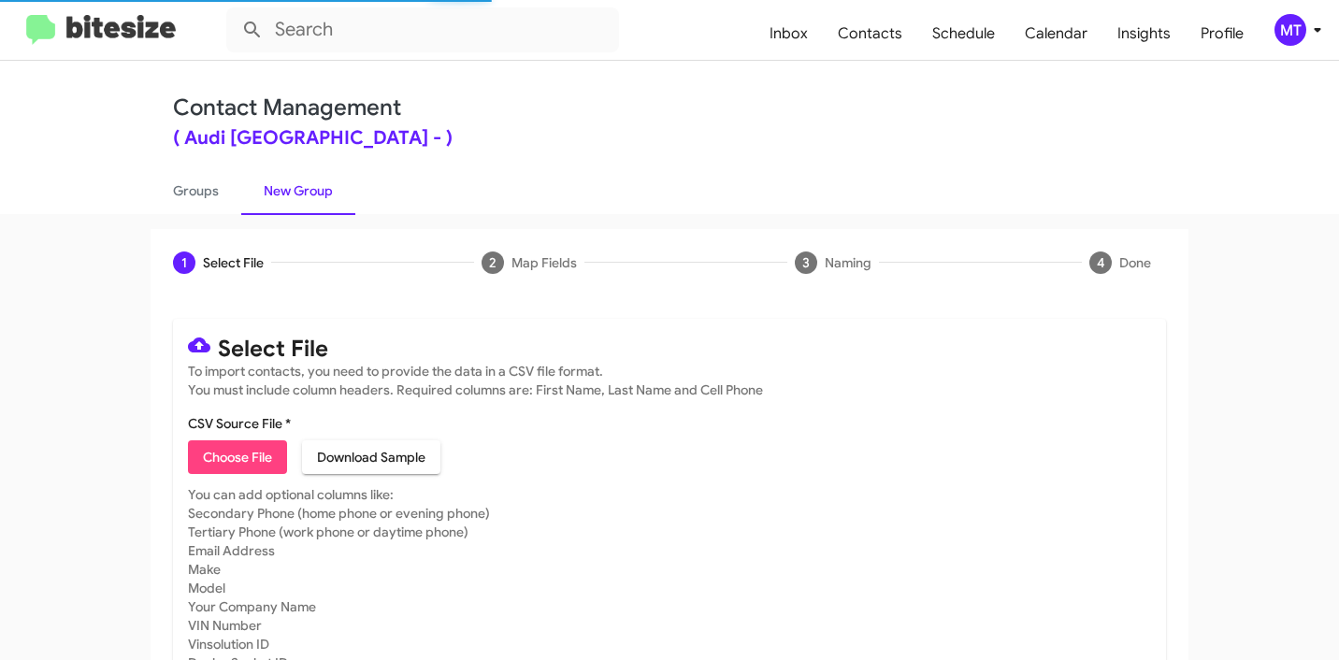
click at [255, 450] on span "Choose File" at bounding box center [237, 457] width 69 height 34
type input "AudiPaloAlto_Showroom_[DATE]"
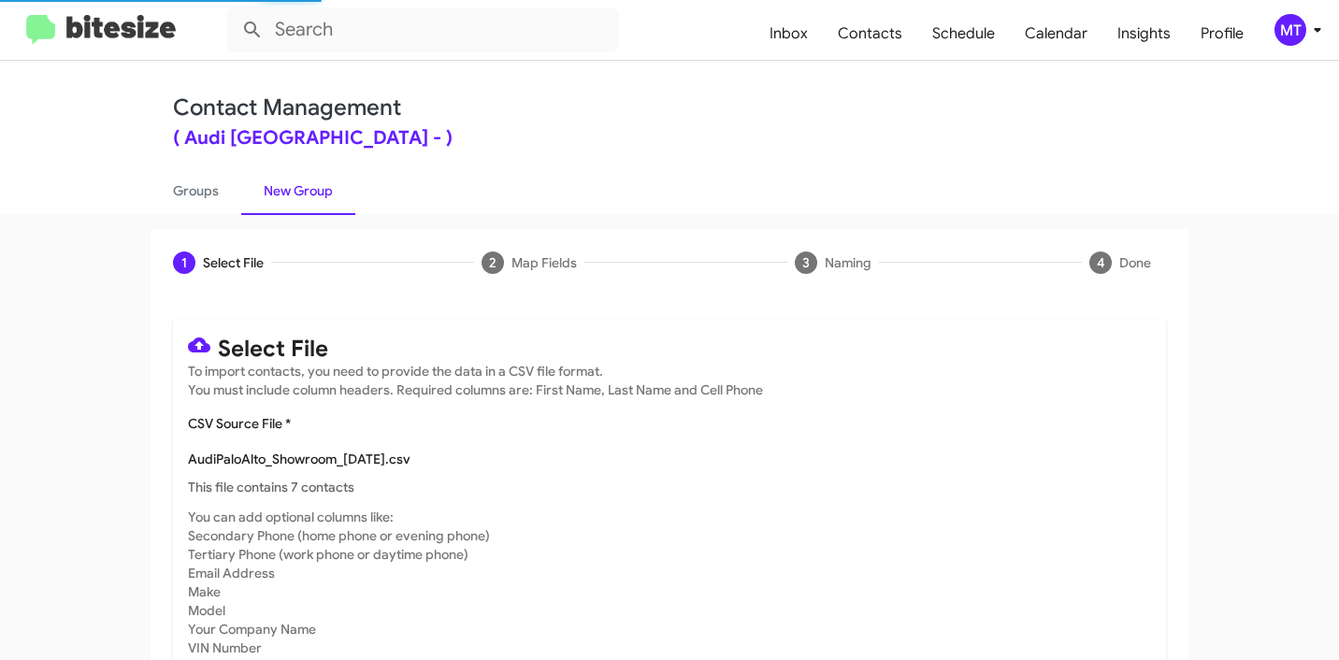
click at [1313, 34] on icon at bounding box center [1317, 30] width 22 height 22
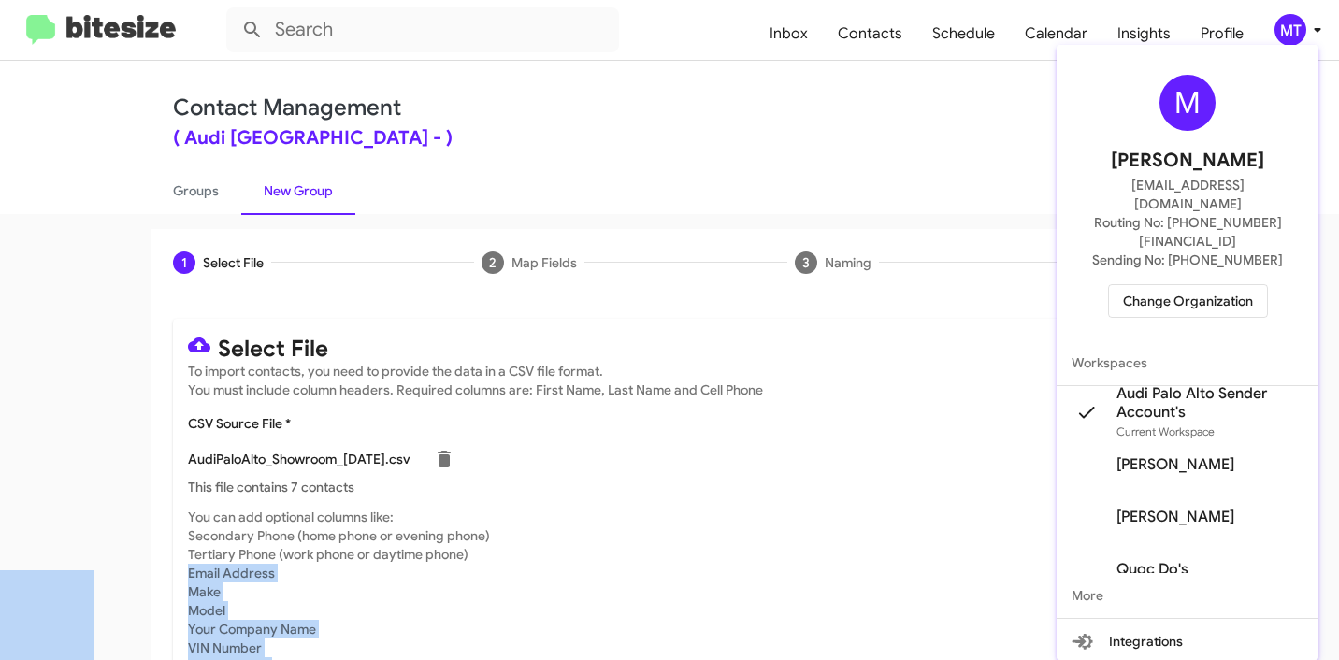
drag, startPoint x: 131, startPoint y: 65, endPoint x: 1068, endPoint y: 393, distance: 992.8
click at [1338, 566] on div at bounding box center [669, 330] width 1339 height 660
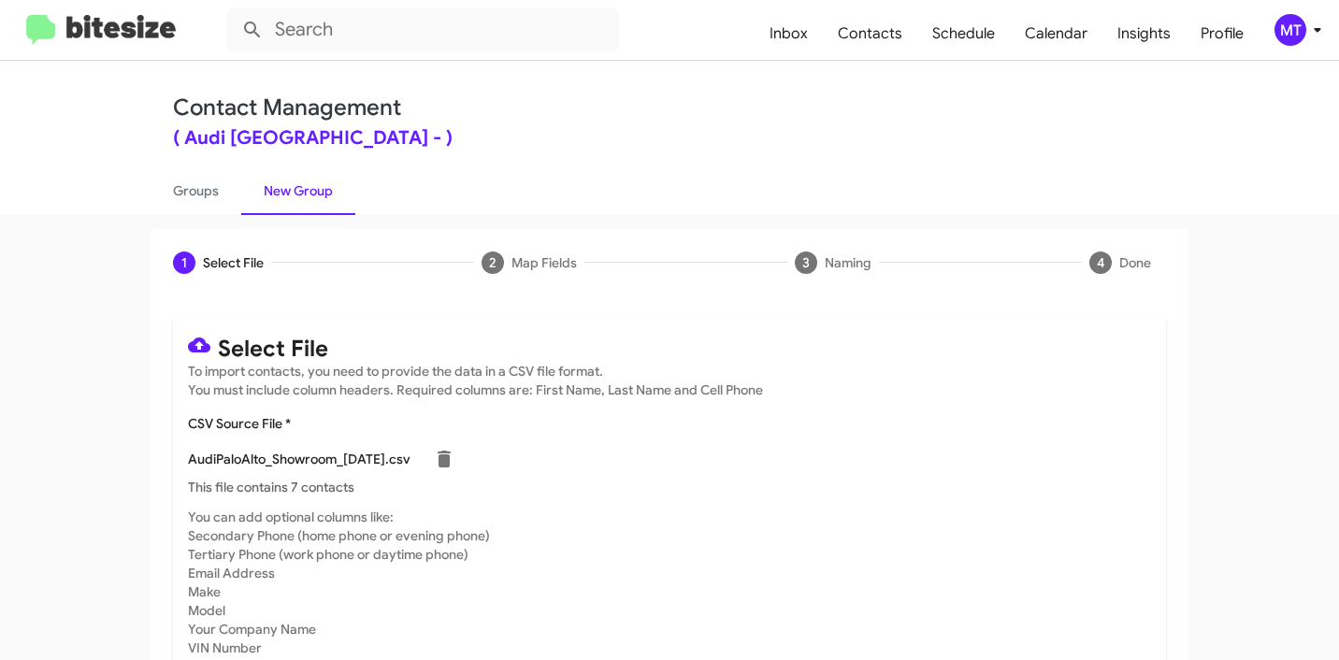
click at [801, 157] on div "Contact Management ( Audi [GEOGRAPHIC_DATA] - ) Groups New Group" at bounding box center [670, 137] width 1066 height 153
click at [1326, 28] on icon at bounding box center [1317, 30] width 22 height 22
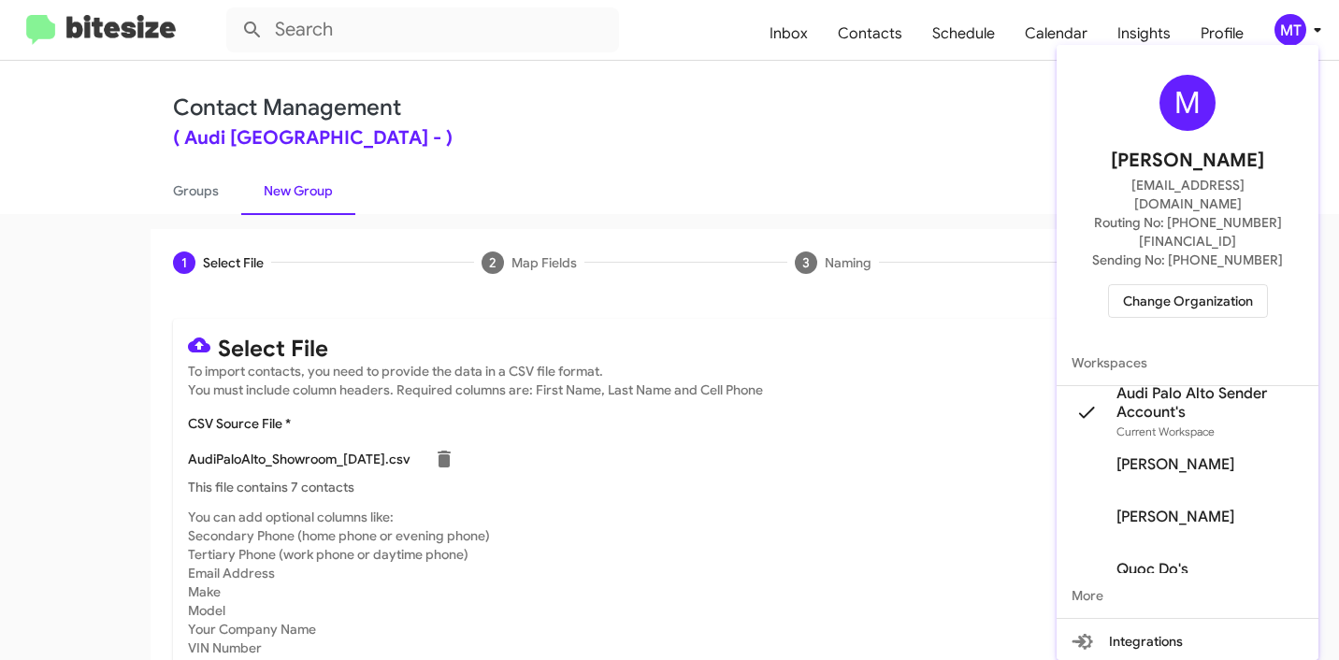
click at [816, 120] on div at bounding box center [669, 330] width 1339 height 660
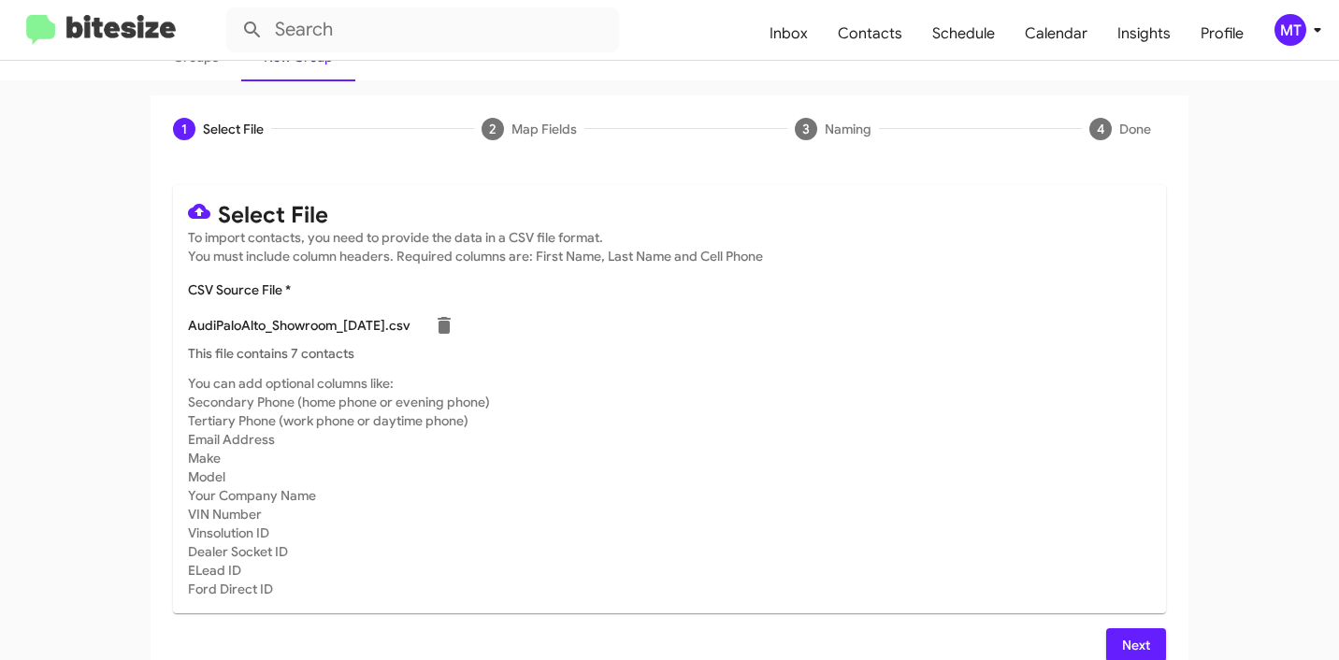
scroll to position [158, 0]
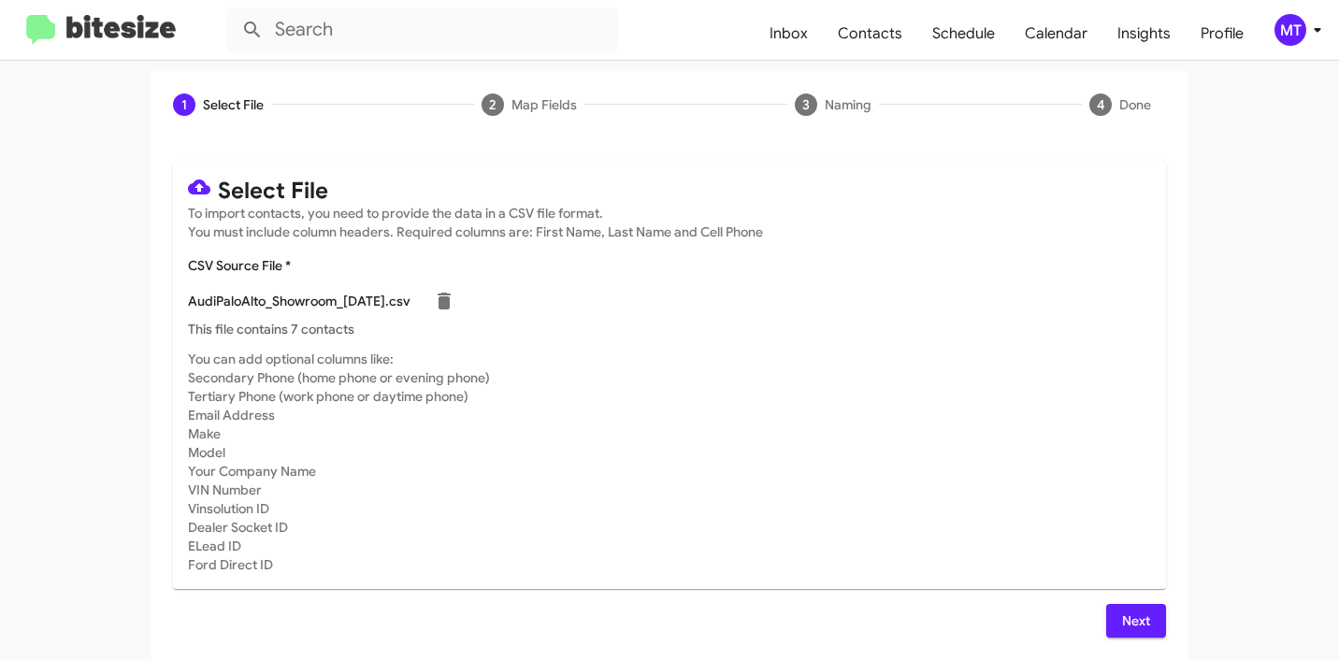
click at [1121, 604] on span "Next" at bounding box center [1136, 621] width 30 height 34
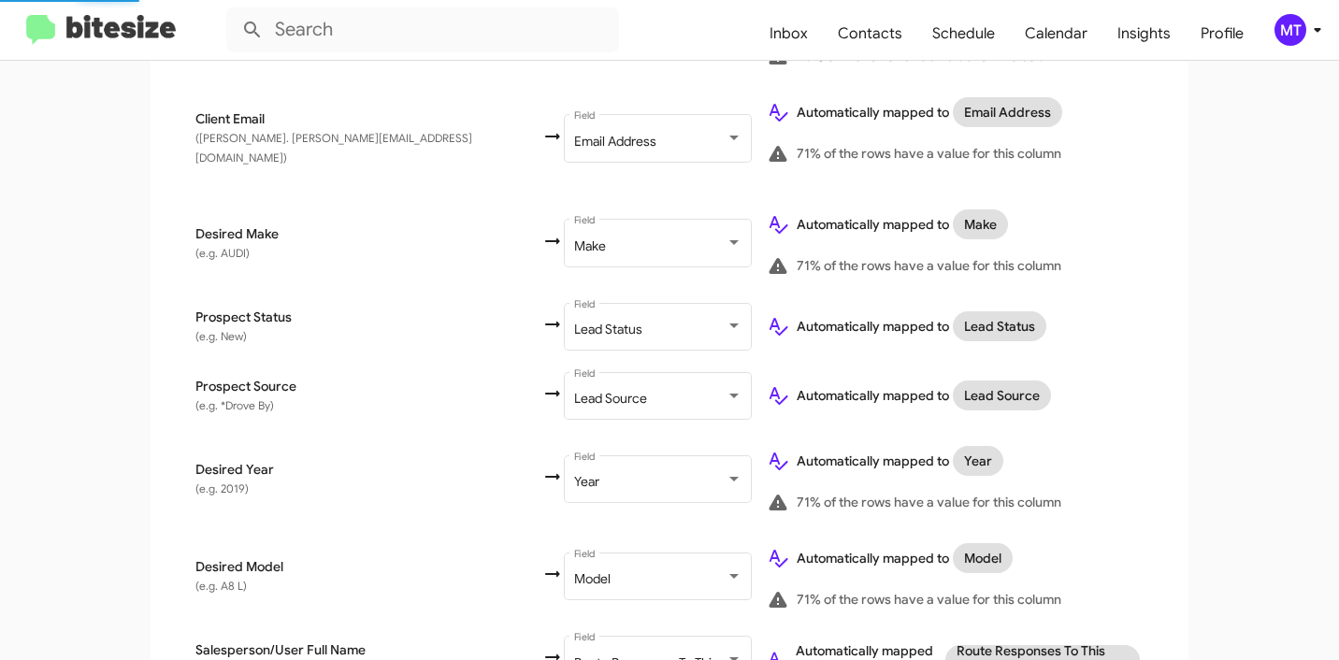
scroll to position [917, 0]
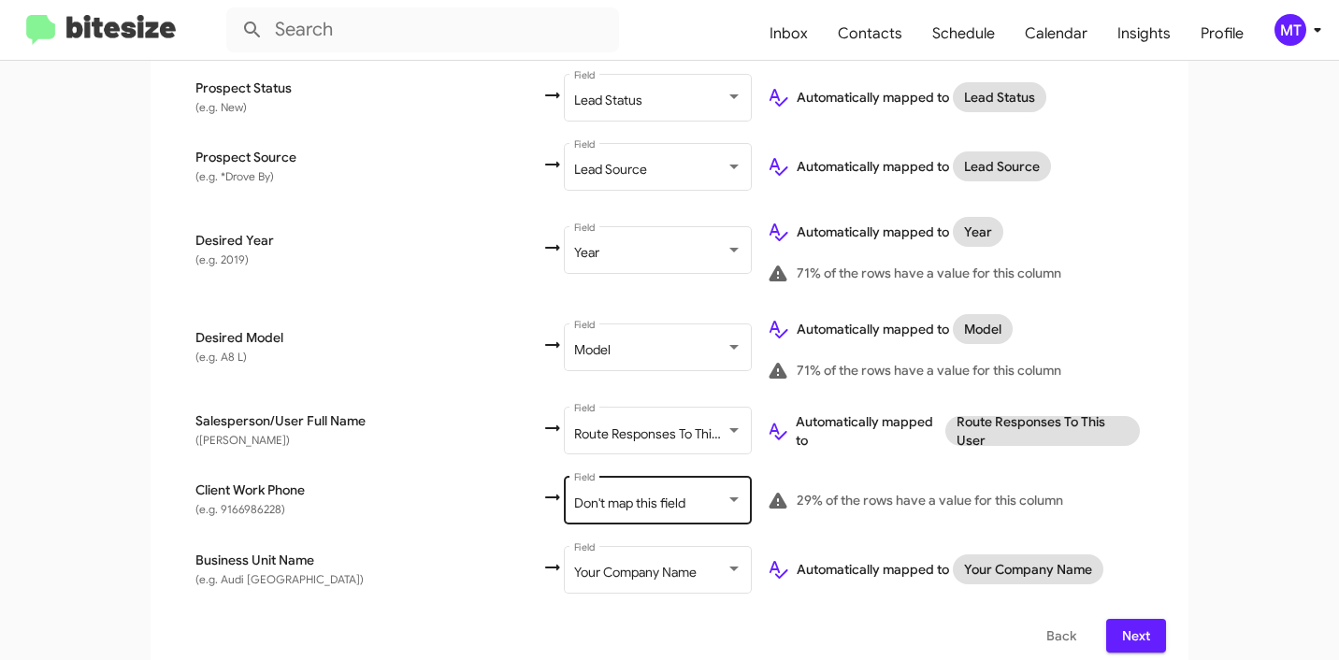
click at [574, 495] on span "Don't map this field" at bounding box center [629, 503] width 111 height 17
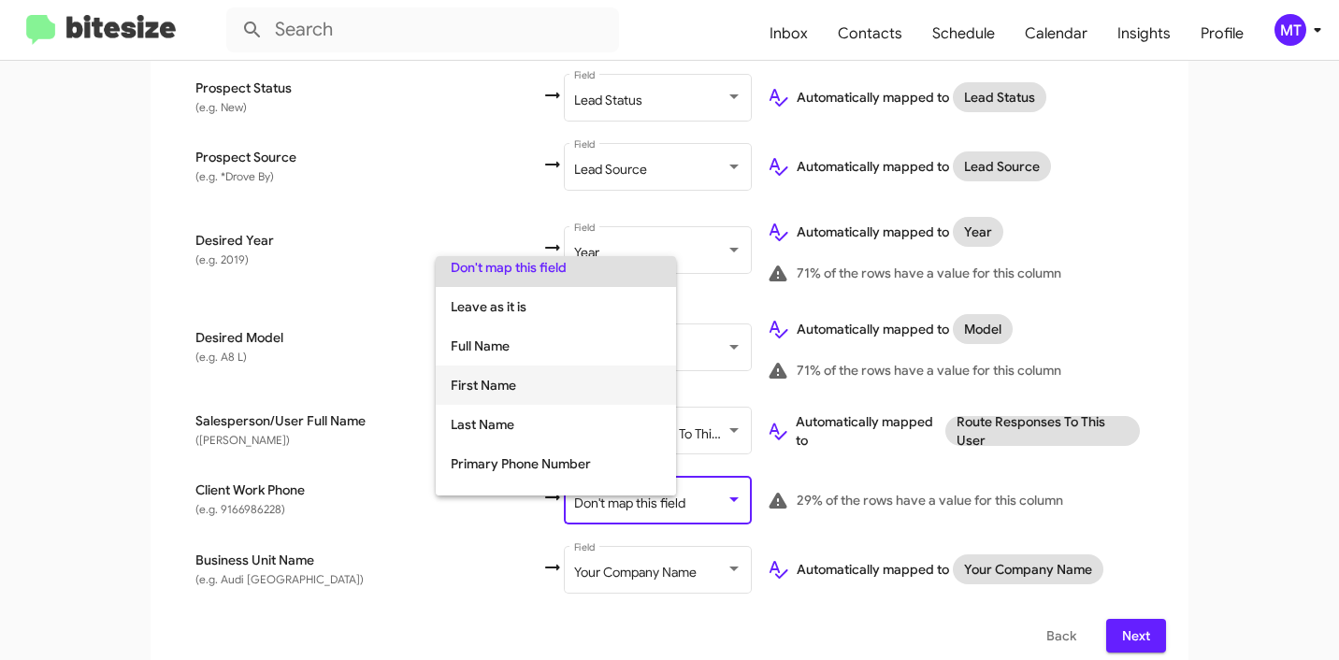
scroll to position [136, 0]
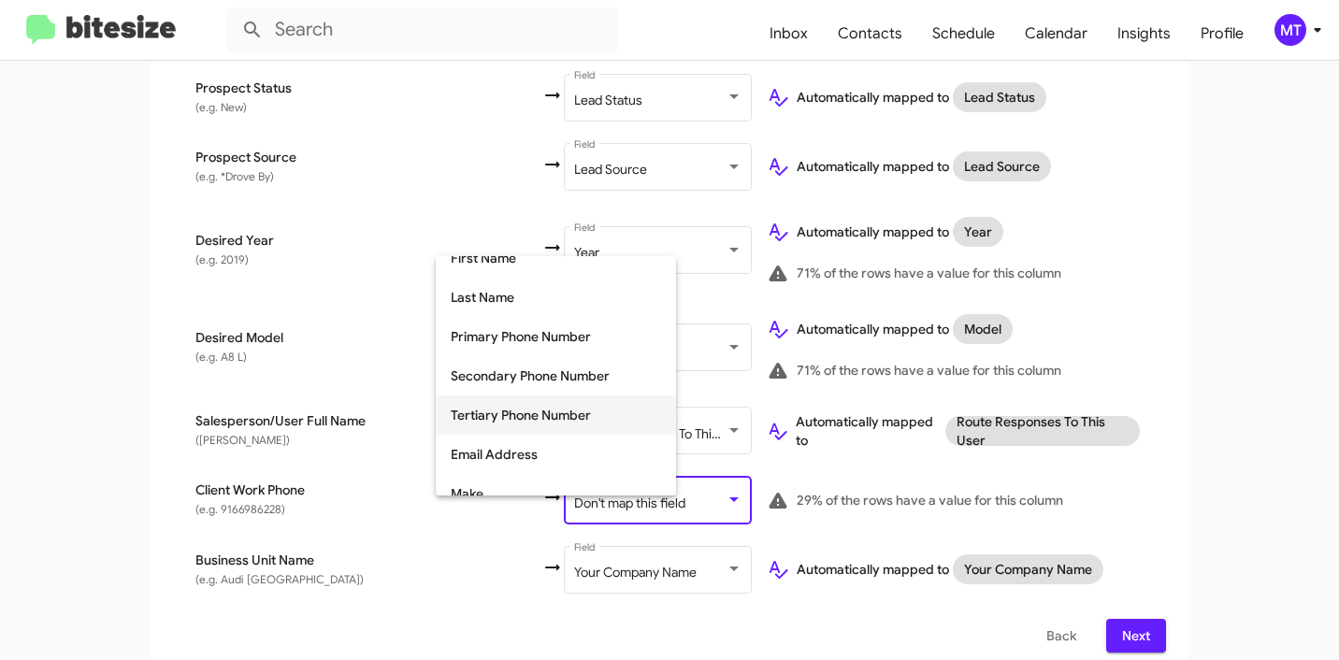
click at [529, 411] on span "Tertiary Phone Number" at bounding box center [556, 415] width 210 height 39
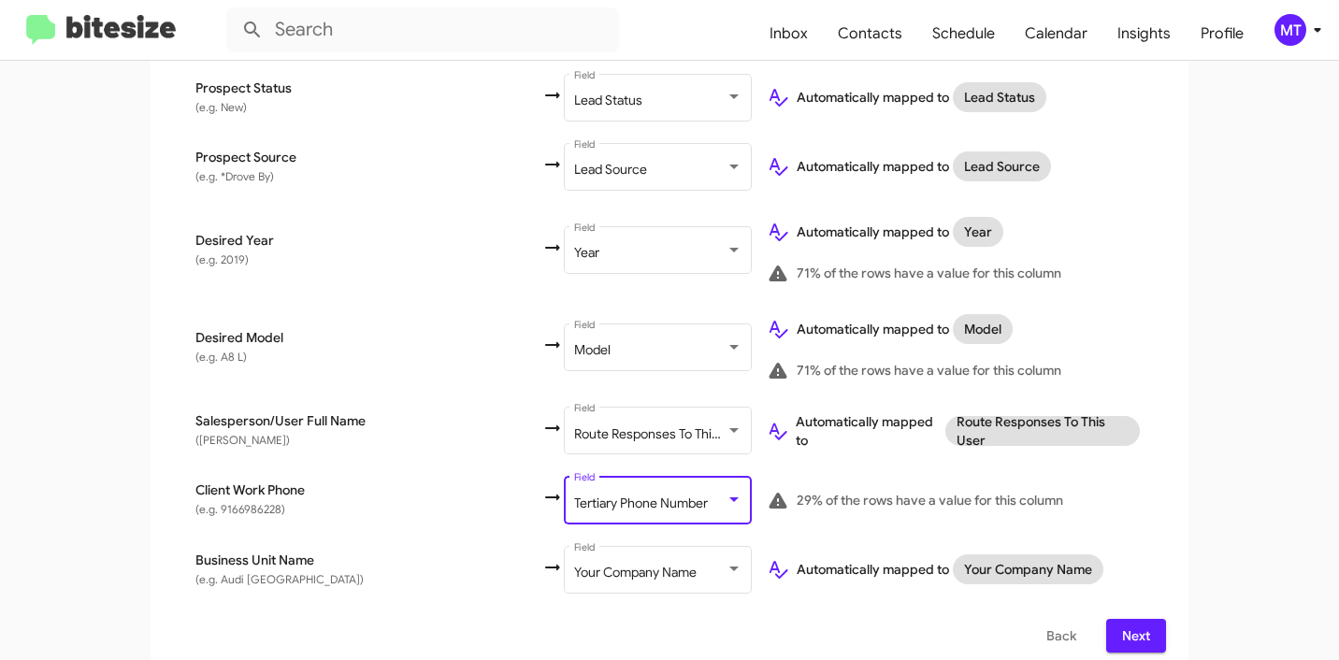
click at [1121, 619] on span "Next" at bounding box center [1136, 636] width 30 height 34
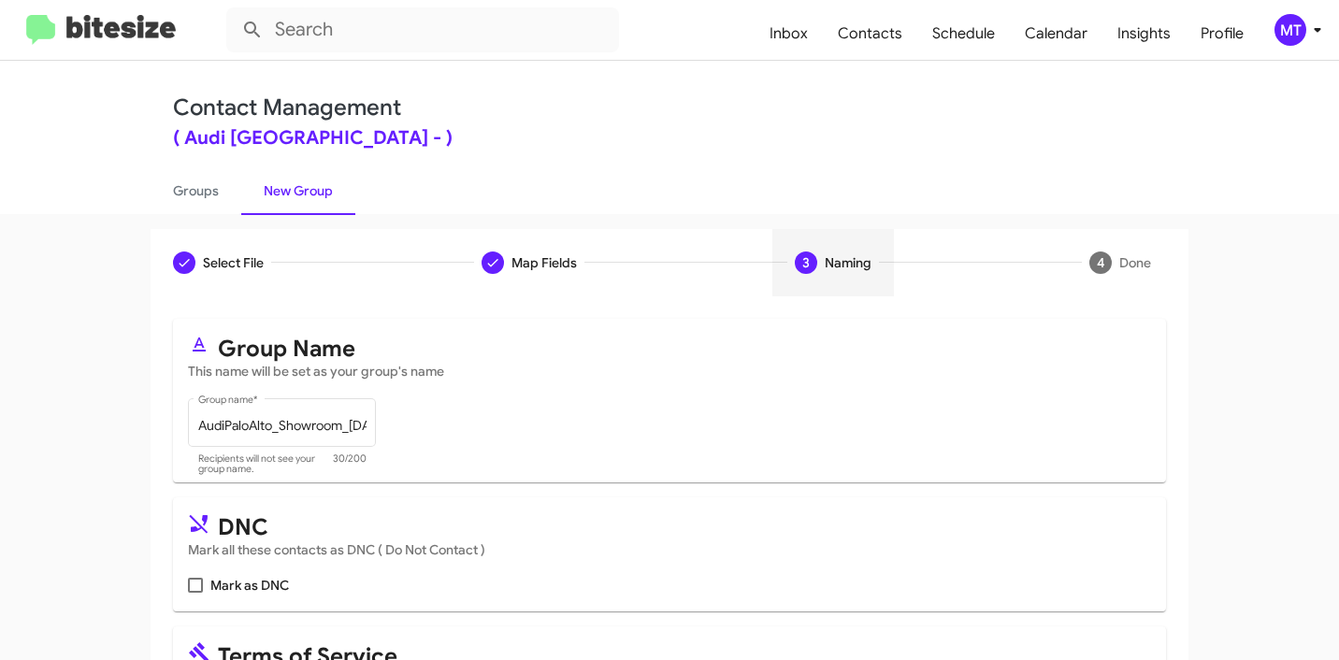
scroll to position [166, 0]
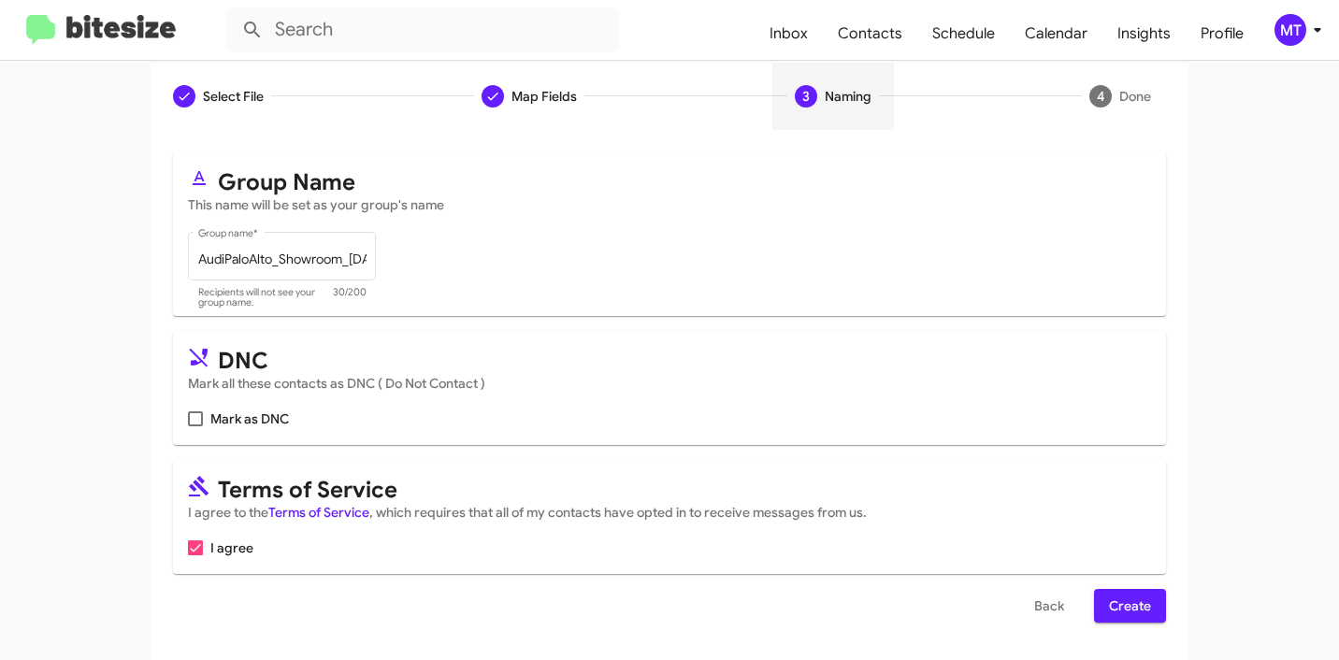
click at [1115, 614] on span "Create" at bounding box center [1130, 606] width 42 height 34
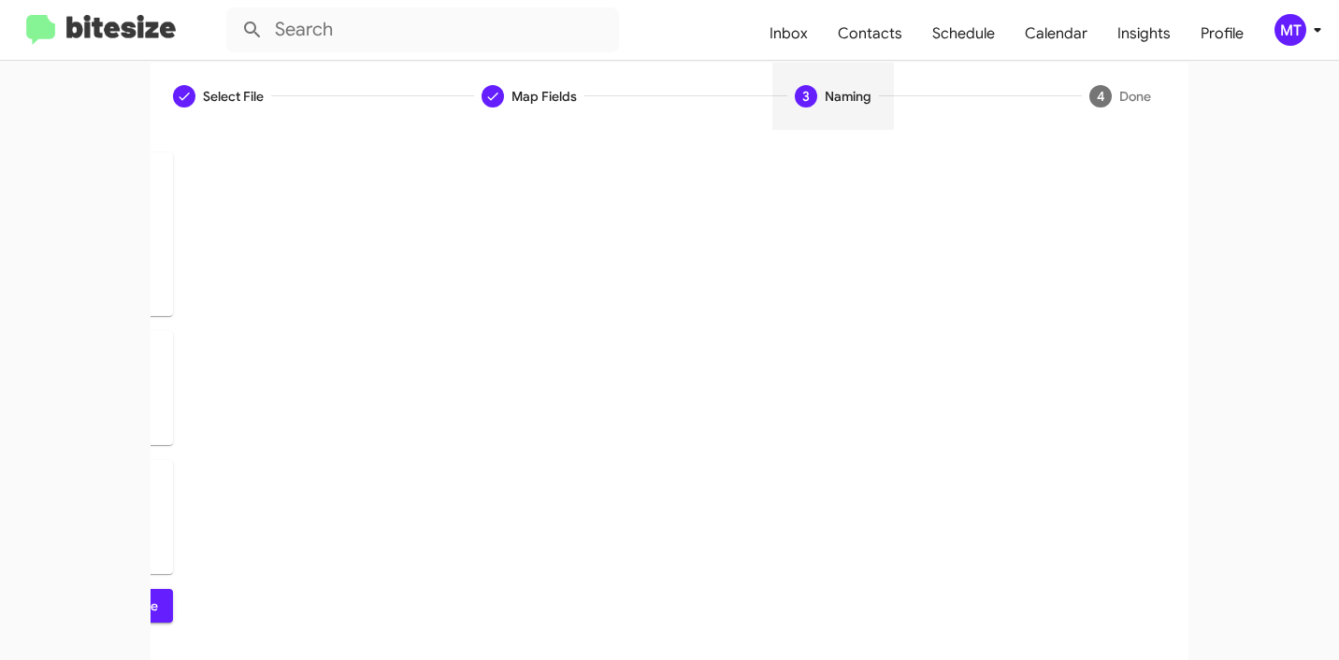
scroll to position [0, 0]
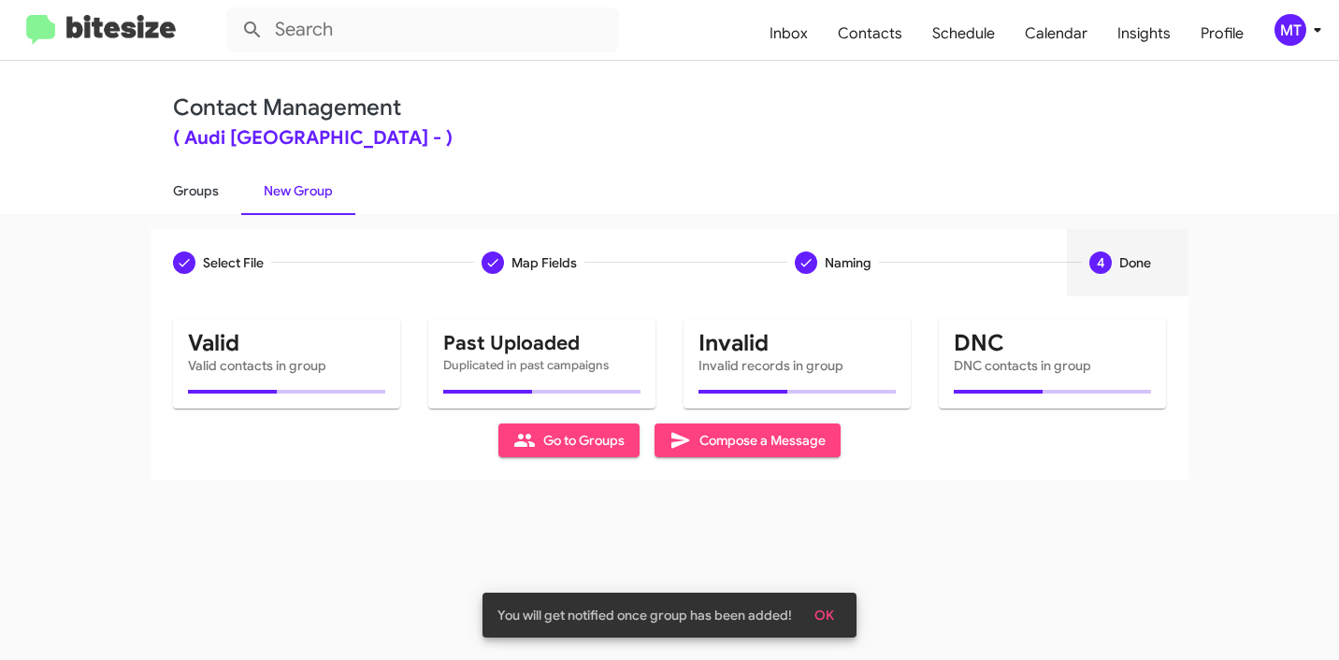
click at [189, 184] on link "Groups" at bounding box center [196, 190] width 91 height 49
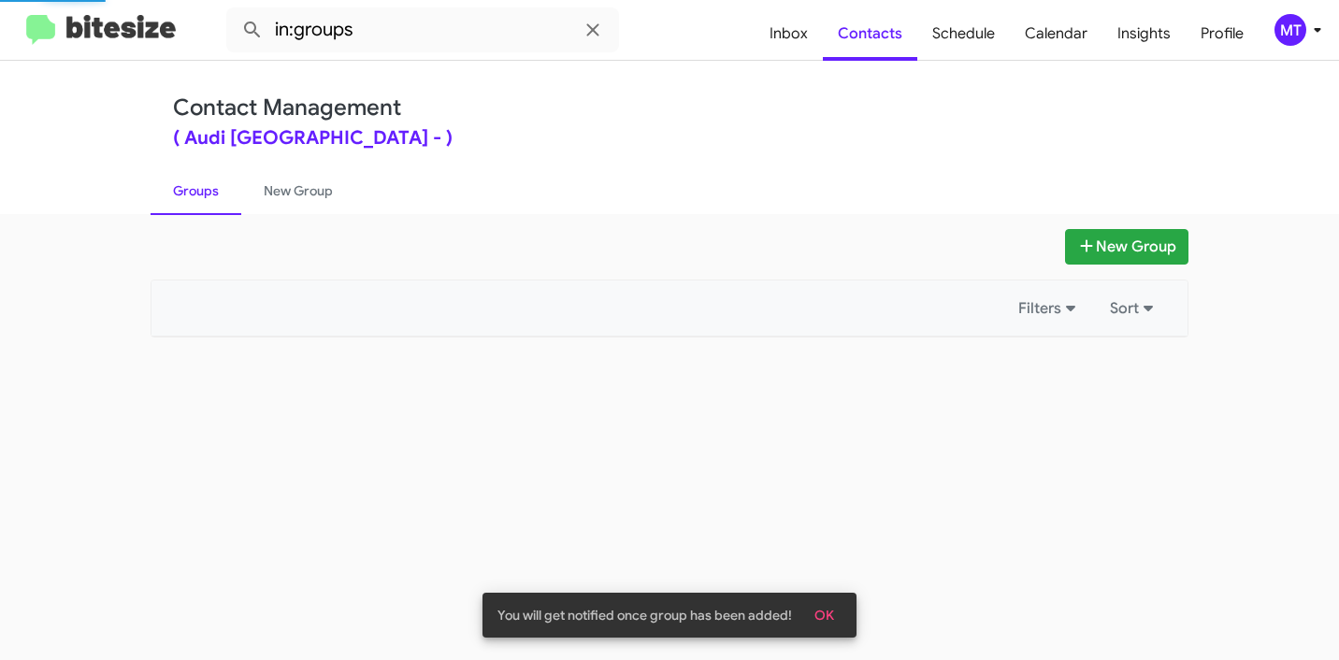
click at [205, 188] on link "Groups" at bounding box center [196, 190] width 91 height 49
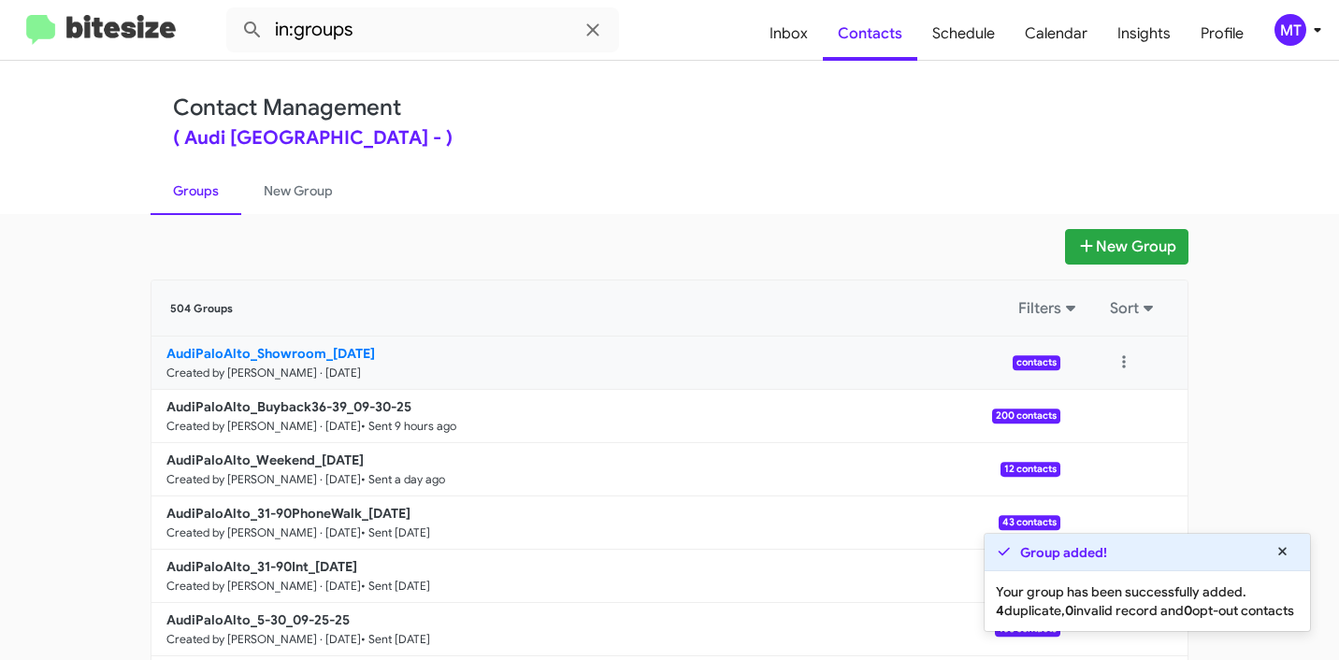
drag, startPoint x: 111, startPoint y: 339, endPoint x: 315, endPoint y: 352, distance: 204.2
click at [315, 352] on app-groups "New Group 504 Groups Filters Sort AudiPaloAlto_Showroom_[DATE] Created by [PERS…" at bounding box center [669, 574] width 1339 height 690
copy div "Filters Sort AudiPaloAlto_Showroom"
click at [499, 25] on input "in:groups" at bounding box center [422, 29] width 393 height 45
paste input "AudiPaloAlto_Showroom"
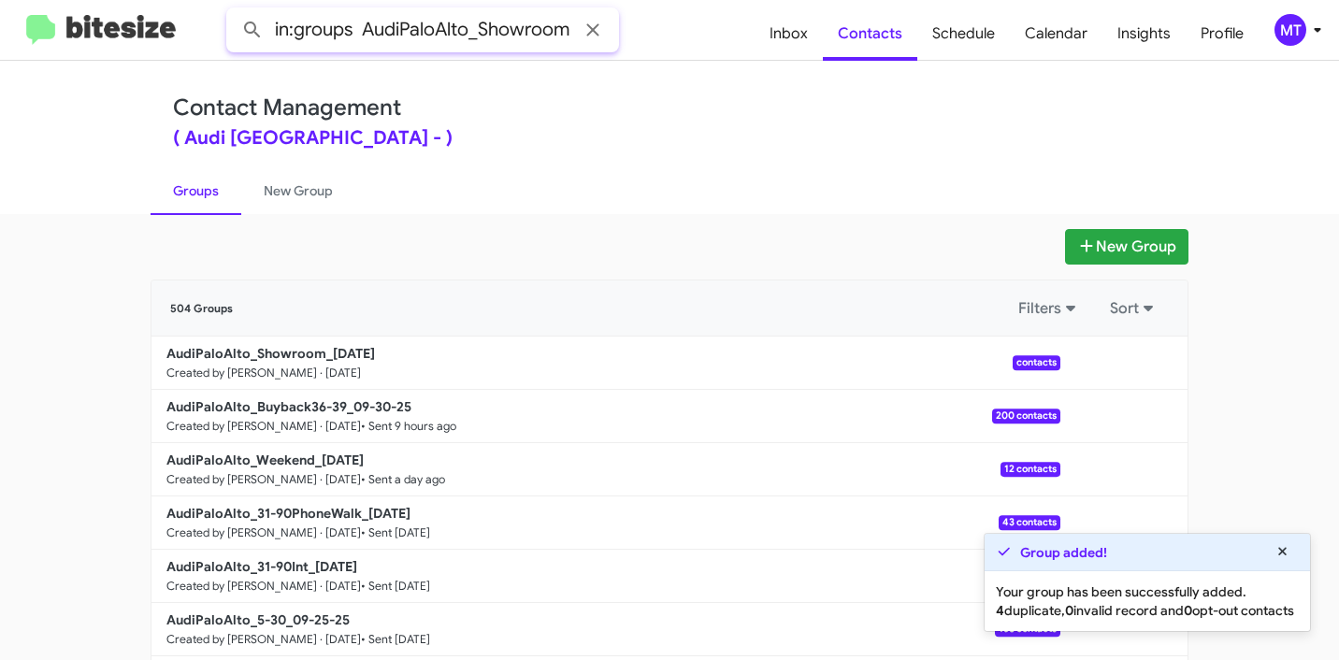
type input "in:groups AudiPaloAlto_Showroom"
click at [234, 11] on button at bounding box center [252, 29] width 37 height 37
click at [1290, 545] on icon at bounding box center [1283, 551] width 17 height 13
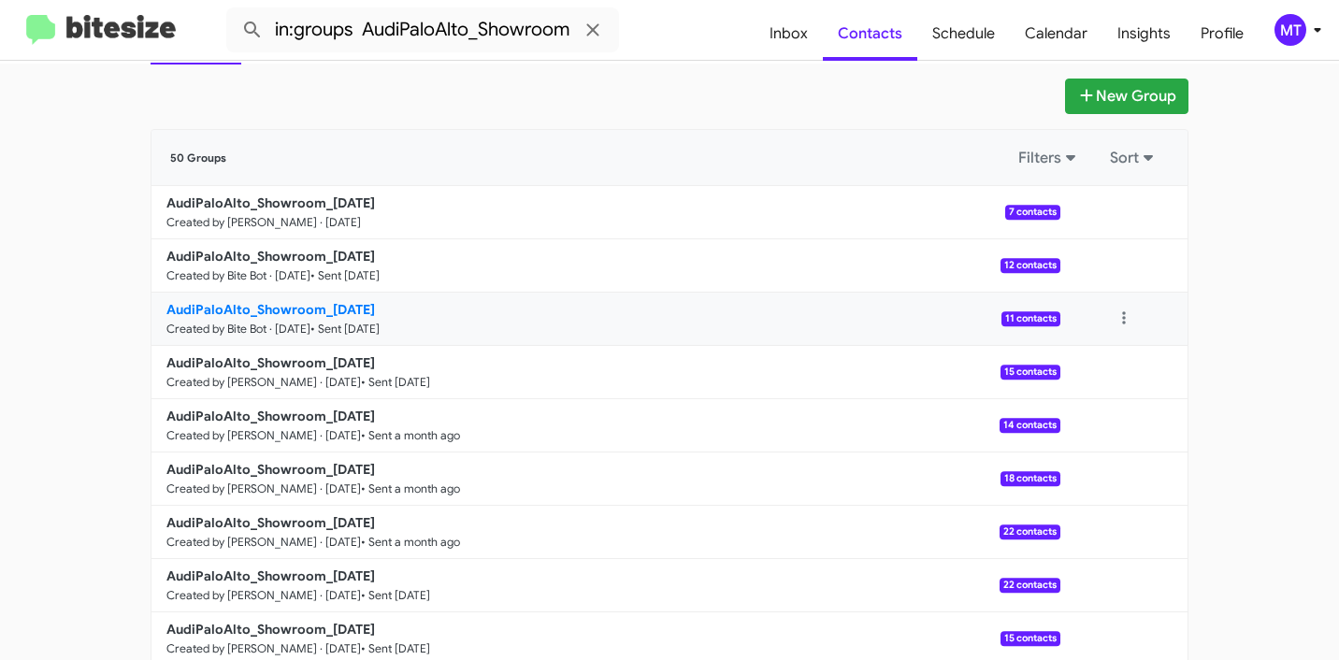
scroll to position [54, 0]
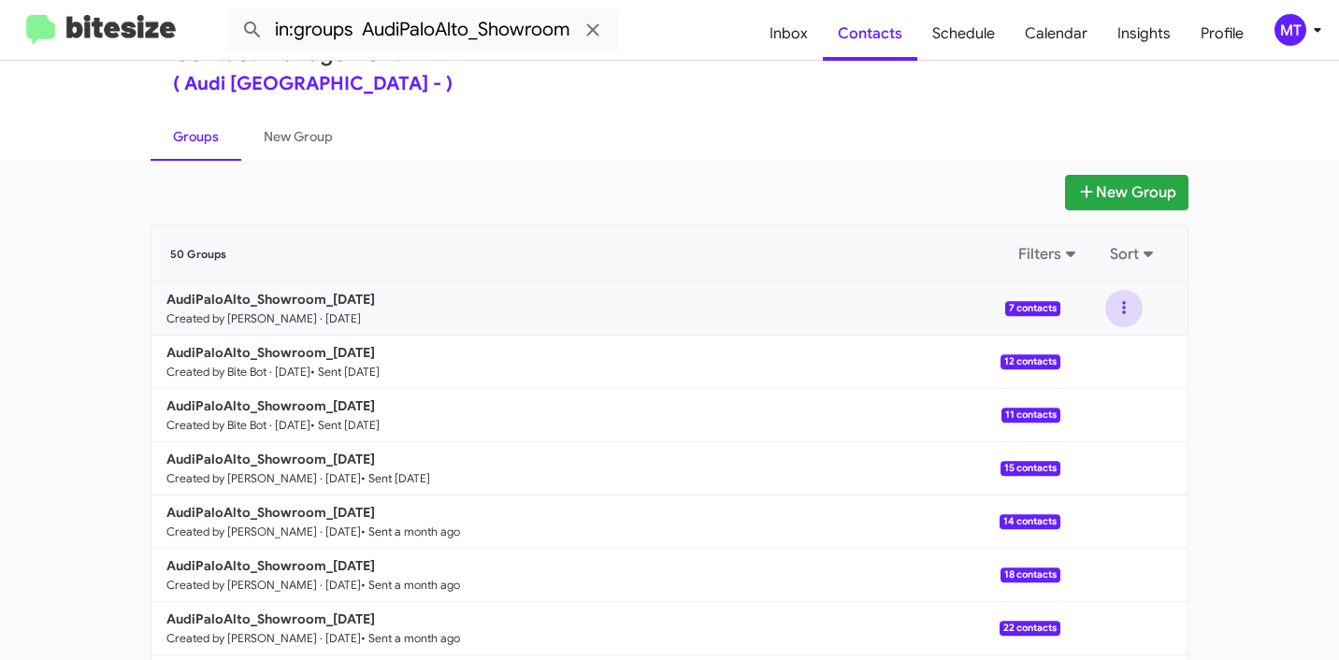
click at [1115, 309] on button at bounding box center [1123, 308] width 37 height 37
click at [1096, 361] on button "View contacts" at bounding box center [1068, 359] width 150 height 45
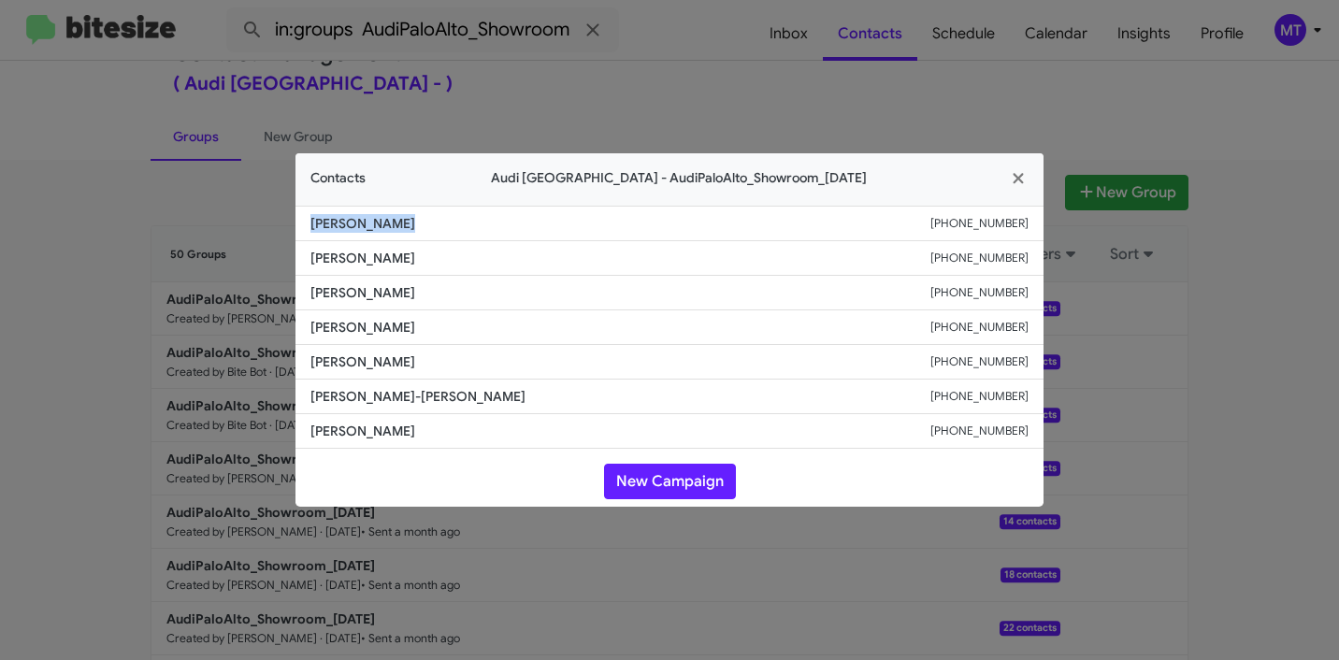
drag, startPoint x: 404, startPoint y: 224, endPoint x: 308, endPoint y: 221, distance: 96.4
click at [308, 221] on li "[PERSON_NAME] [PHONE_NUMBER]" at bounding box center [669, 224] width 748 height 36
copy span "[PERSON_NAME]"
drag, startPoint x: 421, startPoint y: 225, endPoint x: 311, endPoint y: 223, distance: 109.4
click at [310, 224] on span "[PERSON_NAME]" at bounding box center [620, 223] width 620 height 19
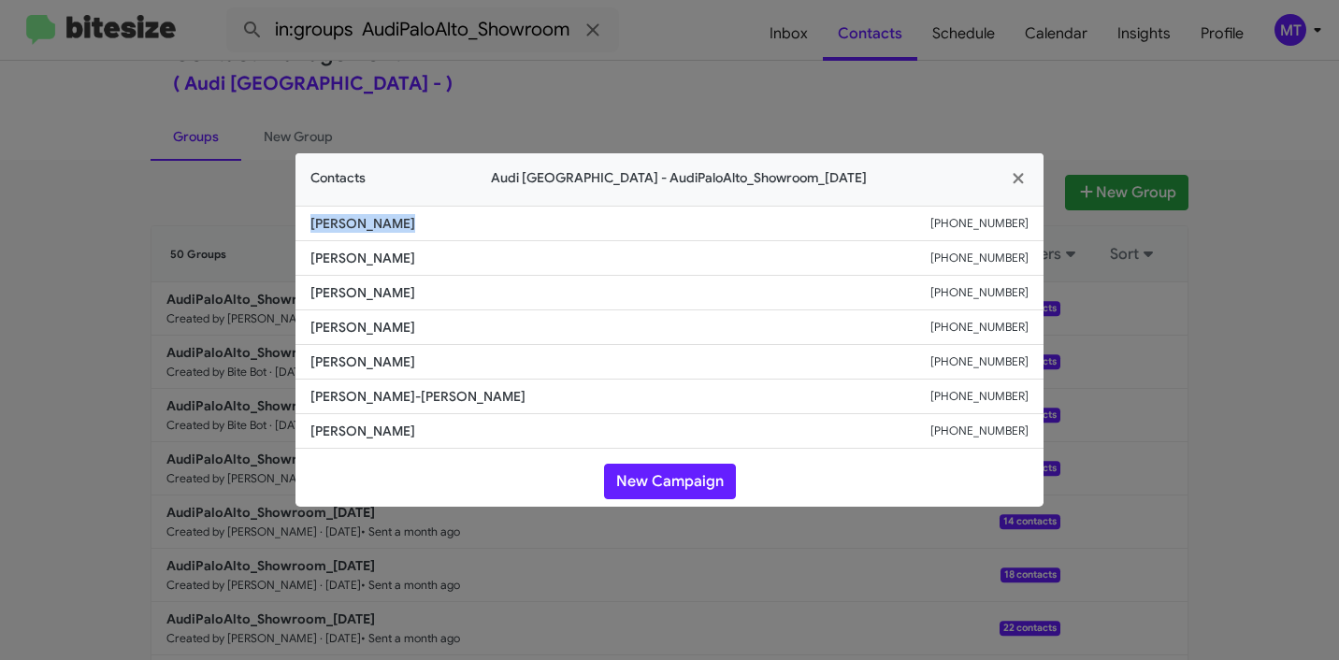
copy span "[PERSON_NAME]"
click at [835, 110] on modal-container "Contacts Audi [GEOGRAPHIC_DATA] - AudiPaloAlto_Showroom_[DATE] [PERSON_NAME] [P…" at bounding box center [669, 330] width 1339 height 660
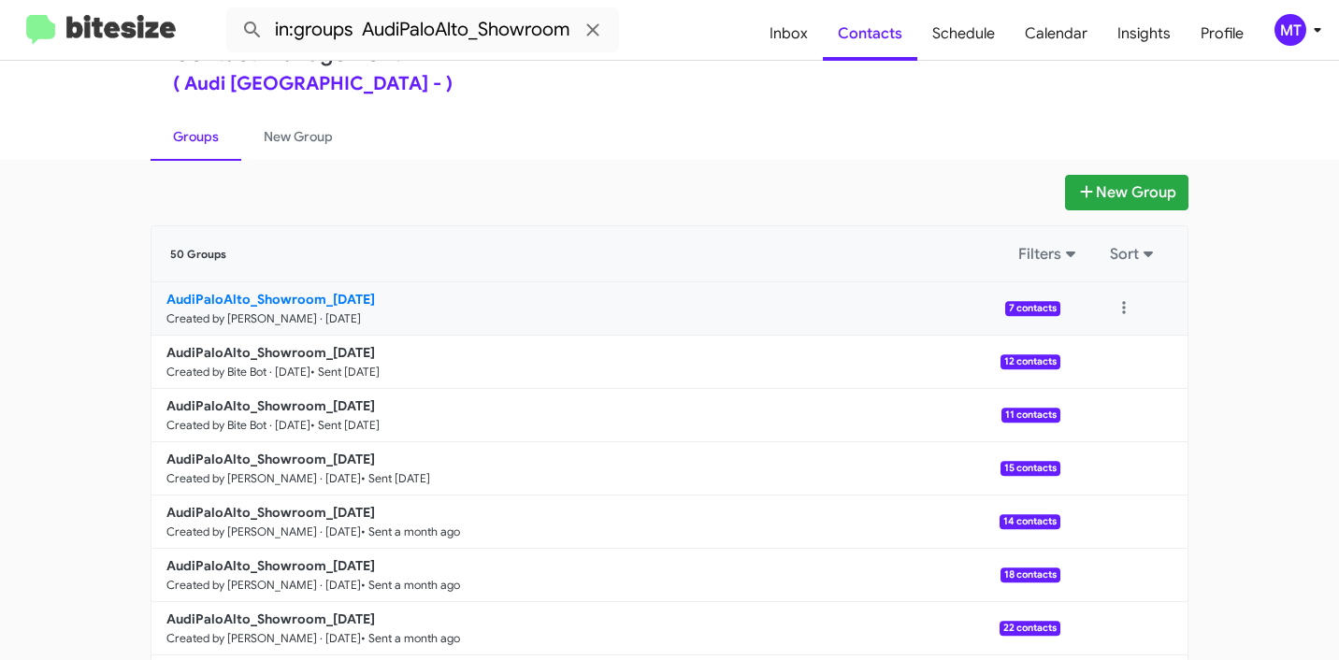
click at [312, 302] on b "AudiPaloAlto_Showroom_[DATE]" at bounding box center [270, 299] width 209 height 17
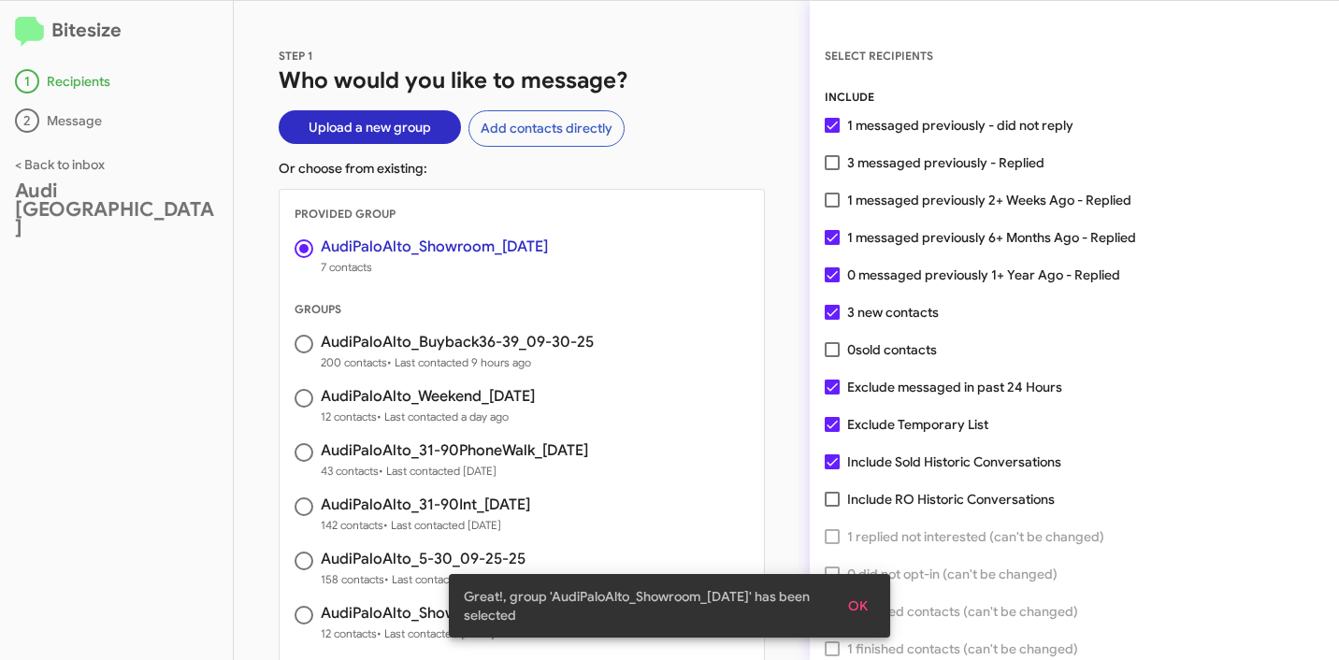
click at [833, 166] on span at bounding box center [832, 162] width 15 height 15
click at [832, 170] on input "3 messaged previously - Replied" at bounding box center [831, 170] width 1 height 1
checkbox input "true"
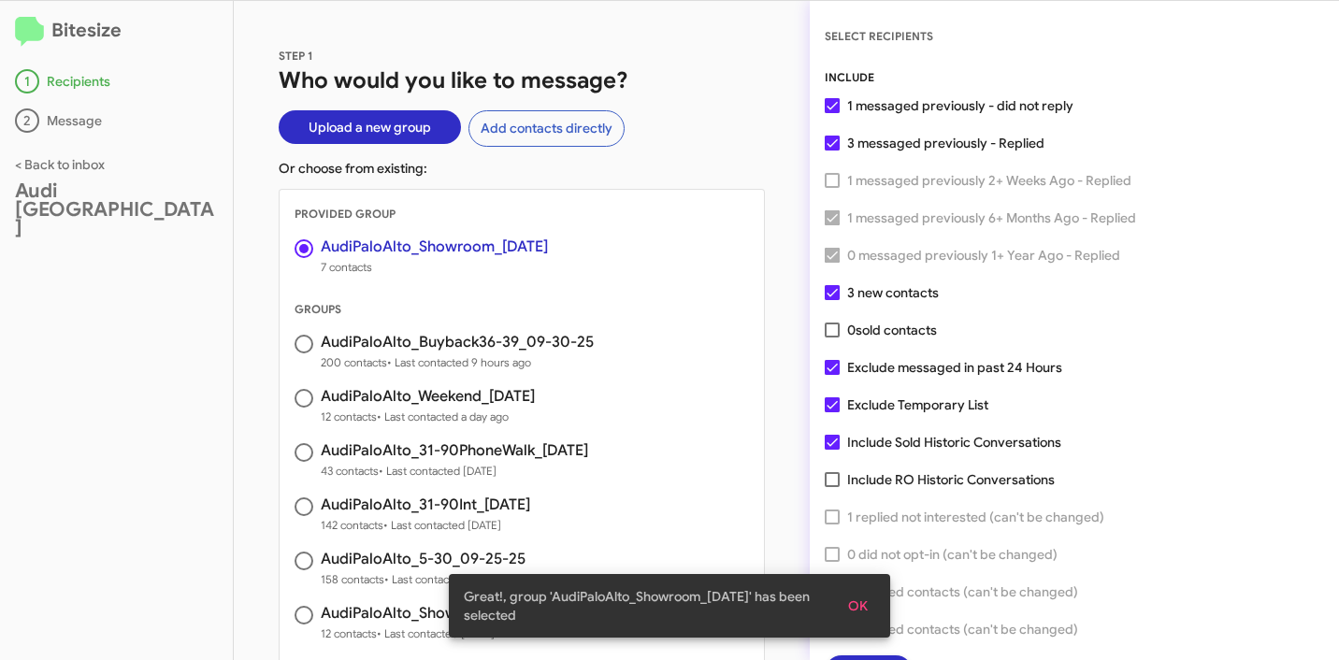
scroll to position [48, 0]
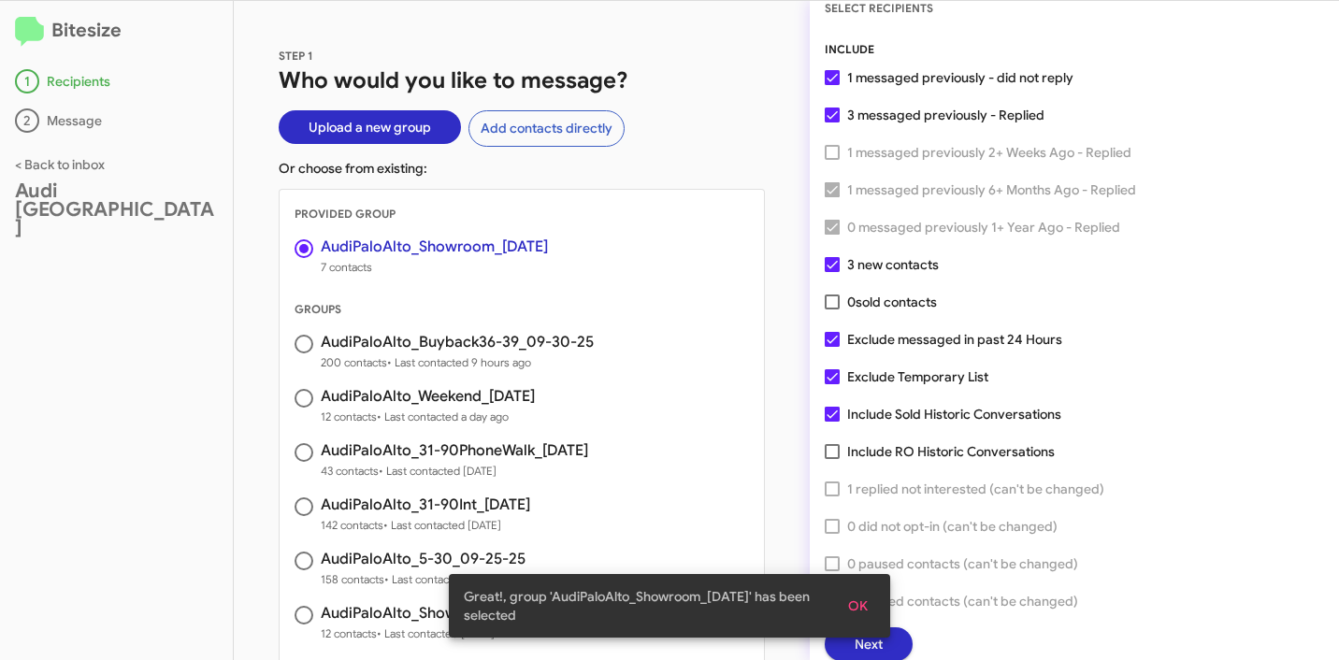
click at [860, 603] on span "OK" at bounding box center [858, 606] width 20 height 34
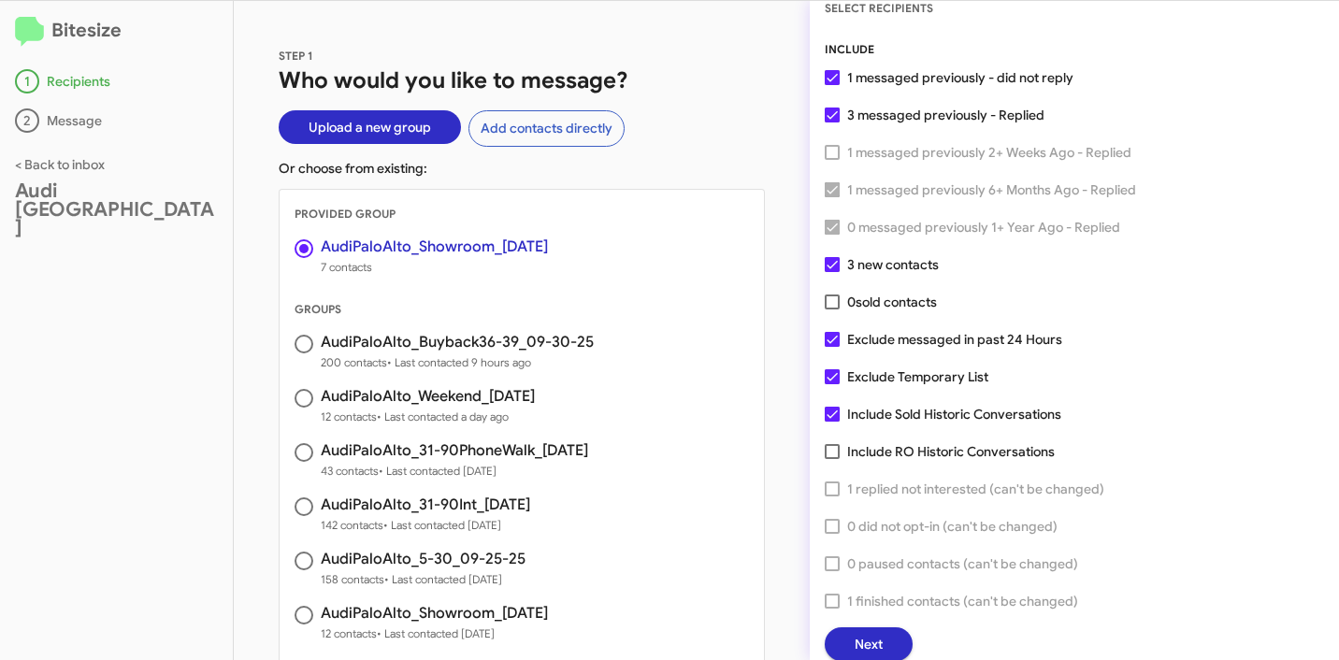
click at [889, 639] on button "Next" at bounding box center [869, 644] width 88 height 34
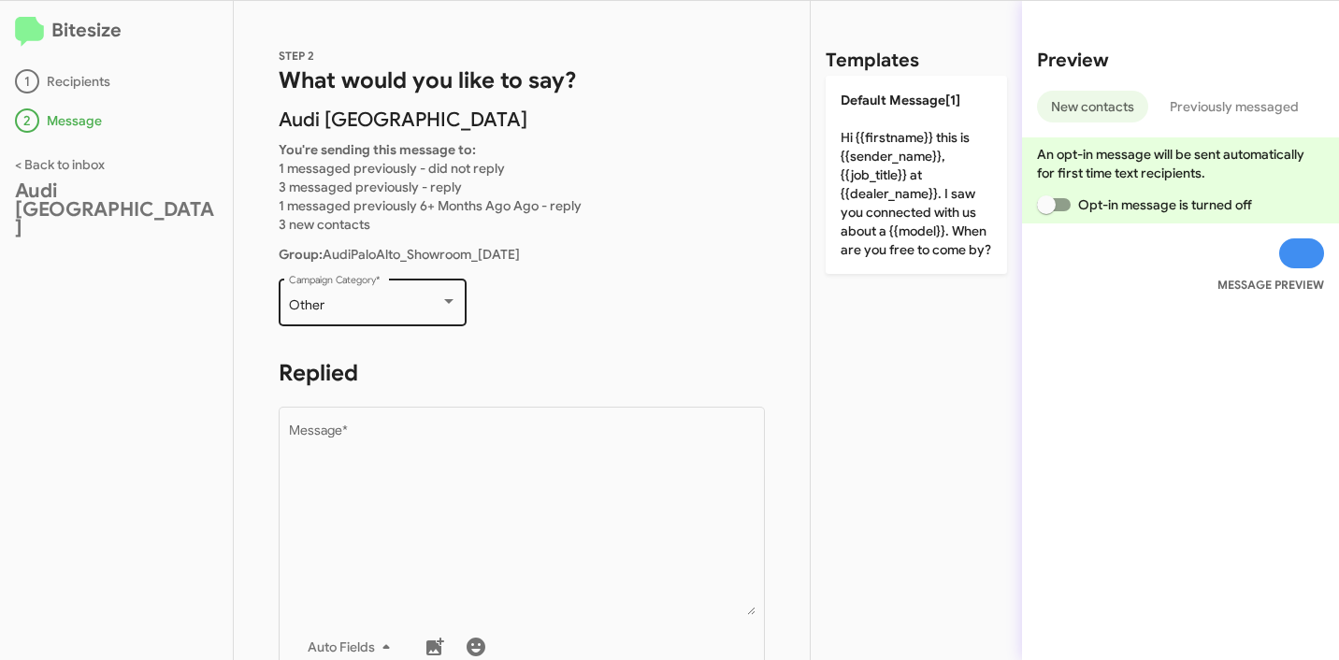
click at [426, 306] on div "Other" at bounding box center [364, 305] width 151 height 15
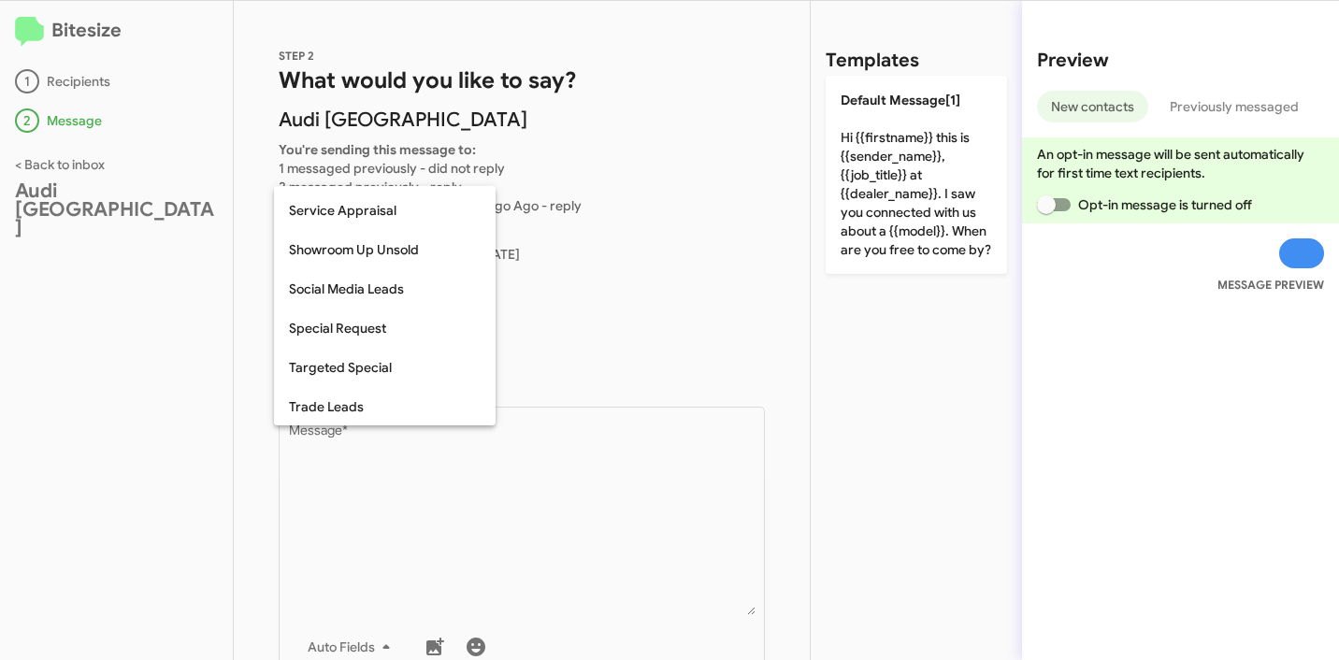
scroll to position [662, 0]
click at [353, 251] on span "Showroom Up Unsold" at bounding box center [385, 250] width 192 height 39
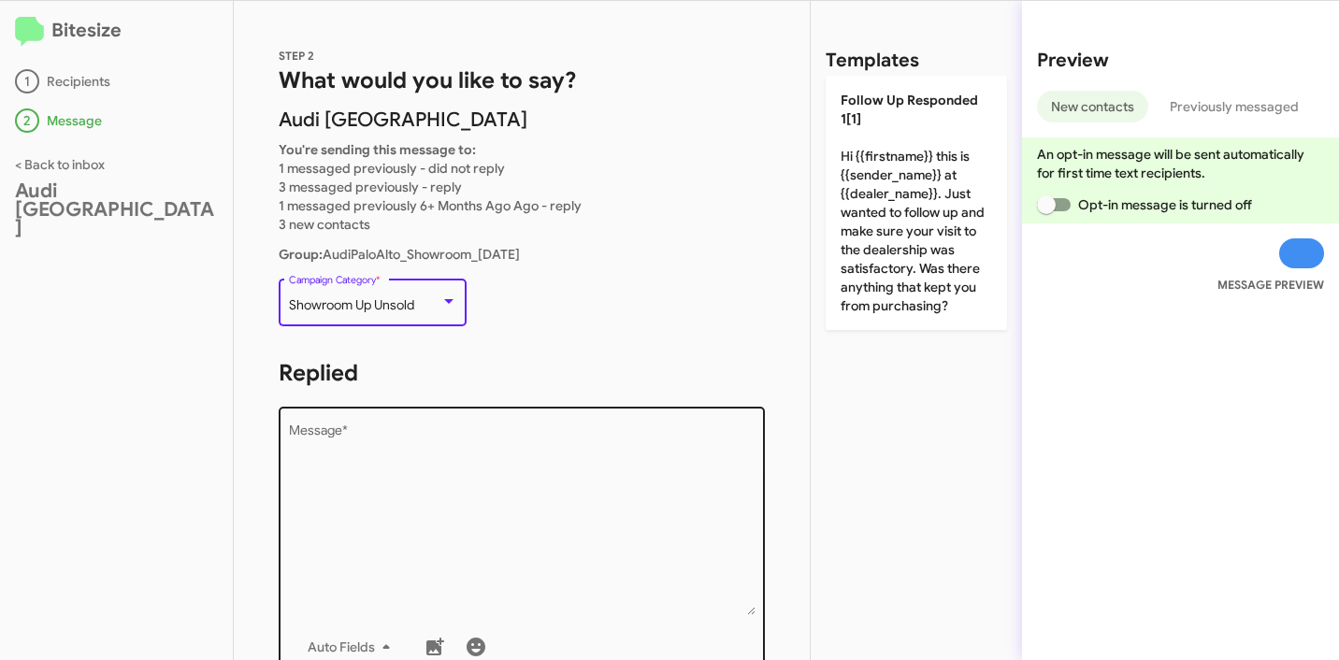
click at [439, 468] on textarea "Message *" at bounding box center [522, 520] width 467 height 191
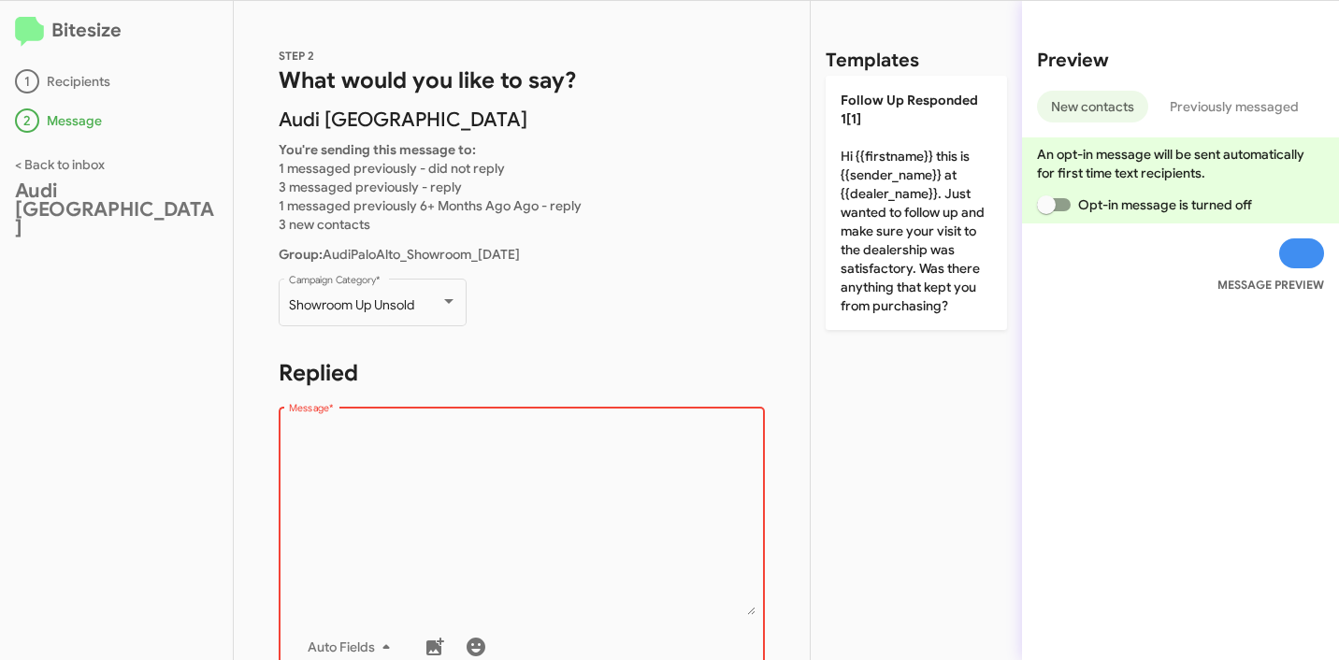
click at [444, 465] on textarea "Message *" at bounding box center [522, 520] width 467 height 191
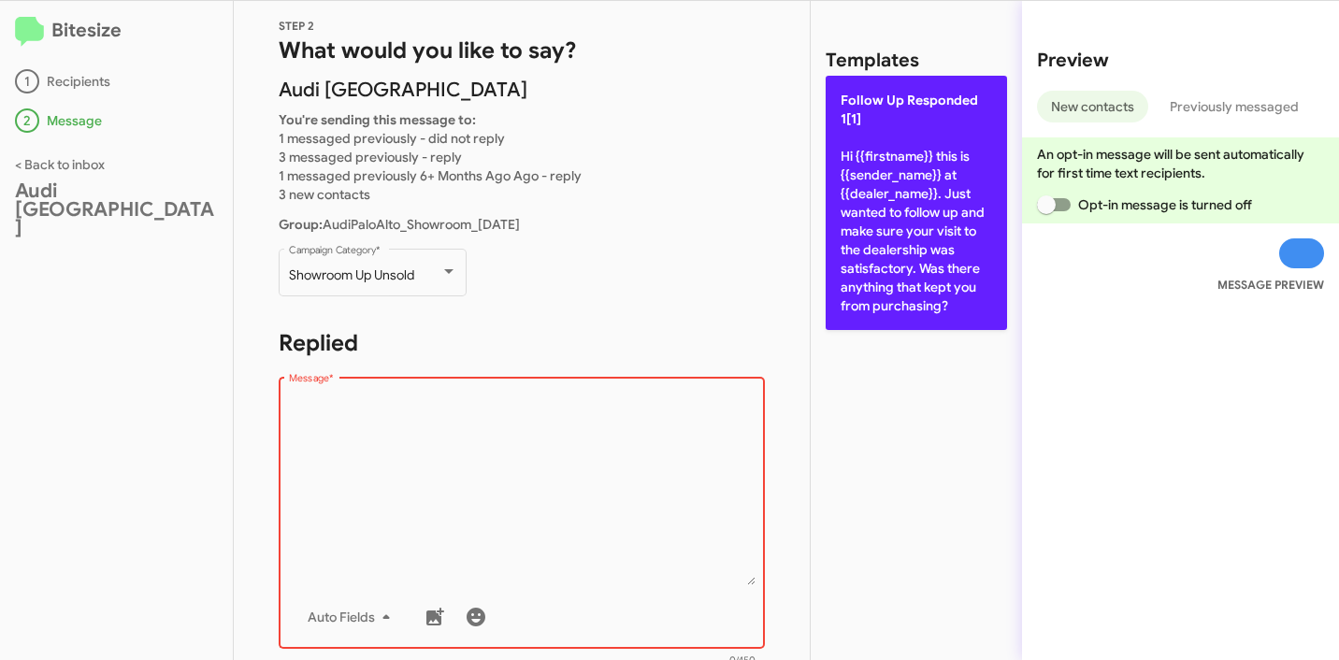
click at [937, 217] on p "Follow Up Responded 1[1] Hi {{firstname}} this is {{sender_name}} at {{dealer_n…" at bounding box center [916, 203] width 181 height 254
type textarea "Hi {{firstname}} this is {{sender_name}} at {{dealer_name}}. Just wanted to fol…"
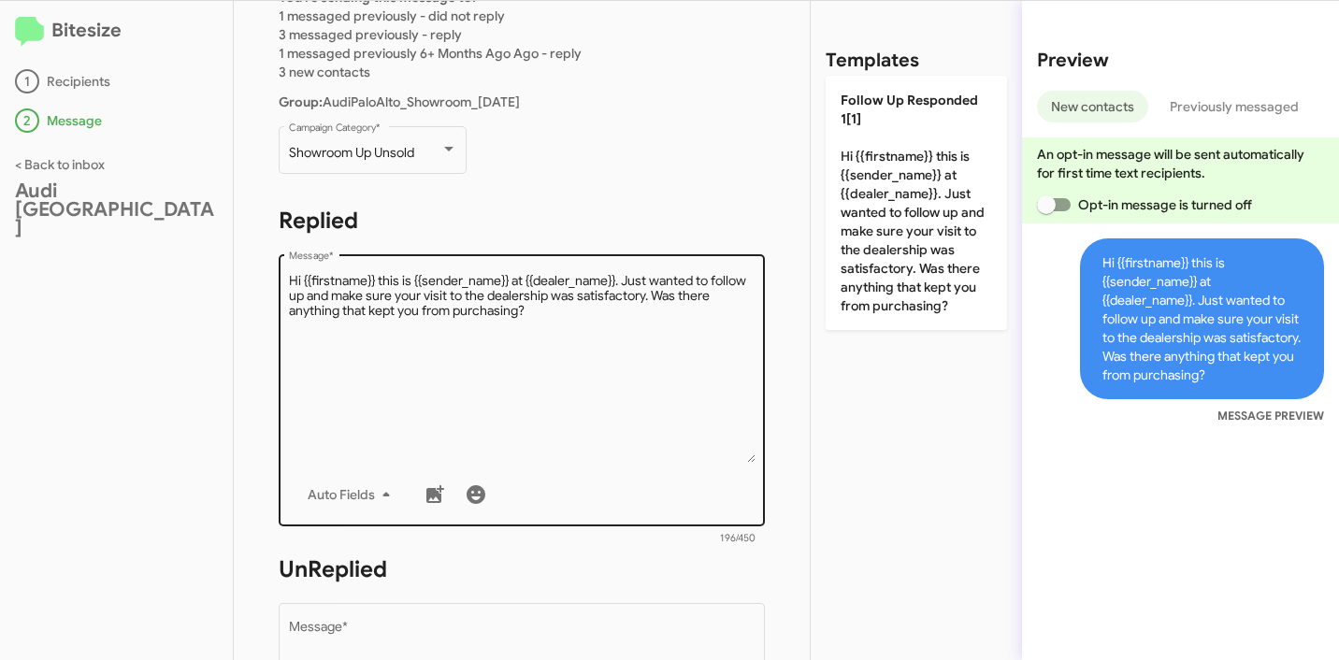
click at [597, 338] on textarea "Message *" at bounding box center [522, 367] width 467 height 191
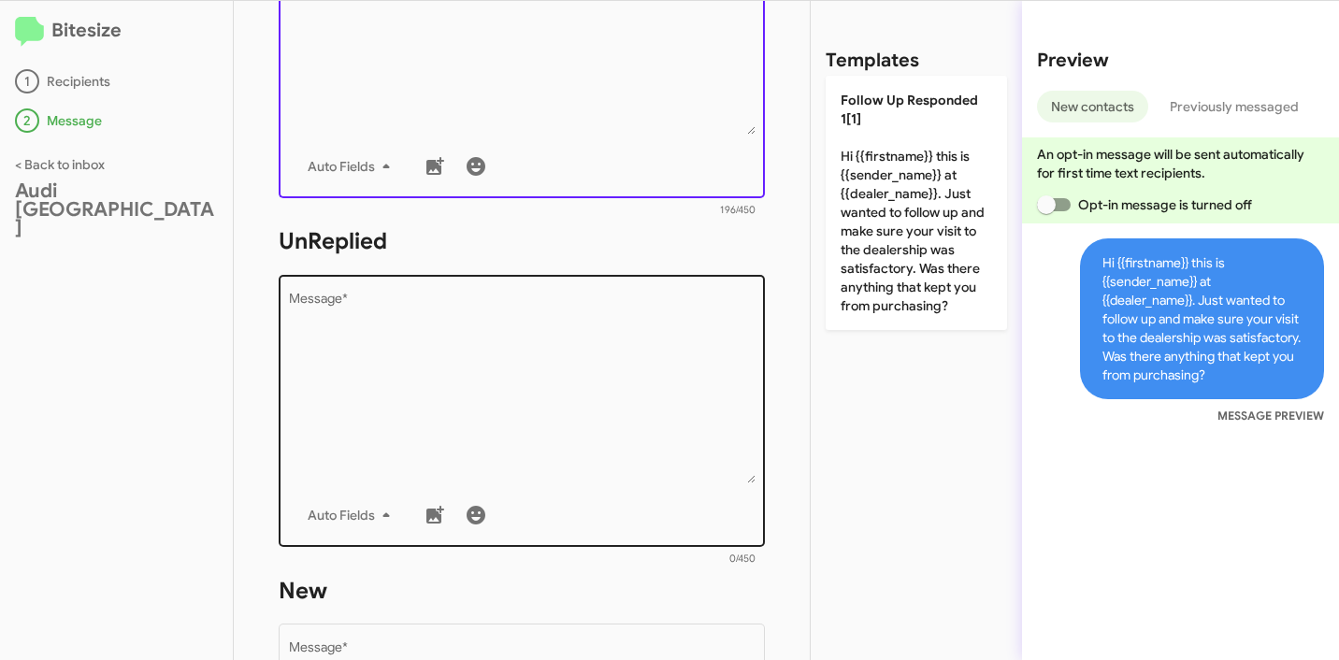
scroll to position [491, 0]
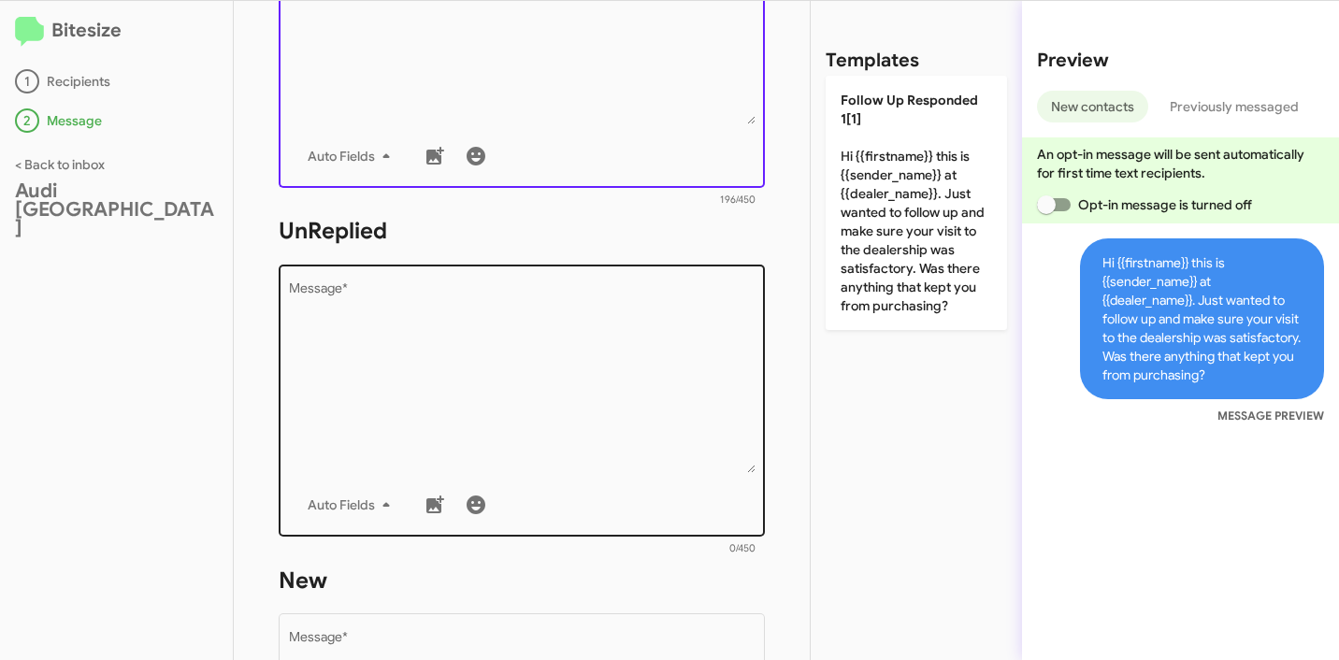
click at [466, 327] on textarea "Message *" at bounding box center [522, 377] width 467 height 191
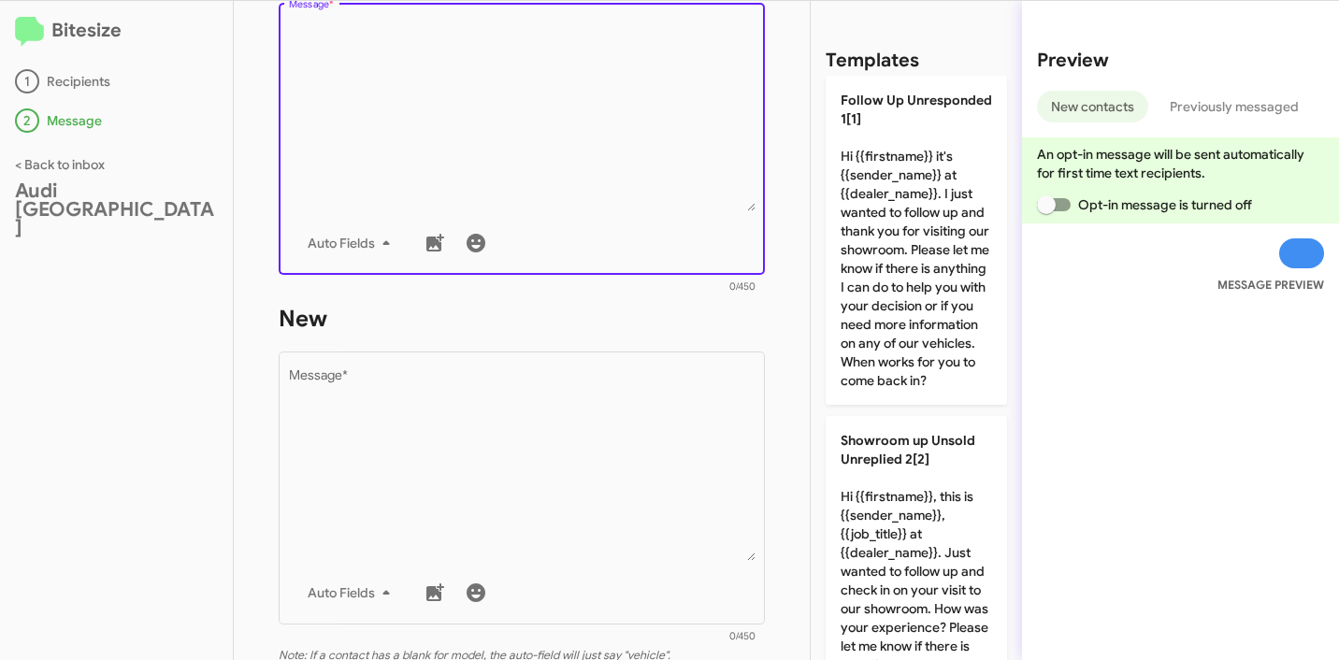
scroll to position [395, 0]
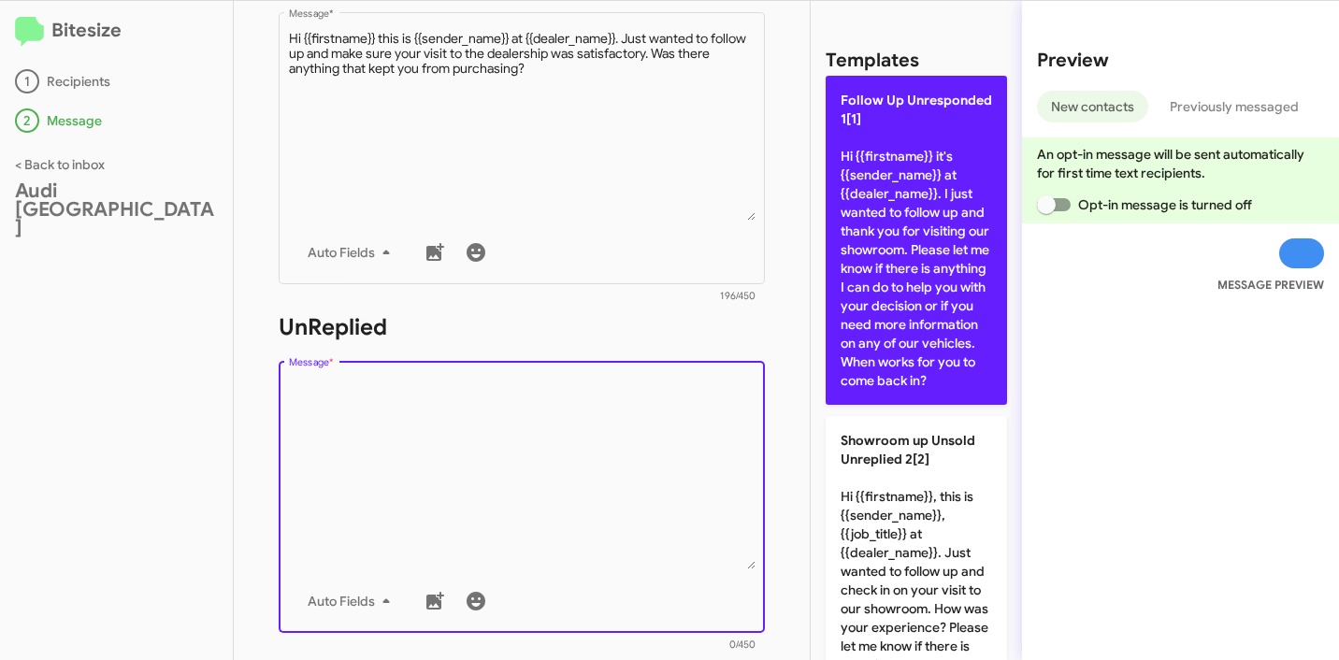
click at [863, 259] on p "Follow Up Unresponded 1[1] Hi {{firstname}} it's {{sender_name}} at {{dealer_na…" at bounding box center [916, 240] width 181 height 329
type textarea "Hi {{firstname}} it's {{sender_name}} at {{dealer_name}}. I just wanted to foll…"
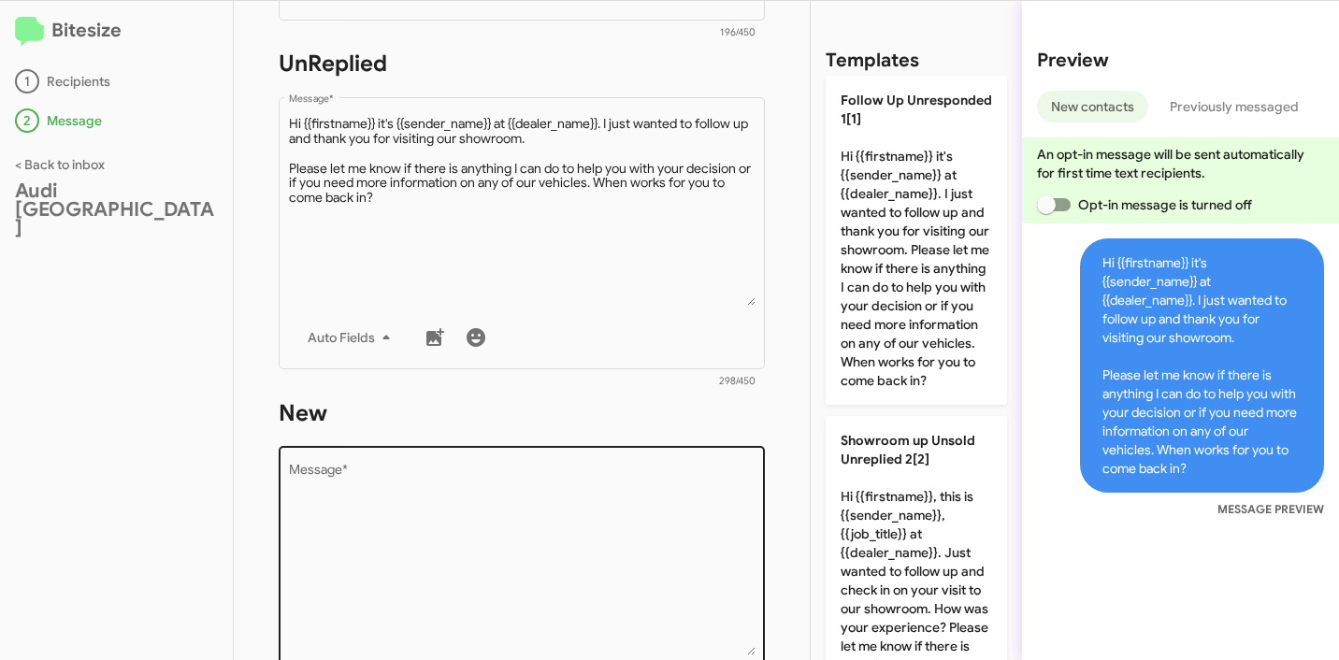
scroll to position [784, 0]
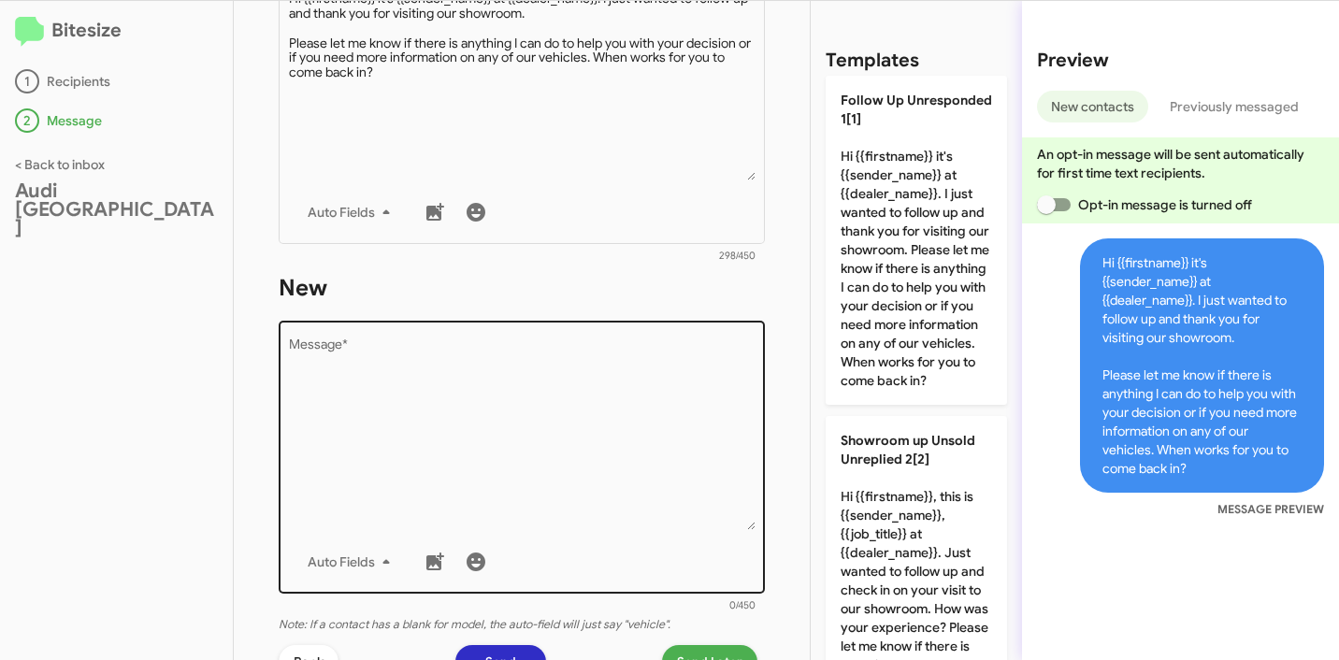
click at [612, 383] on textarea "Message *" at bounding box center [522, 434] width 467 height 191
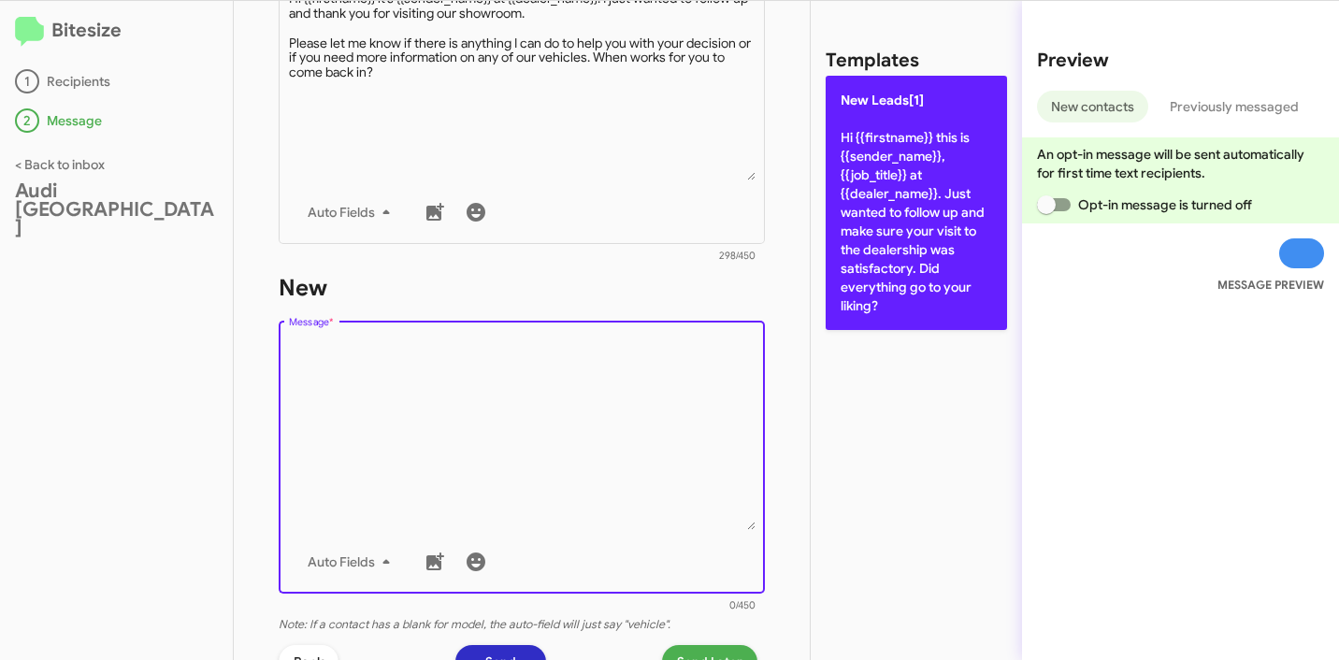
click at [937, 295] on p "New Leads[1] Hi {{firstname}} this is {{sender_name}}, {{job_title}} at {{deale…" at bounding box center [916, 203] width 181 height 254
type textarea "Hi {{firstname}} this is {{sender_name}}, {{job_title}} at {{dealer_name}}. Jus…"
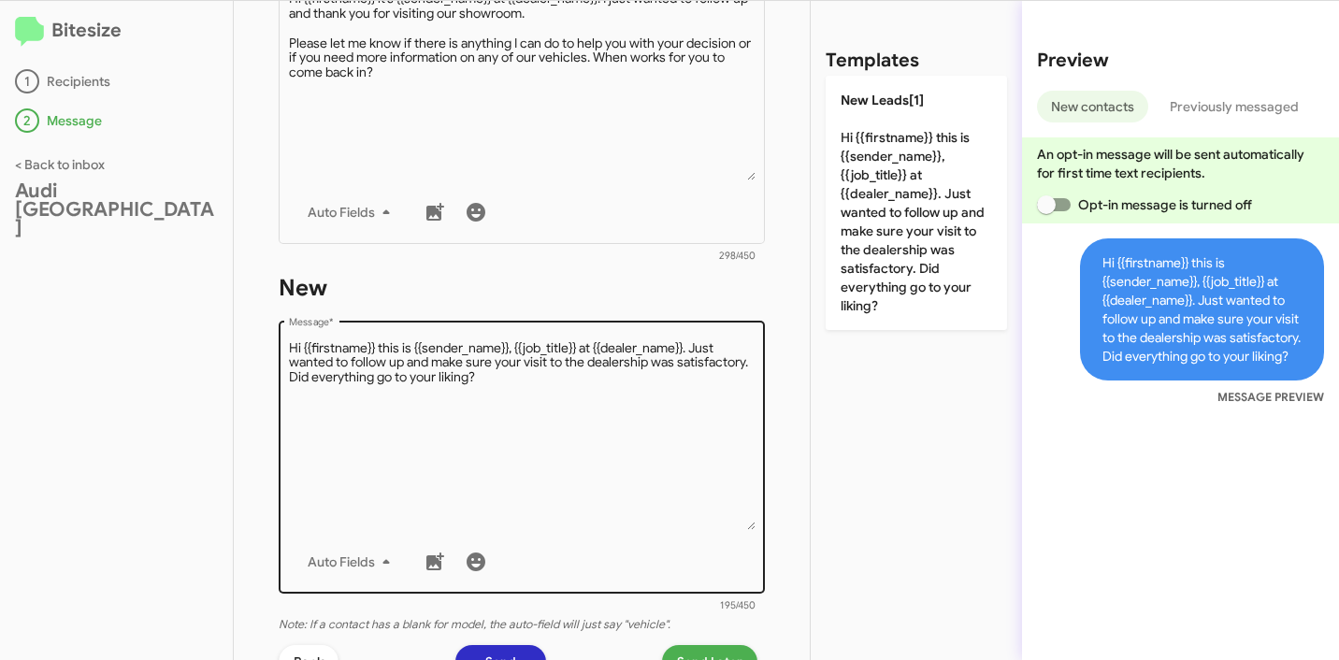
scroll to position [1073, 0]
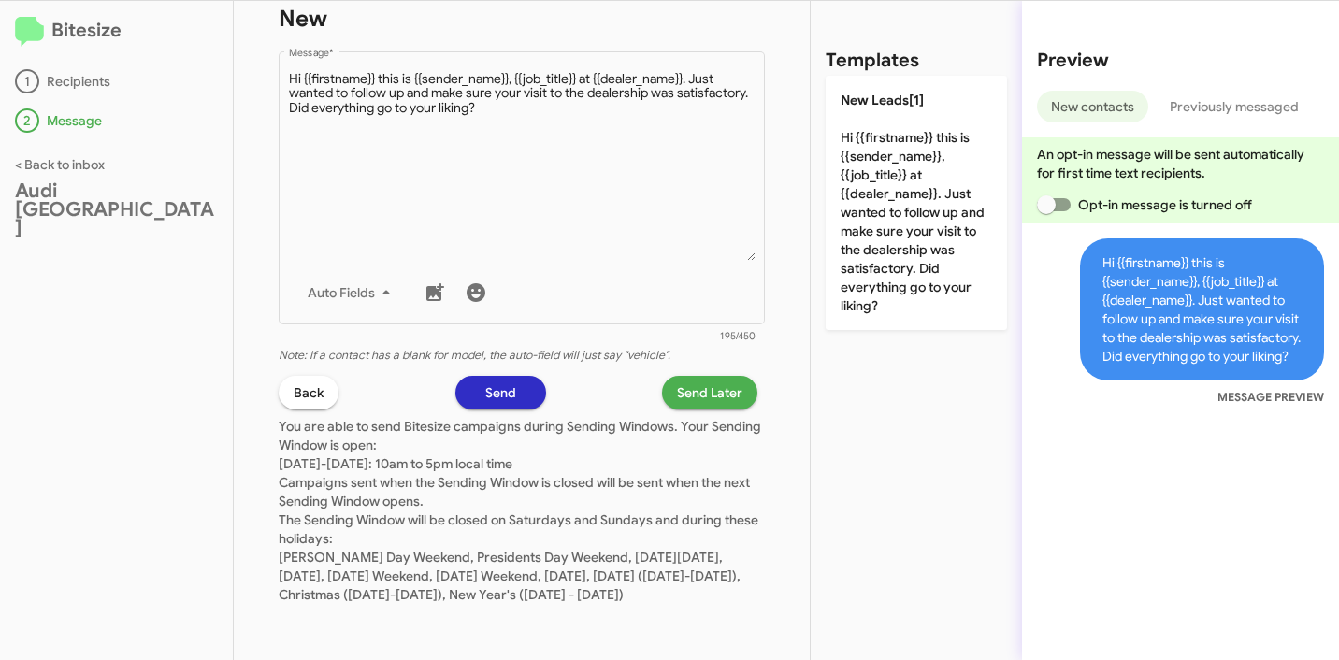
click at [699, 380] on span "Send Later" at bounding box center [709, 393] width 65 height 34
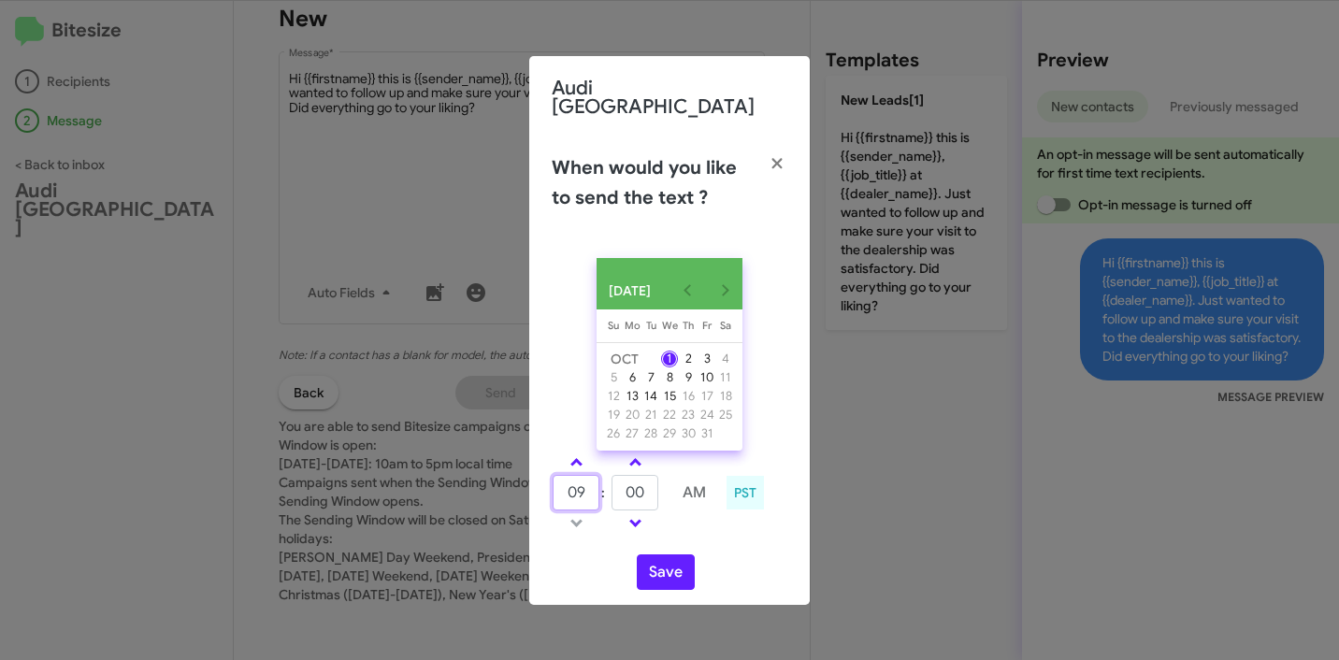
click at [591, 499] on input "09" at bounding box center [576, 493] width 47 height 36
drag, startPoint x: 584, startPoint y: 488, endPoint x: 445, endPoint y: 486, distance: 138.4
click at [445, 486] on modal-container "Audi [GEOGRAPHIC_DATA] When would you like to send the text ? [DATE] [DATE] Su …" at bounding box center [669, 330] width 1339 height 660
type input "11"
click at [627, 491] on input "00" at bounding box center [635, 493] width 47 height 36
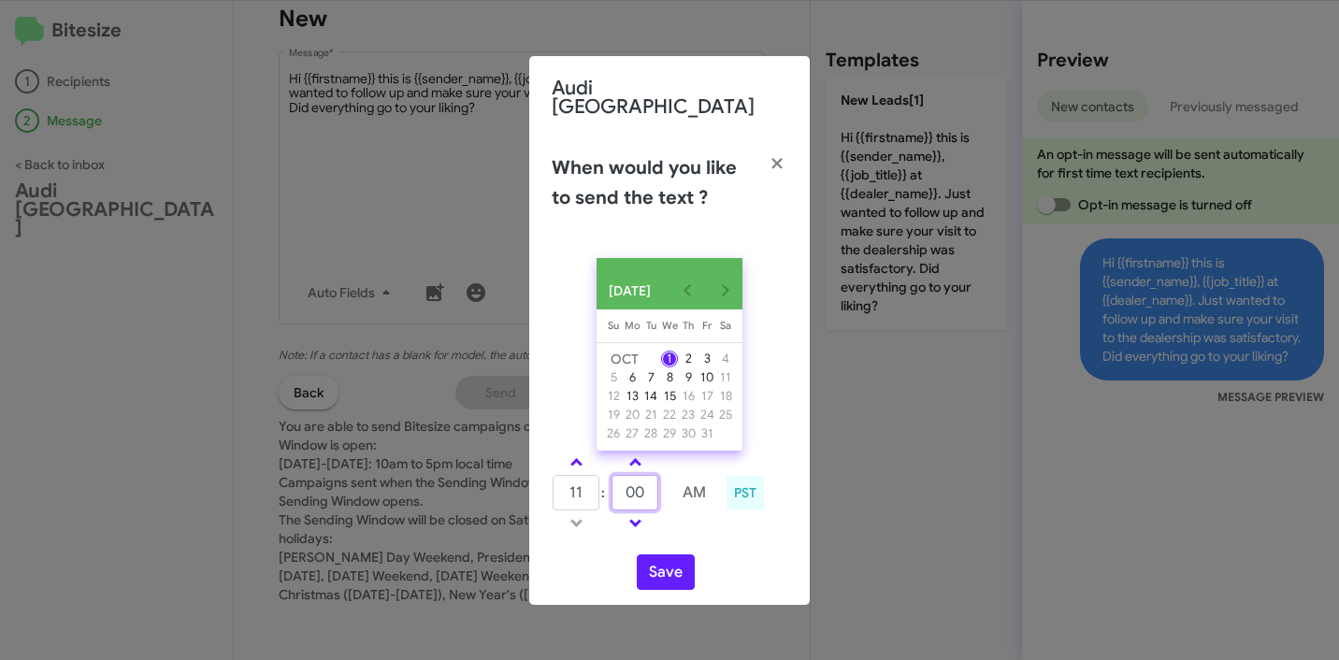
click at [627, 491] on input "00" at bounding box center [635, 493] width 47 height 36
type input "15"
click at [739, 528] on div "11 : 15 AM PST" at bounding box center [670, 495] width 264 height 89
click at [663, 576] on button "Save" at bounding box center [666, 573] width 58 height 36
